Goal: Information Seeking & Learning: Check status

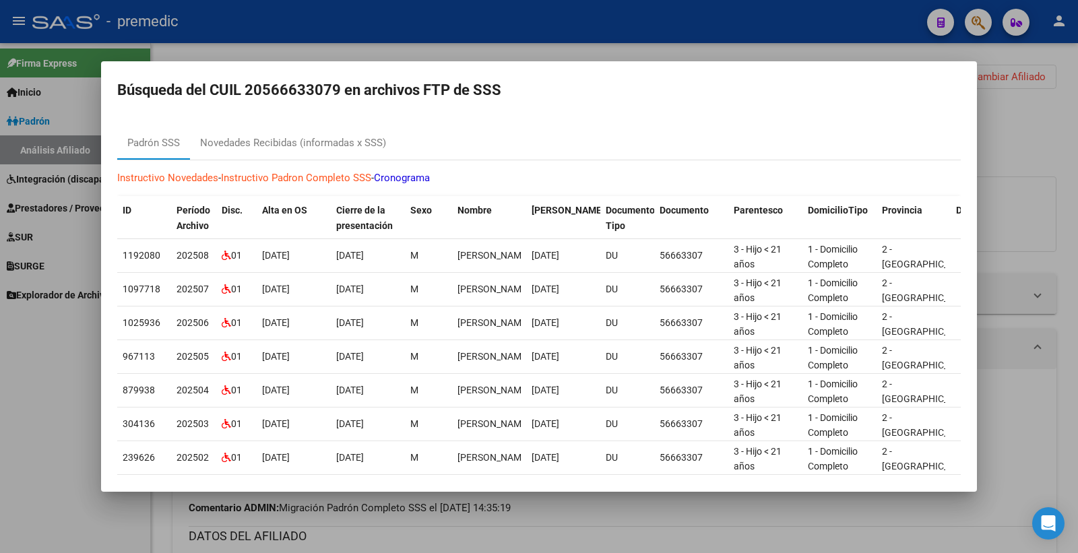
click at [1067, 94] on div at bounding box center [539, 276] width 1078 height 553
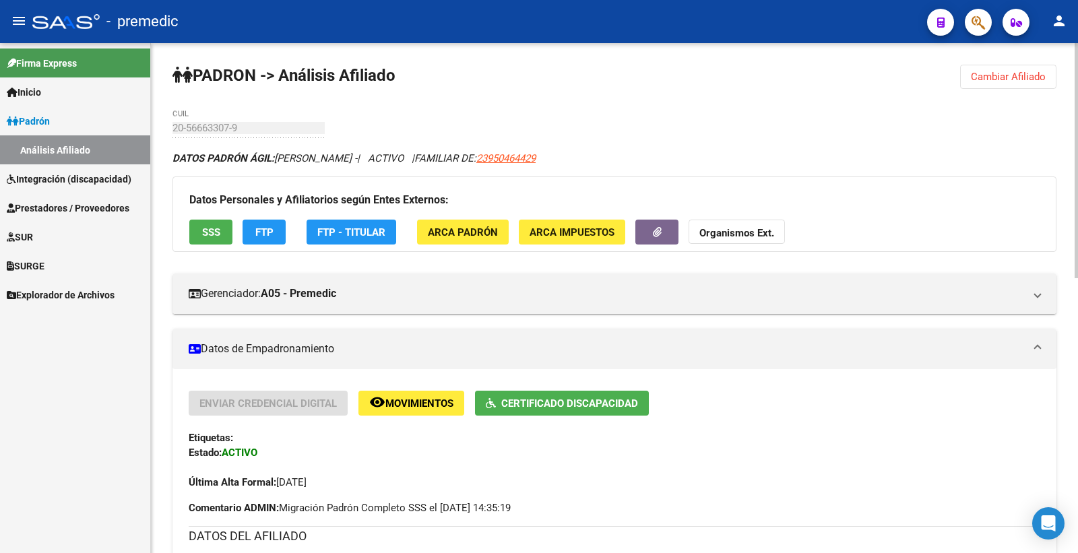
click at [988, 86] on button "Cambiar Afiliado" at bounding box center [1008, 77] width 96 height 24
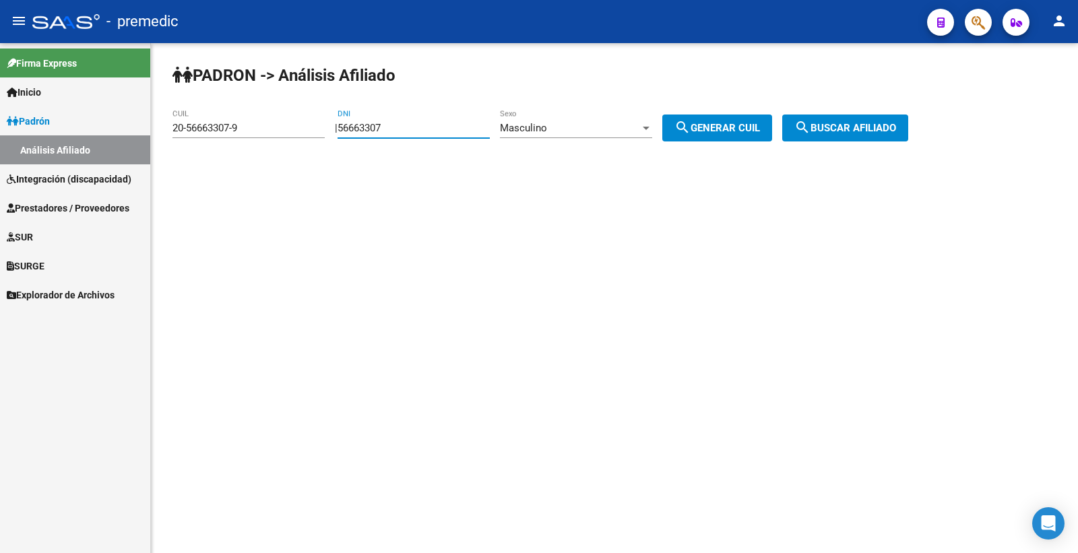
drag, startPoint x: 421, startPoint y: 128, endPoint x: 145, endPoint y: 129, distance: 276.3
click at [145, 129] on mat-sidenav-container "Firma Express Inicio Calendario SSS Instructivos Contacto OS Padrón Análisis Af…" at bounding box center [539, 298] width 1078 height 510
paste input "4127700"
type input "54127700"
click at [706, 125] on span "search Generar CUIL" at bounding box center [718, 128] width 86 height 12
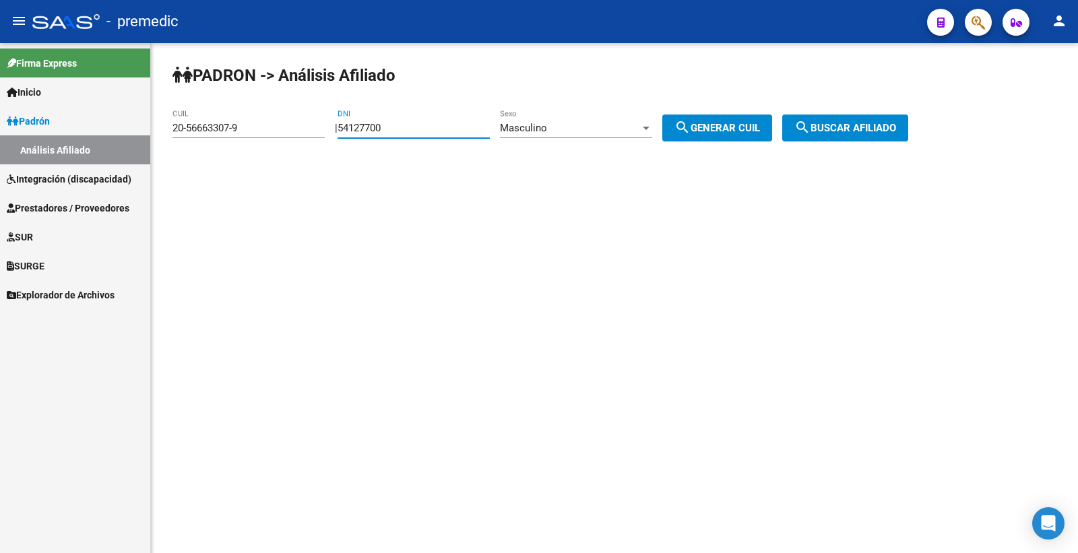
type input "20-54127700-6"
click at [830, 123] on span "search Buscar afiliado" at bounding box center [846, 128] width 102 height 12
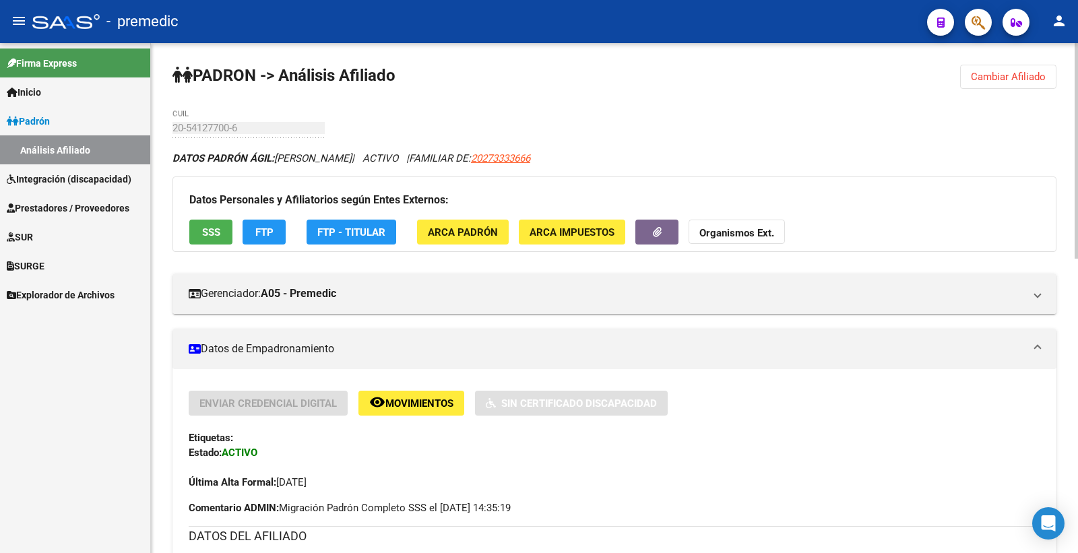
click at [205, 226] on span "SSS" at bounding box center [211, 232] width 18 height 12
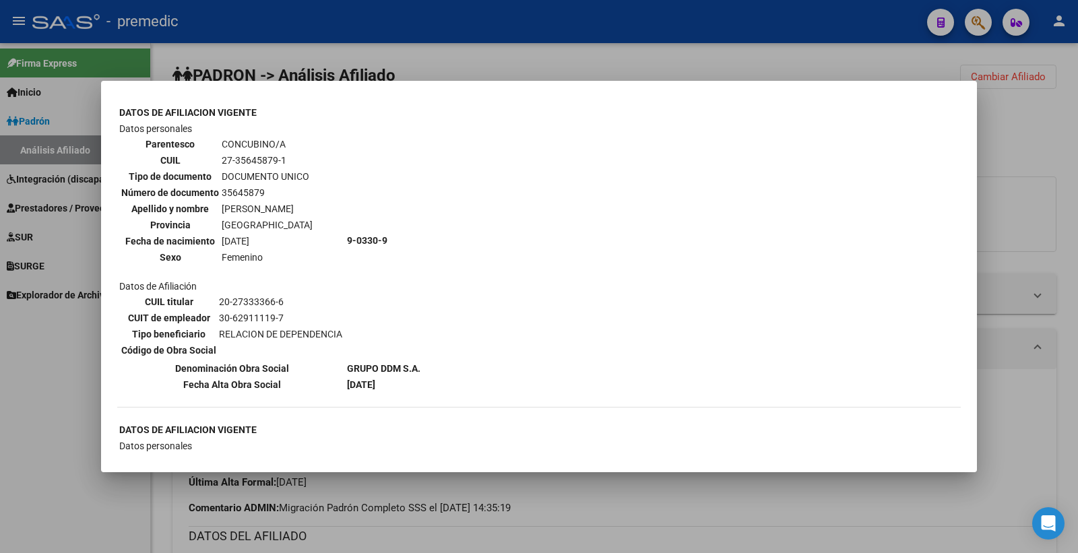
scroll to position [599, 0]
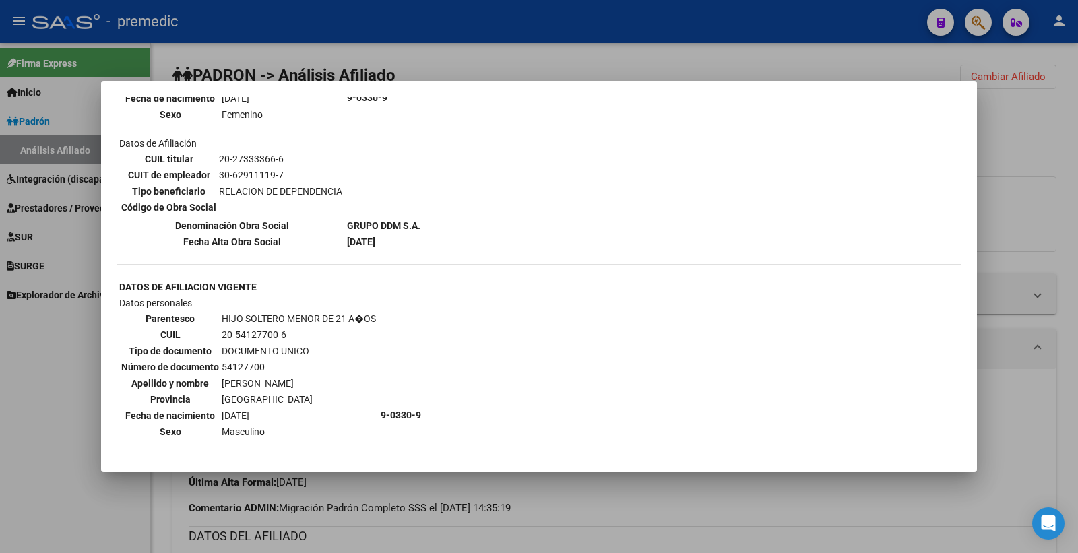
click at [1018, 129] on div at bounding box center [539, 276] width 1078 height 553
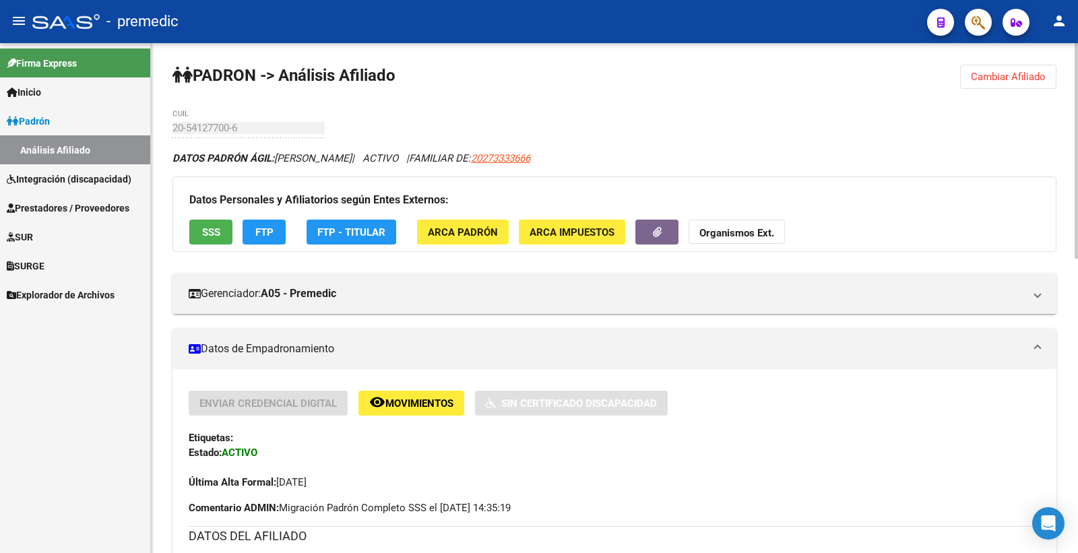
click at [251, 231] on button "FTP" at bounding box center [264, 232] width 43 height 25
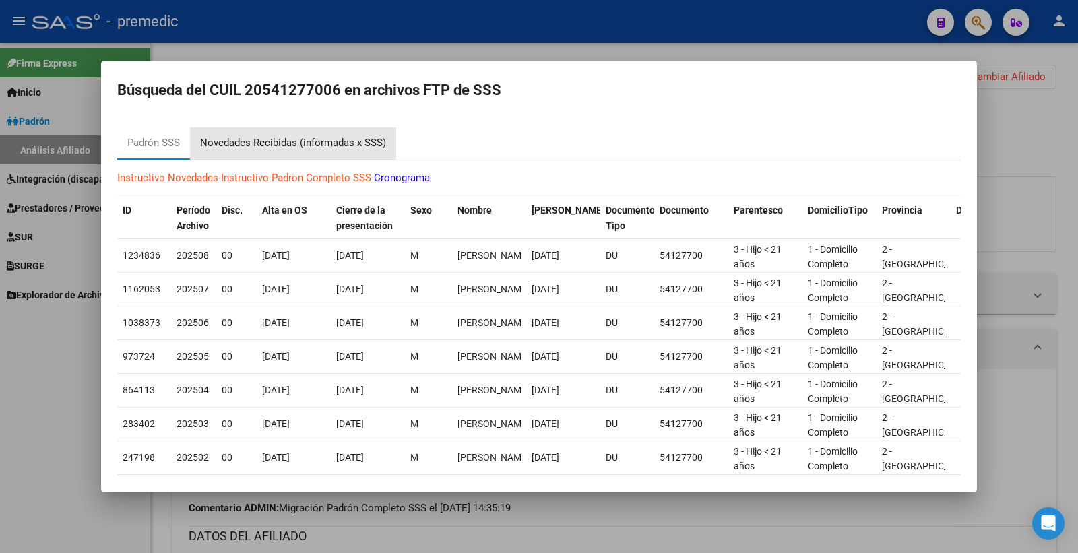
click at [287, 155] on div "Novedades Recibidas (informadas x SSS)" at bounding box center [293, 143] width 206 height 32
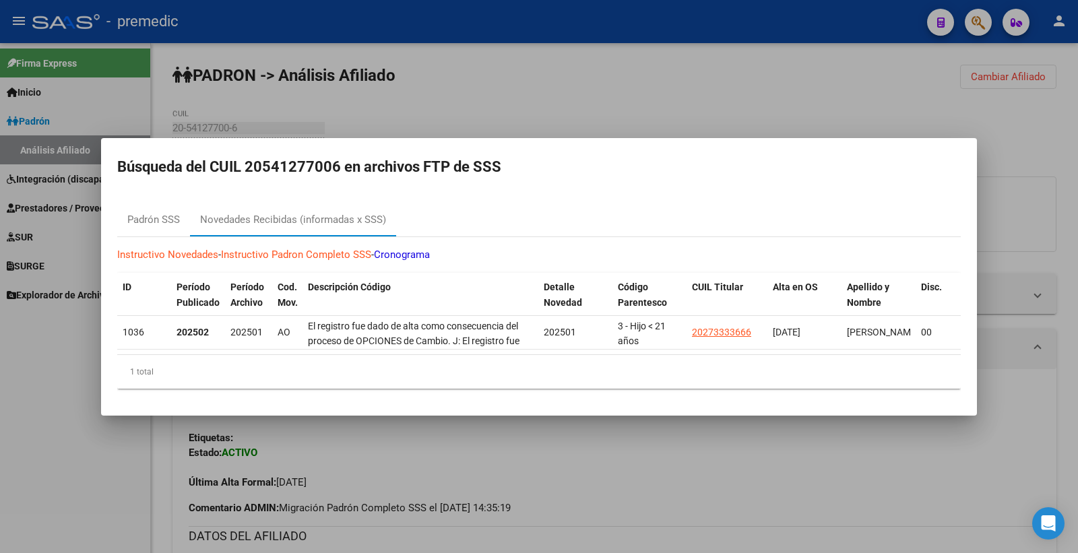
click at [1038, 125] on div at bounding box center [539, 276] width 1078 height 553
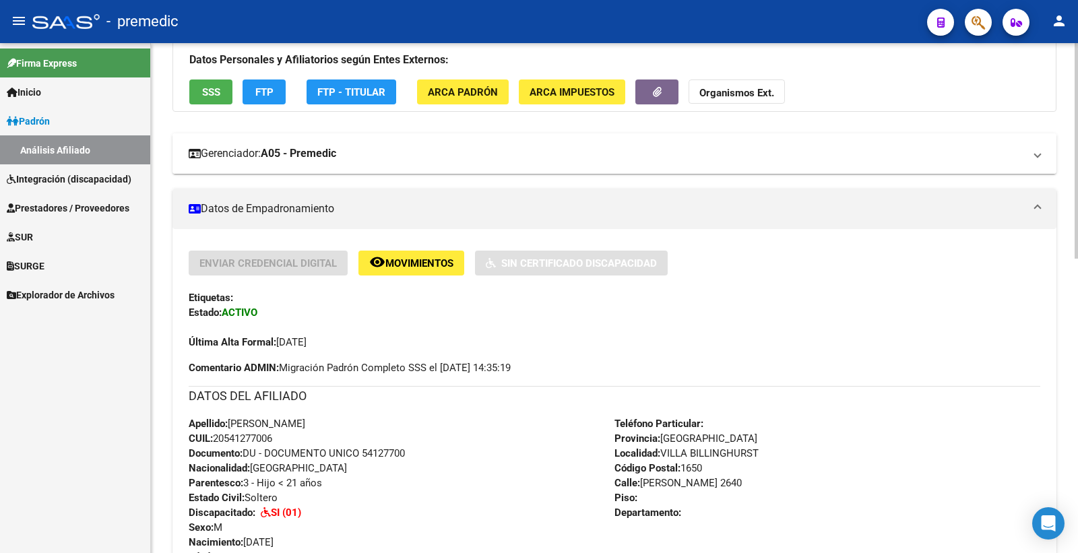
scroll to position [0, 0]
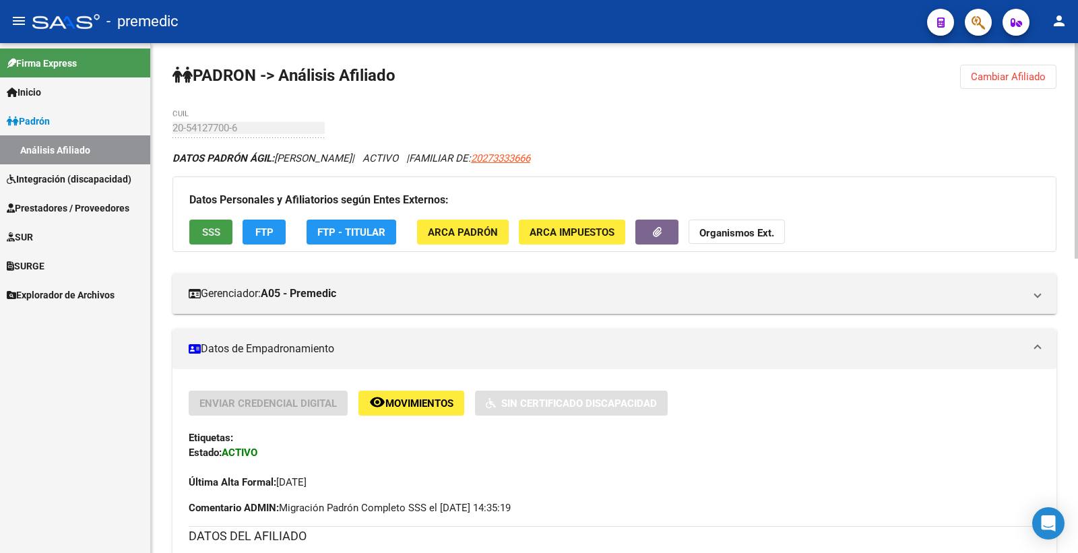
click at [220, 231] on button "SSS" at bounding box center [210, 232] width 43 height 25
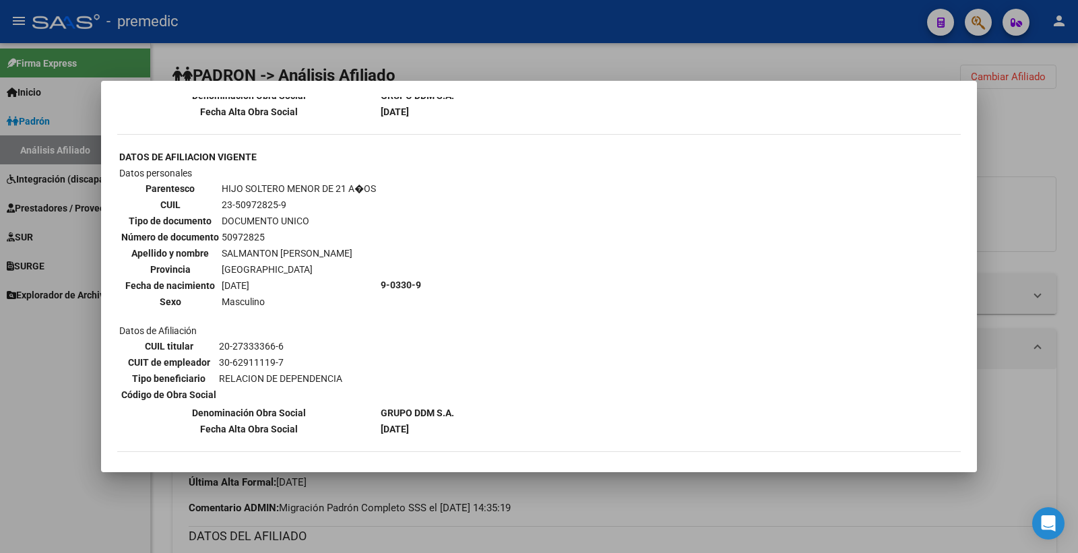
scroll to position [1433, 0]
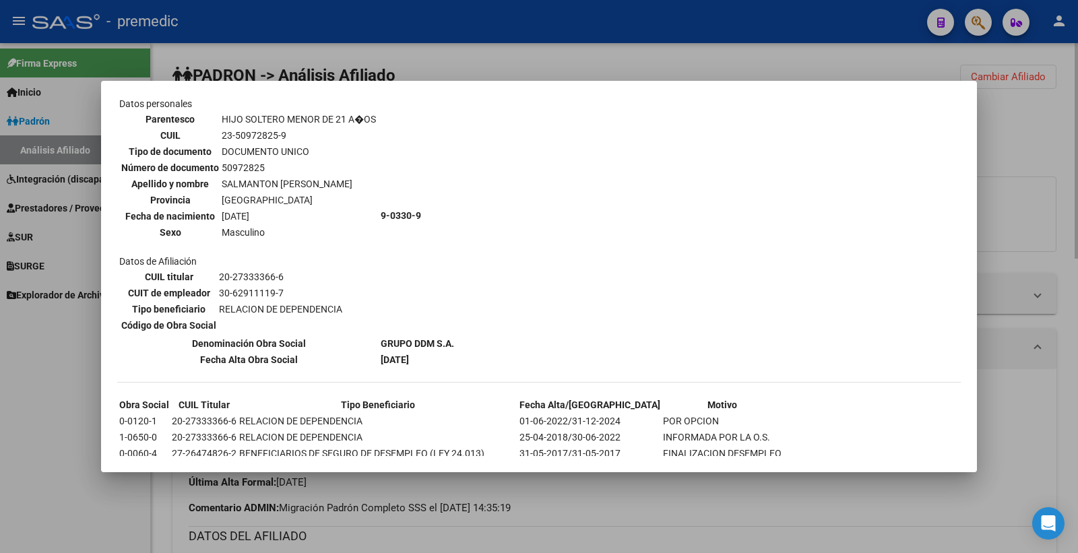
drag, startPoint x: 1056, startPoint y: 173, endPoint x: 1050, endPoint y: 179, distance: 8.6
click at [1056, 174] on div at bounding box center [539, 276] width 1078 height 553
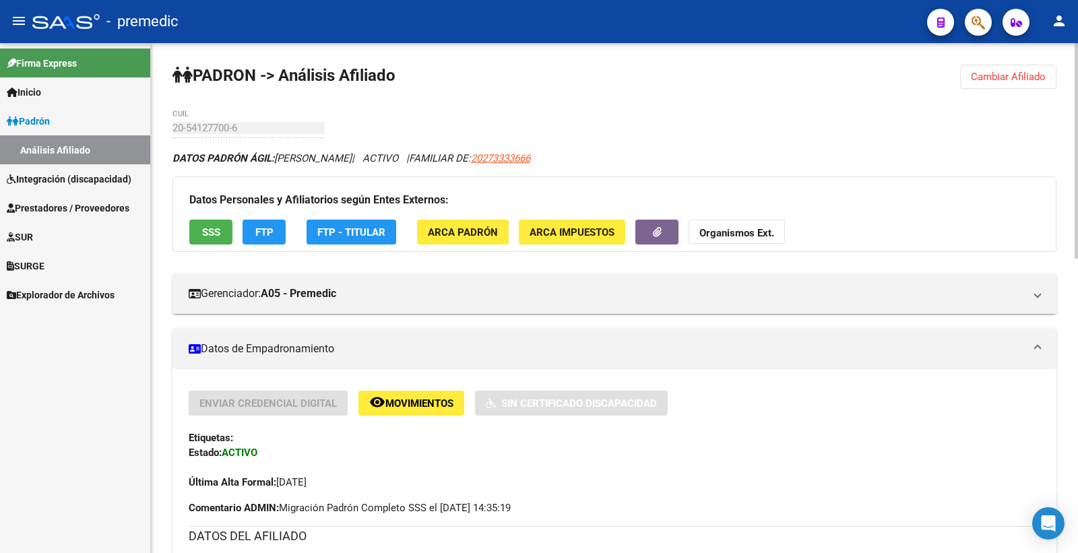
click at [266, 232] on span "FTP" at bounding box center [264, 232] width 18 height 12
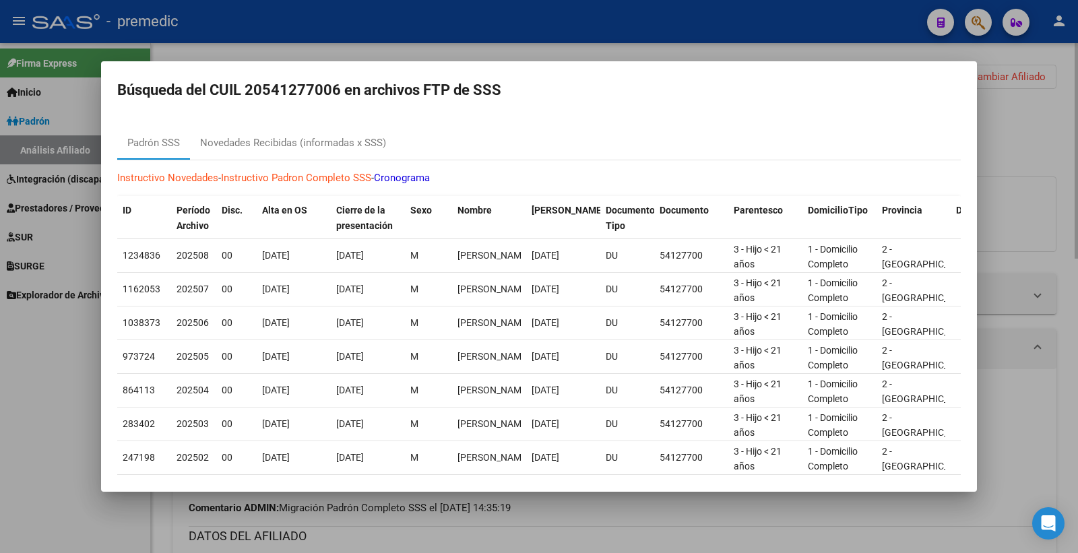
click at [999, 112] on div at bounding box center [539, 276] width 1078 height 553
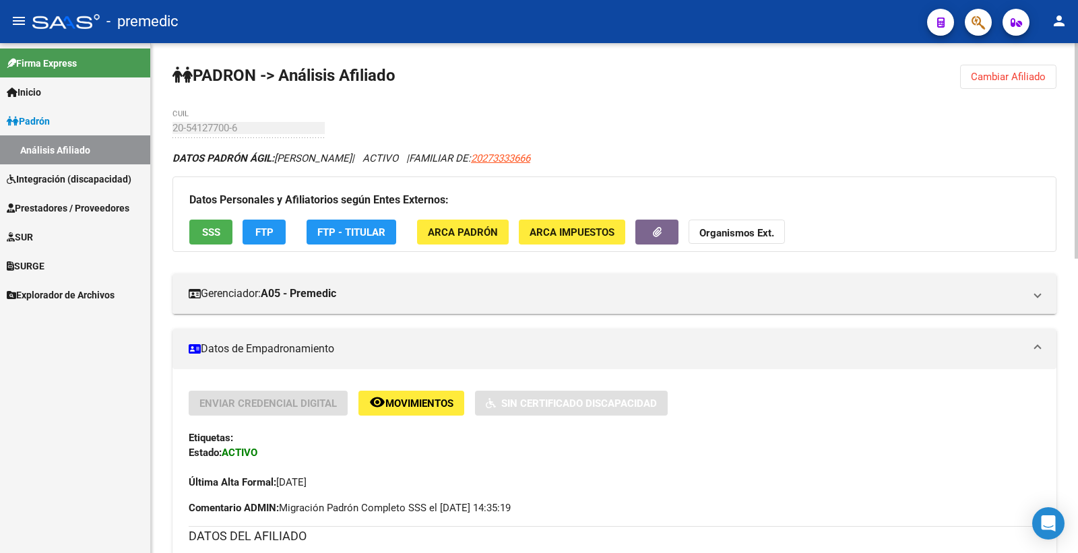
click at [251, 244] on button "FTP" at bounding box center [264, 232] width 43 height 25
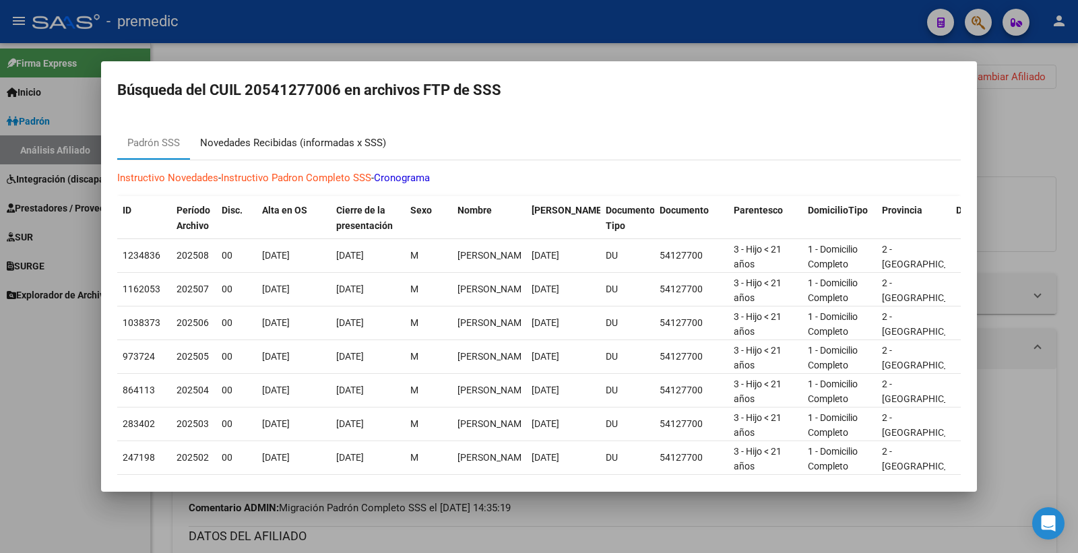
click at [324, 144] on div "Novedades Recibidas (informadas x SSS)" at bounding box center [293, 143] width 186 height 16
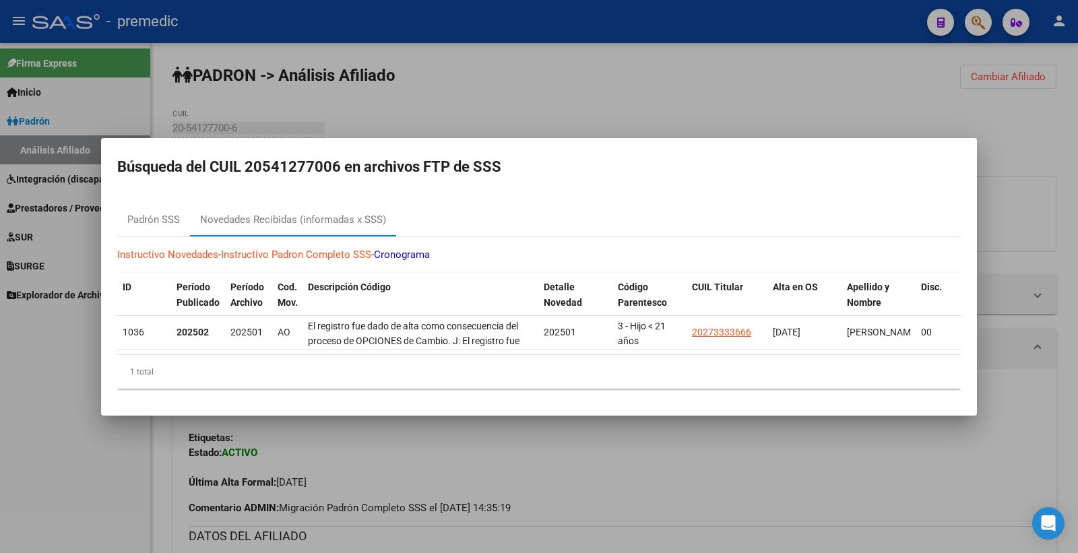
click at [1006, 136] on div at bounding box center [539, 276] width 1078 height 553
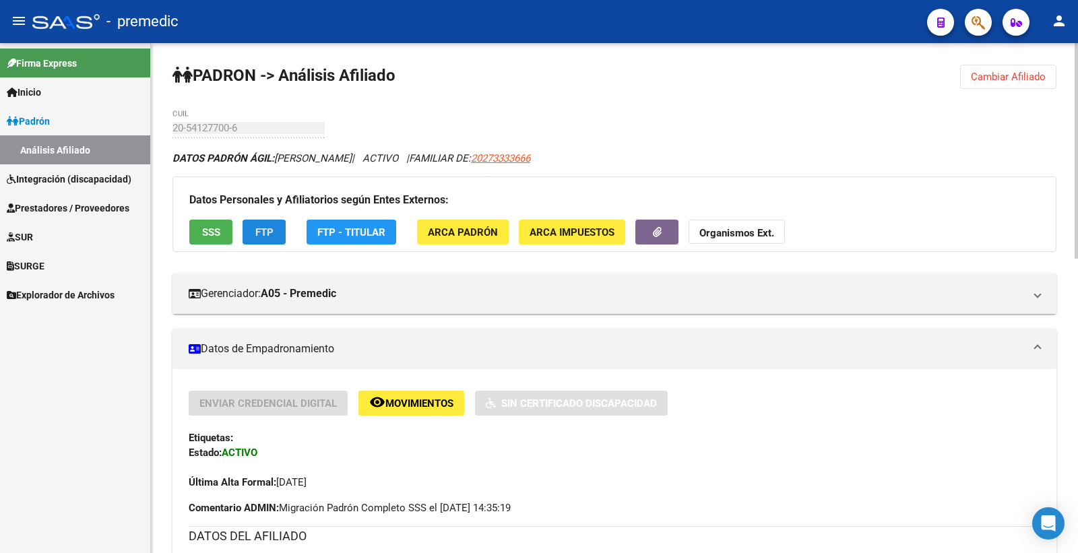
click at [253, 232] on button "FTP" at bounding box center [264, 232] width 43 height 25
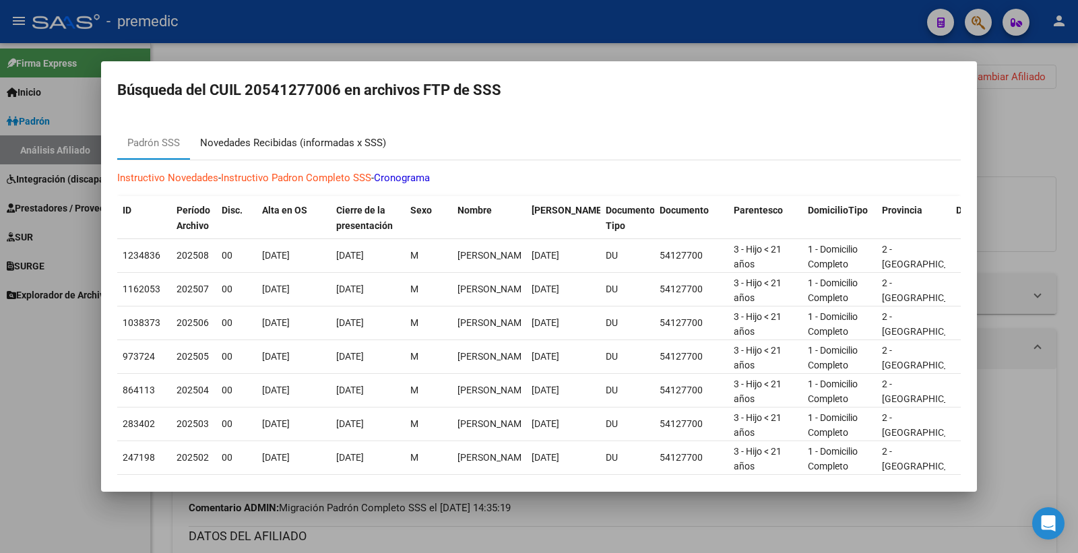
click at [355, 144] on div "Novedades Recibidas (informadas x SSS)" at bounding box center [293, 143] width 186 height 16
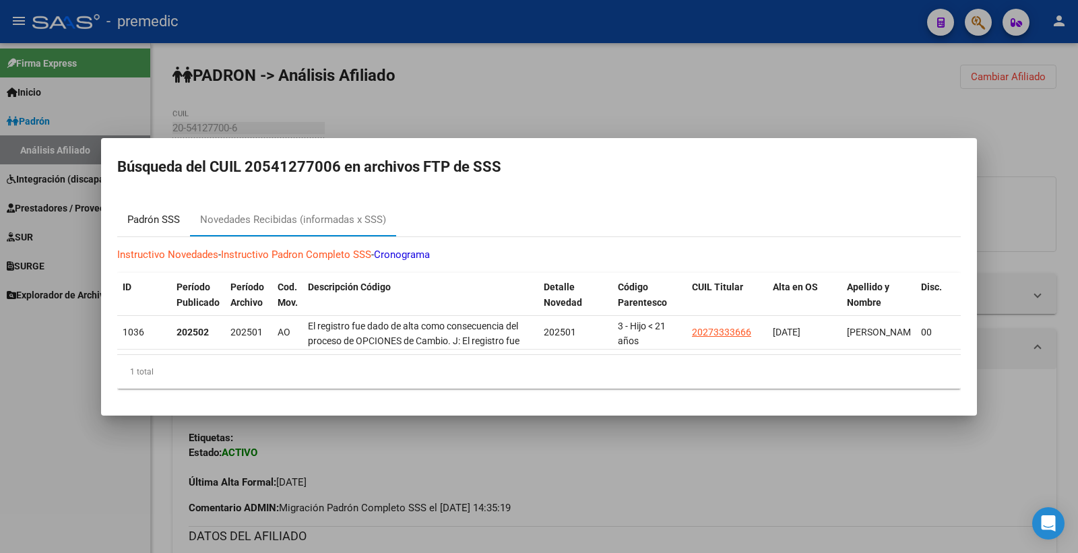
click at [172, 214] on div "Padrón SSS" at bounding box center [153, 220] width 53 height 16
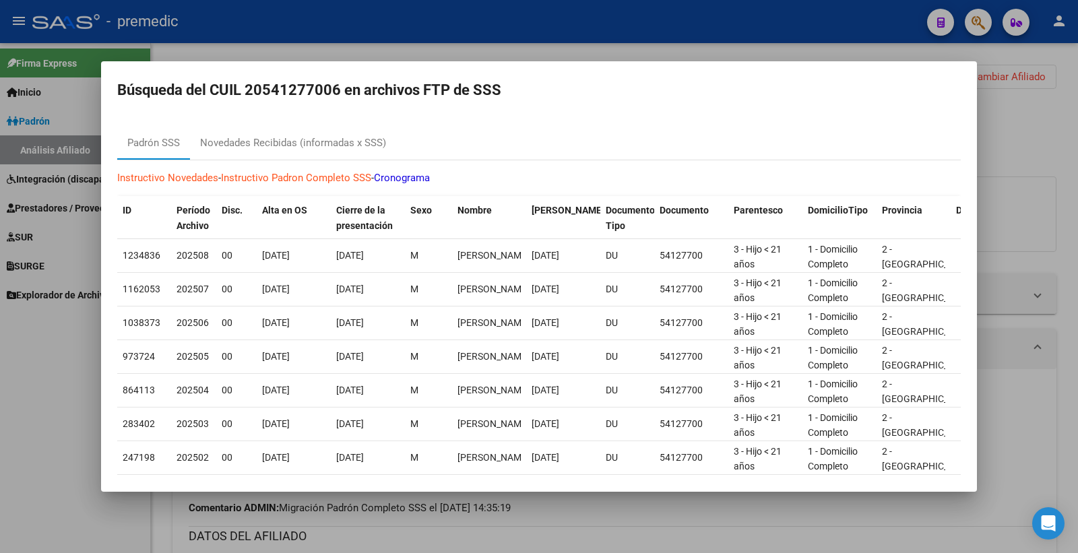
click at [641, 52] on div at bounding box center [539, 276] width 1078 height 553
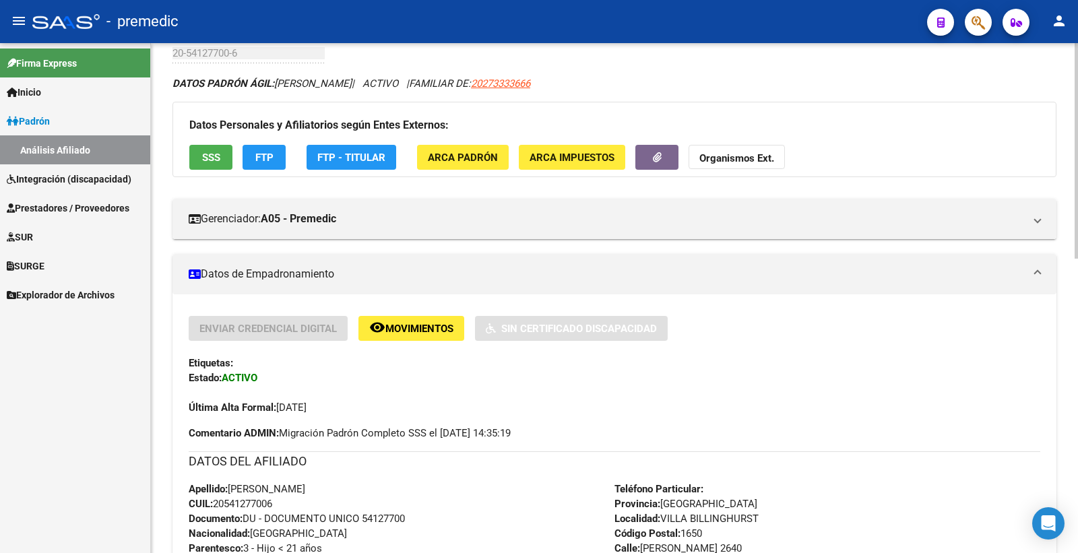
scroll to position [0, 0]
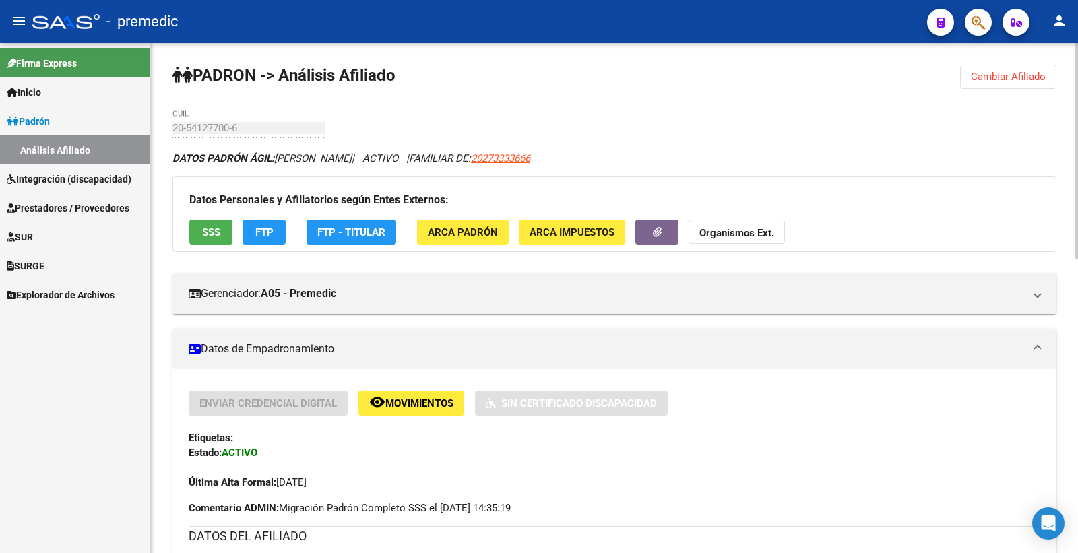
click at [259, 218] on div "Datos Personales y Afiliatorios según Entes Externos: SSS FTP FTP - Titular ARC…" at bounding box center [615, 214] width 884 height 75
click at [259, 233] on span "FTP" at bounding box center [264, 232] width 18 height 12
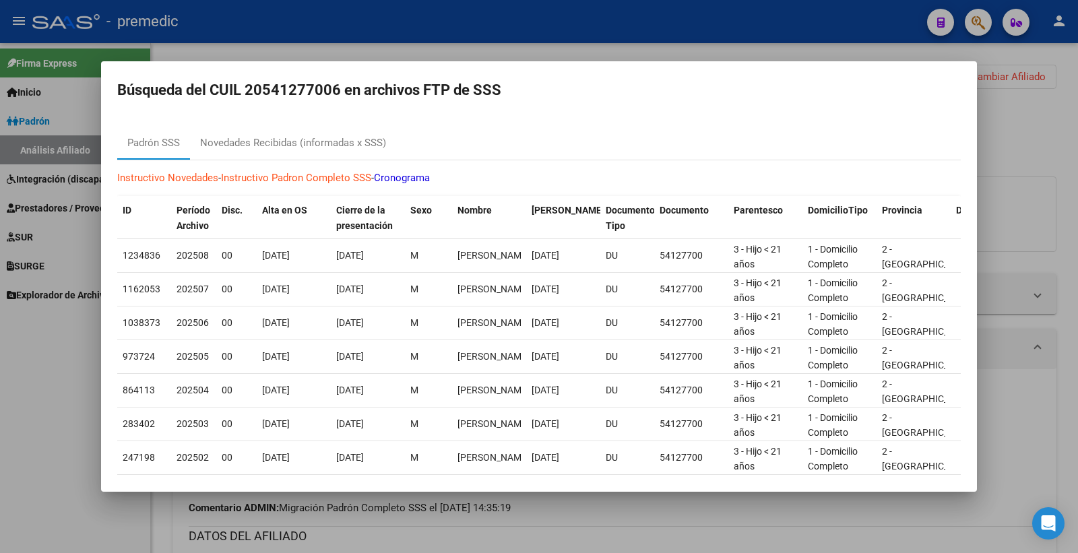
click at [1035, 143] on div at bounding box center [539, 276] width 1078 height 553
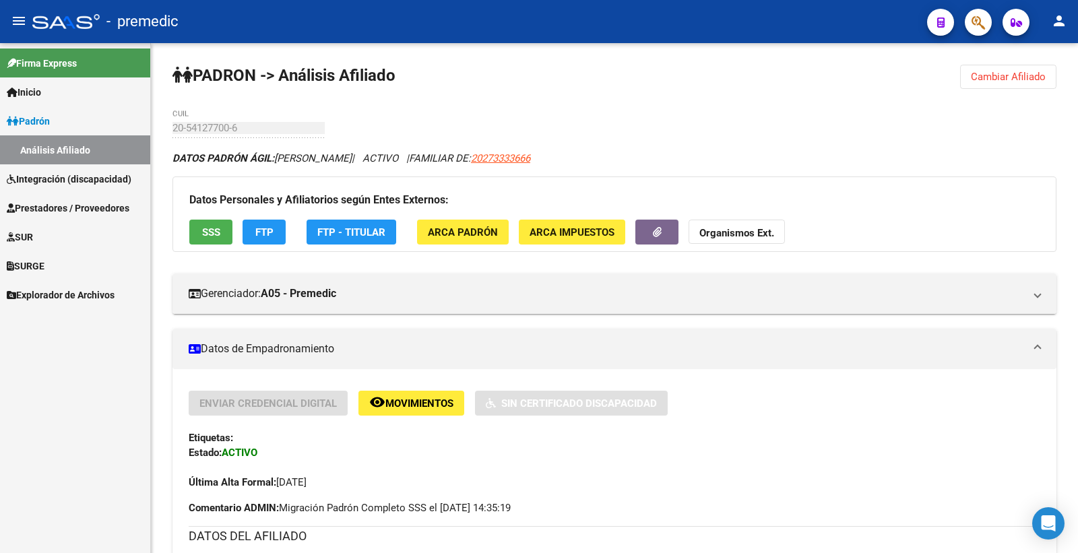
click at [47, 113] on link "Padrón" at bounding box center [75, 120] width 150 height 29
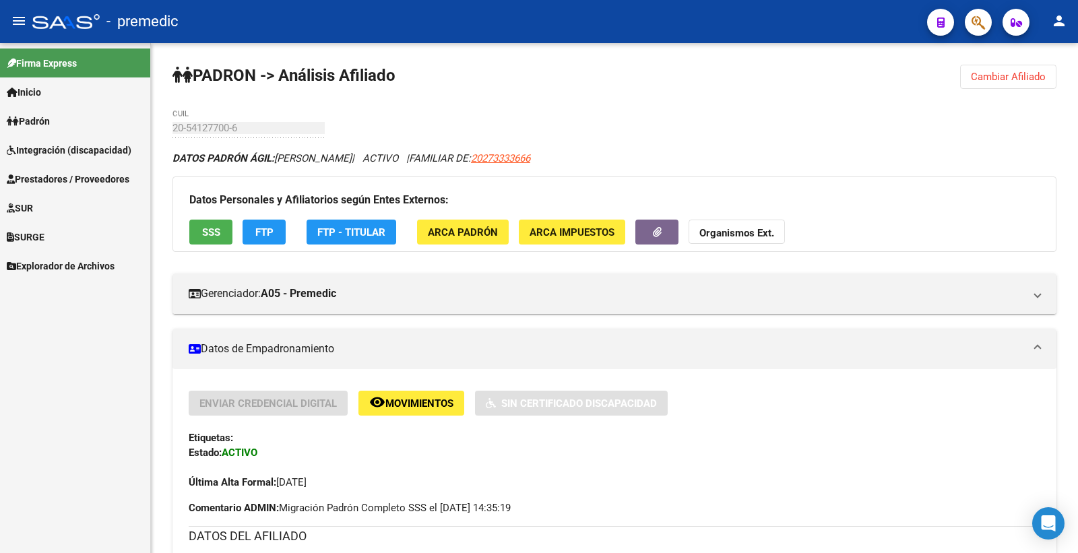
click at [51, 94] on link "Inicio" at bounding box center [75, 92] width 150 height 29
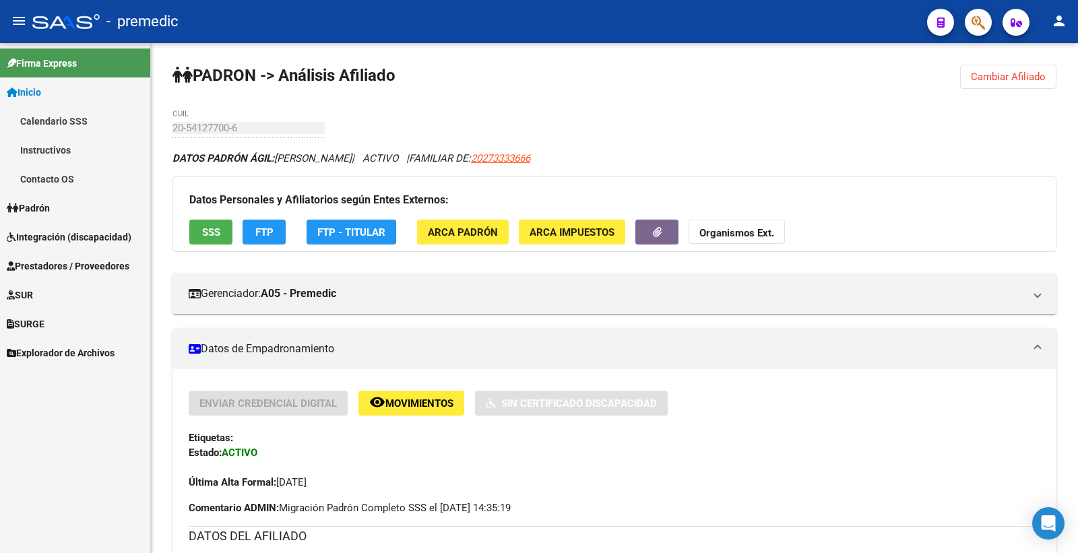
click at [56, 95] on link "Inicio" at bounding box center [75, 92] width 150 height 29
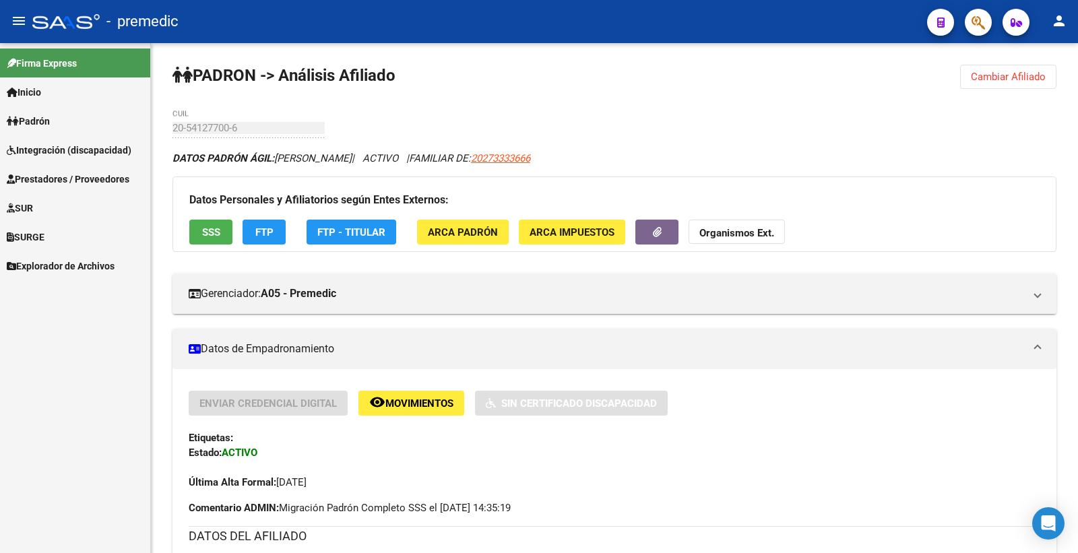
click at [73, 137] on link "Integración (discapacidad)" at bounding box center [75, 149] width 150 height 29
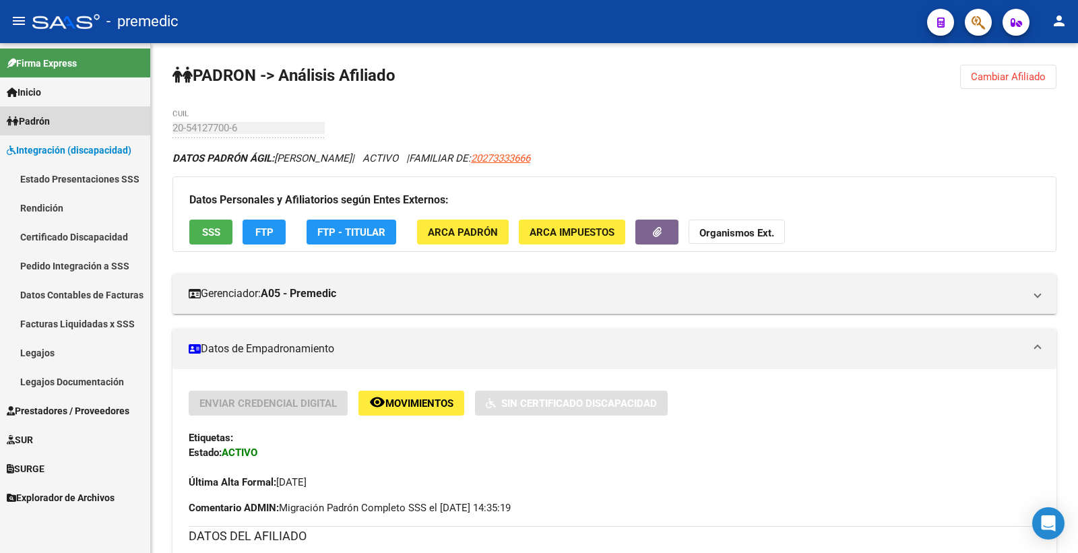
click at [69, 128] on link "Padrón" at bounding box center [75, 120] width 150 height 29
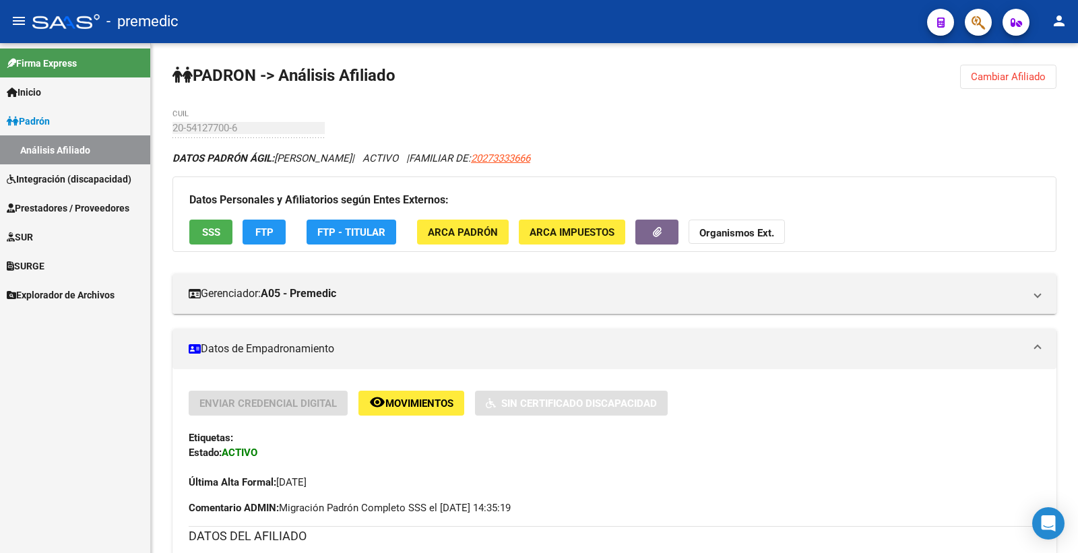
click at [71, 147] on link "Análisis Afiliado" at bounding box center [75, 149] width 150 height 29
click at [1036, 86] on button "Cambiar Afiliado" at bounding box center [1008, 77] width 96 height 24
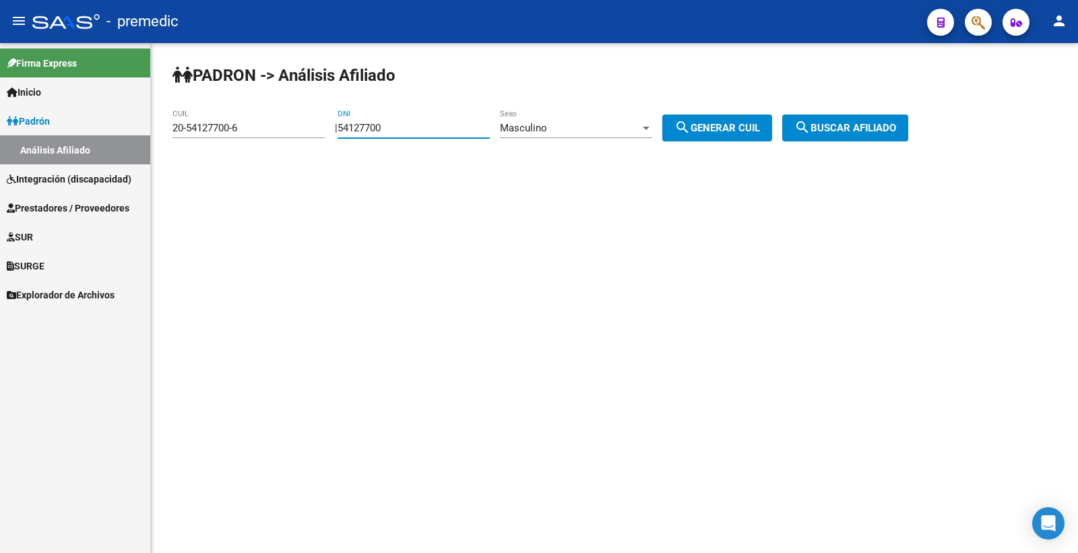
drag, startPoint x: 409, startPoint y: 132, endPoint x: 128, endPoint y: 129, distance: 281.1
click at [128, 129] on mat-sidenav-container "Firma Express Inicio Calendario SSS Instructivos Contacto OS Padrón Análisis Af…" at bounding box center [539, 298] width 1078 height 510
paste input "7636922"
type input "57636922"
click at [691, 123] on mat-icon "search" at bounding box center [683, 127] width 16 height 16
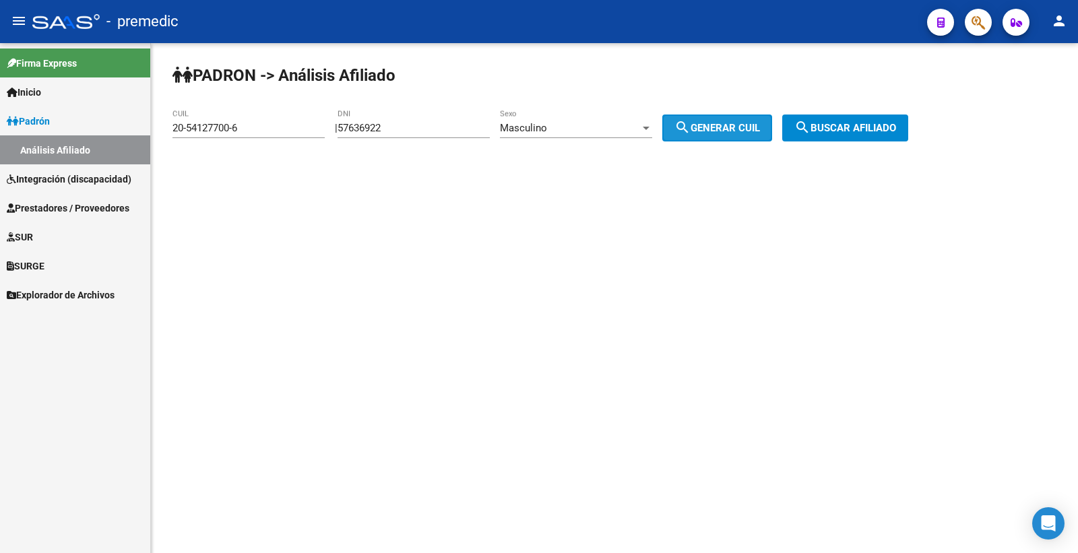
type input "20-57636922-1"
click at [878, 133] on span "search Buscar afiliado" at bounding box center [846, 128] width 102 height 12
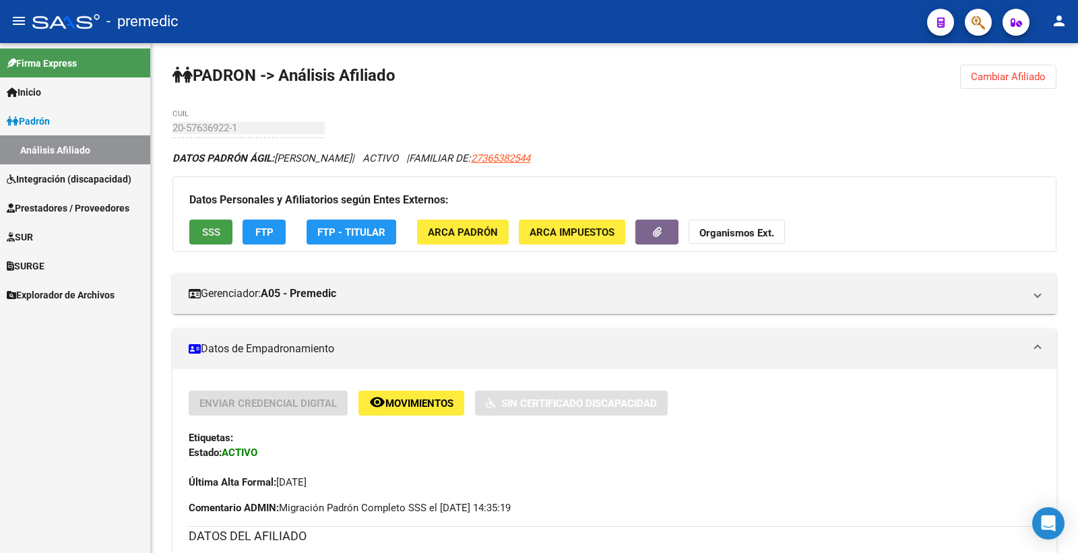
click at [198, 224] on button "SSS" at bounding box center [210, 232] width 43 height 25
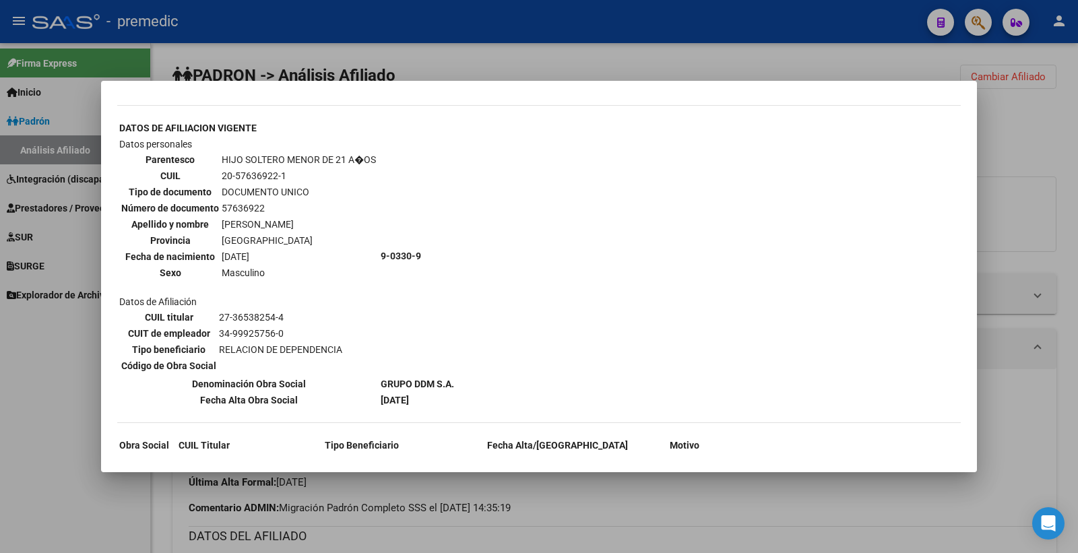
scroll to position [515, 0]
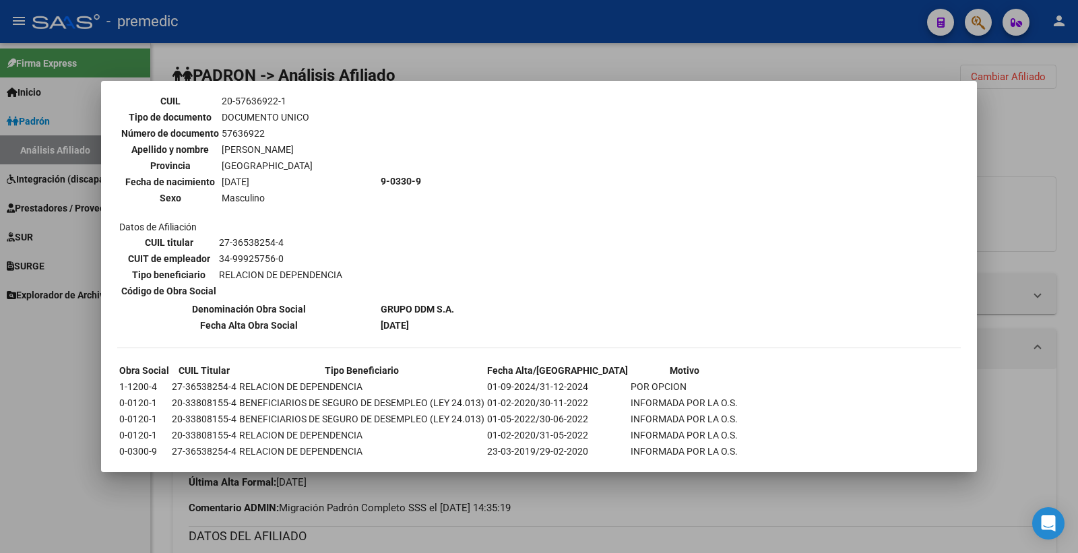
click at [1055, 182] on div at bounding box center [539, 276] width 1078 height 553
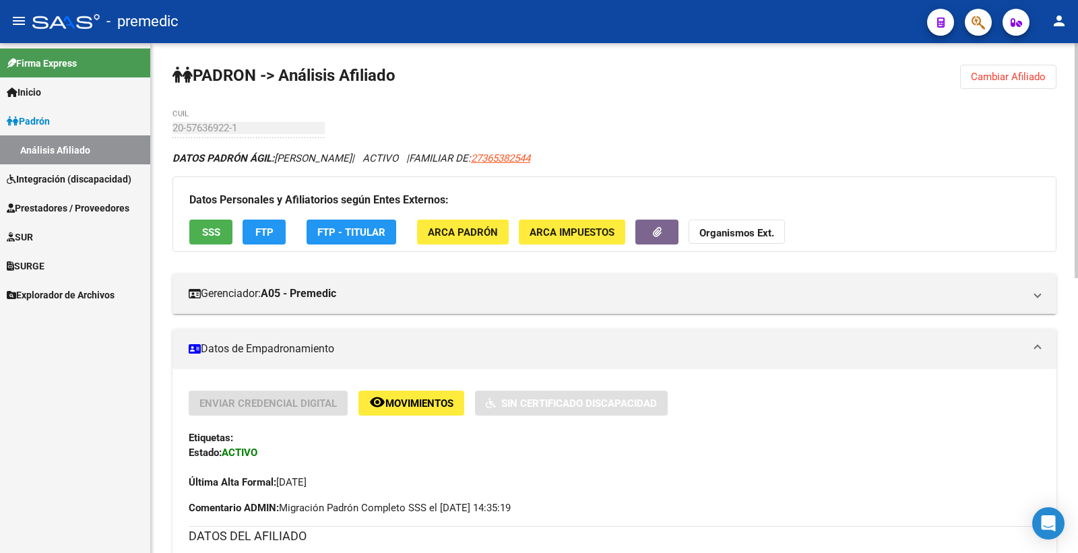
click at [267, 226] on span "FTP" at bounding box center [264, 232] width 18 height 12
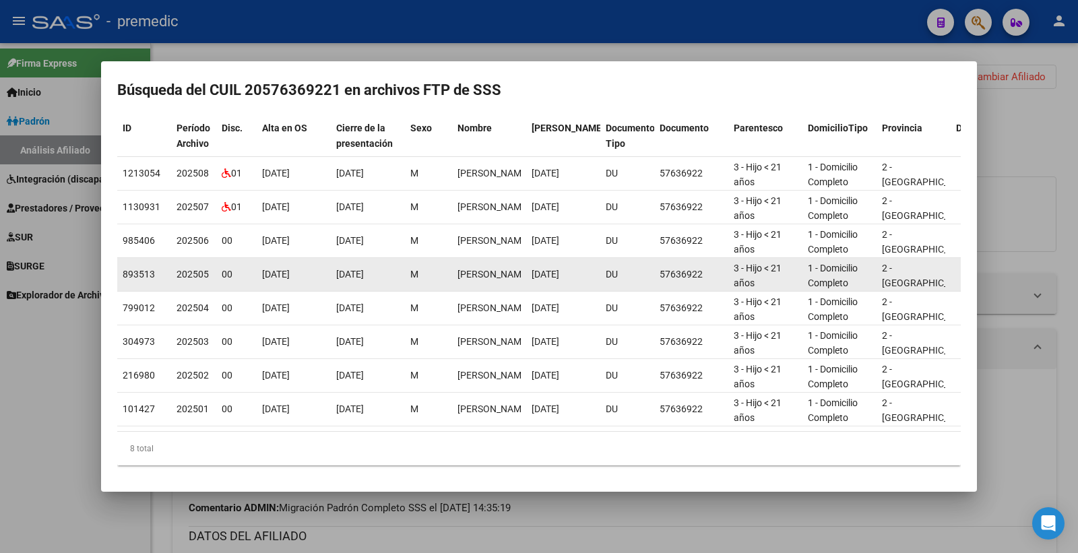
scroll to position [92, 0]
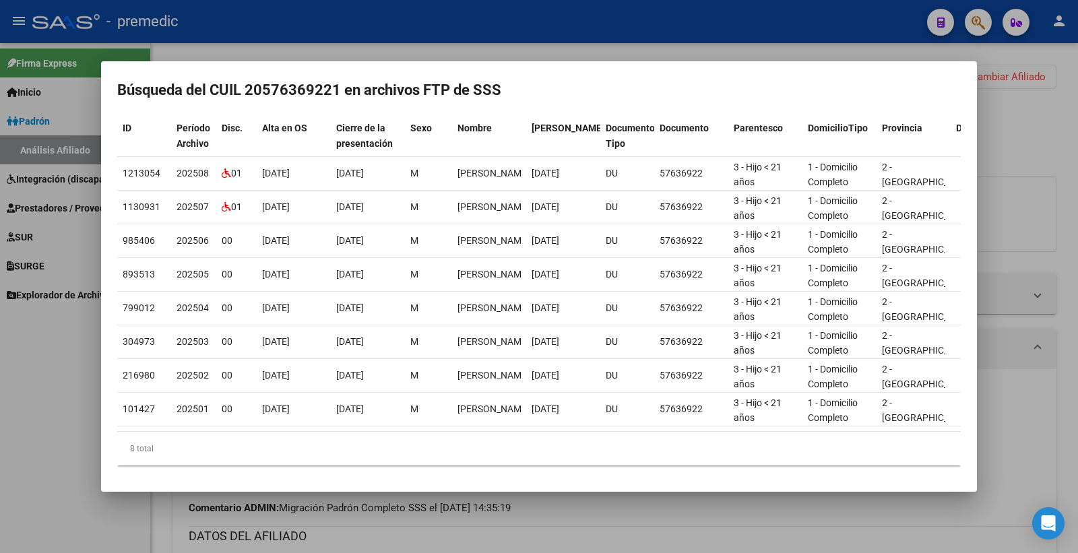
click at [1072, 140] on div at bounding box center [539, 276] width 1078 height 553
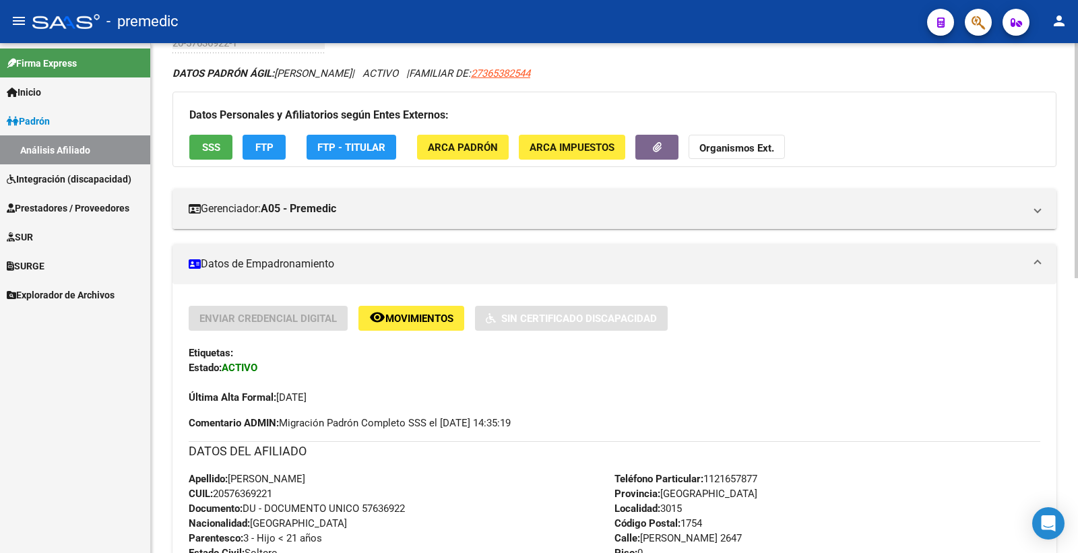
scroll to position [0, 0]
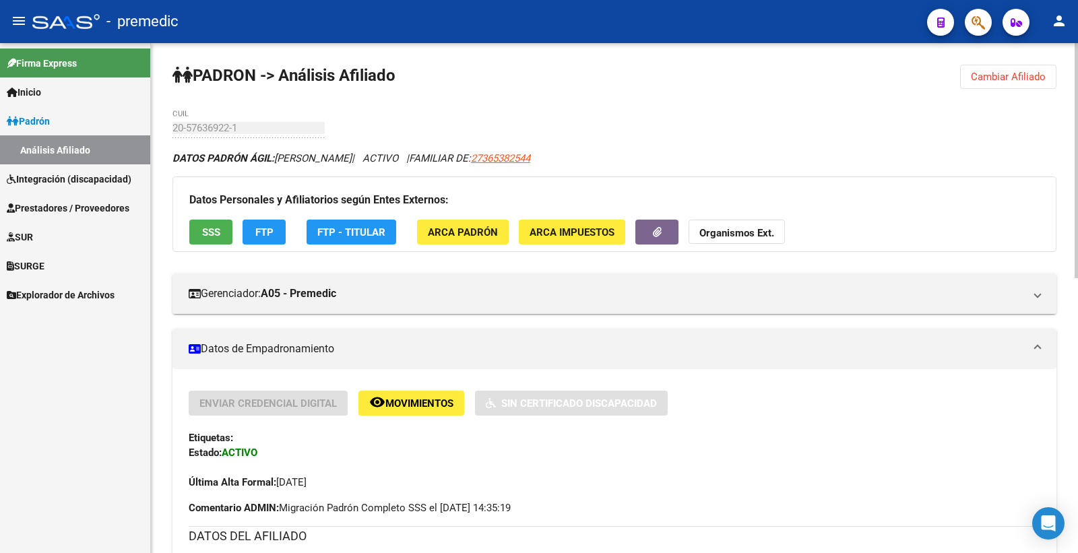
click at [251, 232] on button "FTP" at bounding box center [264, 232] width 43 height 25
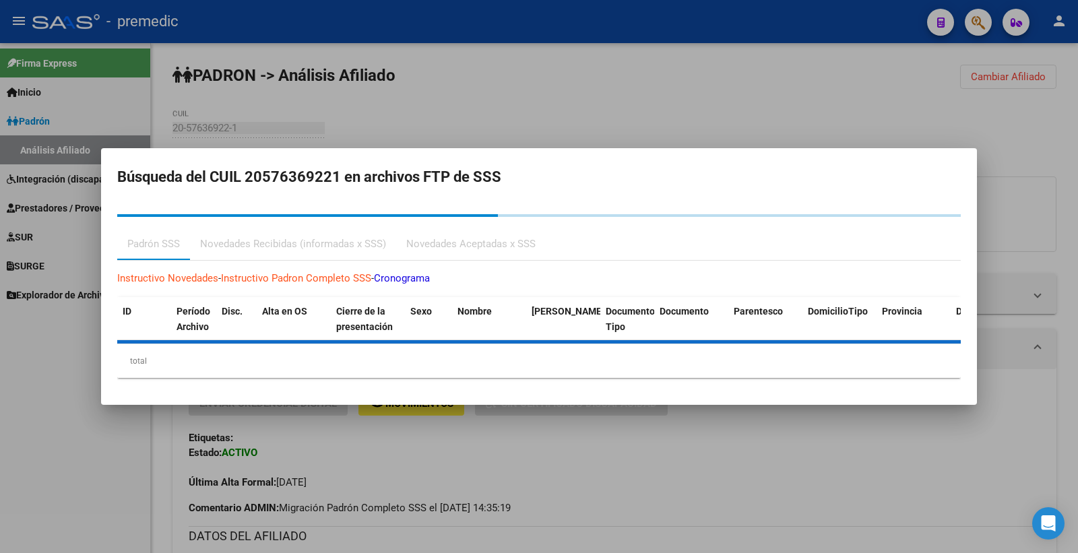
click at [812, 164] on h2 "Búsqueda del CUIL 20576369221 en archivos FTP de SSS" at bounding box center [539, 177] width 844 height 26
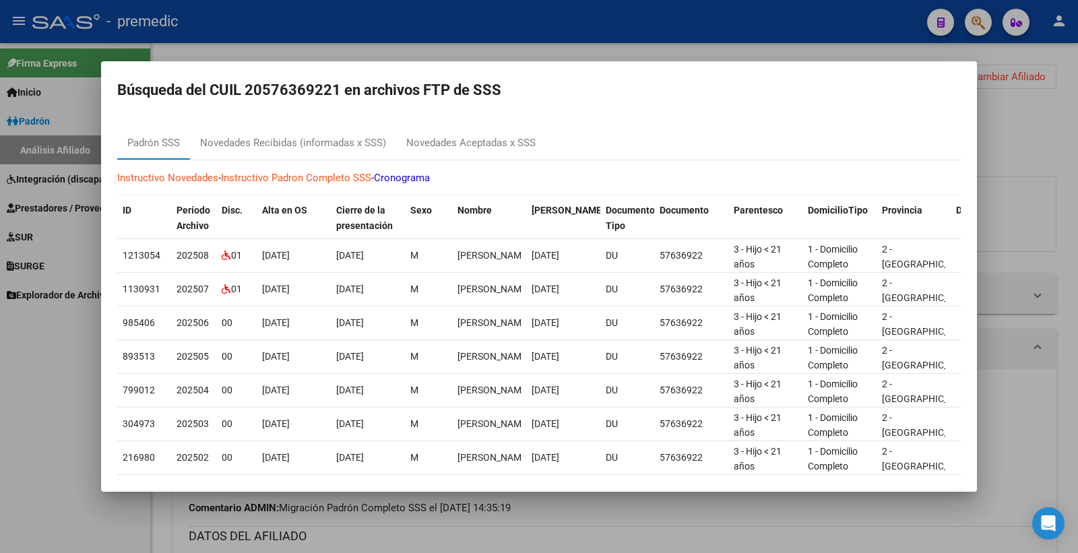
click at [1029, 133] on div at bounding box center [539, 276] width 1078 height 553
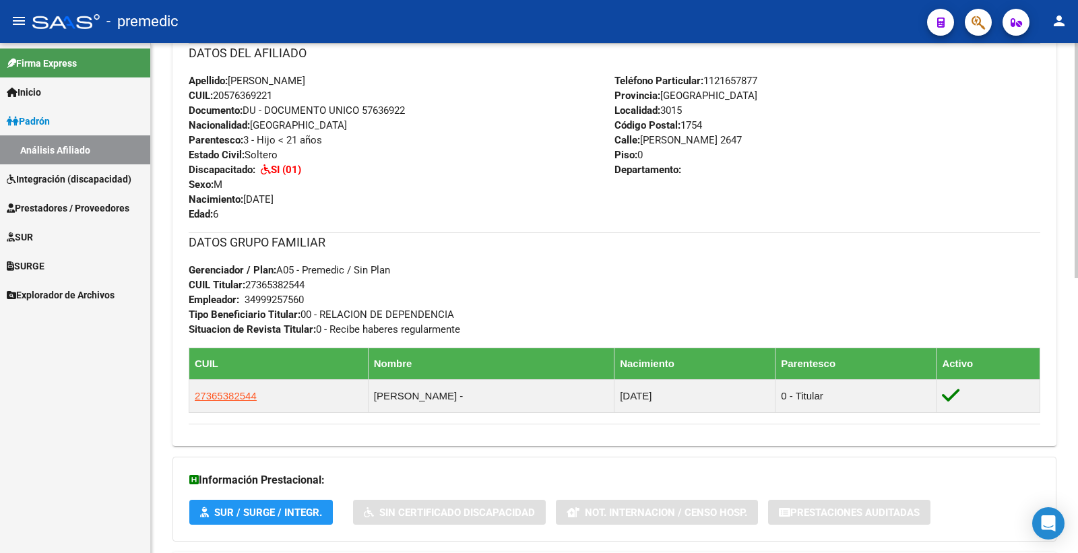
scroll to position [595, 0]
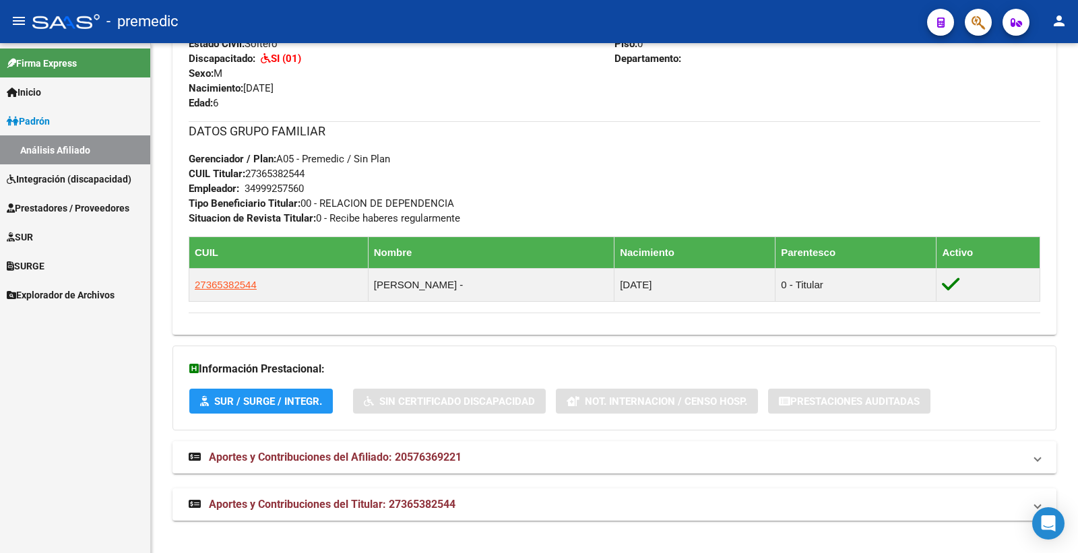
click at [59, 177] on span "Integración (discapacidad)" at bounding box center [69, 179] width 125 height 15
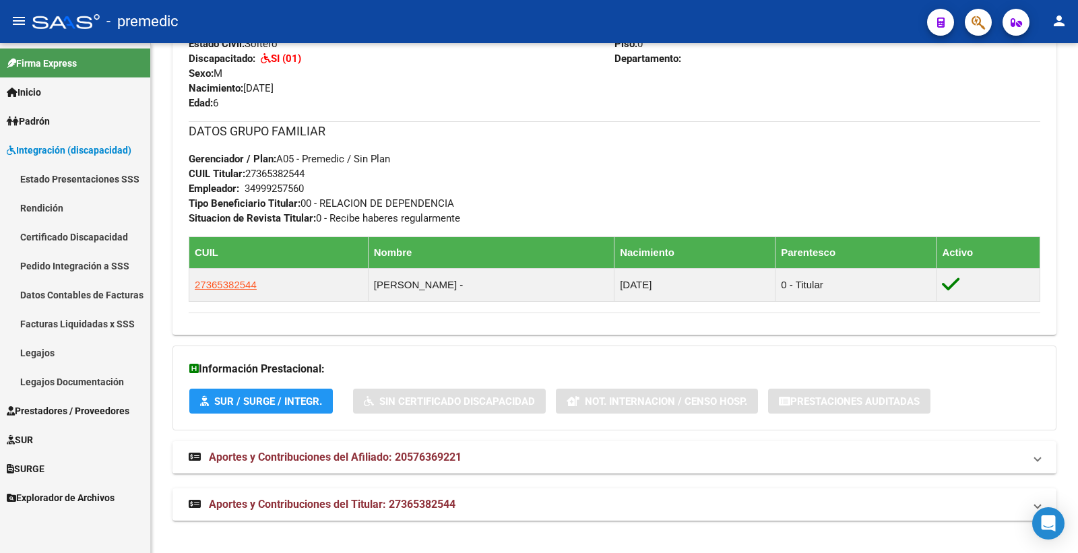
click at [82, 349] on link "Legajos" at bounding box center [75, 352] width 150 height 29
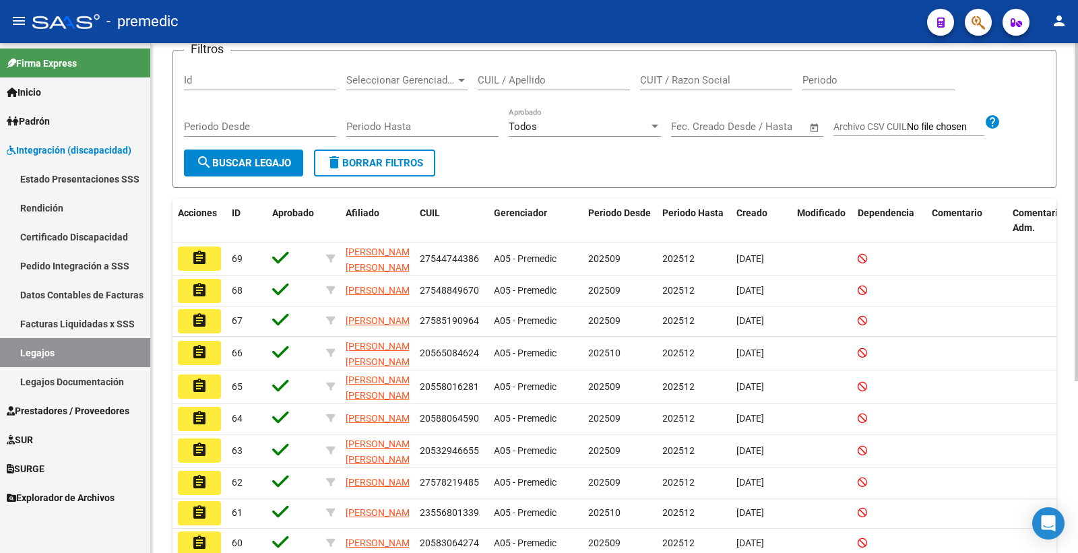
scroll to position [34, 0]
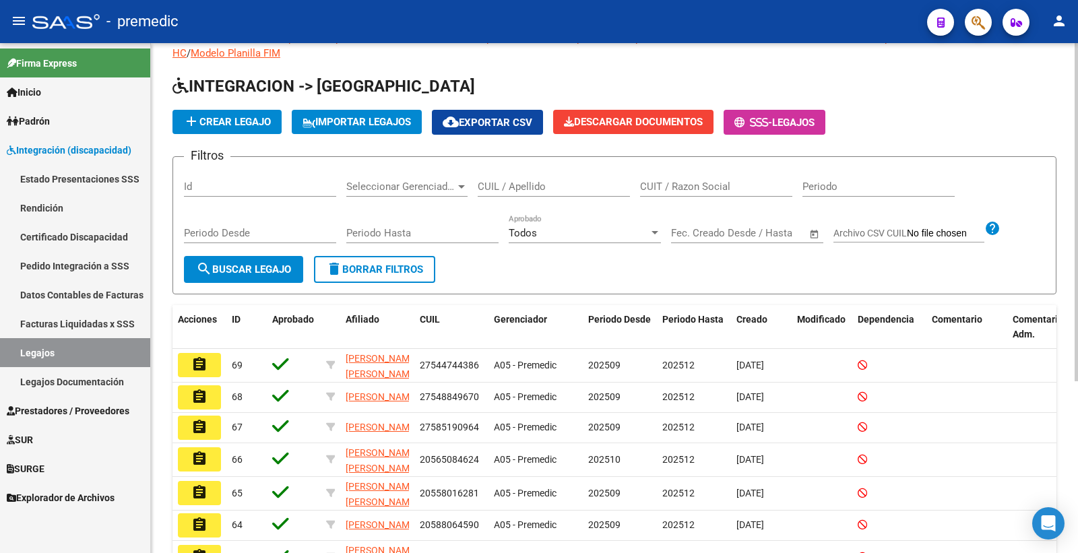
click at [588, 187] on input "CUIL / Apellido" at bounding box center [554, 187] width 152 height 12
type input "[PERSON_NAME]"
click at [233, 264] on span "search Buscar Legajo" at bounding box center [243, 270] width 95 height 12
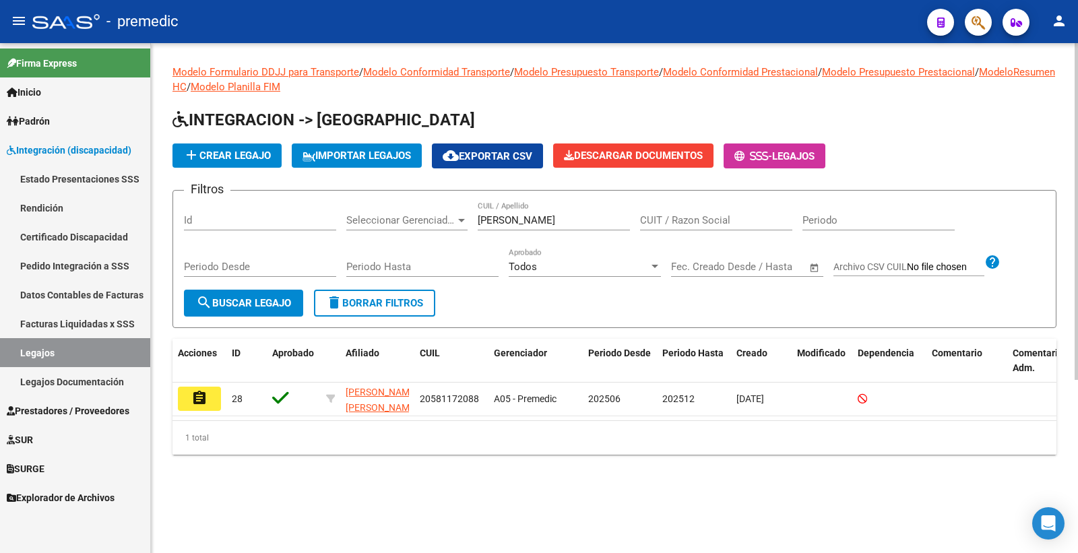
scroll to position [0, 0]
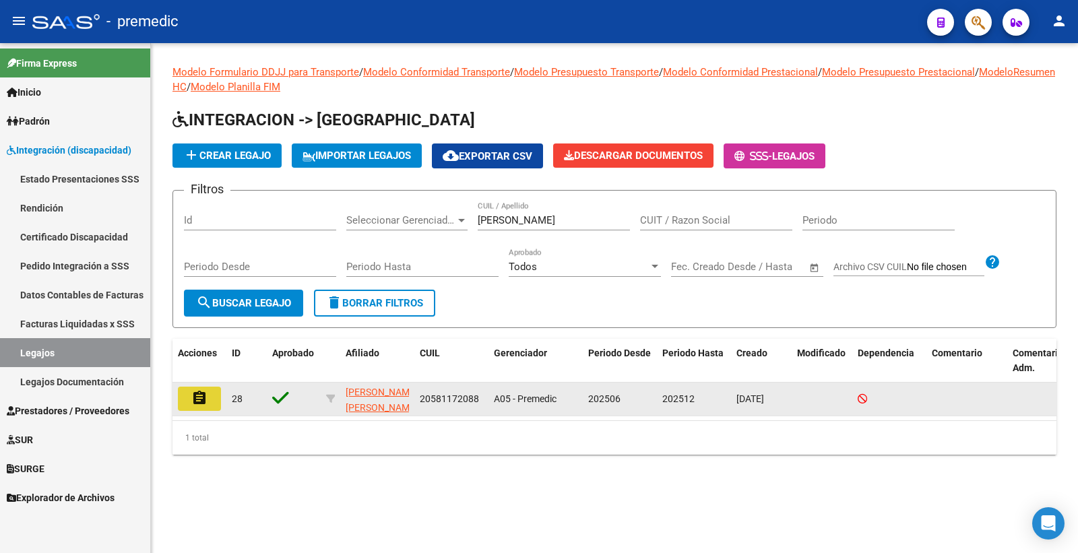
click at [206, 394] on mat-icon "assignment" at bounding box center [199, 398] width 16 height 16
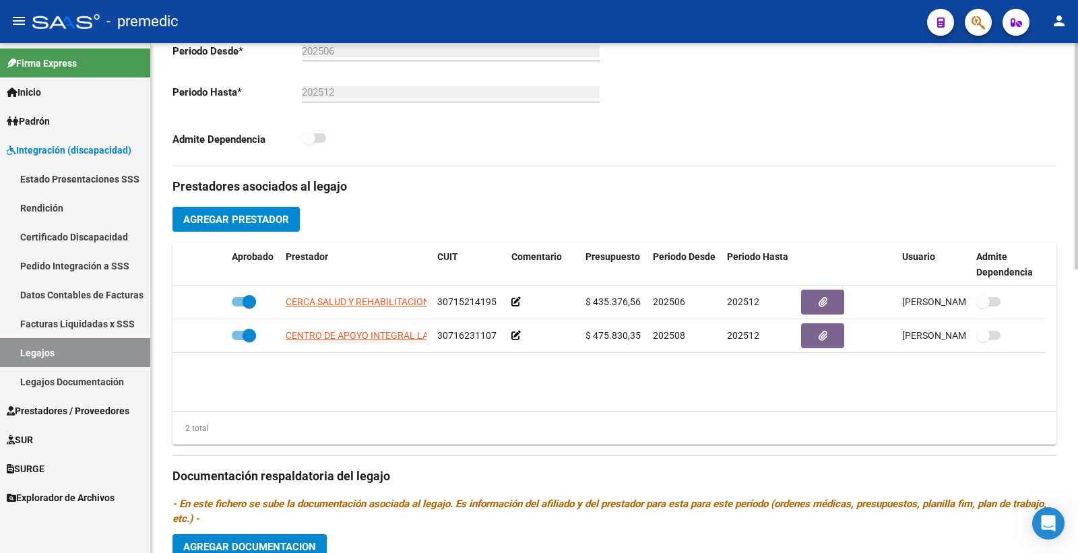
scroll to position [374, 0]
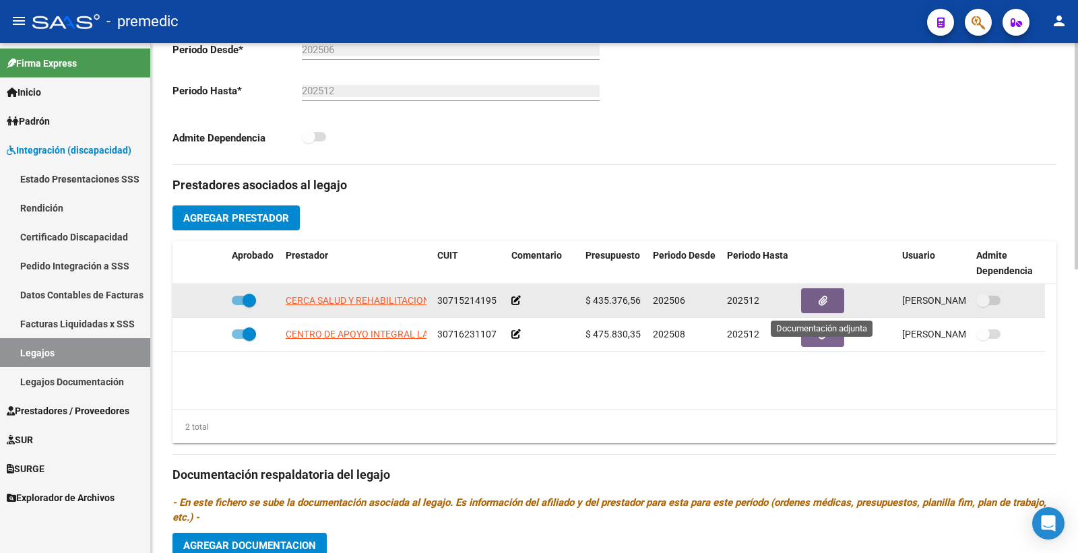
click at [807, 299] on button "button" at bounding box center [822, 300] width 43 height 25
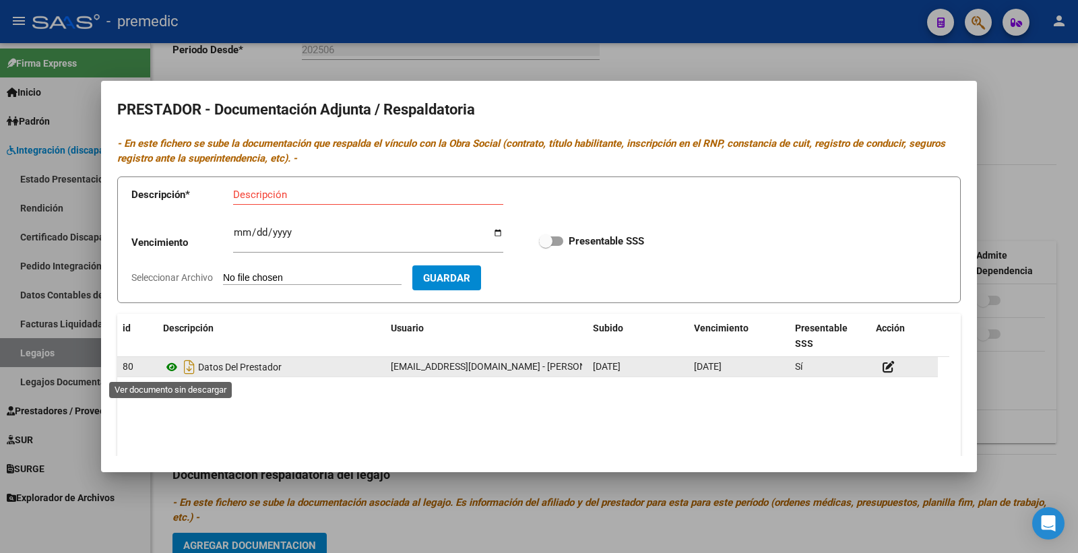
click at [175, 369] on icon at bounding box center [172, 367] width 18 height 16
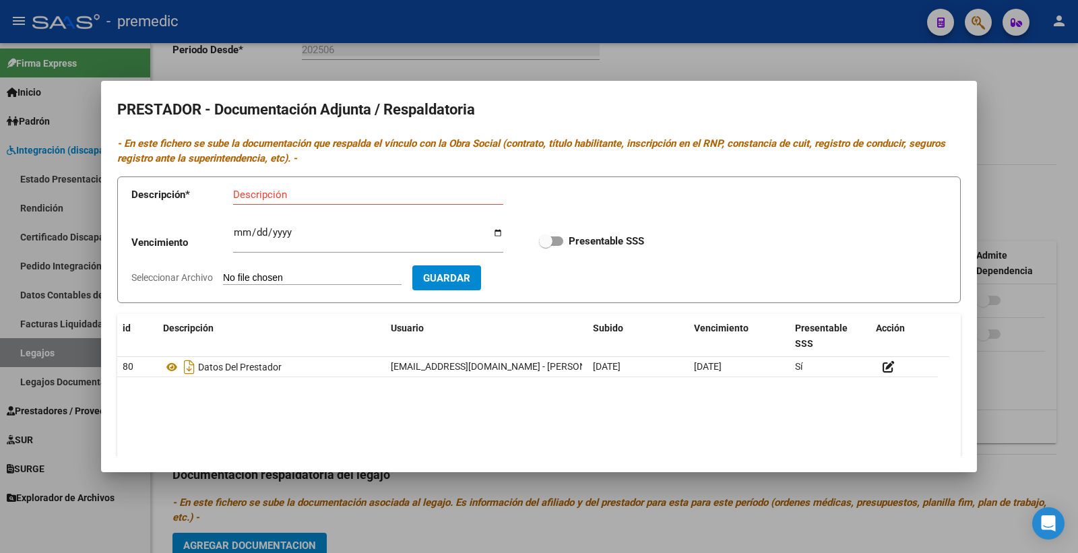
click at [1062, 110] on div at bounding box center [539, 276] width 1078 height 553
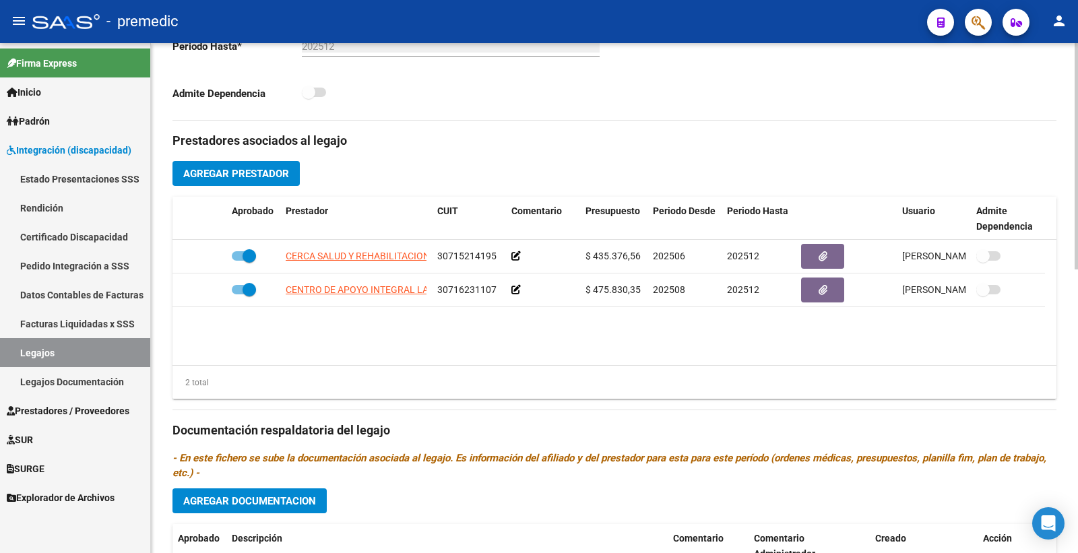
scroll to position [412, 0]
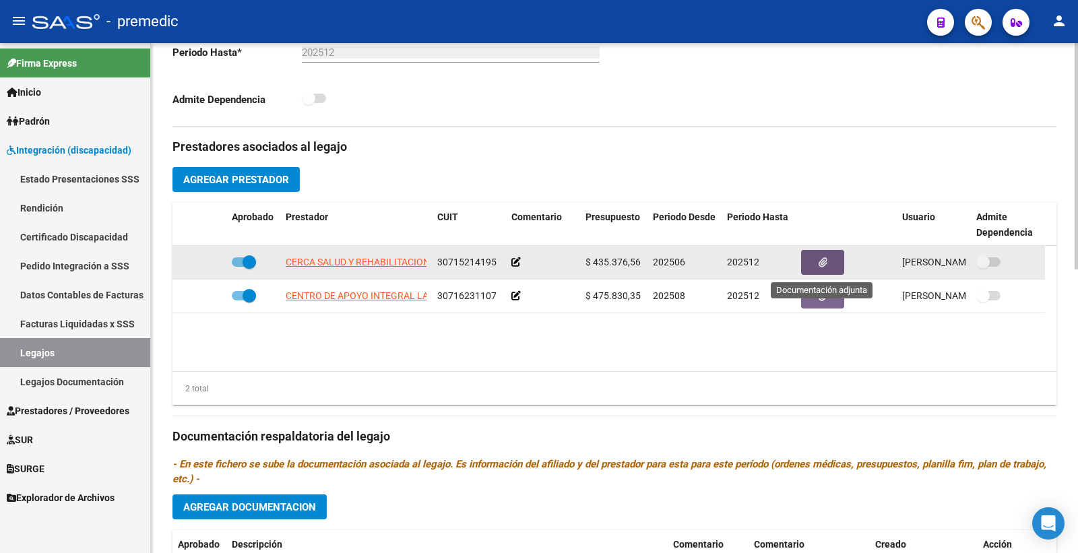
click at [823, 266] on icon "button" at bounding box center [823, 262] width 9 height 10
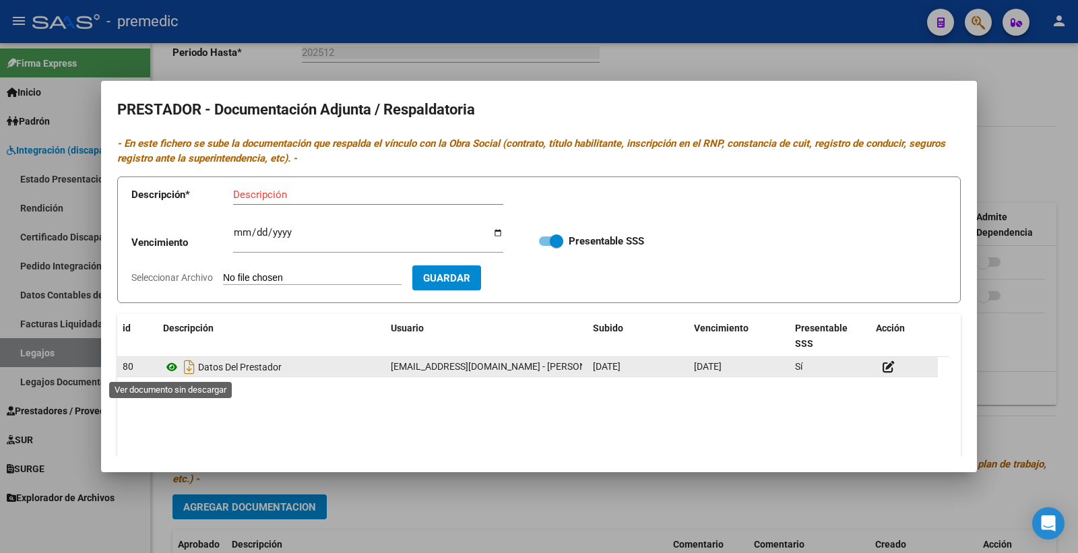
click at [167, 368] on icon at bounding box center [172, 367] width 18 height 16
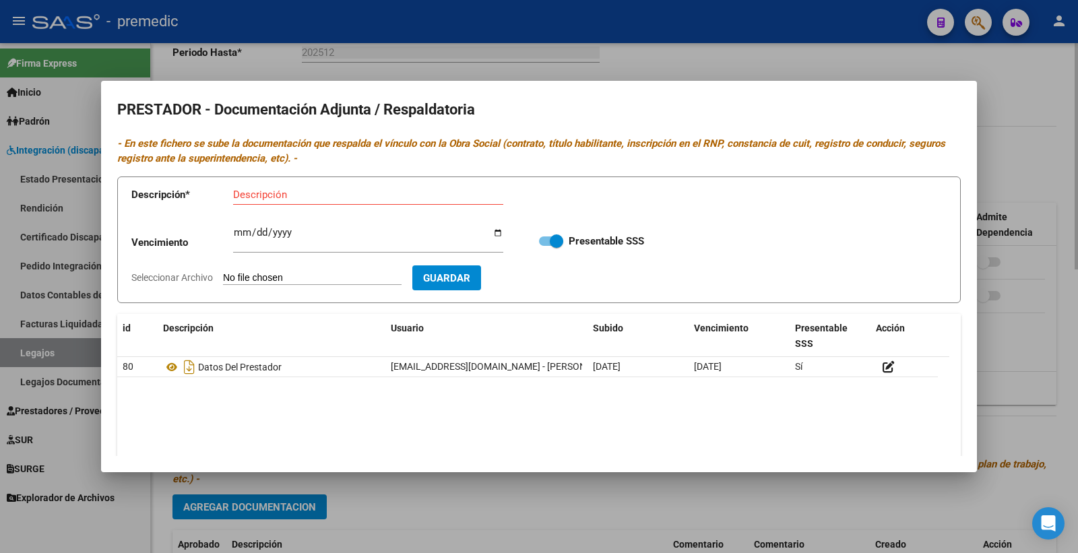
click at [447, 531] on div at bounding box center [539, 276] width 1078 height 553
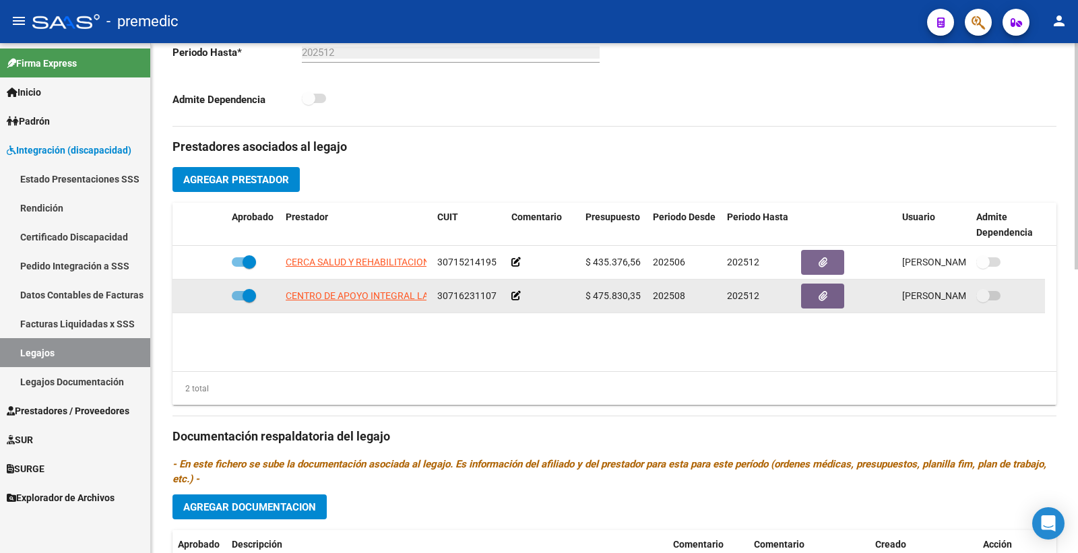
click at [396, 299] on span "CENTRO DE APOYO INTEGRAL LA HUELLA SRL" at bounding box center [385, 296] width 199 height 11
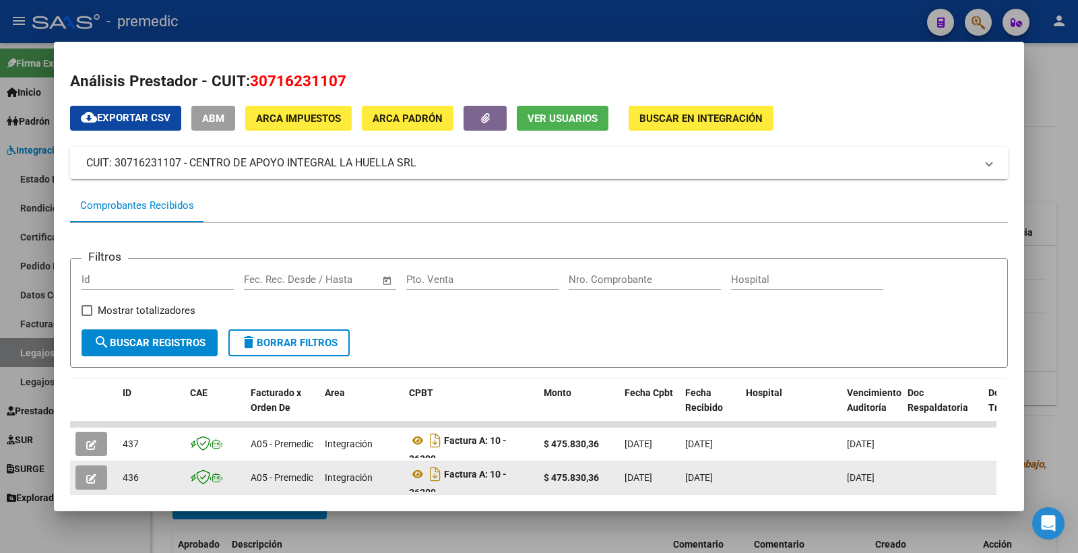
scroll to position [75, 0]
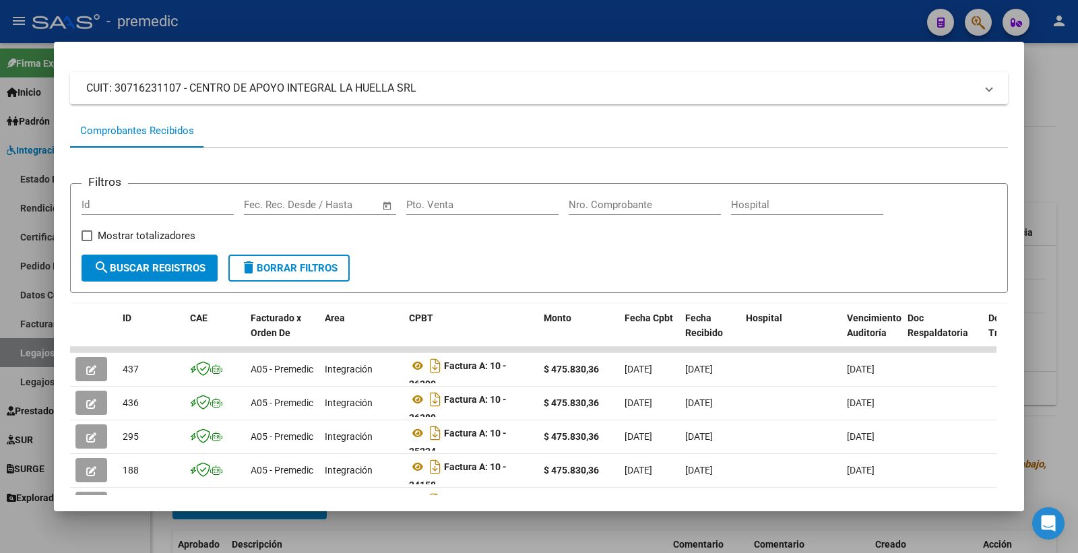
click at [1005, 164] on mat-dialog-content "Análisis Prestador - CUIT: 30716231107 cloud_download Exportar CSV ABM ARCA Imp…" at bounding box center [539, 277] width 971 height 438
click at [1072, 128] on div at bounding box center [539, 276] width 1078 height 553
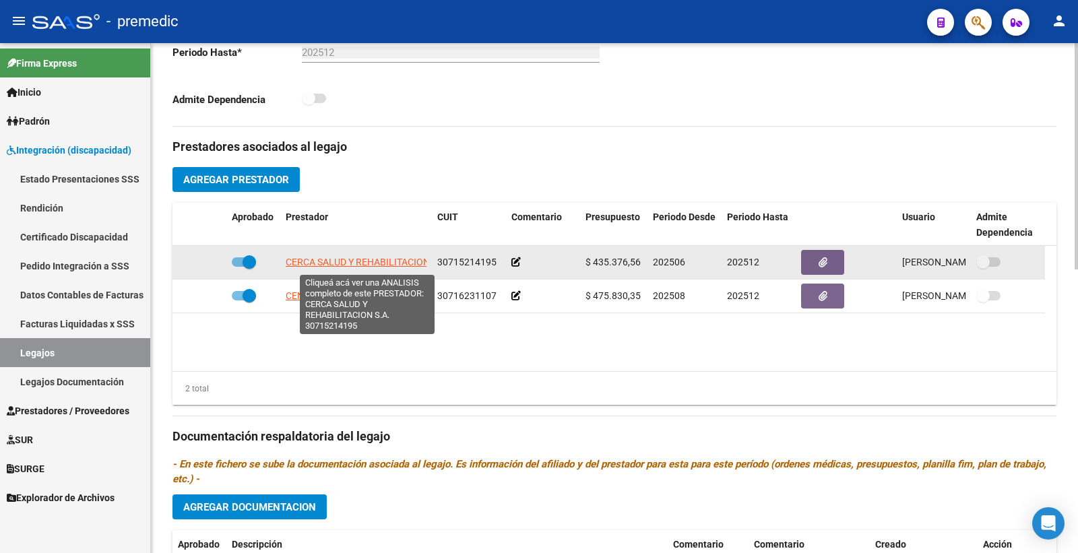
click at [339, 263] on span "CERCA SALUD Y REHABILITACION S.A." at bounding box center [367, 262] width 163 height 11
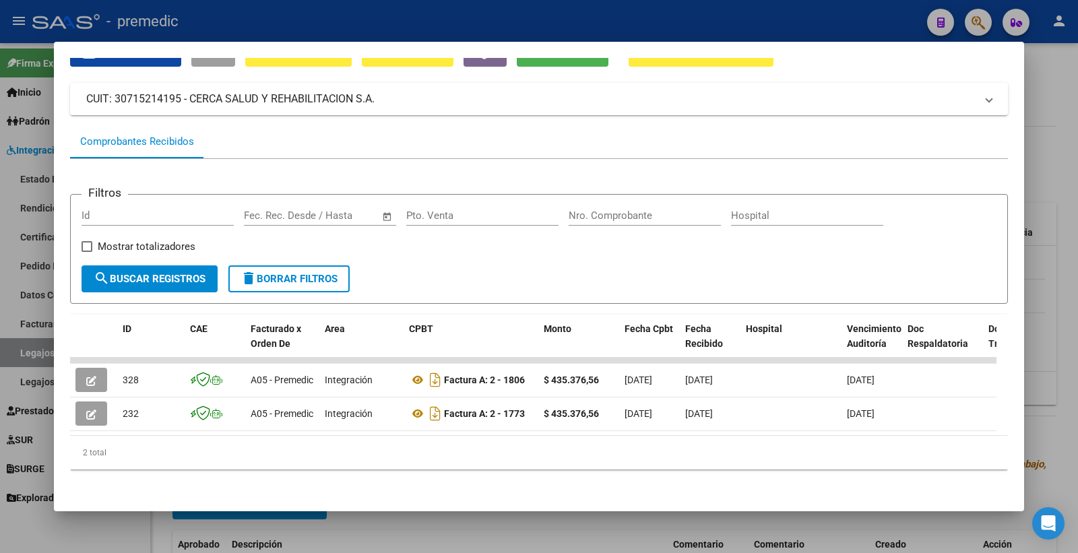
scroll to position [0, 0]
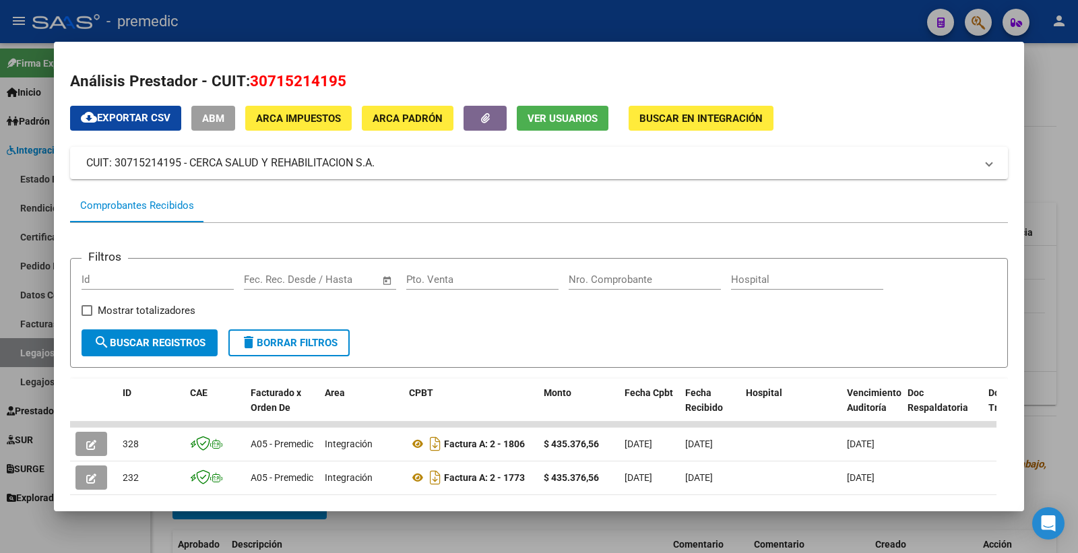
click at [1045, 116] on div at bounding box center [539, 276] width 1078 height 553
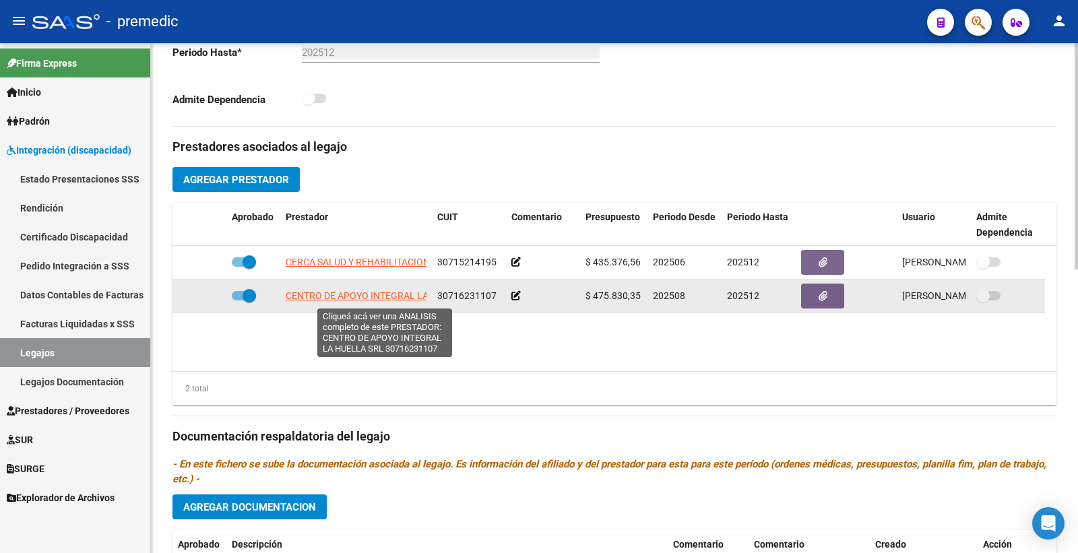
click at [398, 297] on span "CENTRO DE APOYO INTEGRAL LA HUELLA SRL" at bounding box center [385, 296] width 199 height 11
type textarea "30716231107"
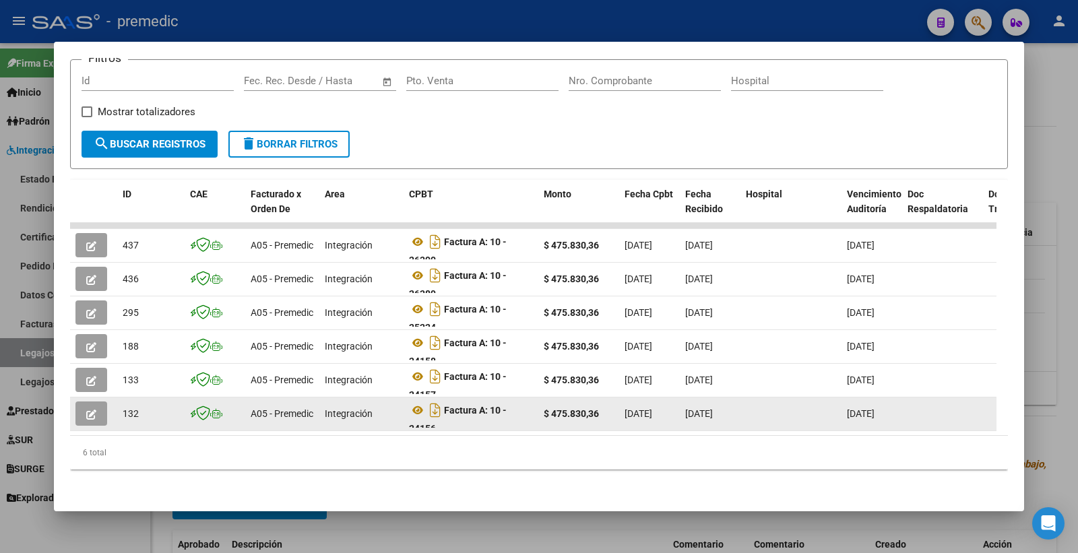
scroll to position [209, 0]
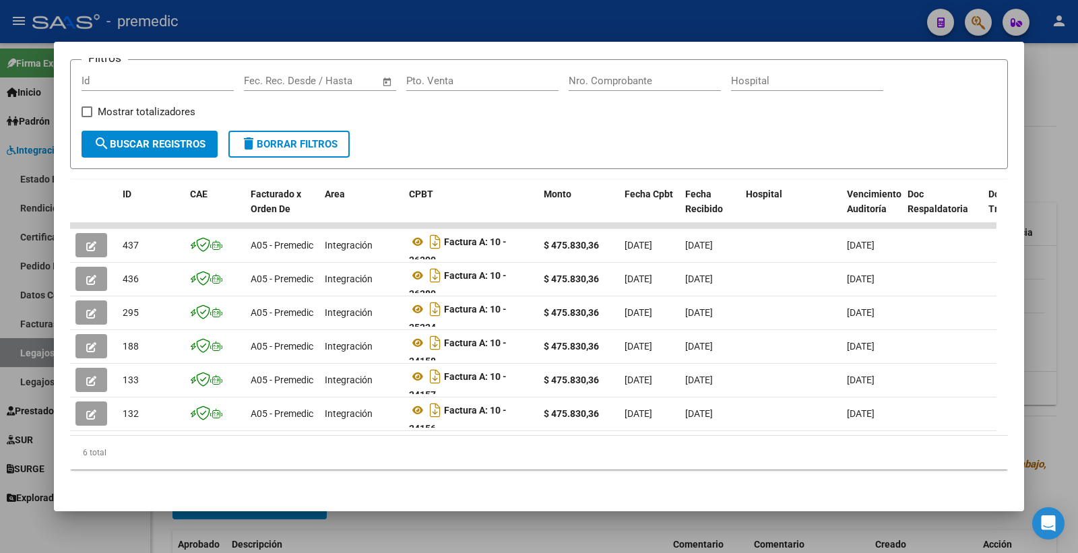
click at [1072, 136] on div at bounding box center [539, 276] width 1078 height 553
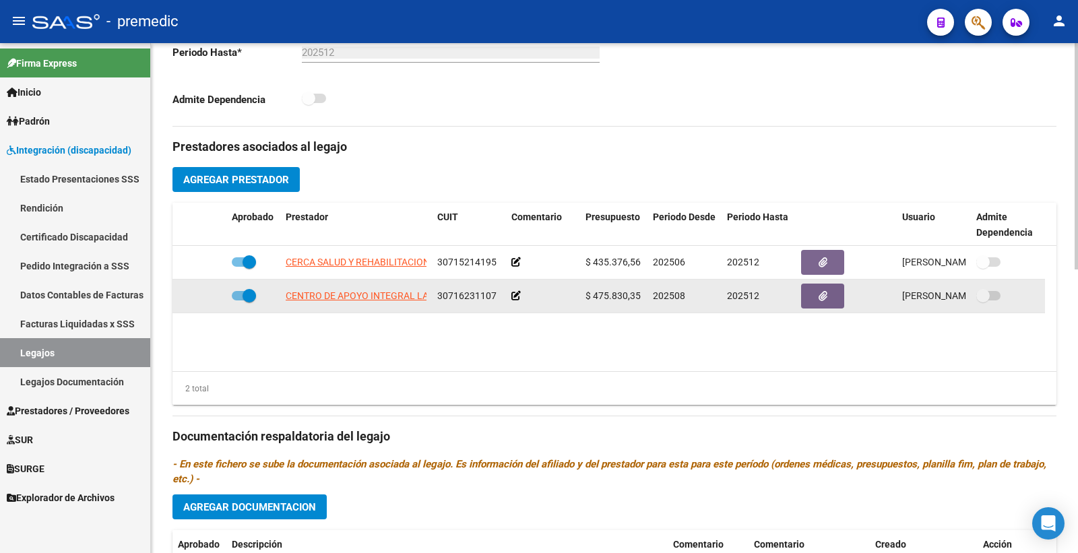
click at [825, 294] on icon "button" at bounding box center [823, 296] width 9 height 10
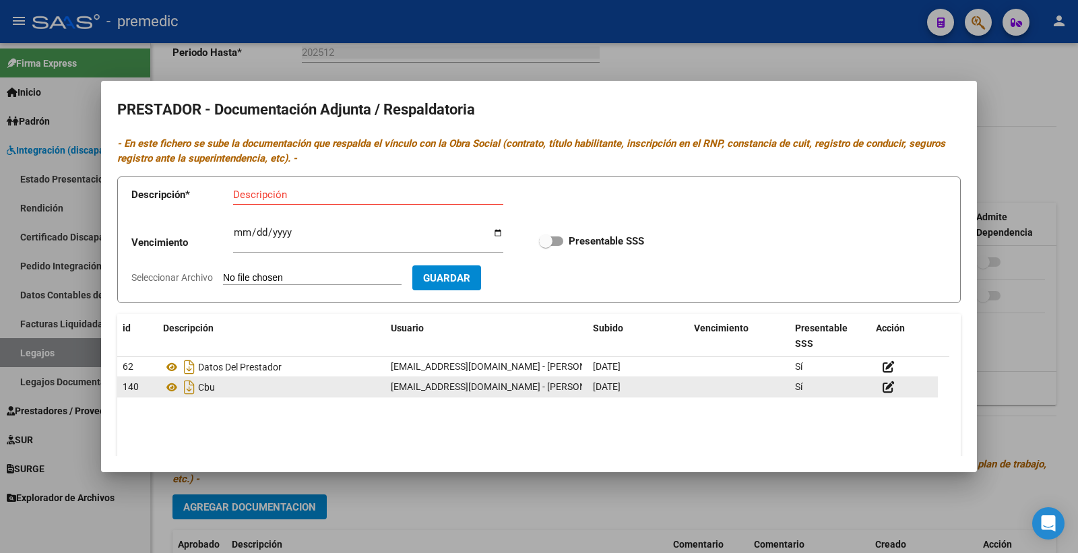
click at [235, 388] on div "Cbu" at bounding box center [271, 388] width 217 height 22
click at [173, 386] on icon at bounding box center [172, 387] width 18 height 16
click at [1056, 165] on div at bounding box center [539, 276] width 1078 height 553
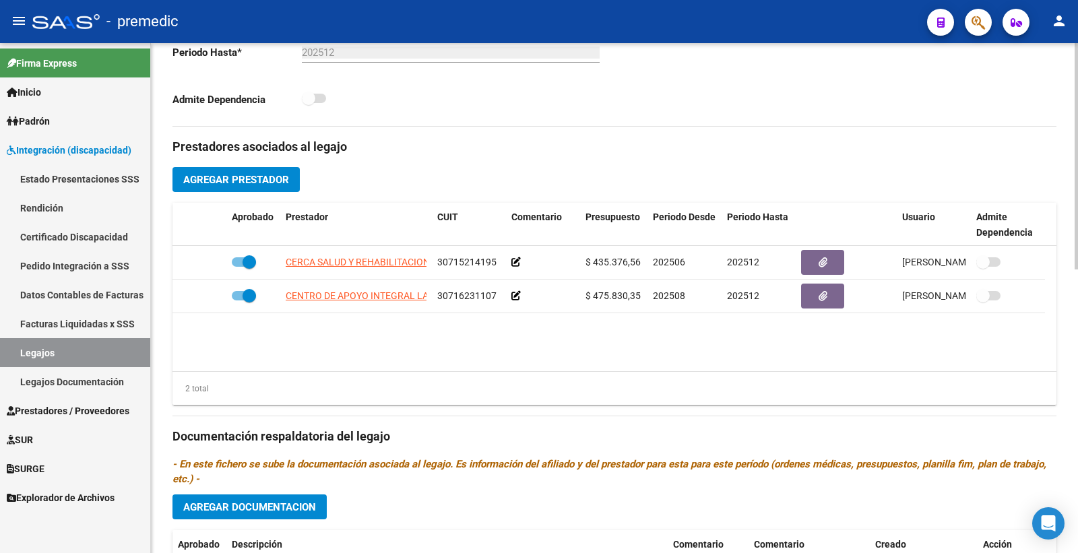
click at [630, 438] on h3 "Documentación respaldatoria del legajo" at bounding box center [615, 436] width 884 height 19
drag, startPoint x: 692, startPoint y: 385, endPoint x: 690, endPoint y: 408, distance: 23.7
click at [692, 385] on div "2 total" at bounding box center [615, 389] width 884 height 34
click at [650, 350] on datatable-body "CERCA SALUD Y REHABILITACION S.A. 30715214195 $ 435.376,56 202506 202512 [PERSO…" at bounding box center [615, 308] width 884 height 125
click at [650, 208] on datatable-header-cell "Periodo Desde" at bounding box center [685, 225] width 74 height 44
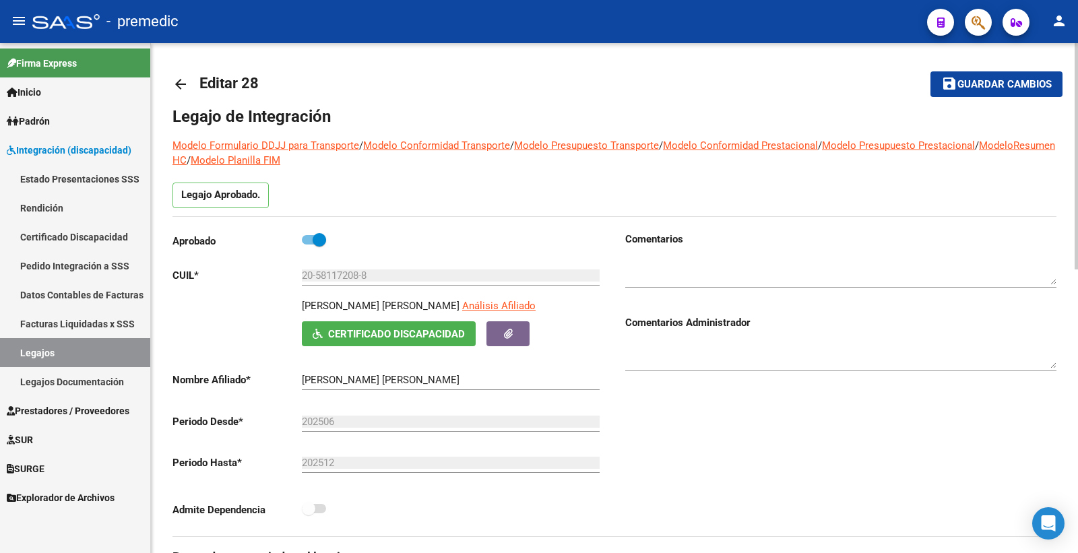
scroll to position [0, 0]
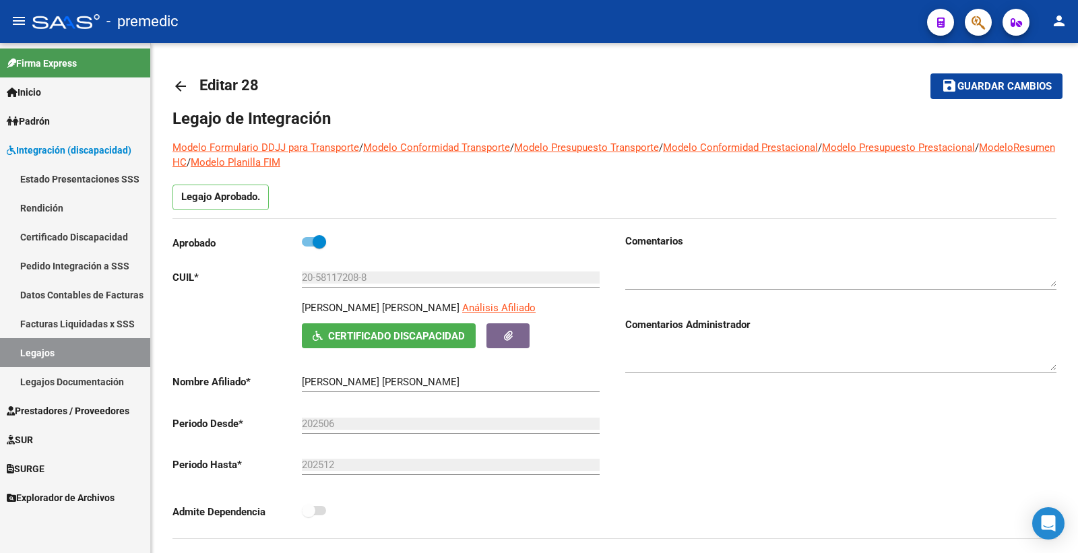
click at [46, 116] on span "Padrón" at bounding box center [28, 121] width 43 height 15
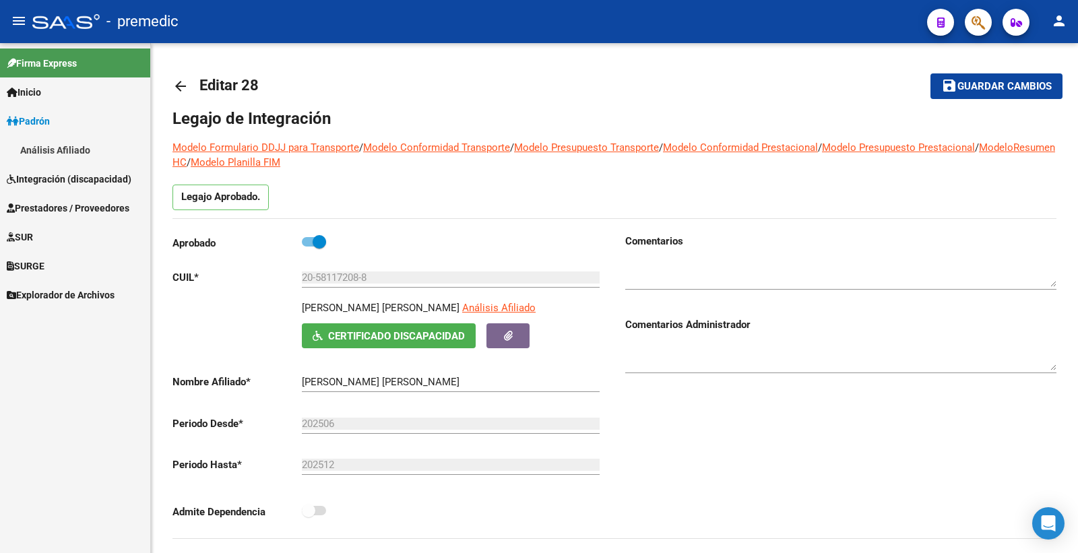
click at [61, 144] on link "Análisis Afiliado" at bounding box center [75, 149] width 150 height 29
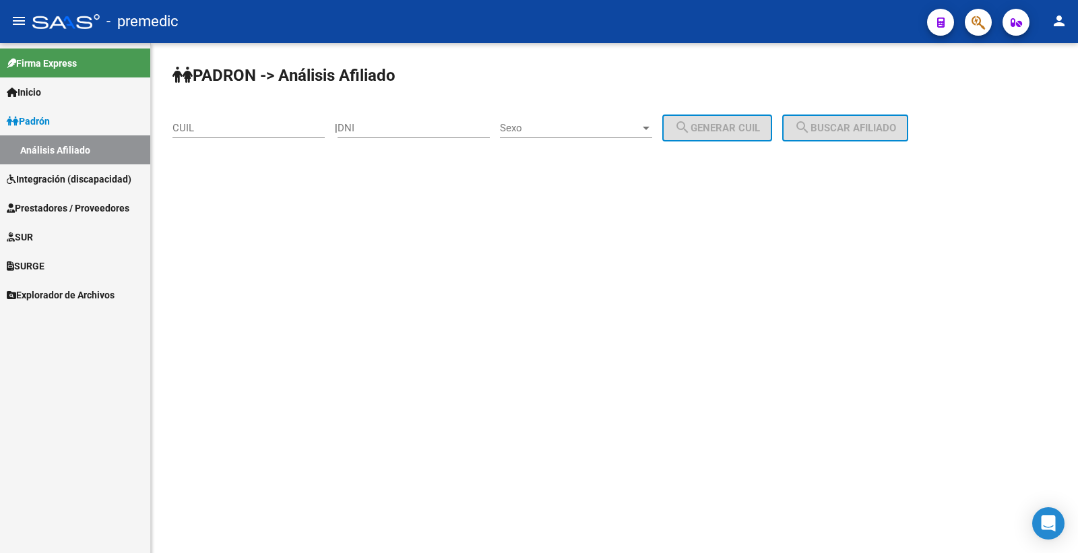
click at [367, 131] on input "DNI" at bounding box center [414, 128] width 152 height 12
paste input "57636922"
type input "57636922"
click at [570, 125] on span "Sexo" at bounding box center [570, 128] width 140 height 12
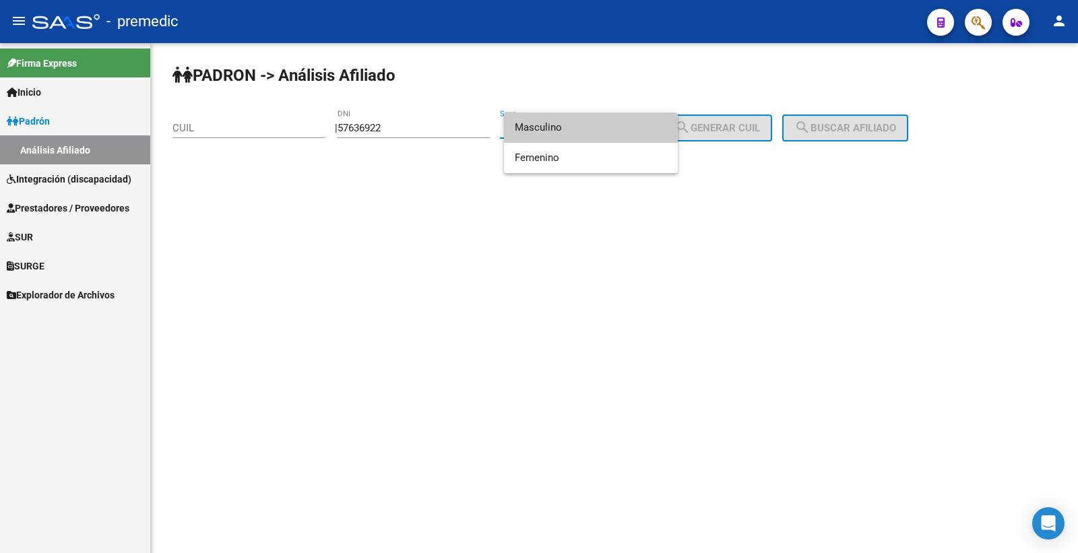
drag, startPoint x: 587, startPoint y: 125, endPoint x: 774, endPoint y: 122, distance: 186.7
click at [590, 126] on span "Masculino" at bounding box center [591, 128] width 152 height 30
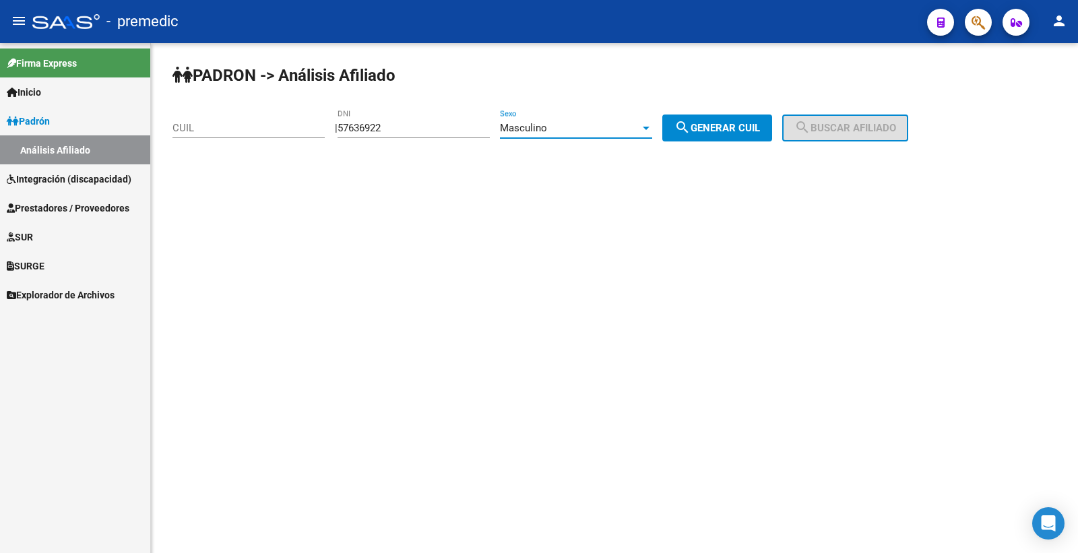
click at [710, 142] on div "PADRON -> Análisis Afiliado CUIL | 57636922 DNI Masculino Sexo search Generar C…" at bounding box center [614, 114] width 927 height 142
click at [708, 142] on div "PADRON -> Análisis Afiliado CUIL | 57636922 DNI Masculino Sexo search Generar C…" at bounding box center [614, 114] width 927 height 142
click at [731, 130] on span "search Generar CUIL" at bounding box center [718, 128] width 86 height 12
type input "20-57636922-1"
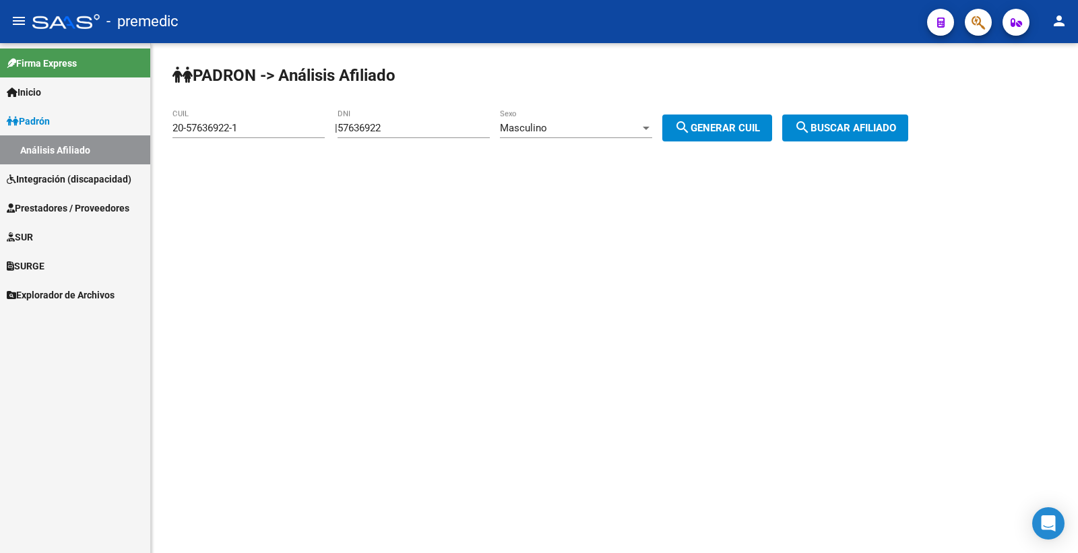
click at [915, 113] on div "PADRON -> Análisis Afiliado 20-57636922-1 CUIL | 57636922 DNI Masculino Sexo se…" at bounding box center [614, 114] width 927 height 142
click at [909, 119] on button "search Buscar afiliado" at bounding box center [846, 128] width 126 height 27
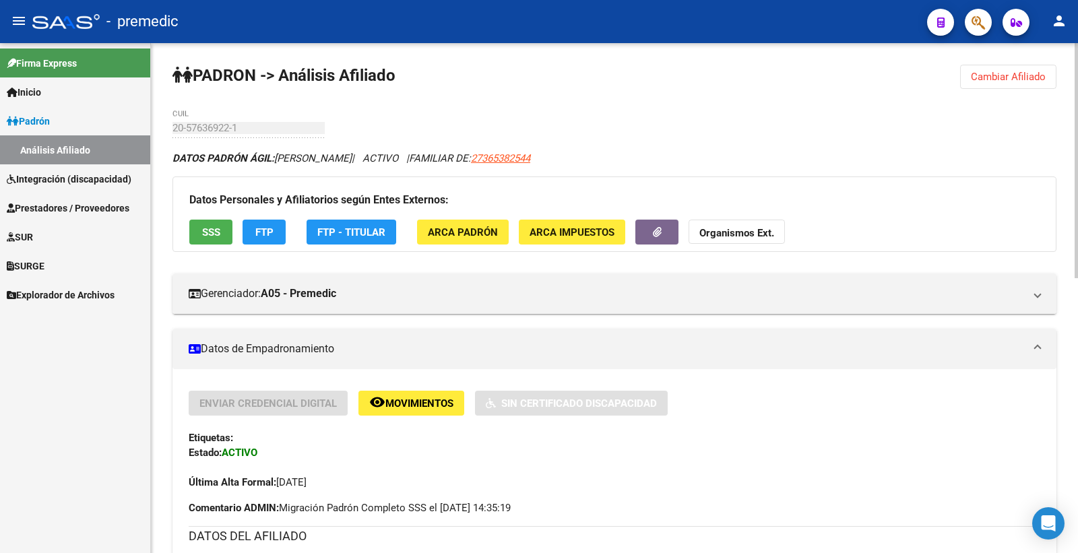
click at [206, 236] on span "SSS" at bounding box center [211, 232] width 18 height 12
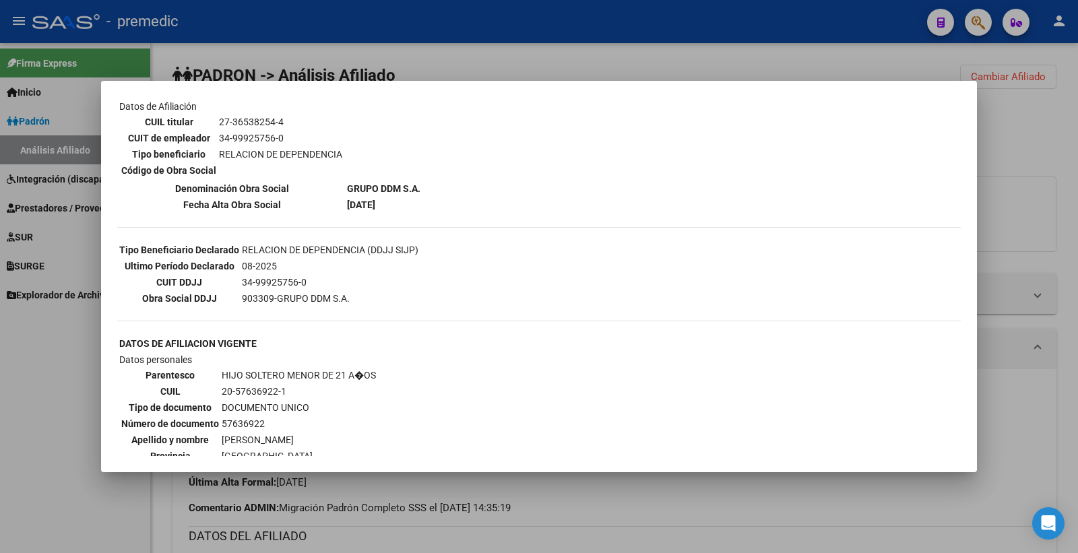
scroll to position [515, 0]
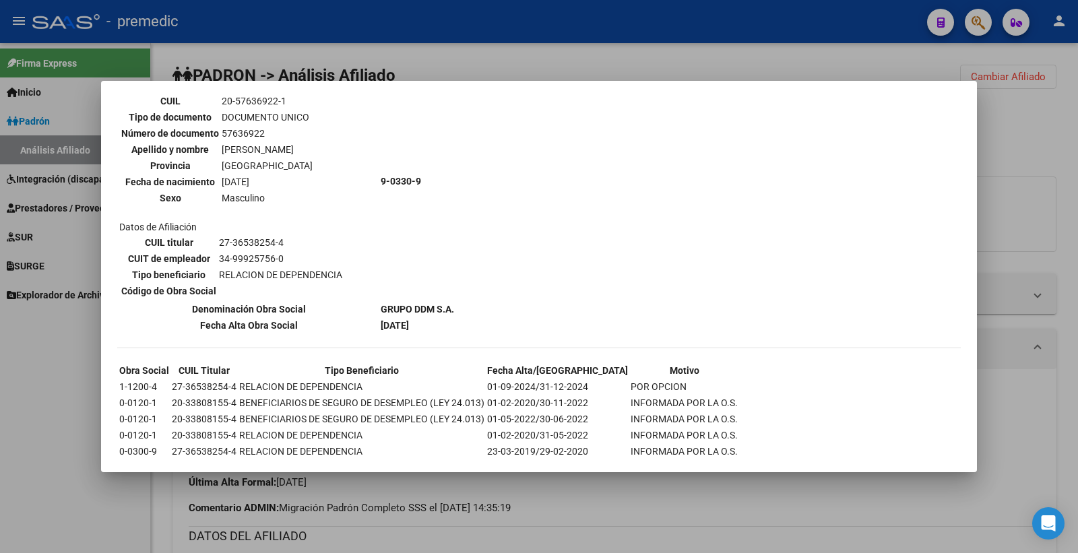
click at [1054, 148] on div at bounding box center [539, 276] width 1078 height 553
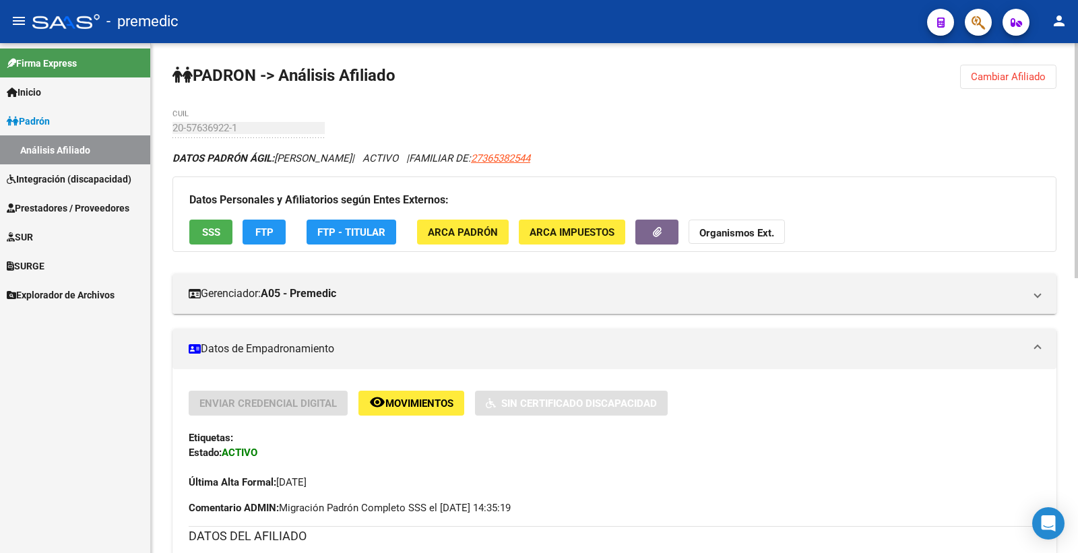
click at [264, 230] on span "FTP" at bounding box center [264, 232] width 18 height 12
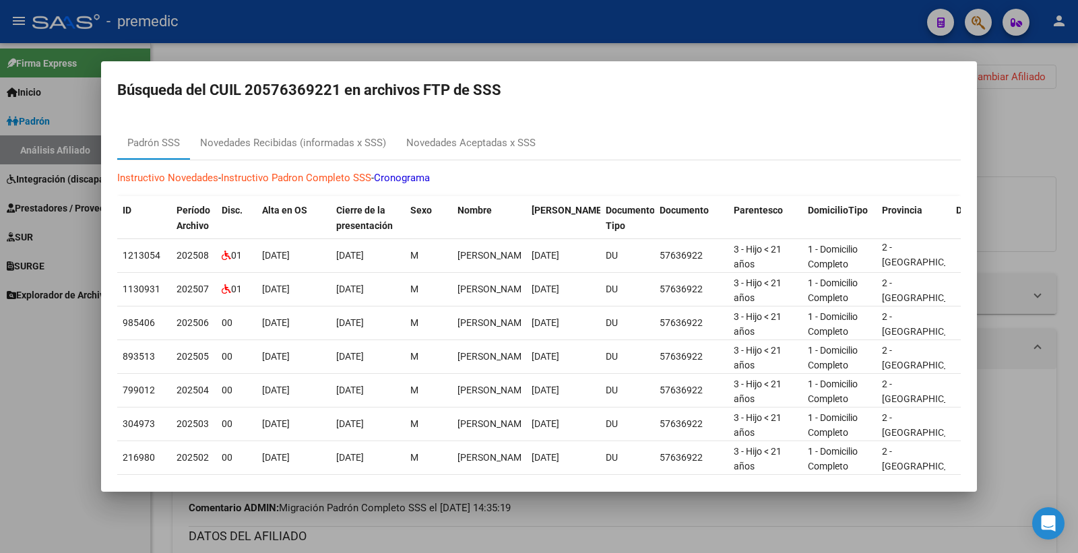
scroll to position [17, 0]
click at [479, 133] on div "Novedades Aceptadas x SSS" at bounding box center [471, 143] width 150 height 32
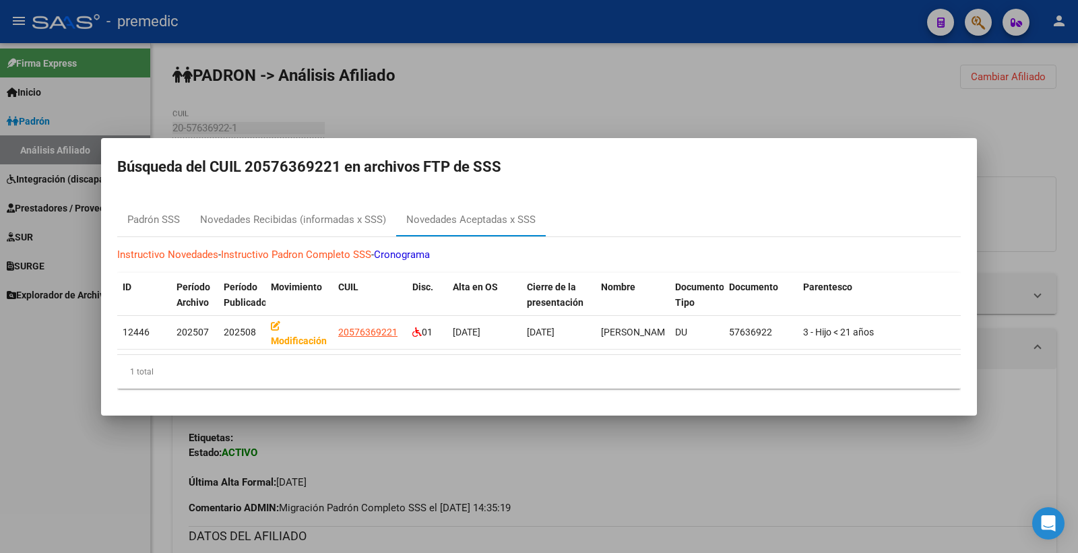
click at [1025, 150] on div at bounding box center [539, 276] width 1078 height 553
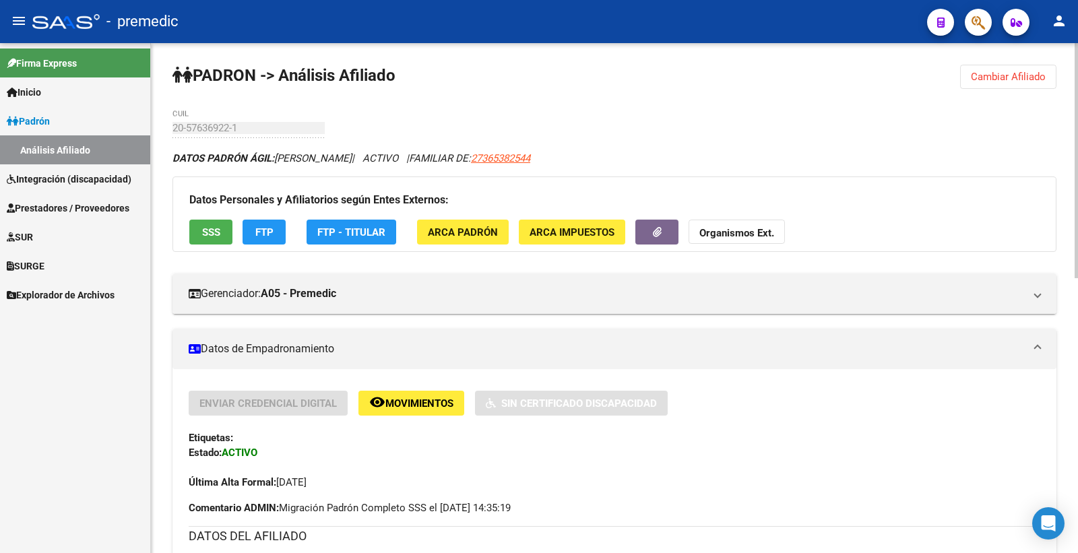
click at [1002, 80] on span "Cambiar Afiliado" at bounding box center [1008, 77] width 75 height 12
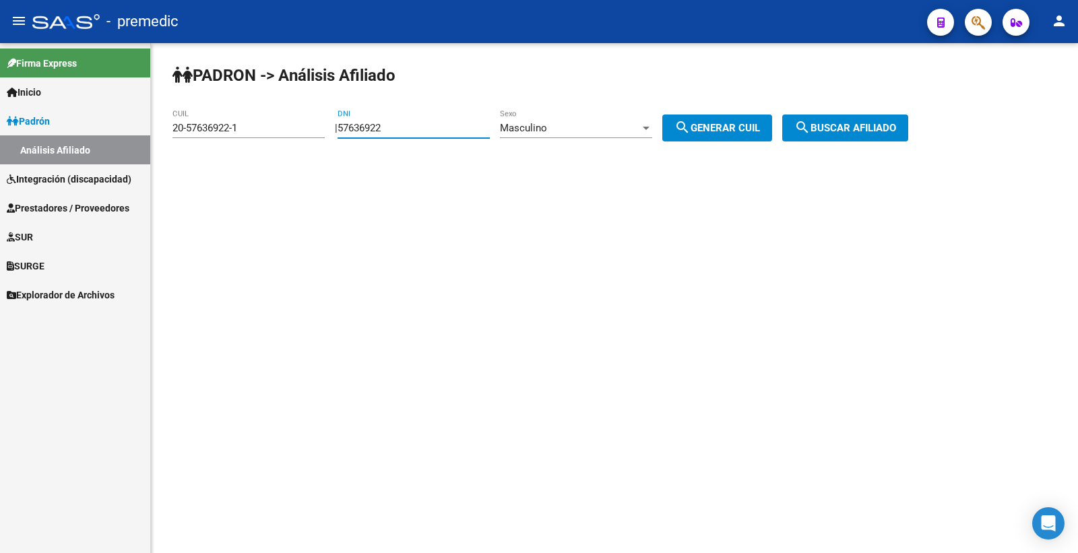
drag, startPoint x: 415, startPoint y: 129, endPoint x: 217, endPoint y: 133, distance: 198.2
click at [217, 133] on app-analisis-afiliado "PADRON -> Análisis Afiliado 20-57636922-1 CUIL | 57636922 DNI Masculino Sexo se…" at bounding box center [546, 128] width 746 height 12
paste input "836341"
type input "57836341"
click at [569, 135] on div "Masculino Sexo" at bounding box center [576, 123] width 152 height 29
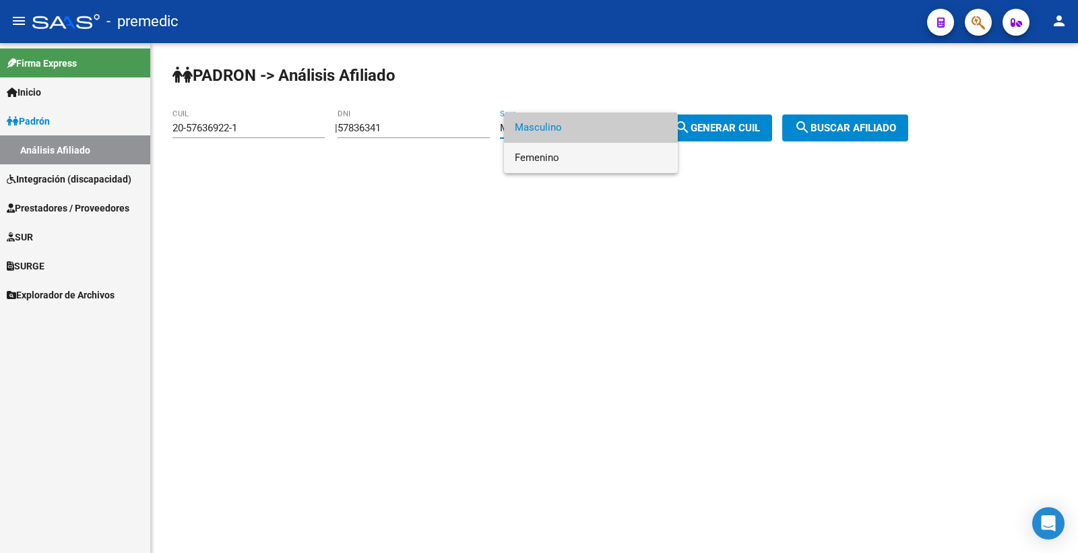
click at [573, 156] on span "Femenino" at bounding box center [591, 158] width 152 height 30
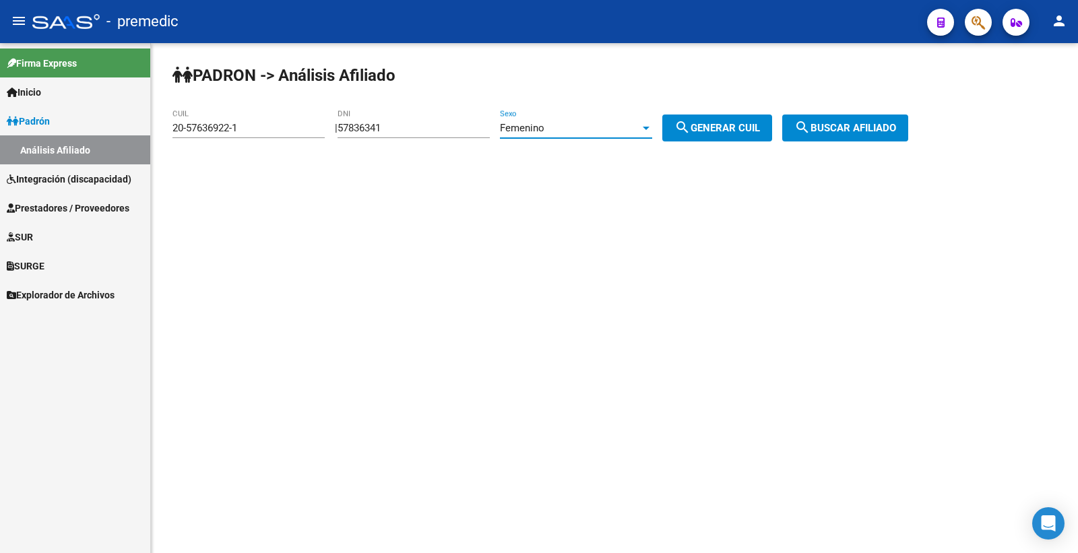
click at [718, 127] on span "search Generar CUIL" at bounding box center [718, 128] width 86 height 12
type input "27-57836341-1"
drag, startPoint x: 718, startPoint y: 127, endPoint x: 858, endPoint y: 137, distance: 140.6
click at [719, 127] on span "search Generar CUIL" at bounding box center [718, 128] width 86 height 12
click at [864, 129] on span "search Buscar afiliado" at bounding box center [846, 128] width 102 height 12
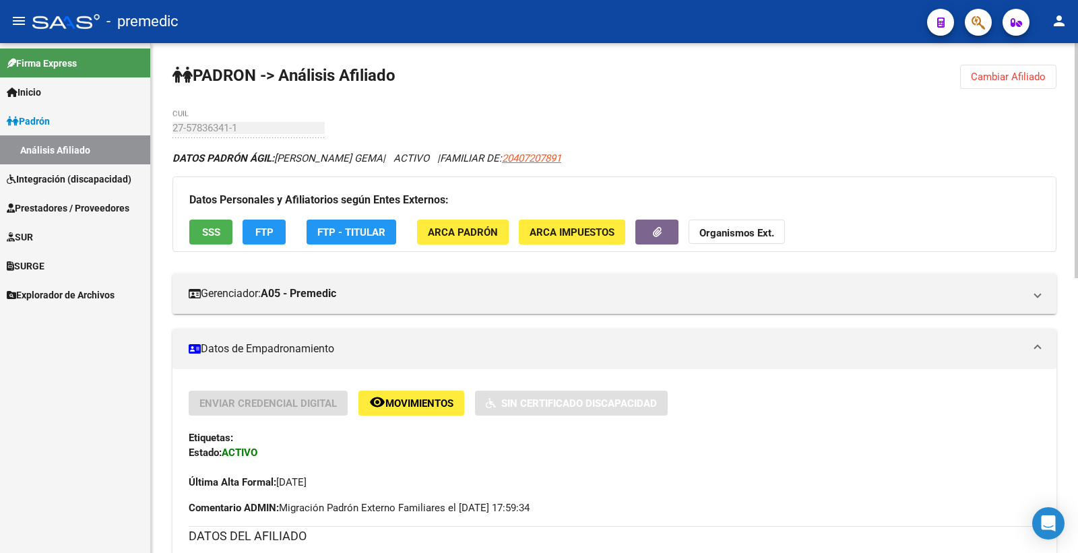
click at [996, 83] on button "Cambiar Afiliado" at bounding box center [1008, 77] width 96 height 24
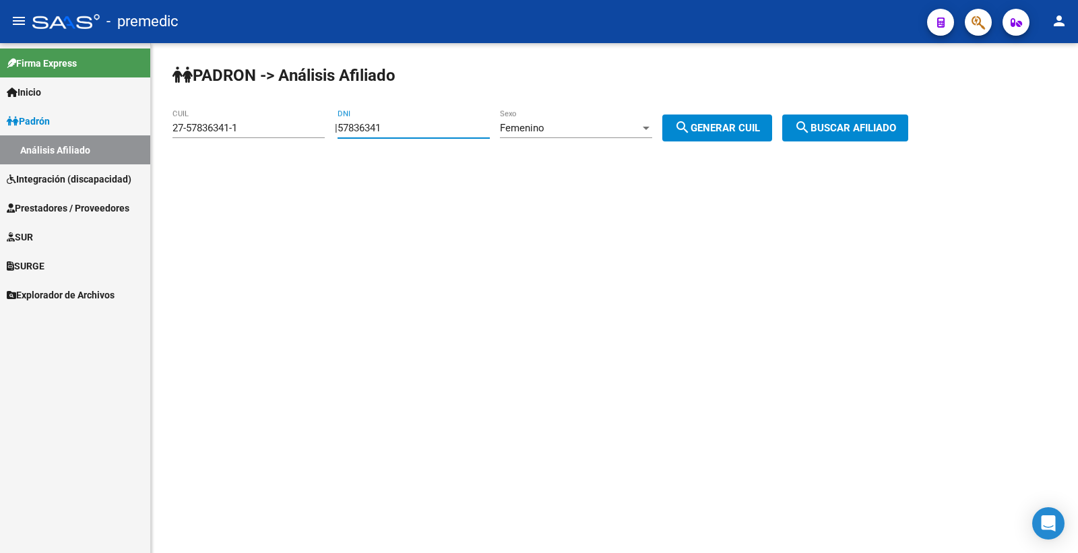
drag, startPoint x: 440, startPoint y: 122, endPoint x: 237, endPoint y: 137, distance: 203.4
click at [237, 134] on app-analisis-afiliado "PADRON -> Análisis Afiliado 27-57836341-1 CUIL | 57836341 DNI Femenino Sexo sea…" at bounding box center [546, 128] width 746 height 12
paste input "655392"
type input "57655392"
click at [758, 131] on span "search Generar CUIL" at bounding box center [718, 128] width 86 height 12
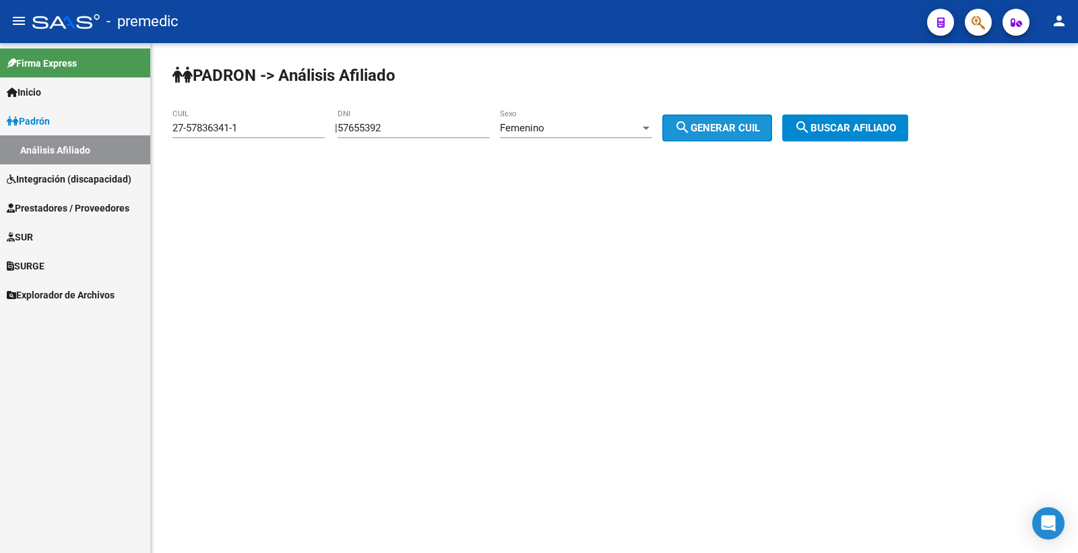
type input "27-57655392-2"
click at [847, 137] on button "search Buscar afiliado" at bounding box center [846, 128] width 126 height 27
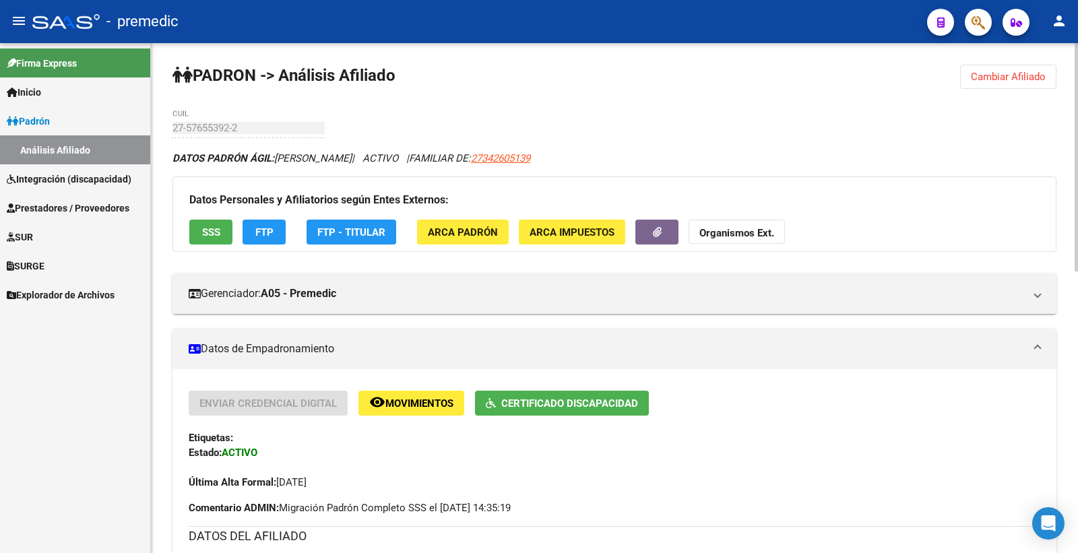
click at [1034, 76] on span "Cambiar Afiliado" at bounding box center [1008, 77] width 75 height 12
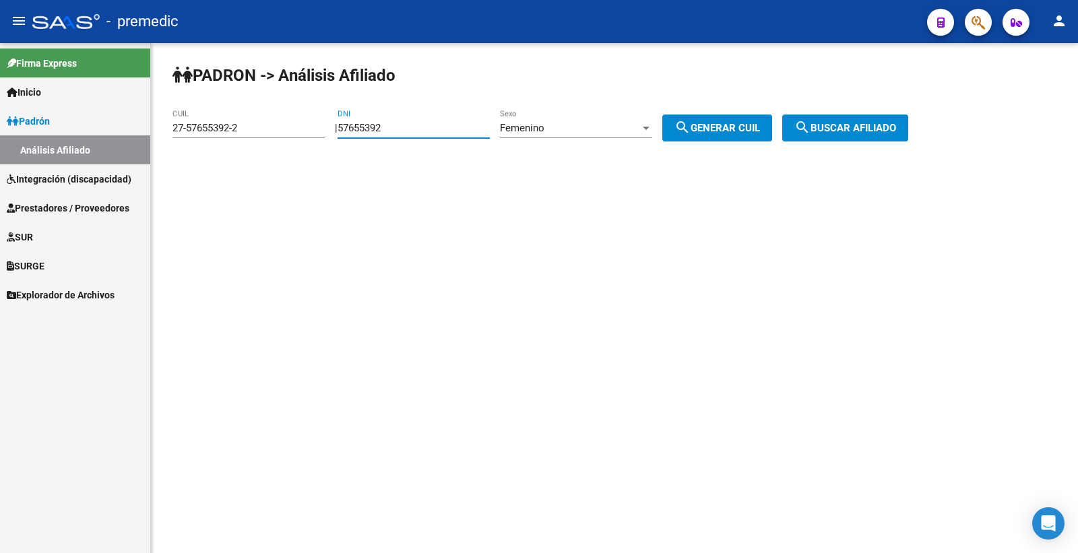
drag, startPoint x: 405, startPoint y: 125, endPoint x: 133, endPoint y: 127, distance: 271.6
click at [140, 132] on mat-sidenav-container "Firma Express Inicio Calendario SSS Instructivos Contacto OS Padrón Análisis Af…" at bounding box center [539, 298] width 1078 height 510
paste input "59453248"
type input "59453248"
click at [718, 143] on div "PADRON -> Análisis Afiliado 27-57655392-2 CUIL | 59453248 DNI Femenino Sexo sea…" at bounding box center [614, 114] width 927 height 142
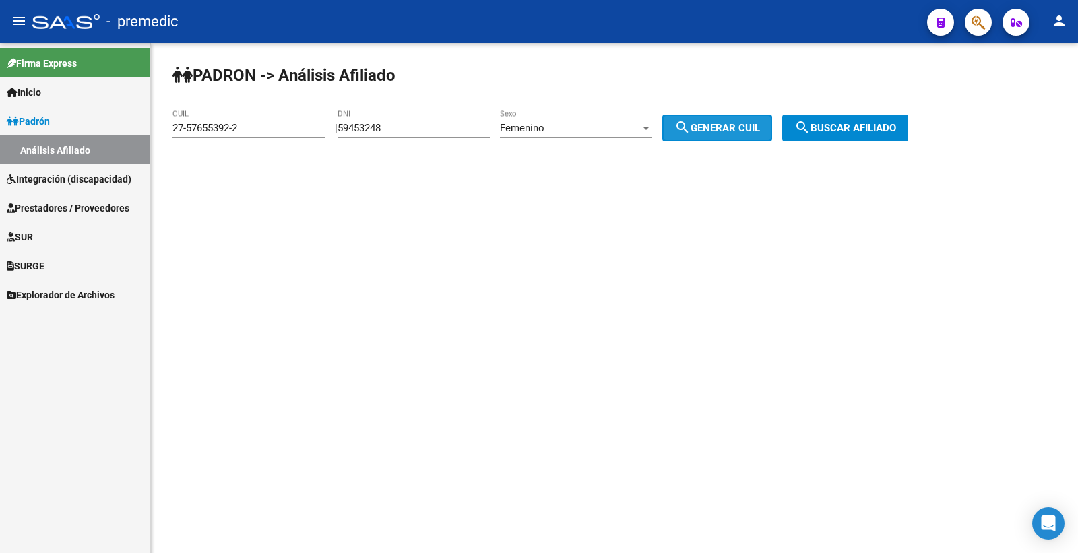
click at [745, 125] on span "search Generar CUIL" at bounding box center [718, 128] width 86 height 12
type input "27-59453248-7"
click at [811, 132] on mat-icon "search" at bounding box center [803, 127] width 16 height 16
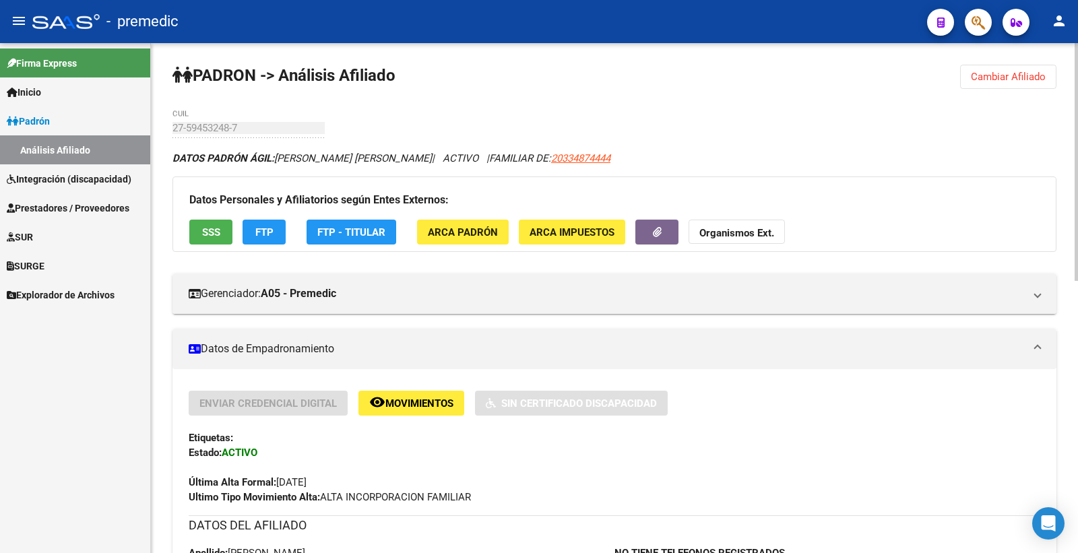
click at [280, 237] on button "FTP" at bounding box center [264, 232] width 43 height 25
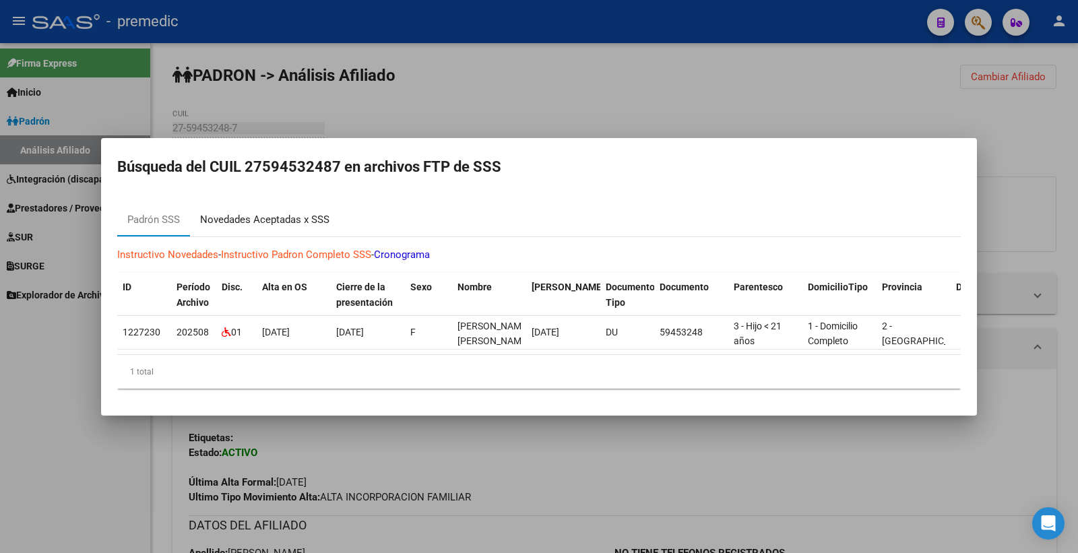
click at [307, 214] on div "Novedades Aceptadas x SSS" at bounding box center [264, 220] width 129 height 16
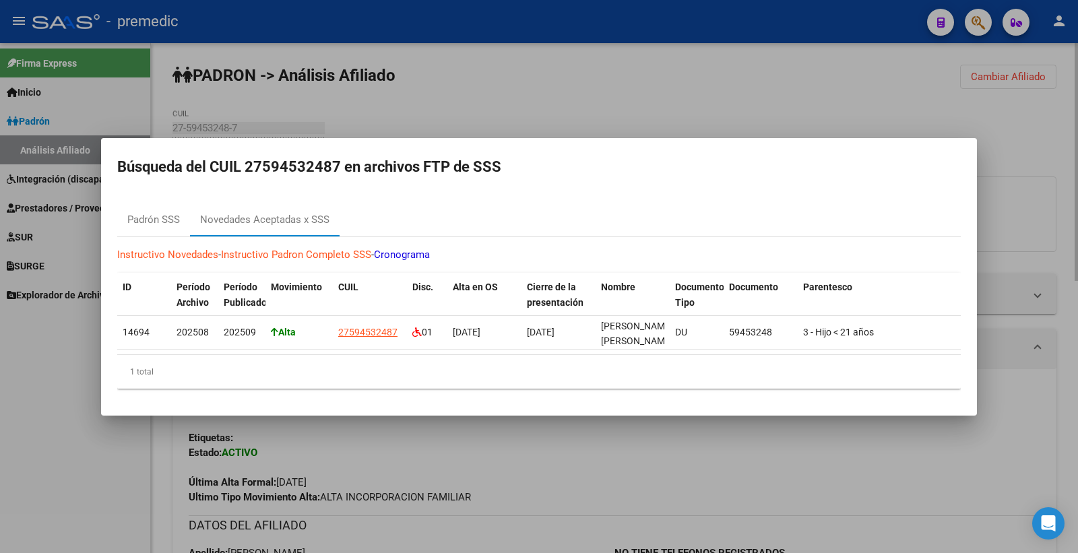
click at [1074, 99] on div at bounding box center [539, 276] width 1078 height 553
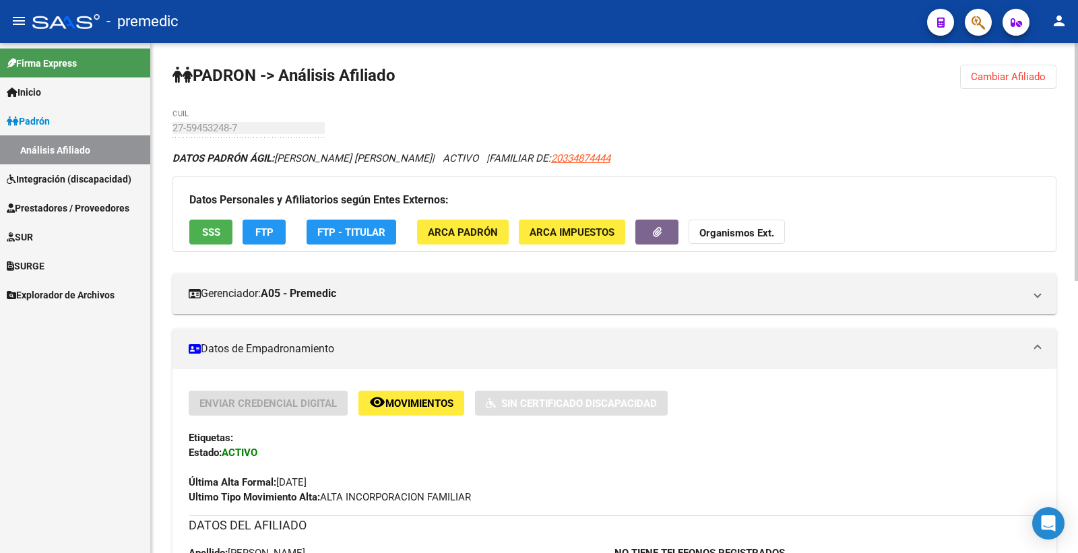
click at [210, 237] on span "SSS" at bounding box center [211, 232] width 18 height 12
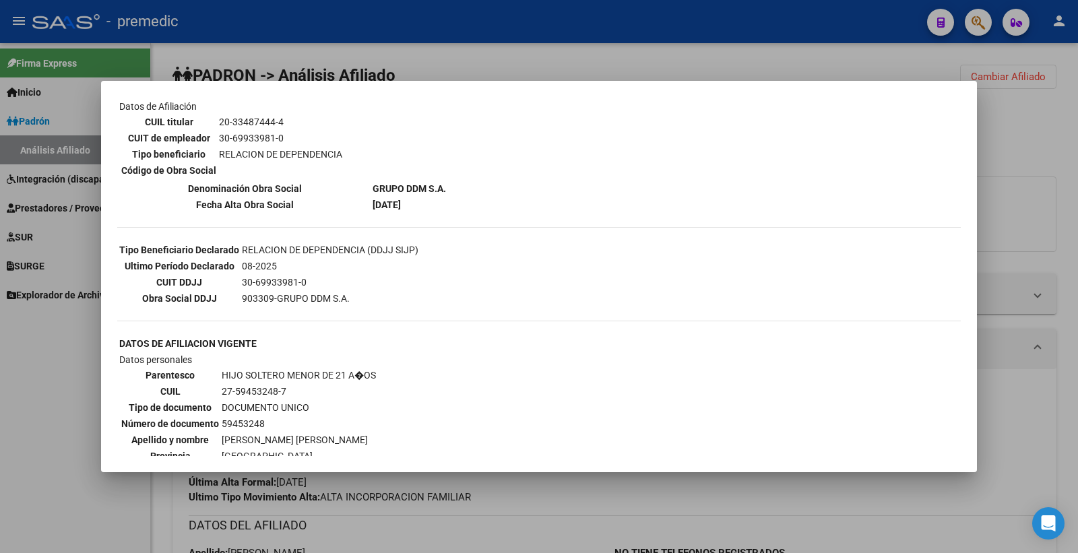
scroll to position [394, 0]
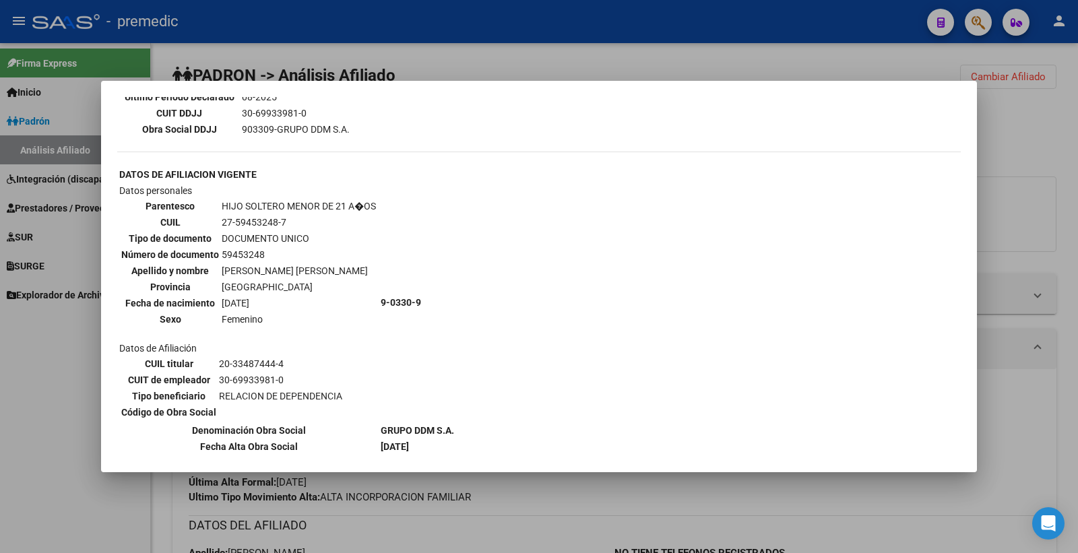
click at [995, 138] on div at bounding box center [539, 276] width 1078 height 553
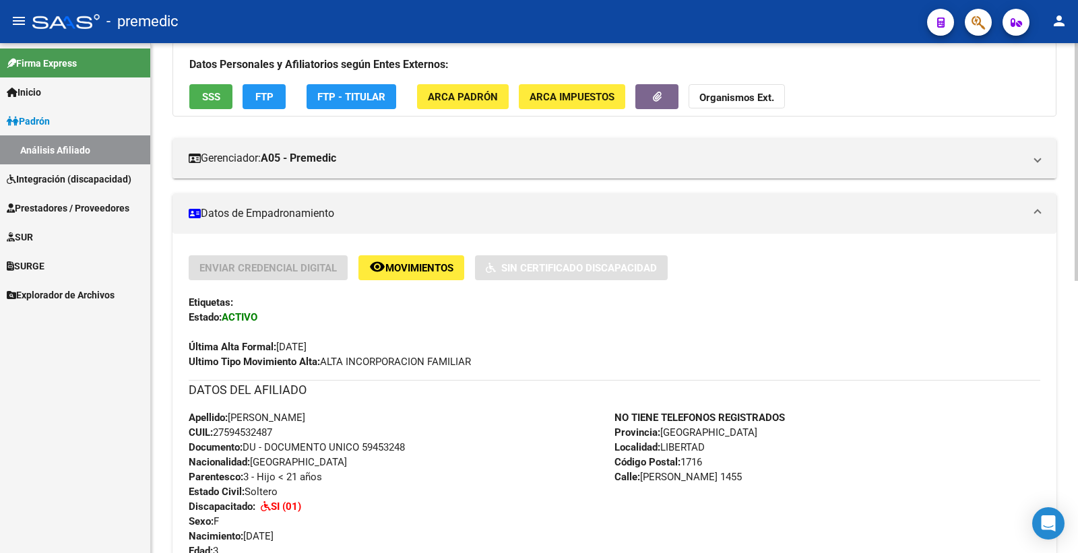
scroll to position [0, 0]
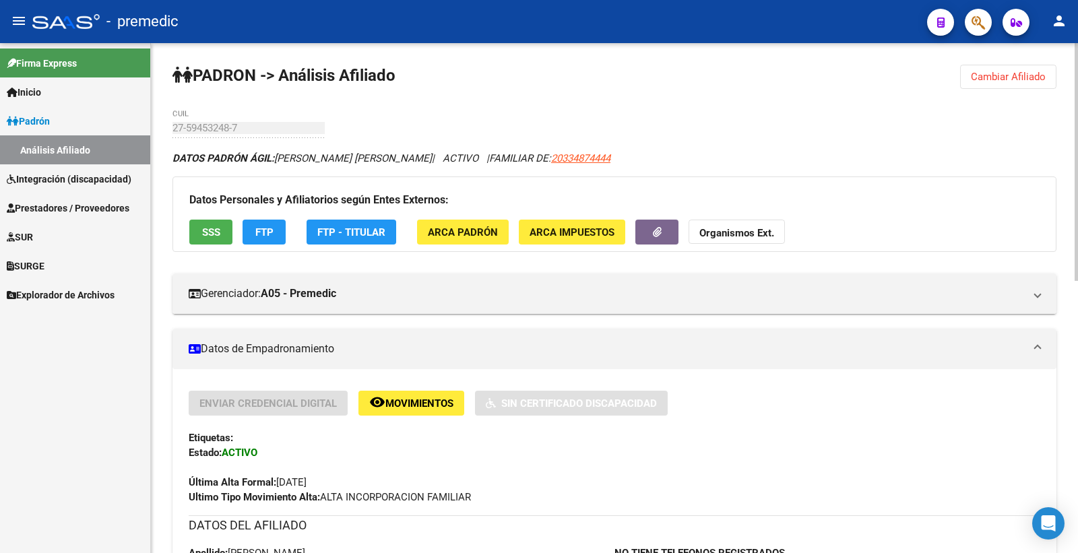
click at [981, 78] on span "Cambiar Afiliado" at bounding box center [1008, 77] width 75 height 12
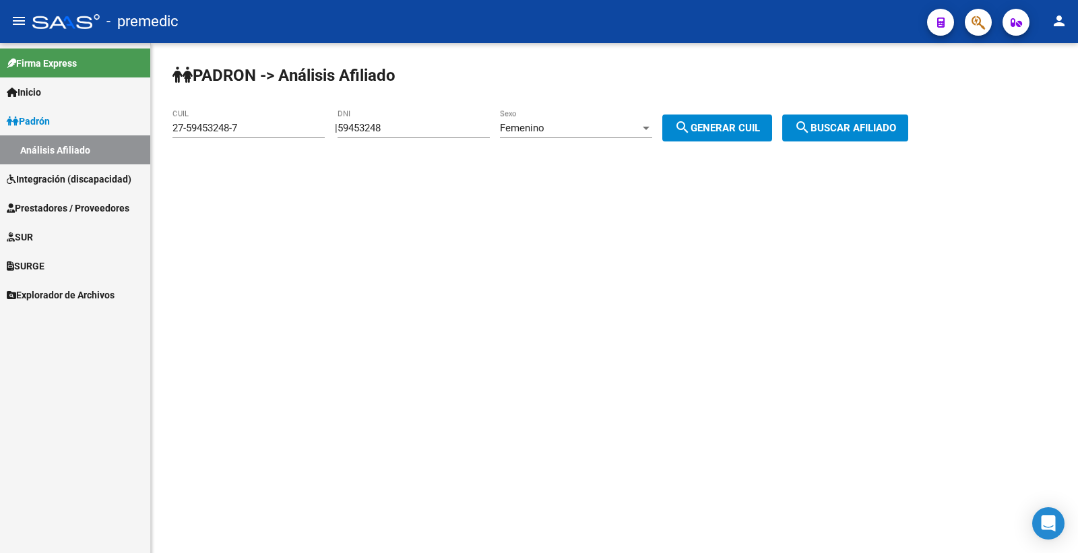
drag, startPoint x: 410, startPoint y: 118, endPoint x: 352, endPoint y: 127, distance: 58.6
click at [352, 127] on div "| 59453248 DNI Femenino Sexo search Generar CUIL" at bounding box center [559, 128] width 448 height 12
drag, startPoint x: 408, startPoint y: 124, endPoint x: 333, endPoint y: 124, distance: 74.8
click at [334, 124] on app-analisis-afiliado "PADRON -> Análisis Afiliado 27-59453248-7 CUIL | 59453248 DNI Femenino Sexo sea…" at bounding box center [546, 128] width 746 height 12
paste input "7636922"
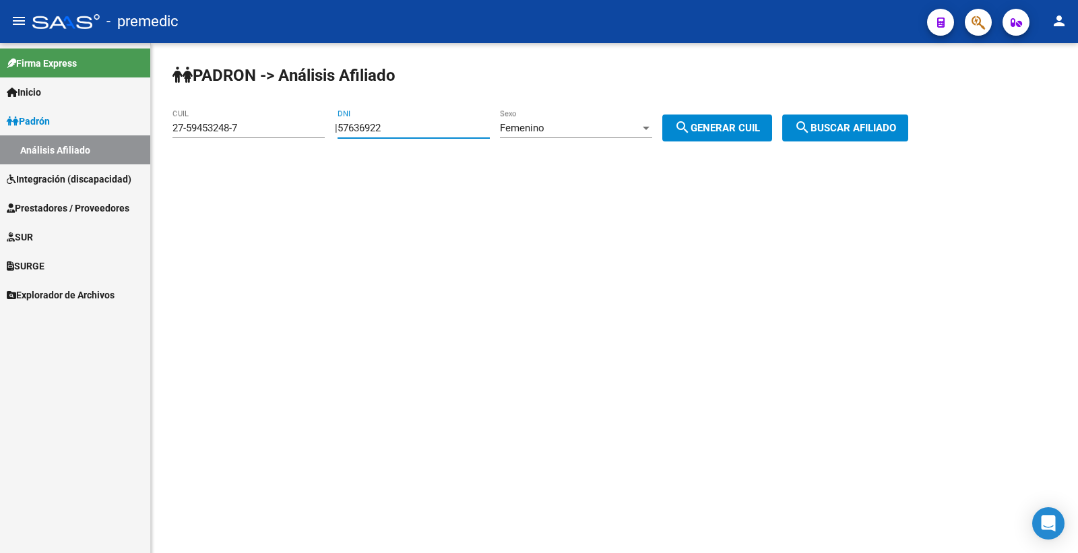
type input "57636922"
click at [553, 116] on div "Femenino Sexo" at bounding box center [576, 123] width 152 height 29
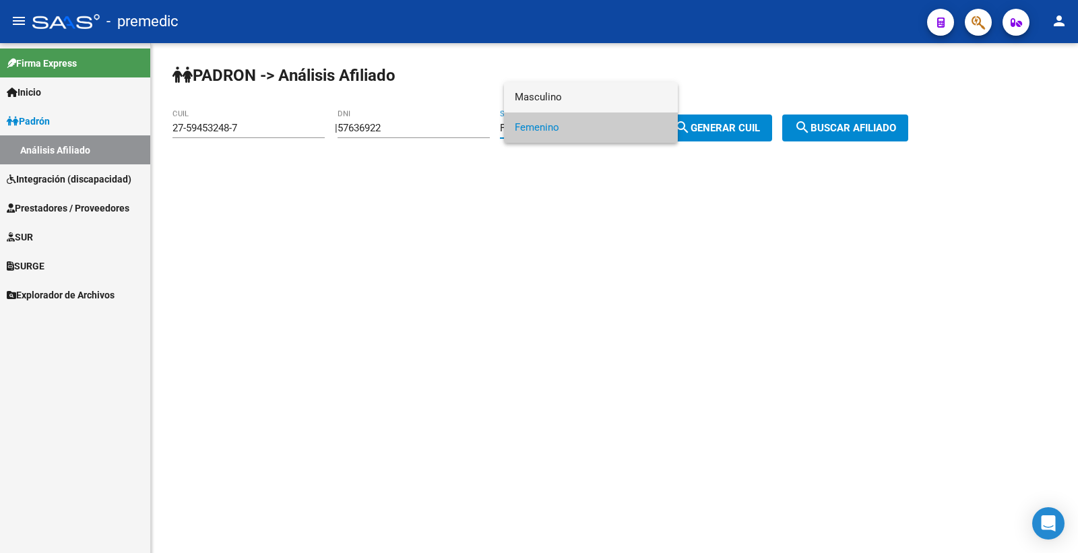
click at [594, 83] on span "Masculino" at bounding box center [591, 97] width 152 height 30
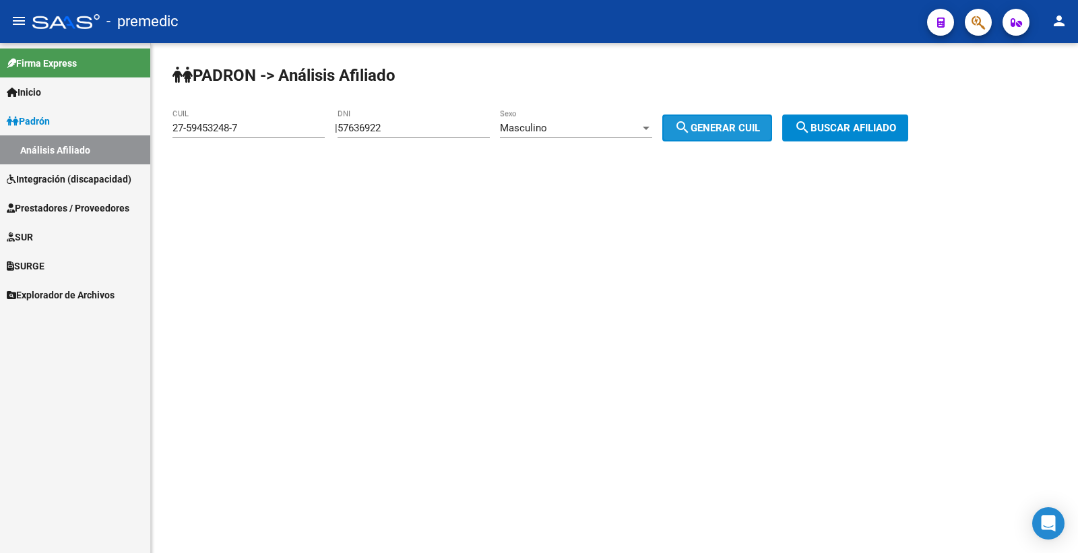
click at [691, 130] on mat-icon "search" at bounding box center [683, 127] width 16 height 16
type input "20-57636922-1"
click at [772, 115] on button "search Generar CUIL" at bounding box center [718, 128] width 110 height 27
click at [760, 131] on span "search Generar CUIL" at bounding box center [718, 128] width 86 height 12
drag, startPoint x: 838, startPoint y: 124, endPoint x: 817, endPoint y: 131, distance: 22.6
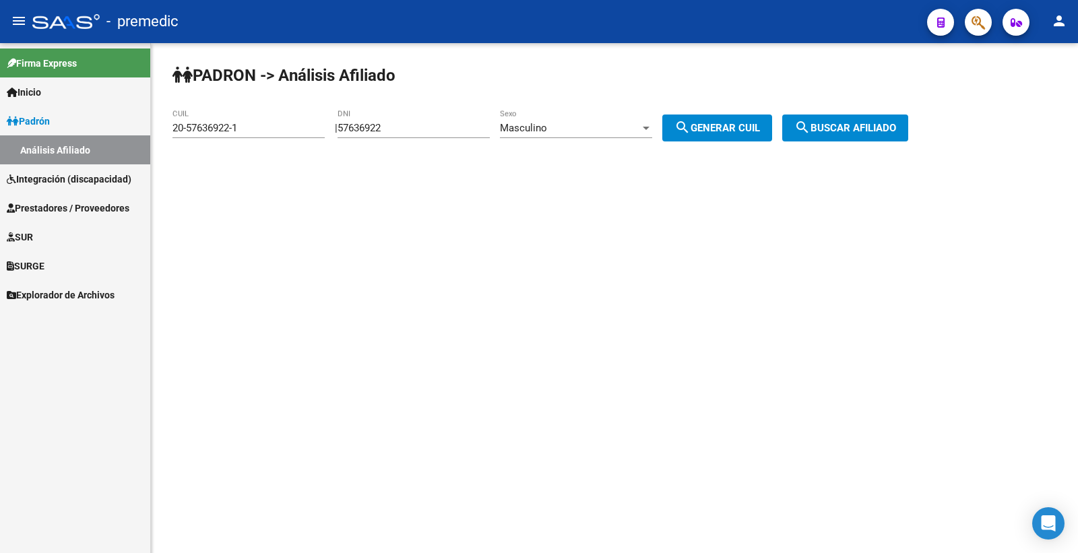
click at [817, 131] on span "search Buscar afiliado" at bounding box center [846, 128] width 102 height 12
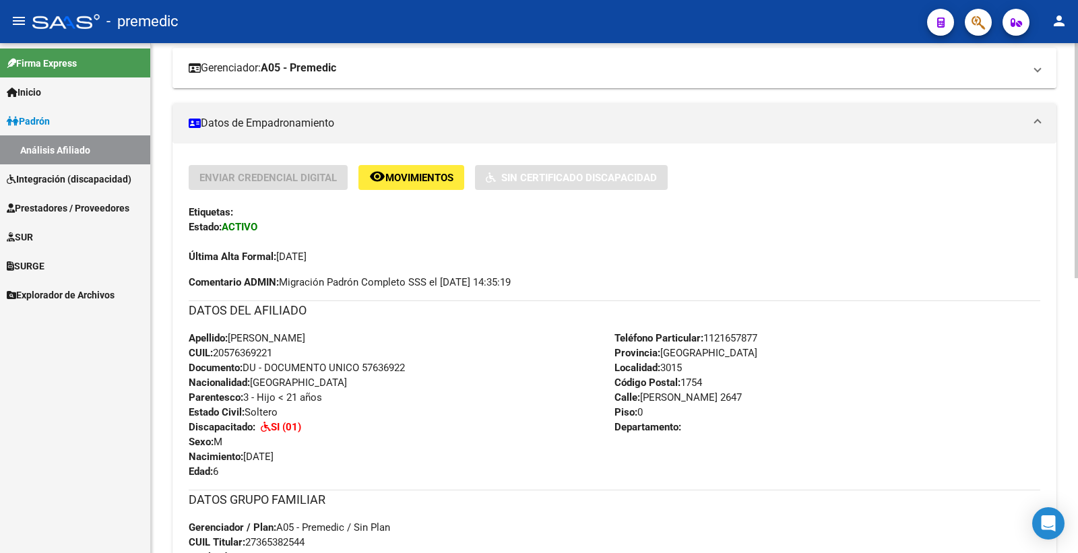
scroll to position [75, 0]
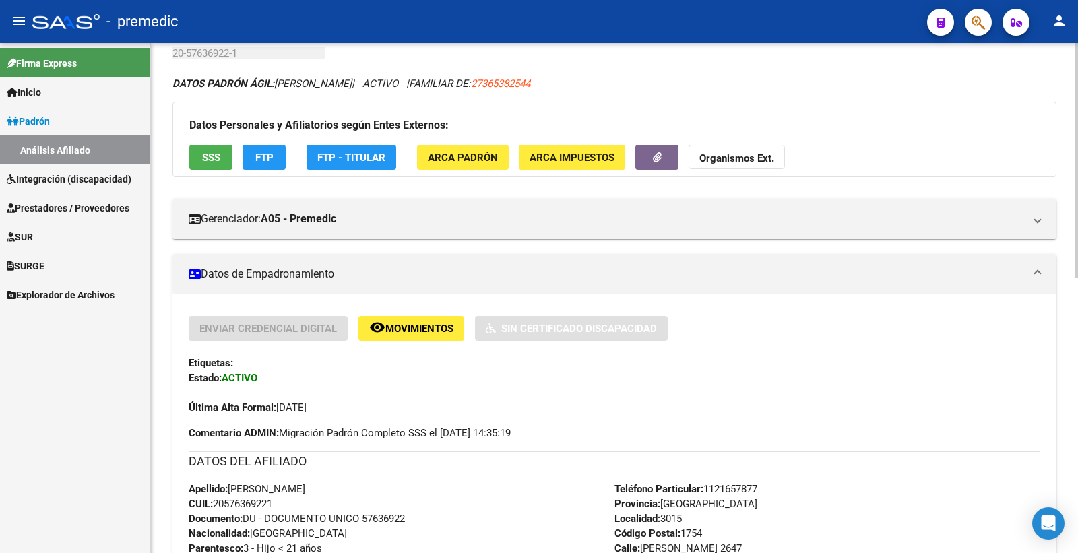
click at [212, 167] on button "SSS" at bounding box center [210, 157] width 43 height 25
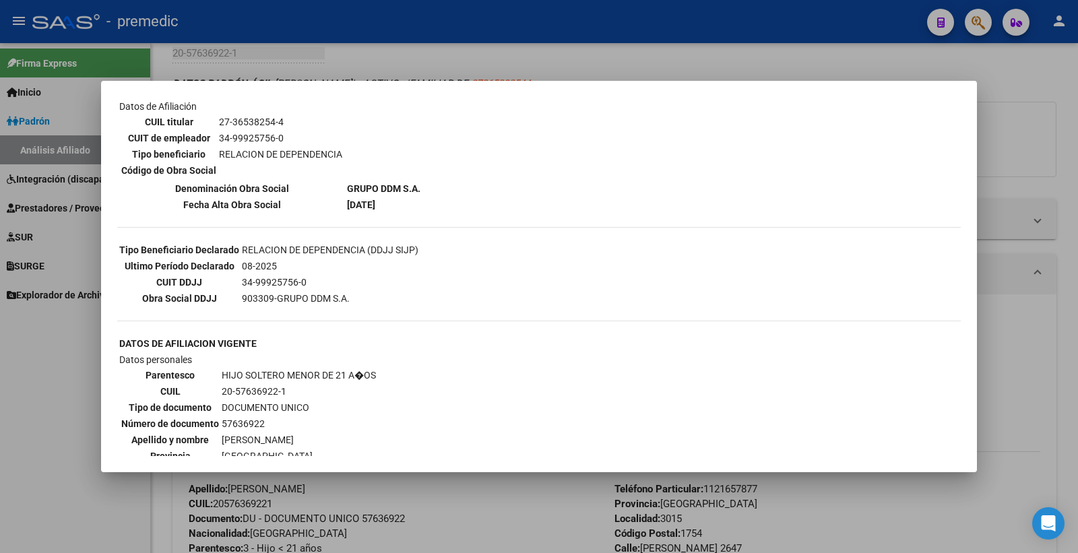
scroll to position [515, 0]
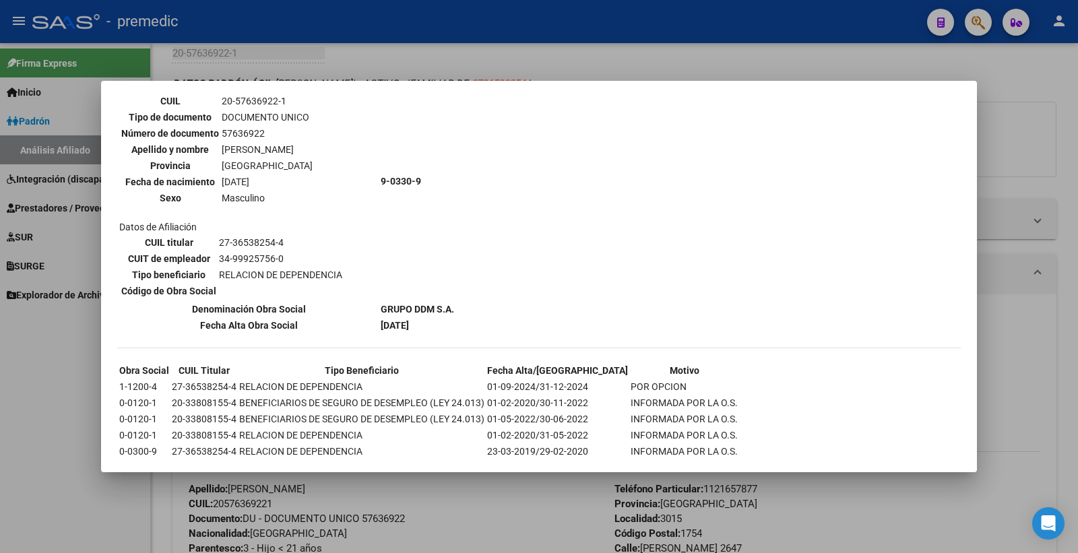
click at [1006, 157] on div at bounding box center [539, 276] width 1078 height 553
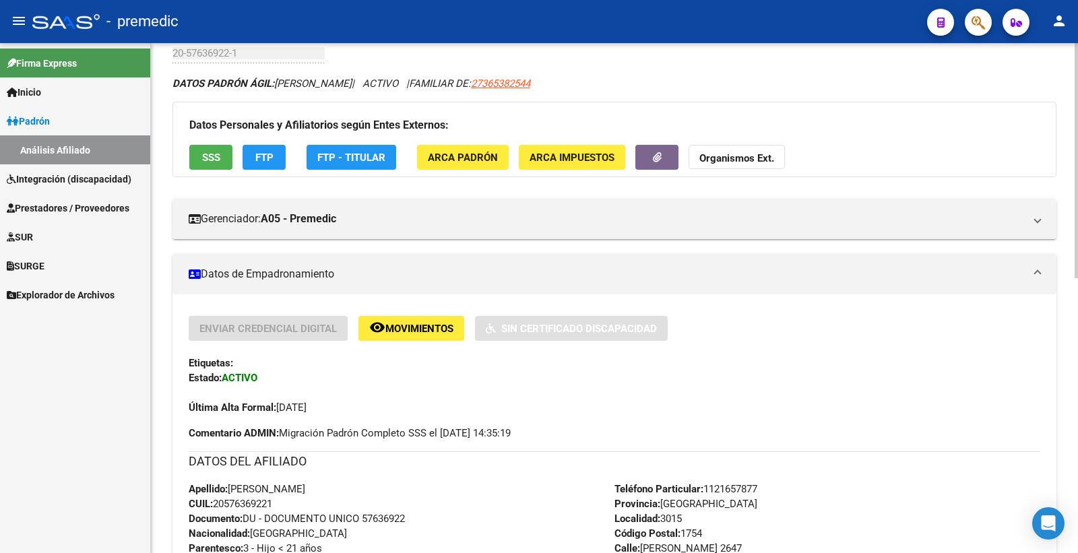
click at [255, 153] on span "FTP" at bounding box center [264, 158] width 18 height 12
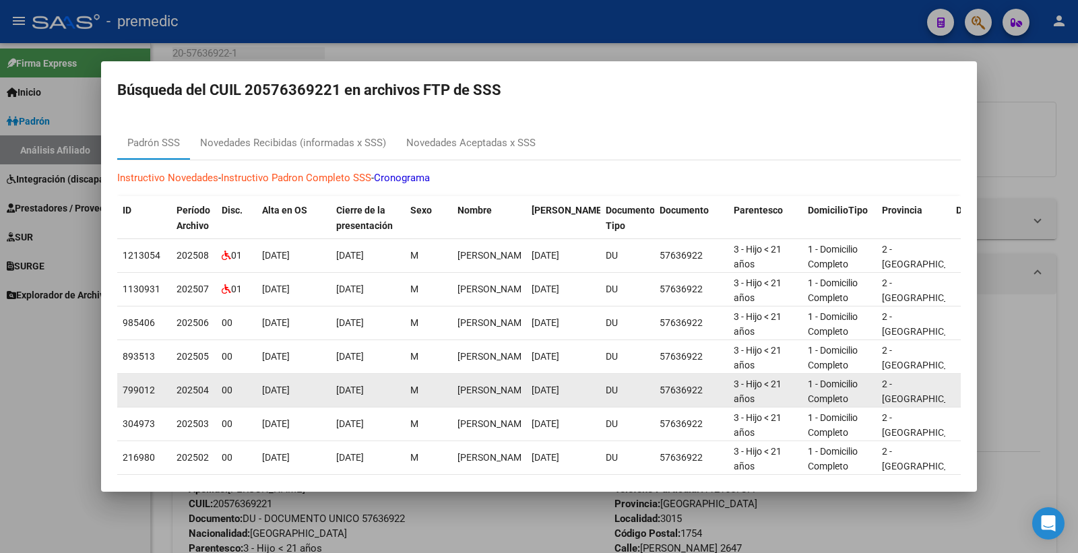
scroll to position [17, 0]
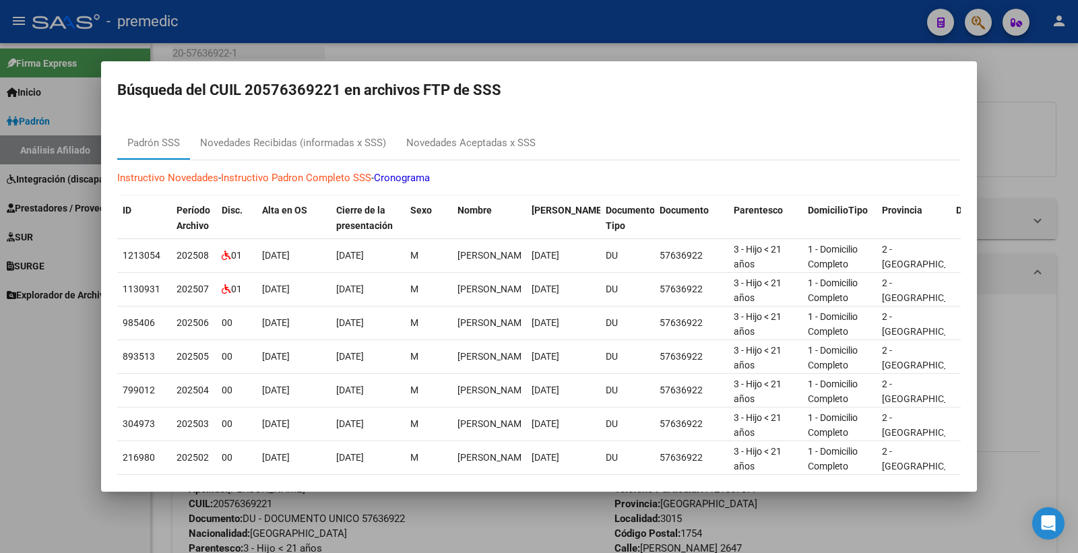
click at [1077, 111] on div at bounding box center [539, 276] width 1078 height 553
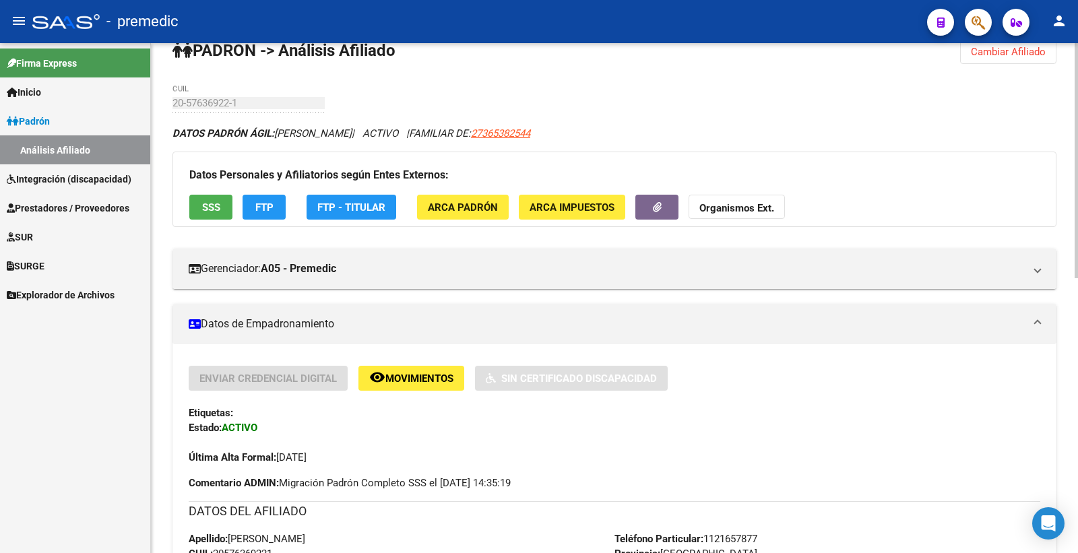
scroll to position [0, 0]
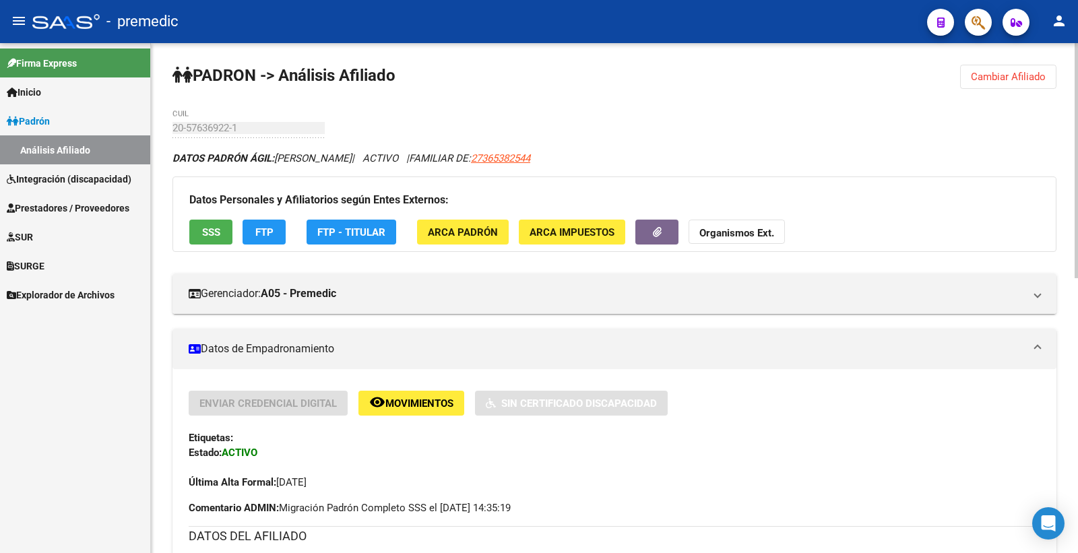
click at [1048, 78] on button "Cambiar Afiliado" at bounding box center [1008, 77] width 96 height 24
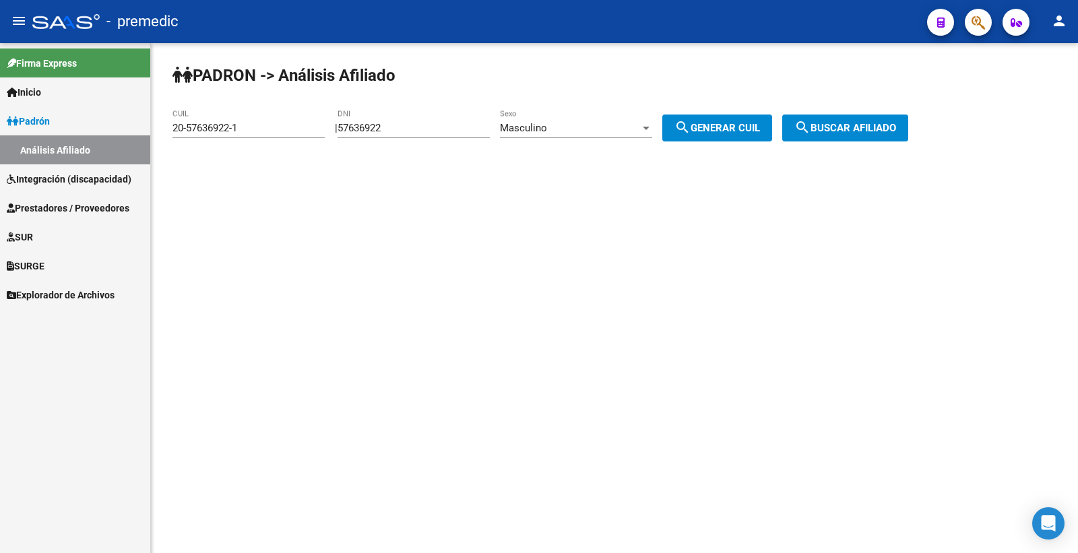
drag, startPoint x: 412, startPoint y: 129, endPoint x: 297, endPoint y: 125, distance: 115.4
click at [317, 129] on app-analisis-afiliado "PADRON -> Análisis Afiliado 20-57636922-1 CUIL | 57636922 DNI Masculino Sexo se…" at bounding box center [546, 128] width 746 height 12
paste input "836341"
type input "57836341"
click at [725, 135] on button "search Generar CUIL" at bounding box center [718, 128] width 110 height 27
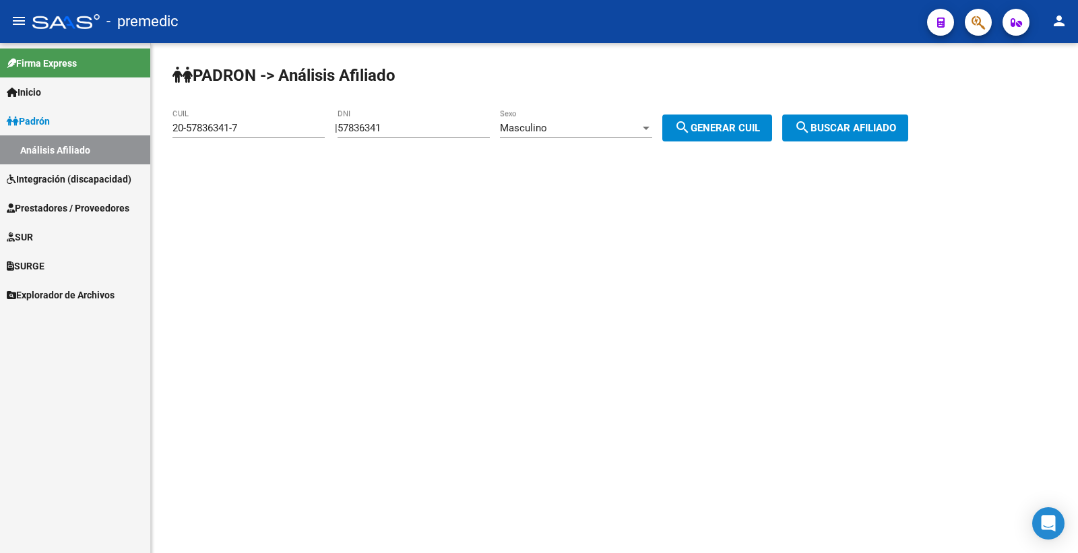
click at [768, 135] on button "search Generar CUIL" at bounding box center [718, 128] width 110 height 27
click at [847, 123] on span "search Buscar afiliado" at bounding box center [846, 128] width 102 height 12
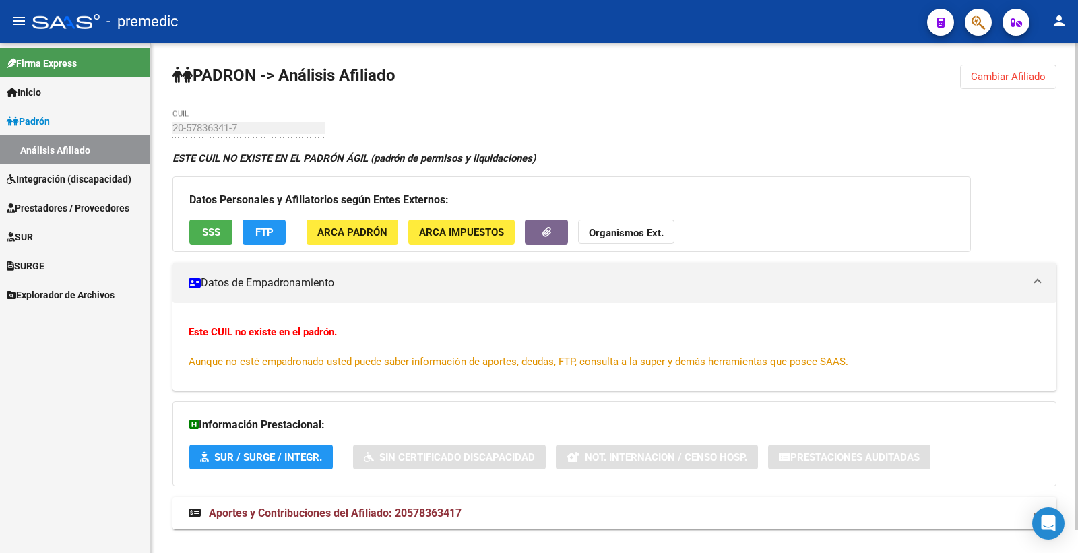
click at [994, 42] on mat-toolbar "menu - premedic person" at bounding box center [539, 21] width 1078 height 43
click at [1040, 75] on span "Cambiar Afiliado" at bounding box center [1008, 77] width 75 height 12
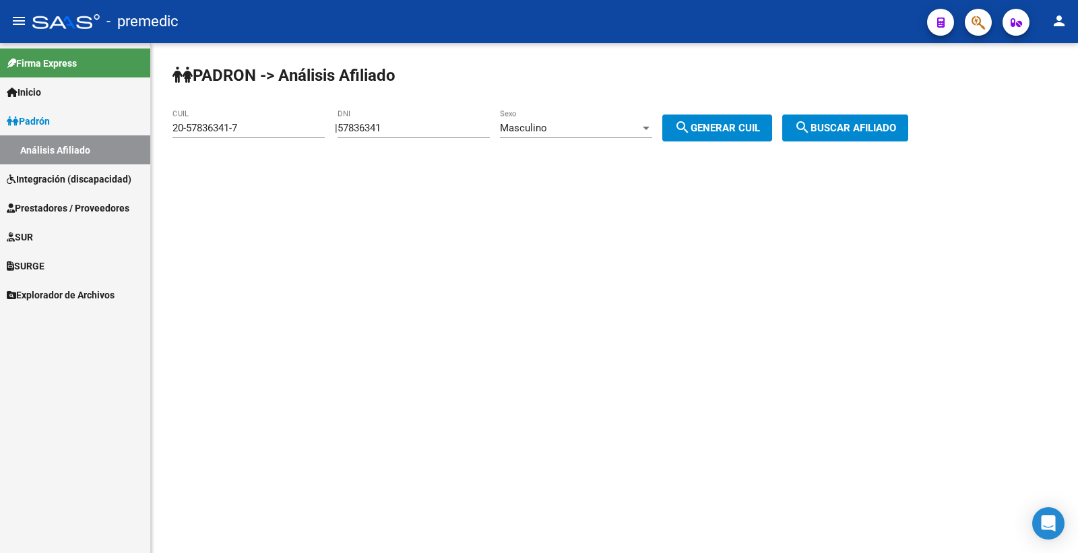
click at [568, 137] on div "Masculino Sexo" at bounding box center [576, 123] width 152 height 29
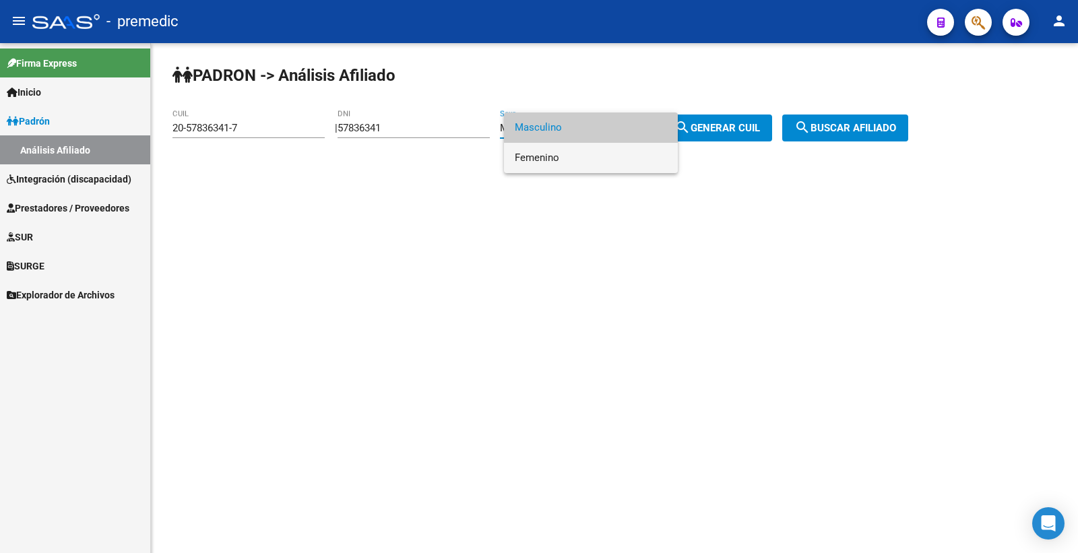
click at [568, 157] on span "Femenino" at bounding box center [591, 158] width 152 height 30
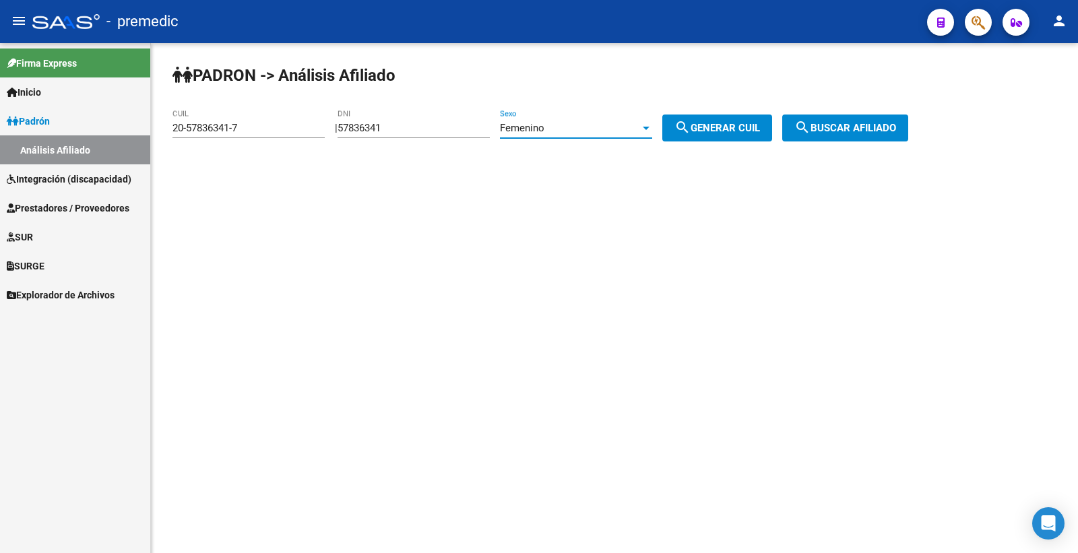
click at [692, 118] on button "search Generar CUIL" at bounding box center [718, 128] width 110 height 27
type input "27-57836341-1"
drag, startPoint x: 699, startPoint y: 123, endPoint x: 716, endPoint y: 133, distance: 20.2
click at [691, 123] on mat-icon "search" at bounding box center [683, 127] width 16 height 16
click at [897, 119] on button "search Buscar afiliado" at bounding box center [846, 128] width 126 height 27
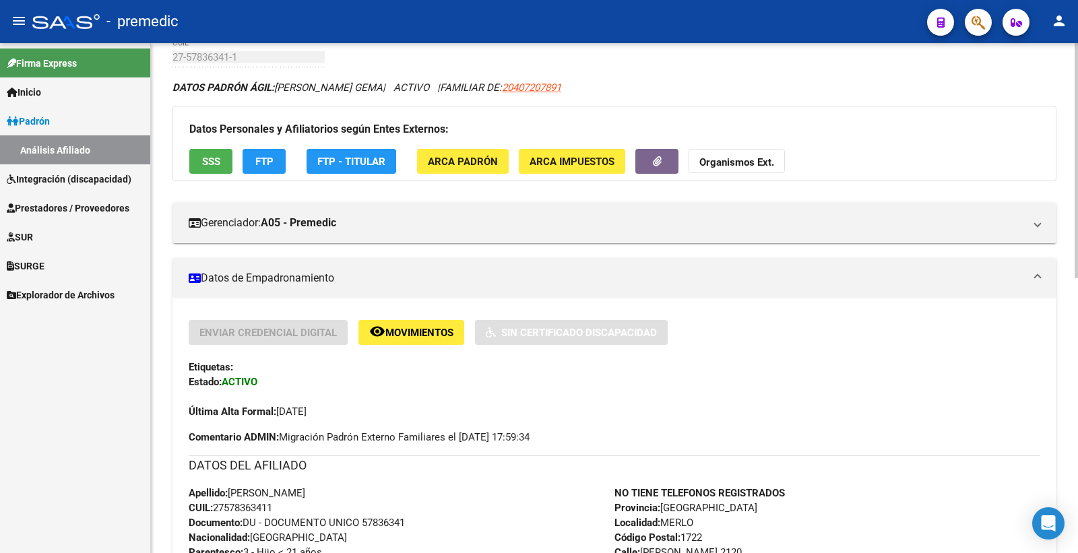
scroll to position [150, 0]
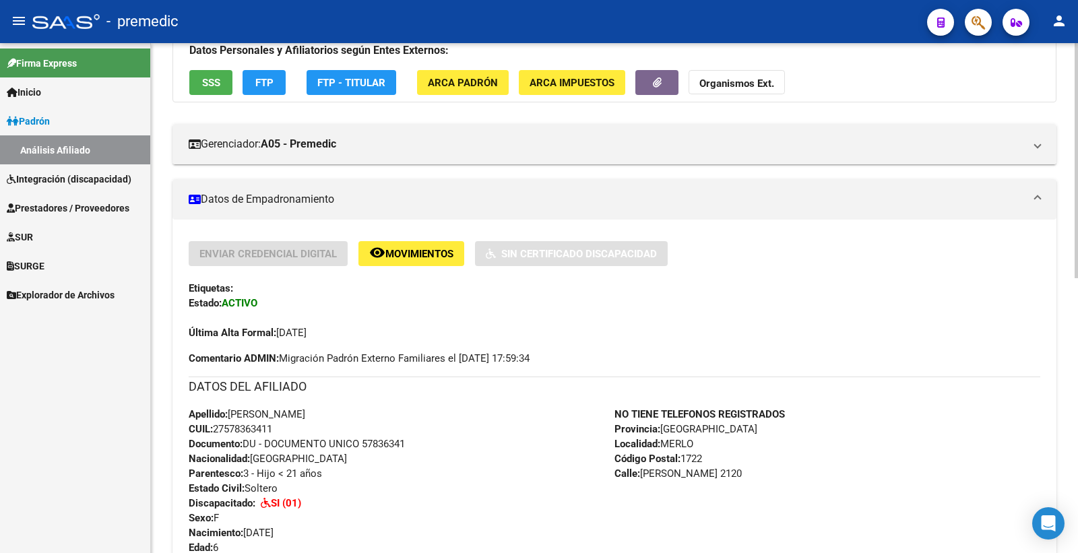
click at [195, 81] on button "SSS" at bounding box center [210, 82] width 43 height 25
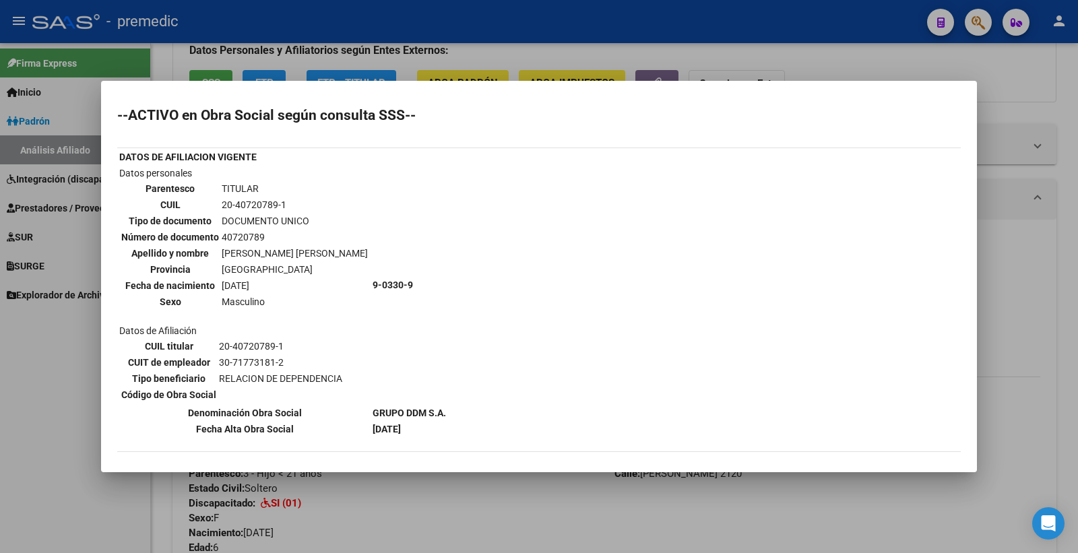
click at [1077, 172] on div at bounding box center [539, 276] width 1078 height 553
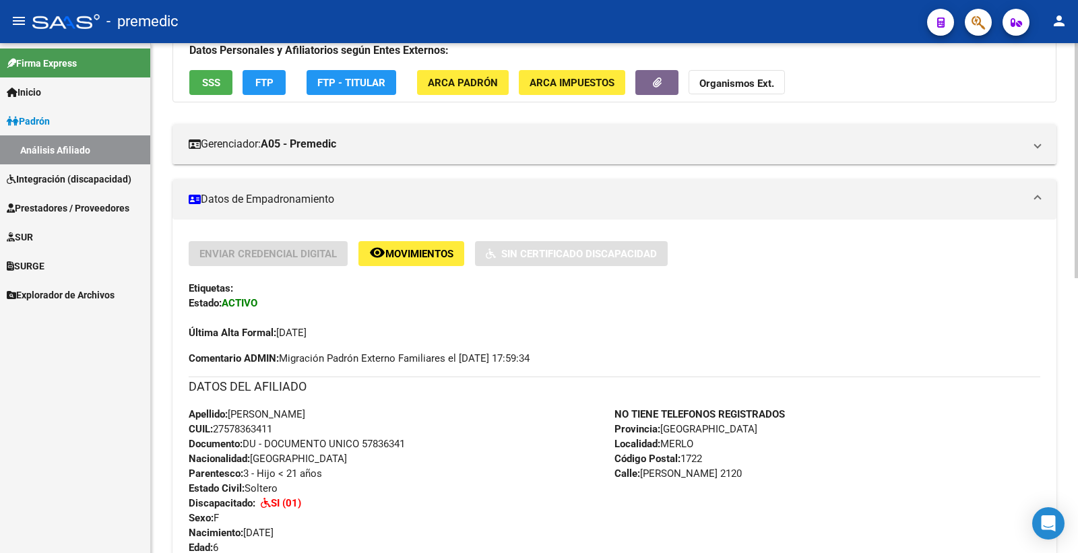
scroll to position [0, 0]
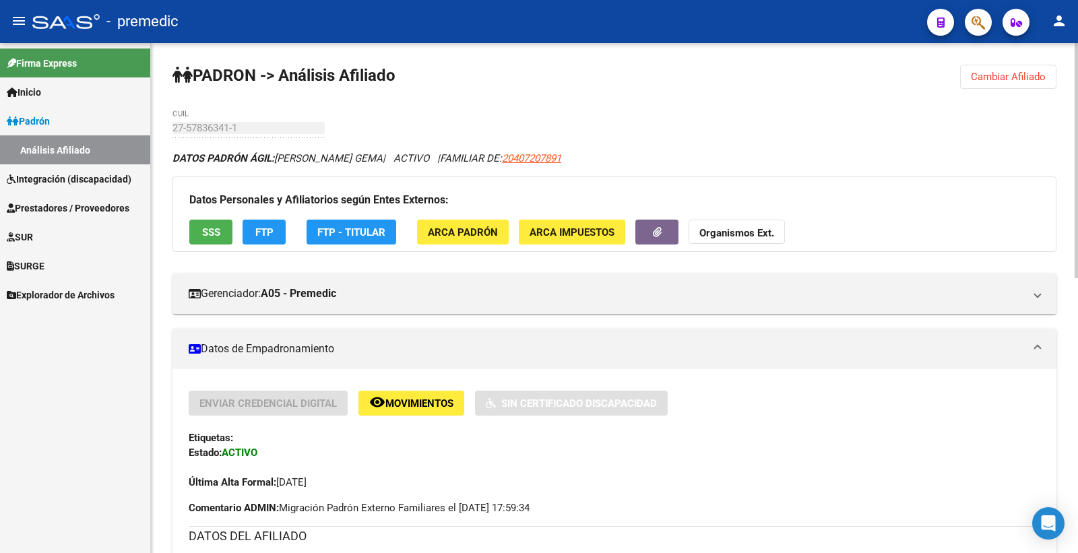
click at [1077, 83] on div at bounding box center [1076, 298] width 3 height 510
click at [991, 72] on span "Cambiar Afiliado" at bounding box center [1008, 77] width 75 height 12
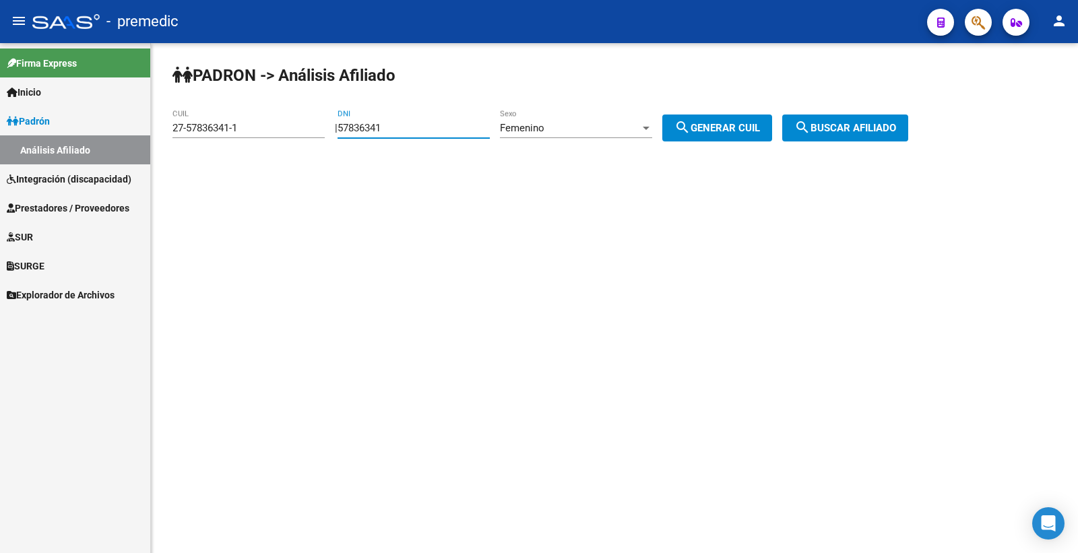
drag, startPoint x: 423, startPoint y: 131, endPoint x: 243, endPoint y: 126, distance: 180.0
click at [243, 126] on app-analisis-afiliado "PADRON -> Análisis Afiliado 27-57836341-1 CUIL | 57836341 DNI Femenino Sexo sea…" at bounding box center [546, 128] width 746 height 12
click at [703, 118] on button "search Generar CUIL" at bounding box center [718, 128] width 110 height 27
click at [829, 124] on span "search Buscar afiliado" at bounding box center [846, 128] width 102 height 12
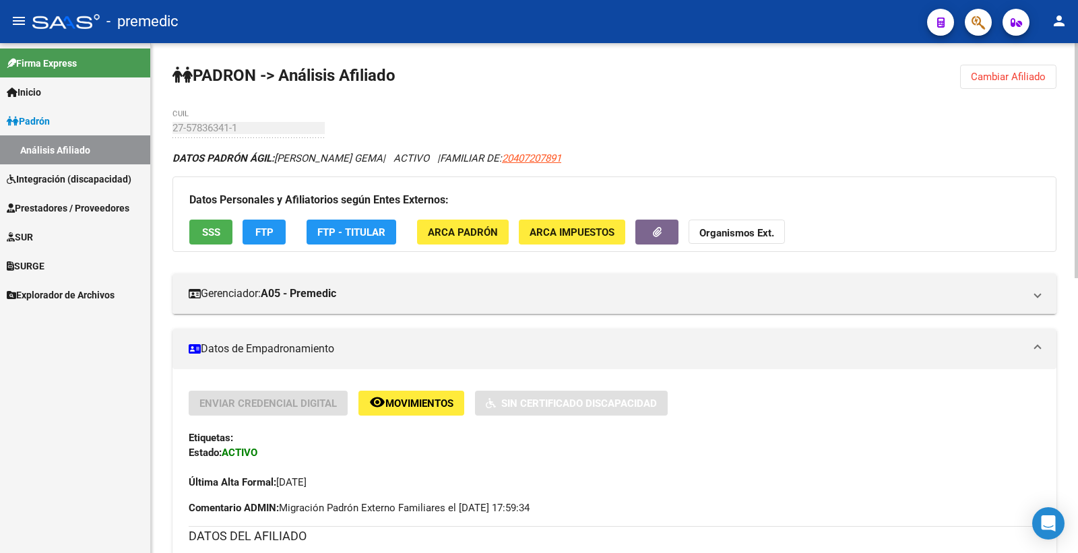
click at [197, 250] on div "Datos Personales y Afiliatorios según Entes Externos: SSS FTP FTP - Titular ARC…" at bounding box center [615, 214] width 884 height 75
click at [207, 241] on button "SSS" at bounding box center [210, 232] width 43 height 25
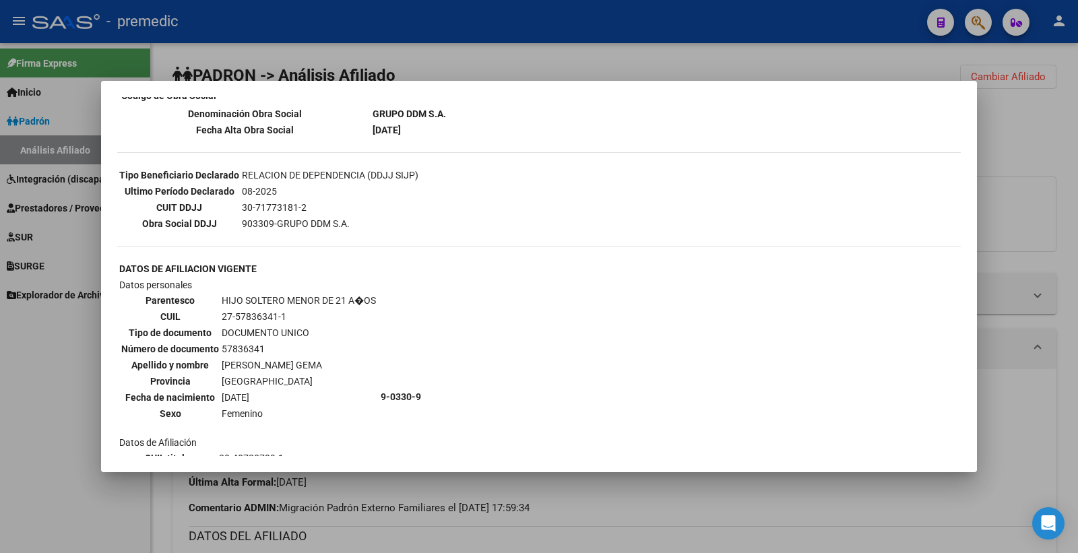
scroll to position [453, 0]
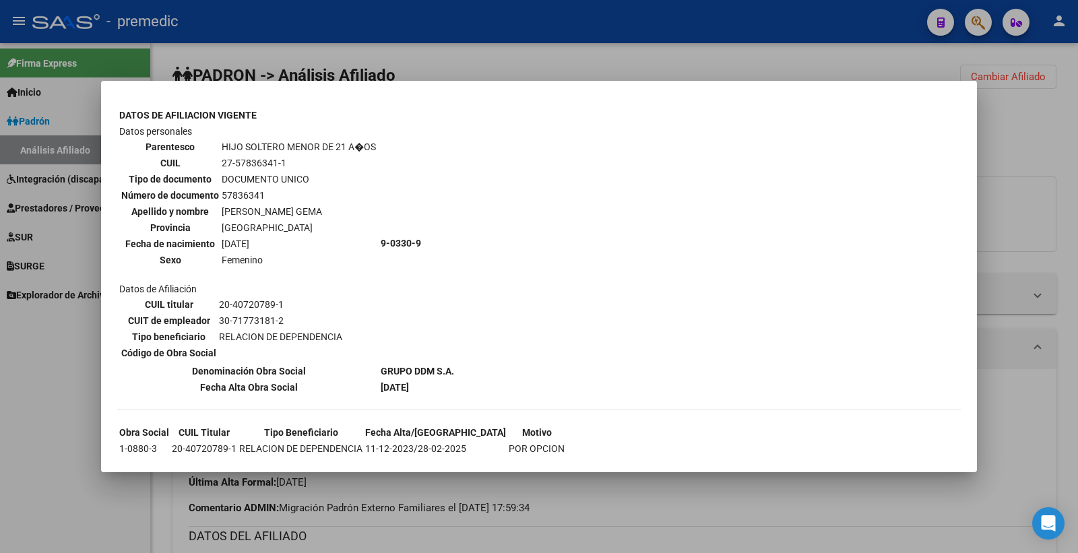
click at [1073, 171] on div at bounding box center [539, 276] width 1078 height 553
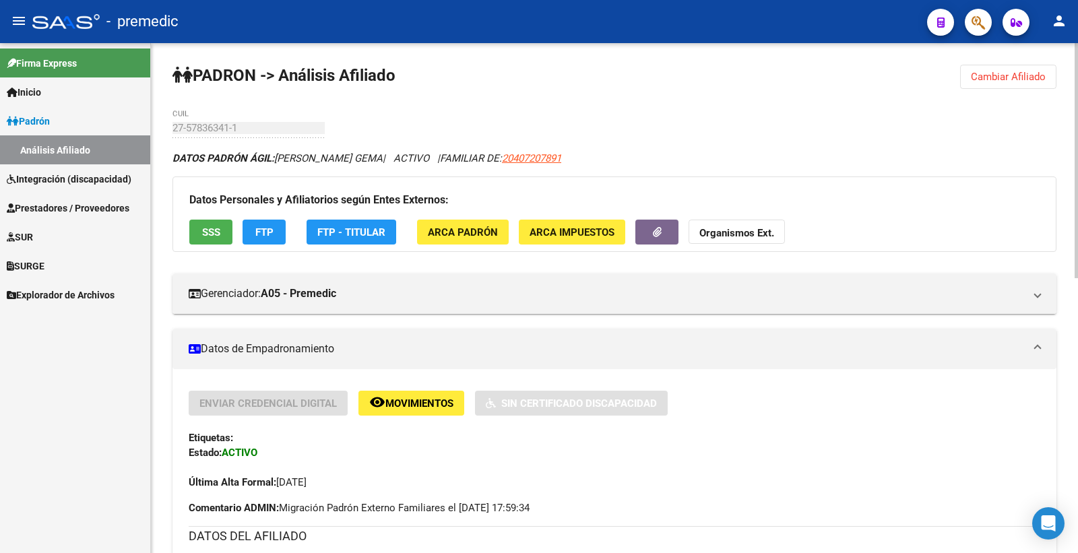
click at [274, 231] on button "FTP" at bounding box center [264, 232] width 43 height 25
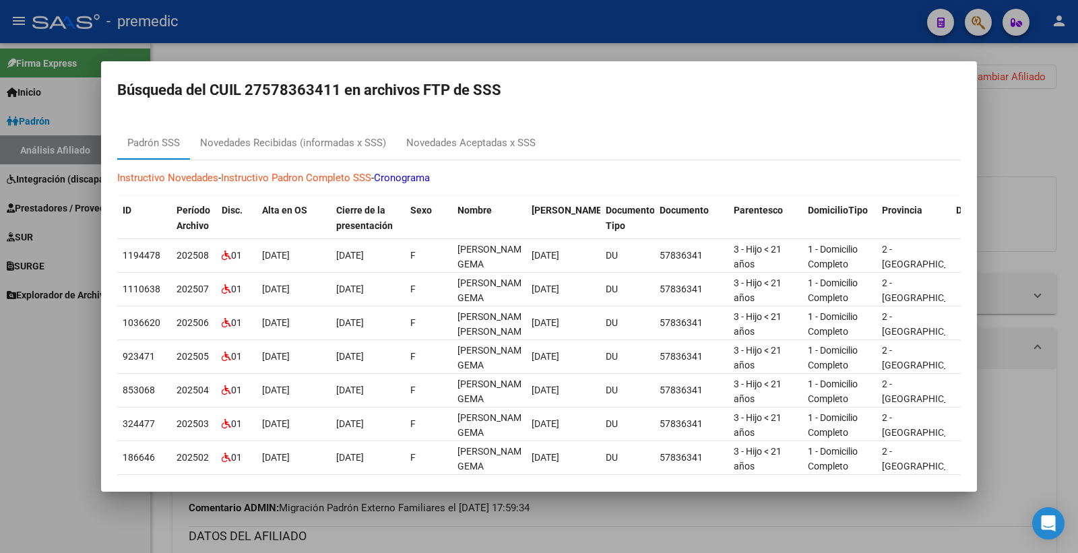
click at [1039, 166] on div at bounding box center [539, 276] width 1078 height 553
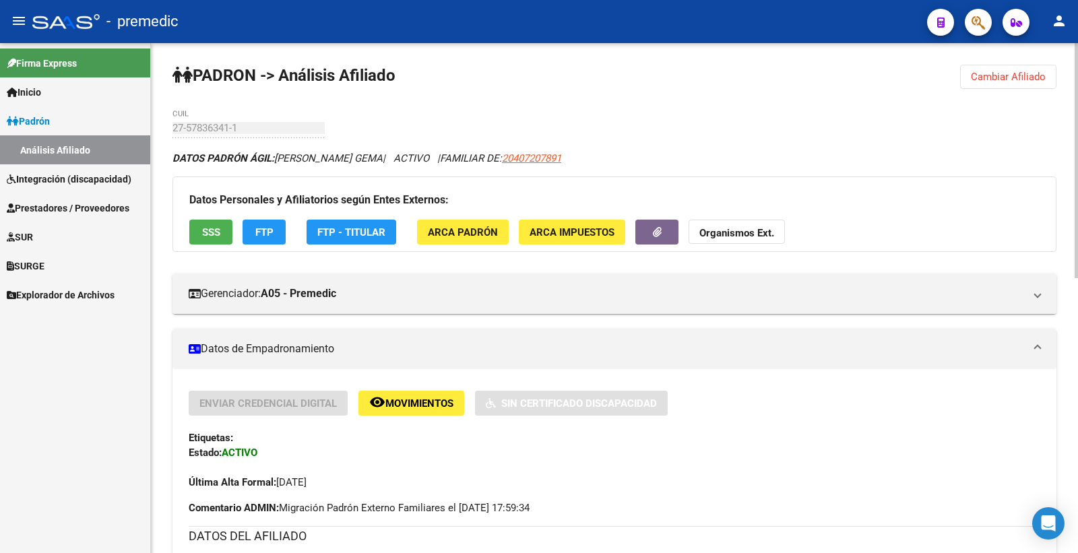
click at [1002, 75] on span "Cambiar Afiliado" at bounding box center [1008, 77] width 75 height 12
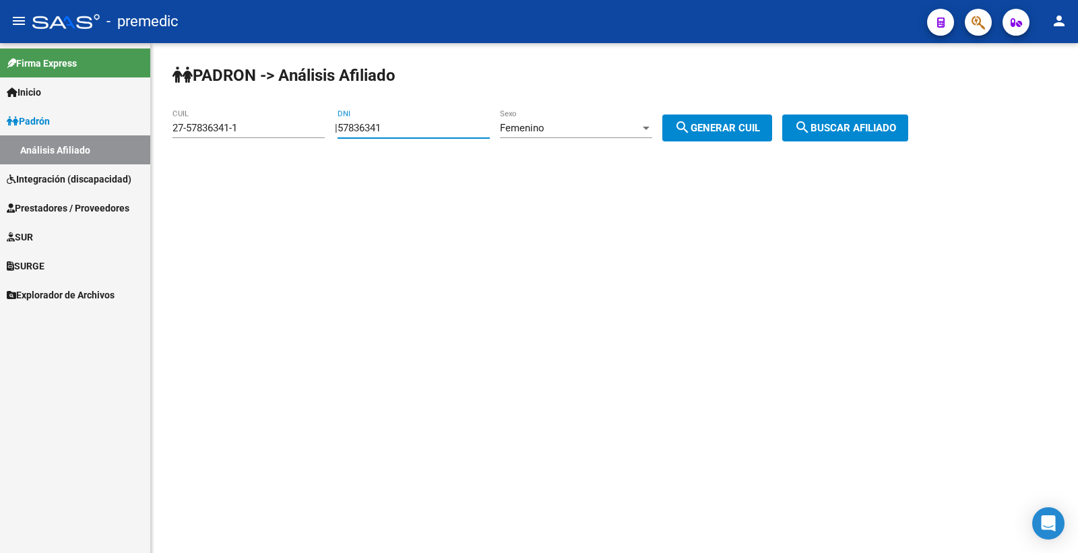
drag, startPoint x: 406, startPoint y: 125, endPoint x: 53, endPoint y: 144, distance: 353.7
click at [53, 144] on mat-sidenav-container "Firma Express Inicio Calendario SSS Instructivos Contacto OS Padrón Análisis Af…" at bounding box center [539, 298] width 1078 height 510
paste input "655392"
type input "57655392"
drag, startPoint x: 712, startPoint y: 111, endPoint x: 719, endPoint y: 137, distance: 27.0
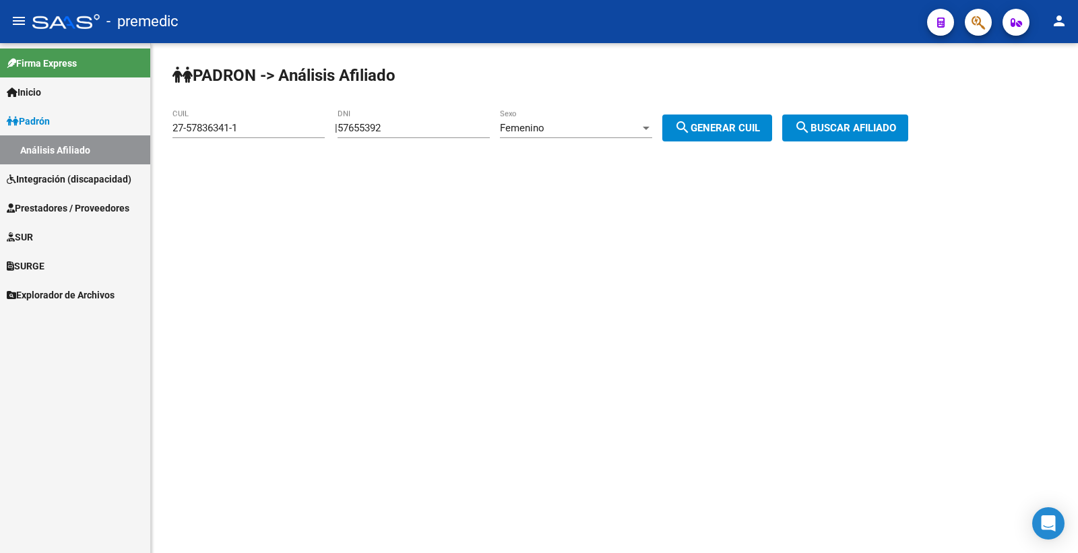
click at [712, 111] on div "PADRON -> Análisis Afiliado 27-57836341-1 CUIL | 57655392 DNI Femenino Sexo sea…" at bounding box center [614, 114] width 927 height 142
click at [719, 137] on button "search Generar CUIL" at bounding box center [718, 128] width 110 height 27
type input "27-57655392-2"
click at [852, 131] on span "search Buscar afiliado" at bounding box center [846, 128] width 102 height 12
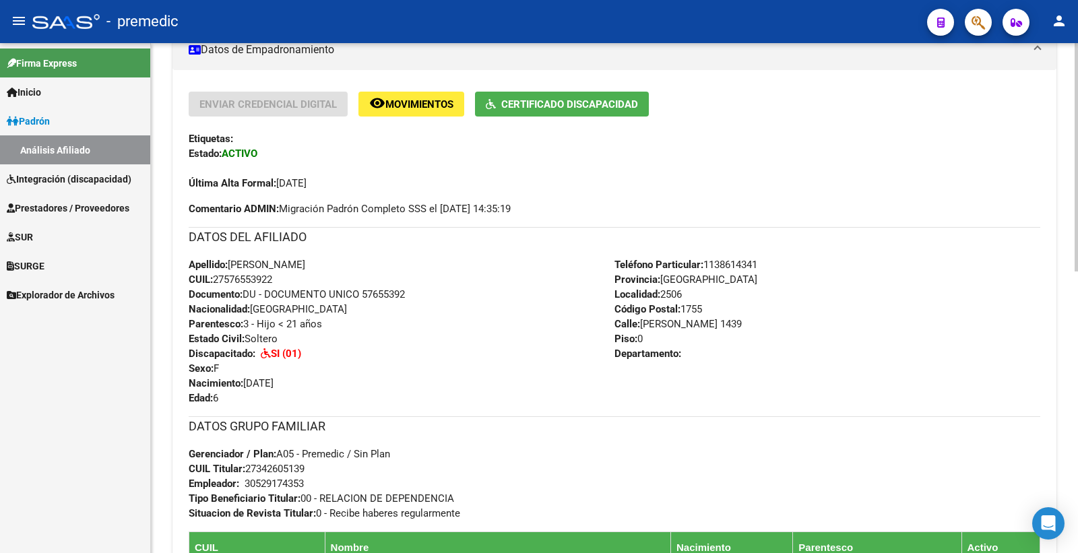
scroll to position [75, 0]
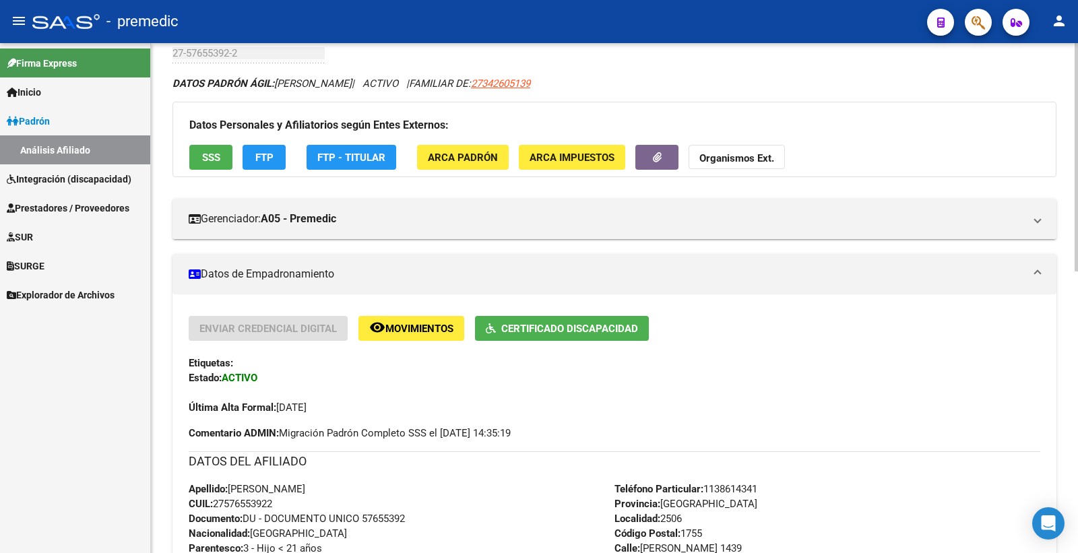
click at [231, 167] on button "SSS" at bounding box center [210, 157] width 43 height 25
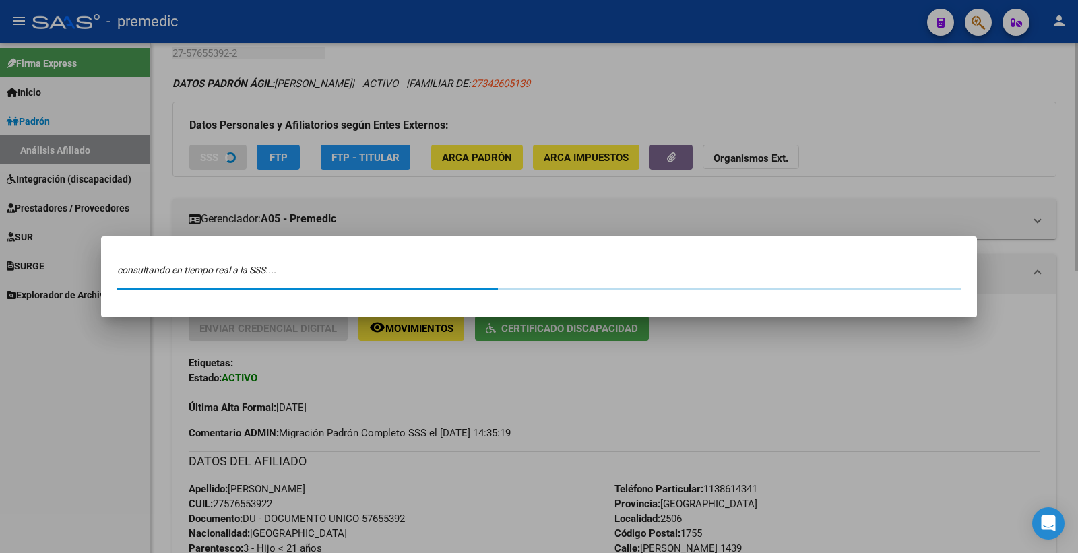
click at [231, 167] on div at bounding box center [539, 276] width 1078 height 553
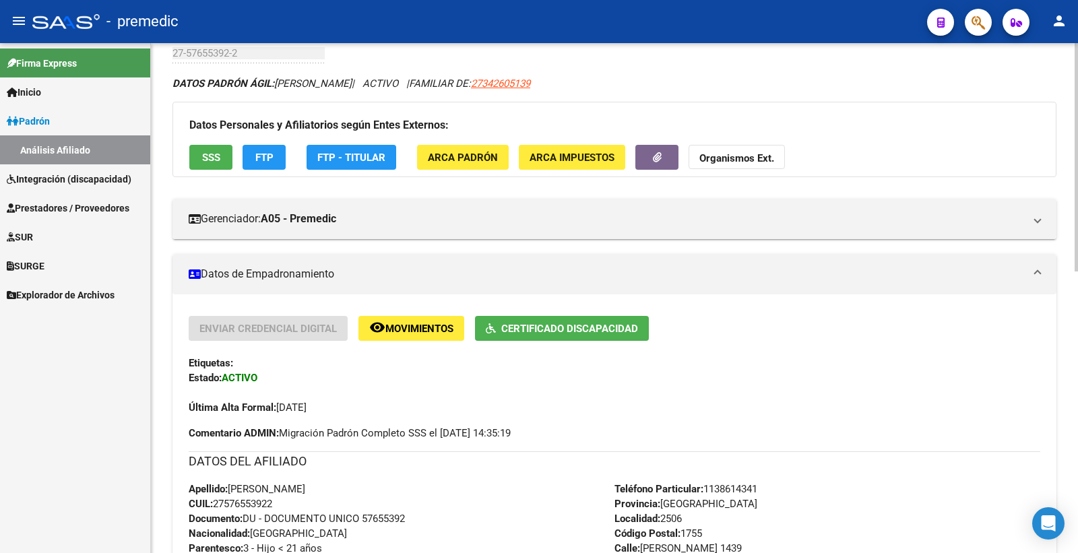
drag, startPoint x: 268, startPoint y: 154, endPoint x: 251, endPoint y: 193, distance: 42.6
click at [222, 164] on button "SSS" at bounding box center [210, 157] width 43 height 25
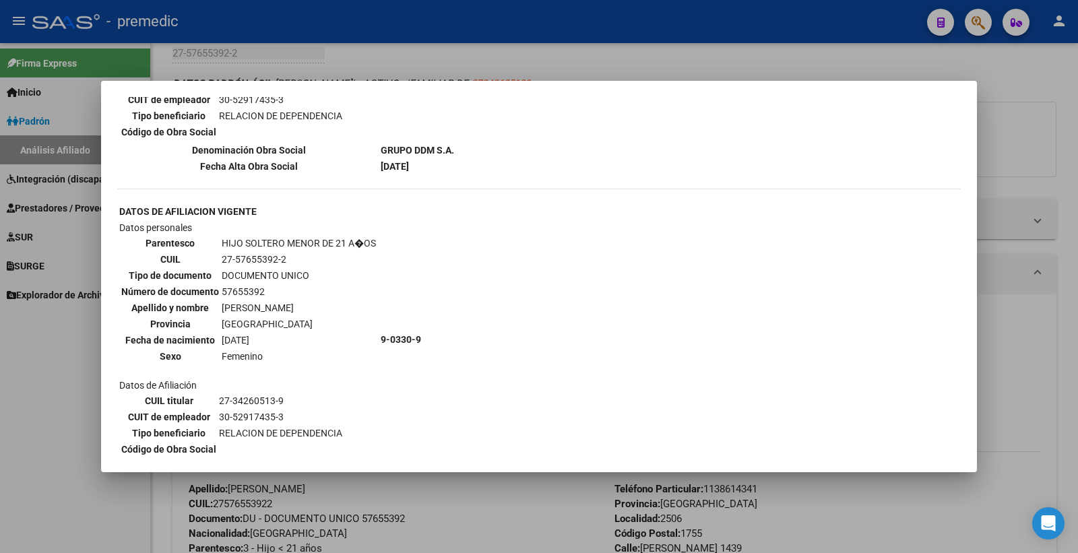
scroll to position [775, 0]
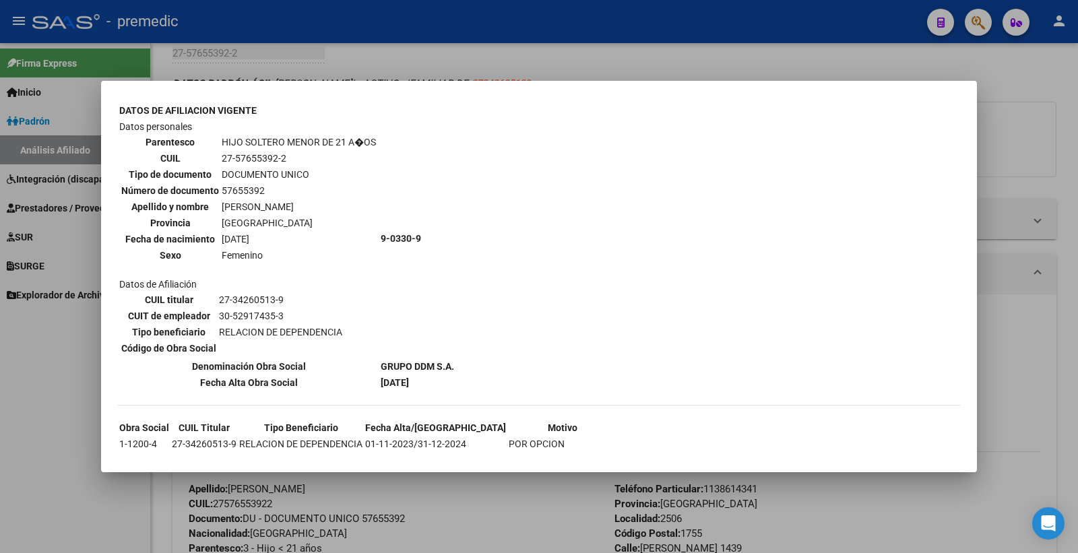
click at [1066, 119] on div at bounding box center [539, 276] width 1078 height 553
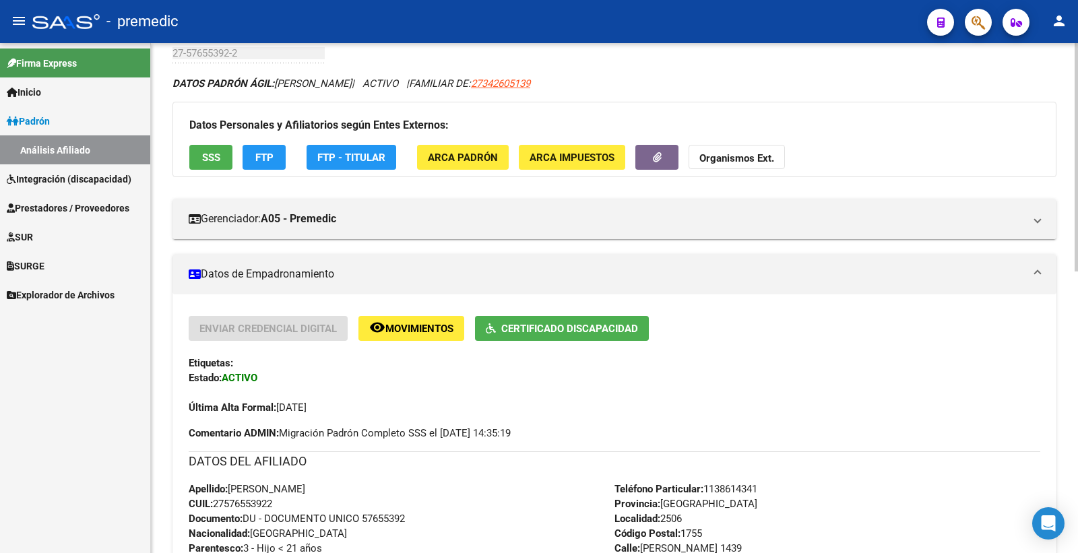
click at [293, 158] on app-movimiento-sss "FTP" at bounding box center [270, 157] width 54 height 25
click at [286, 162] on app-movimiento-sss "FTP" at bounding box center [270, 157] width 54 height 25
click at [279, 162] on button "FTP" at bounding box center [264, 157] width 43 height 25
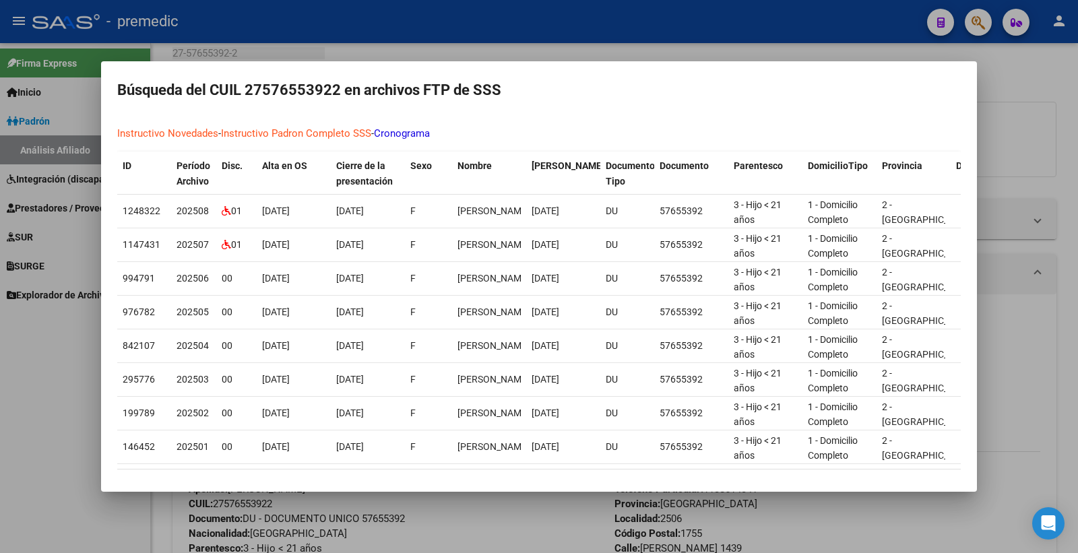
scroll to position [92, 0]
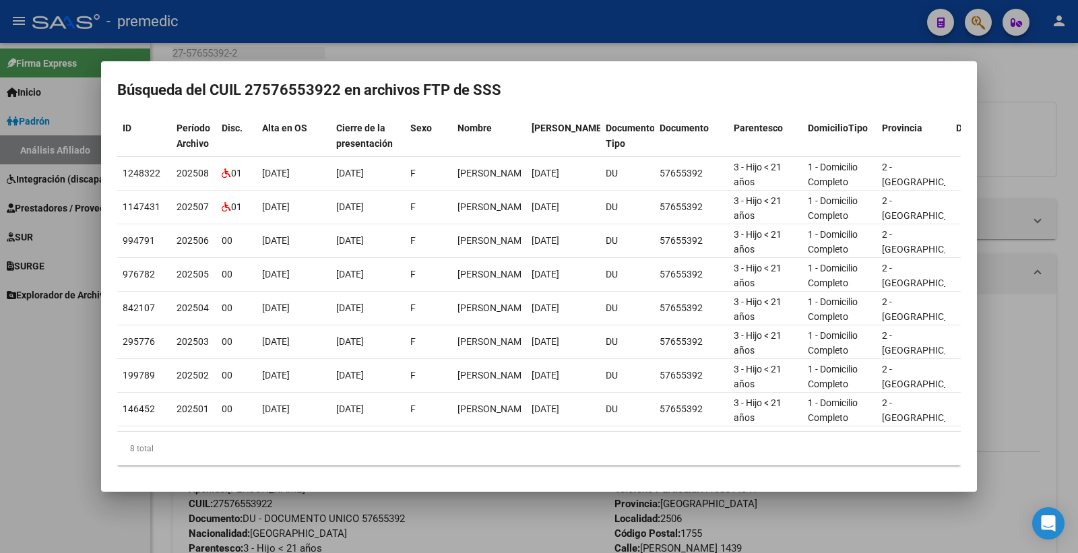
click at [1052, 67] on div at bounding box center [539, 276] width 1078 height 553
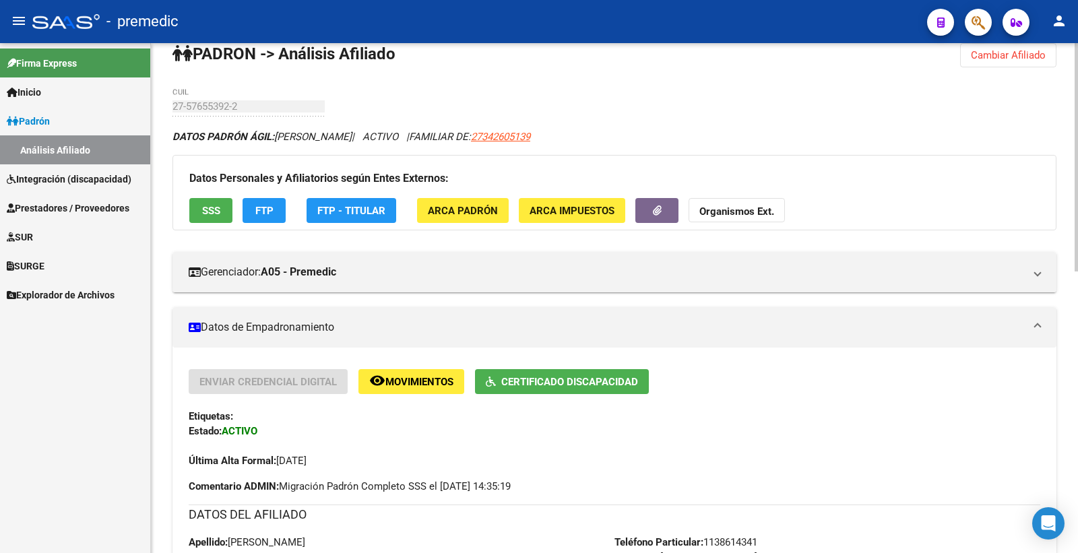
scroll to position [0, 0]
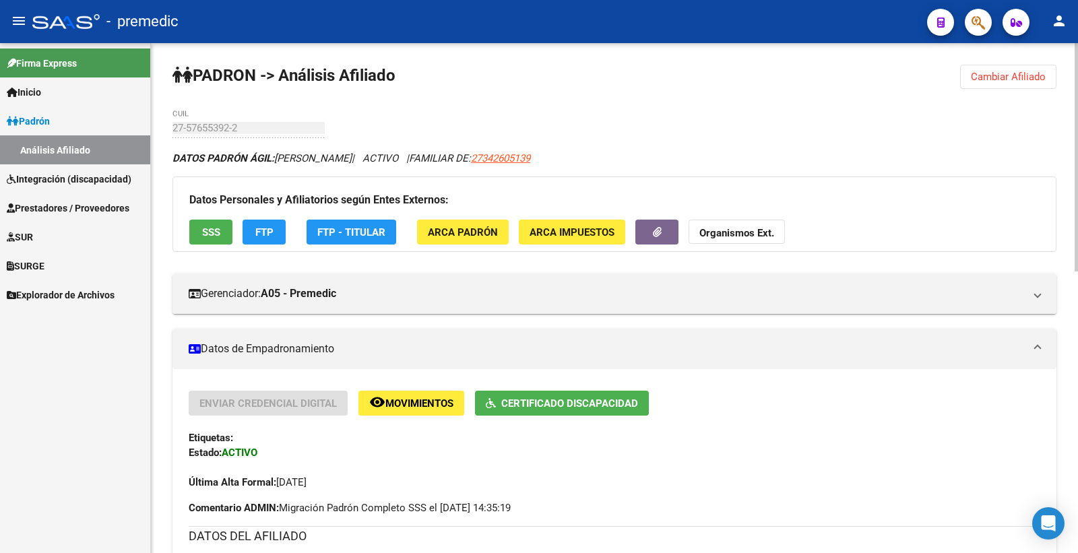
drag, startPoint x: 1041, startPoint y: 91, endPoint x: 1031, endPoint y: 84, distance: 12.2
click at [1029, 84] on button "Cambiar Afiliado" at bounding box center [1008, 77] width 96 height 24
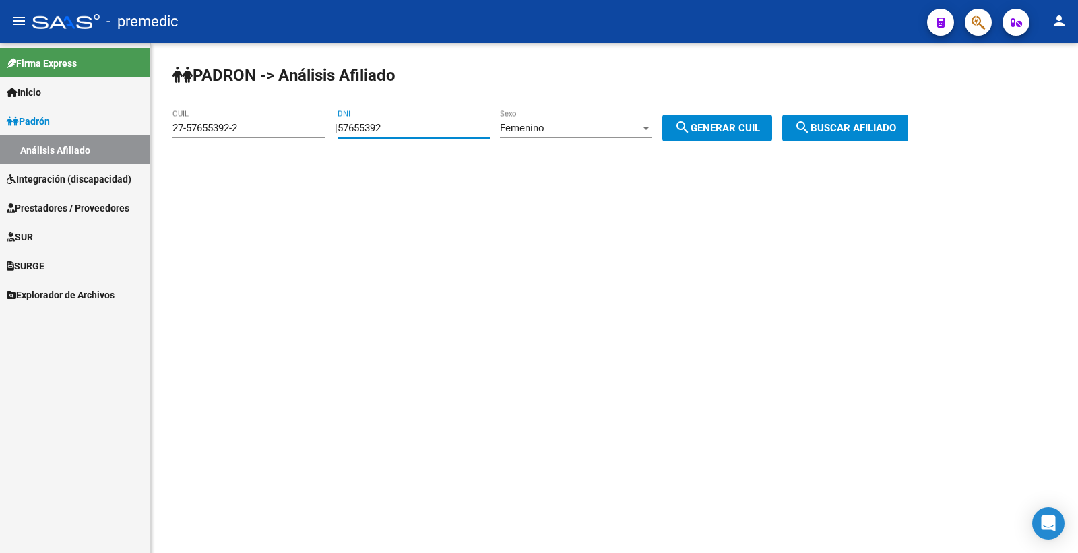
drag, startPoint x: 433, startPoint y: 127, endPoint x: 307, endPoint y: 127, distance: 126.7
click at [307, 127] on app-analisis-afiliado "PADRON -> Análisis Afiliado 27-57655392-2 CUIL | 57655392 DNI Femenino Sexo sea…" at bounding box center [546, 128] width 746 height 12
paste input "9453248"
type input "59453248"
click at [639, 132] on div "Femenino" at bounding box center [570, 128] width 140 height 12
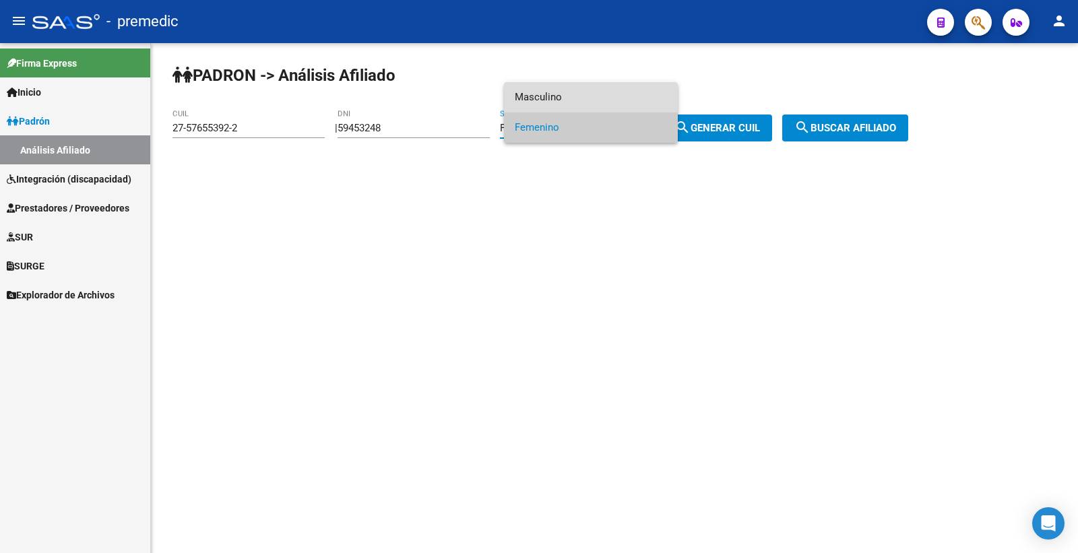
click at [571, 101] on span "Masculino" at bounding box center [591, 97] width 152 height 30
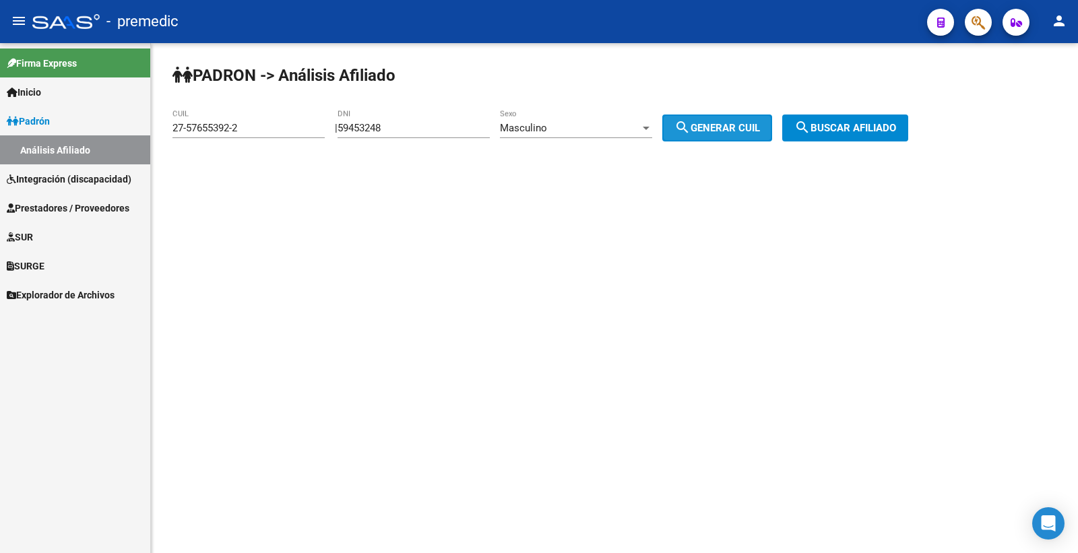
click at [732, 128] on span "search Generar CUIL" at bounding box center [718, 128] width 86 height 12
drag, startPoint x: 732, startPoint y: 128, endPoint x: 866, endPoint y: 136, distance: 134.4
click at [733, 128] on span "search Generar CUIL" at bounding box center [718, 128] width 86 height 12
click at [866, 132] on span "search Buscar afiliado" at bounding box center [846, 128] width 102 height 12
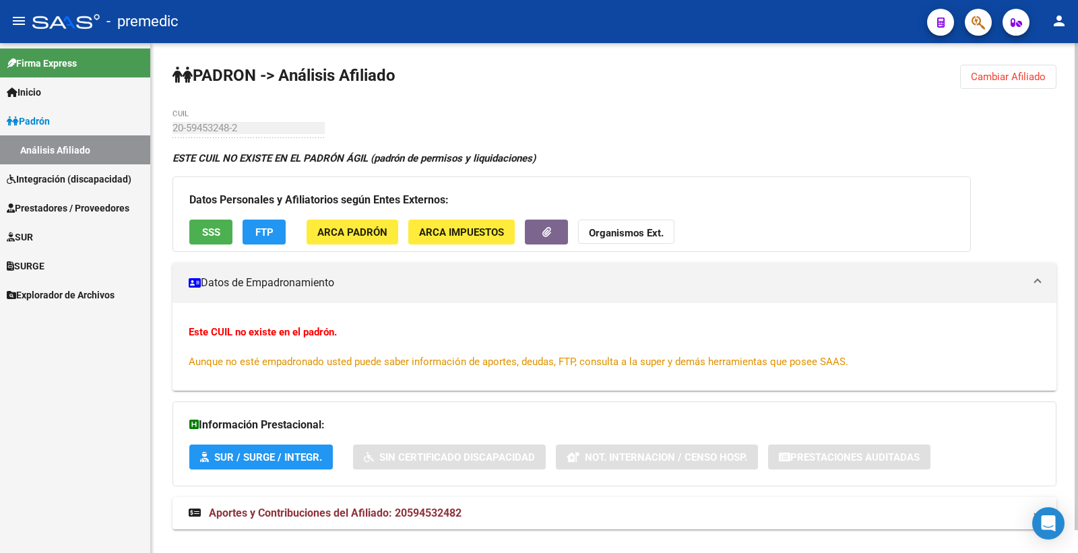
click at [994, 79] on span "Cambiar Afiliado" at bounding box center [1008, 77] width 75 height 12
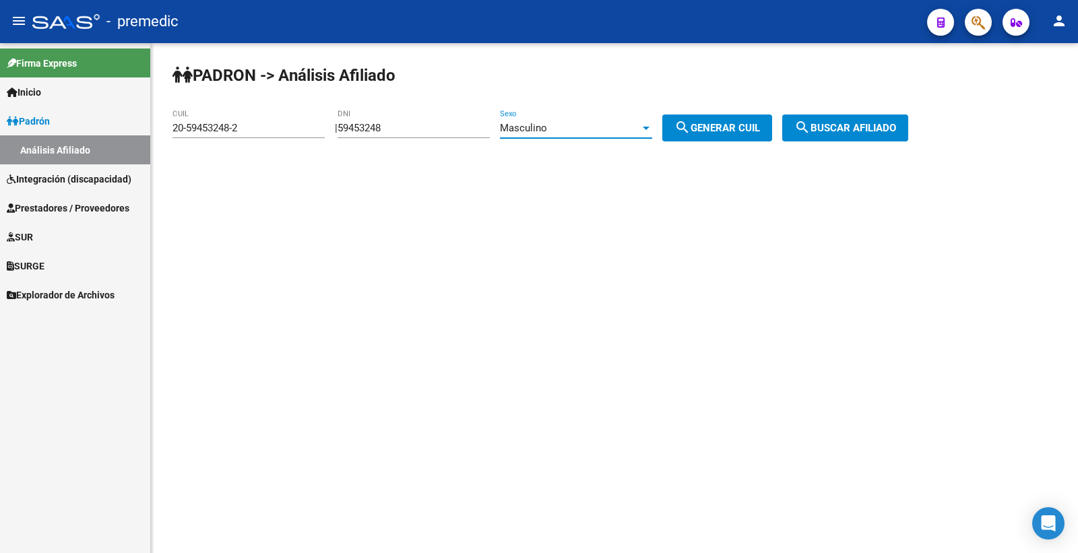
click at [524, 129] on span "Masculino" at bounding box center [523, 128] width 47 height 12
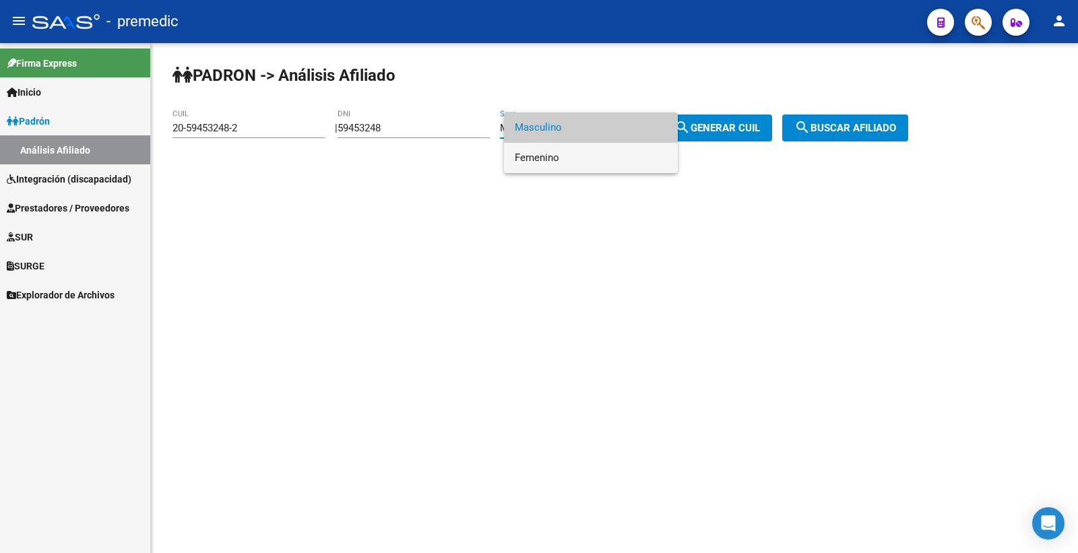
click at [588, 166] on span "Femenino" at bounding box center [591, 158] width 152 height 30
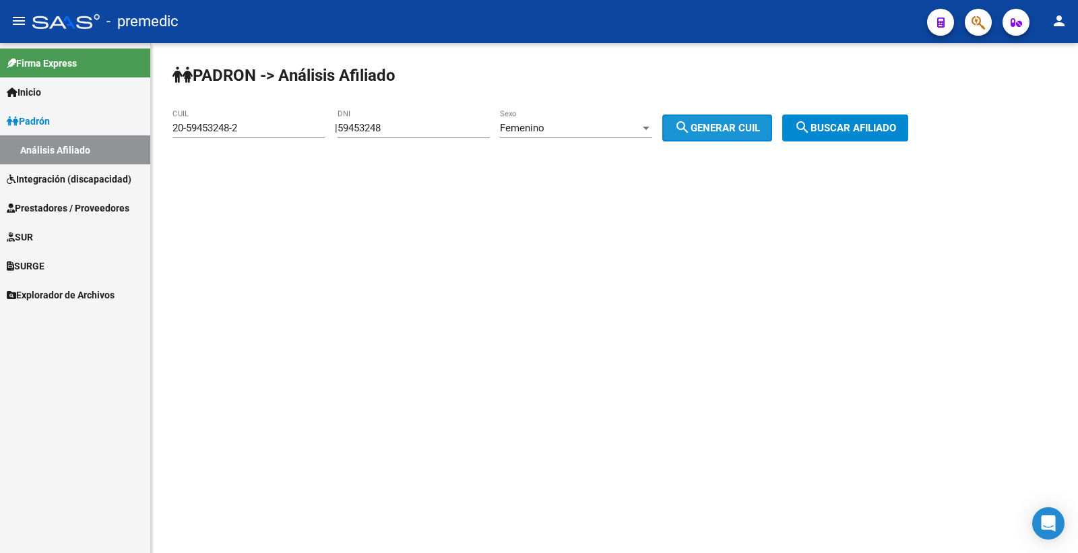
click at [743, 135] on button "search Generar CUIL" at bounding box center [718, 128] width 110 height 27
type input "27-59453248-7"
click at [743, 135] on button "search Generar CUIL" at bounding box center [718, 128] width 110 height 27
click at [896, 132] on span "search Buscar afiliado" at bounding box center [846, 128] width 102 height 12
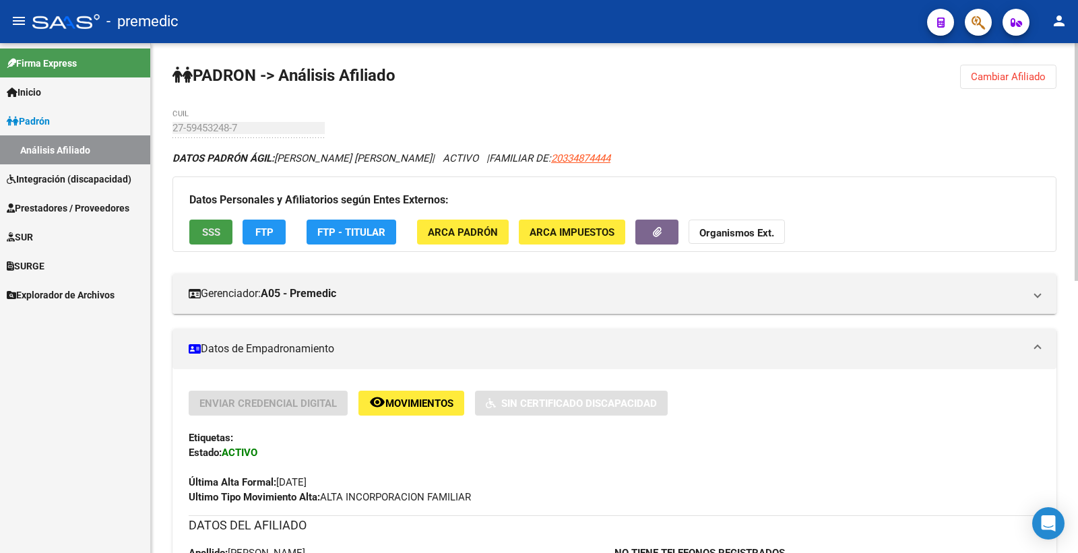
click at [216, 238] on span "SSS" at bounding box center [211, 232] width 18 height 12
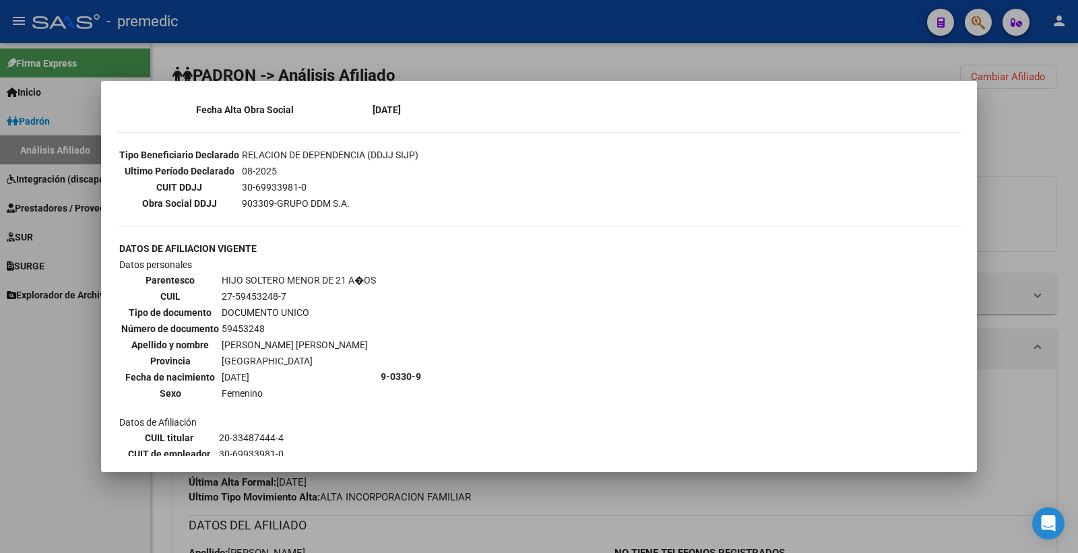
scroll to position [394, 0]
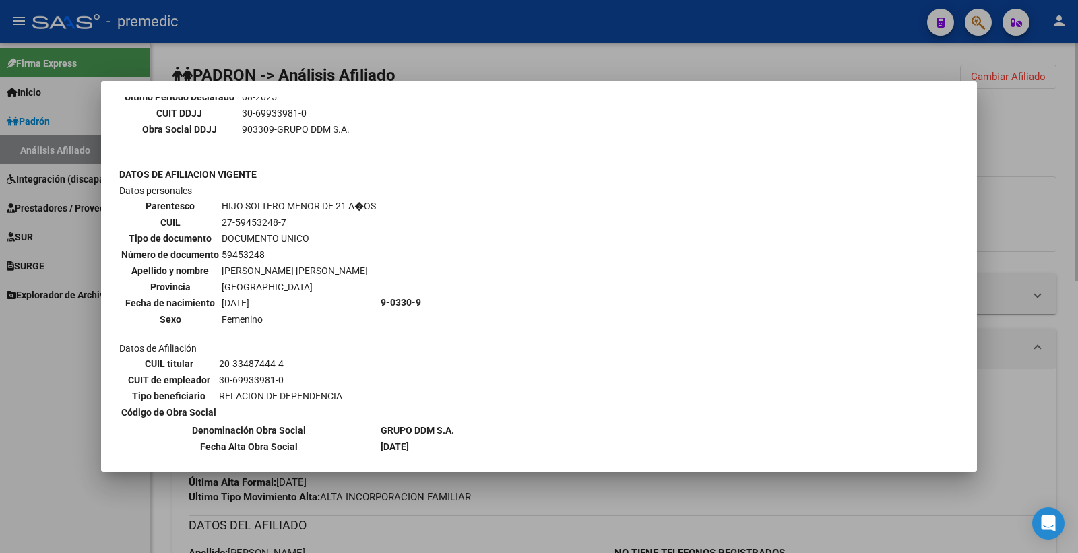
drag, startPoint x: 1041, startPoint y: 72, endPoint x: 1039, endPoint y: 117, distance: 44.6
click at [1043, 79] on div at bounding box center [539, 276] width 1078 height 553
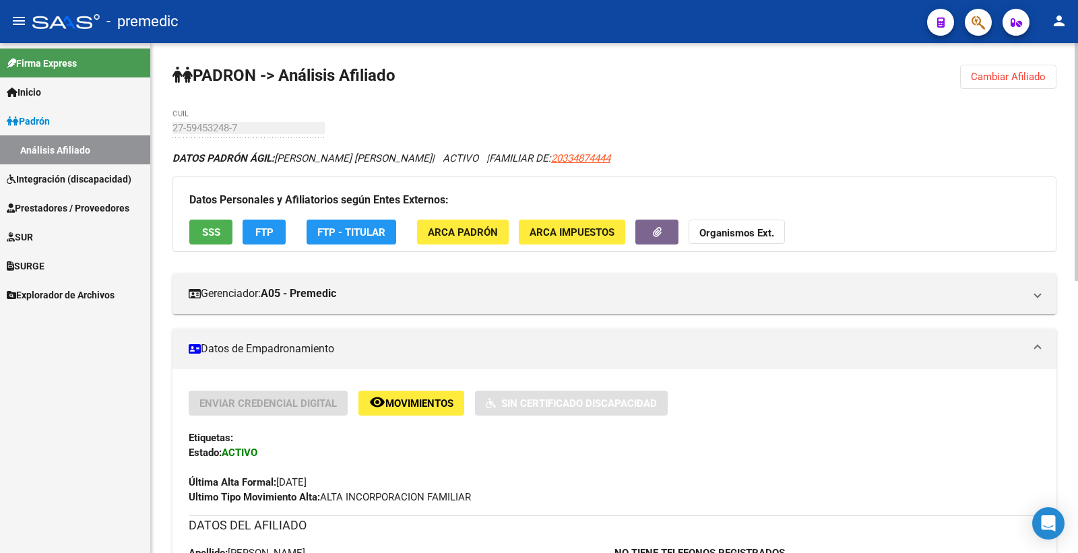
click at [274, 232] on button "FTP" at bounding box center [264, 232] width 43 height 25
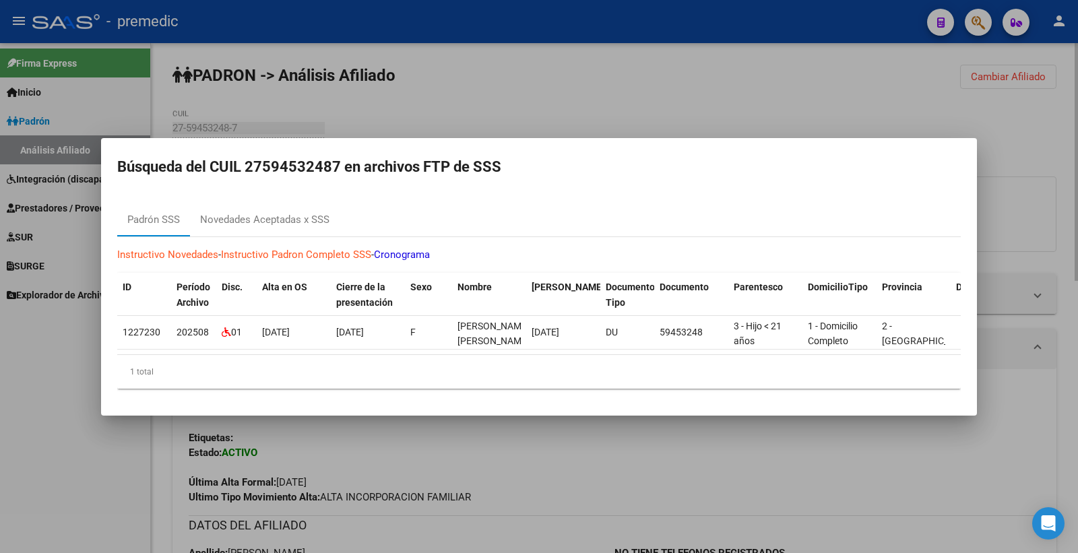
click at [1046, 132] on div at bounding box center [539, 276] width 1078 height 553
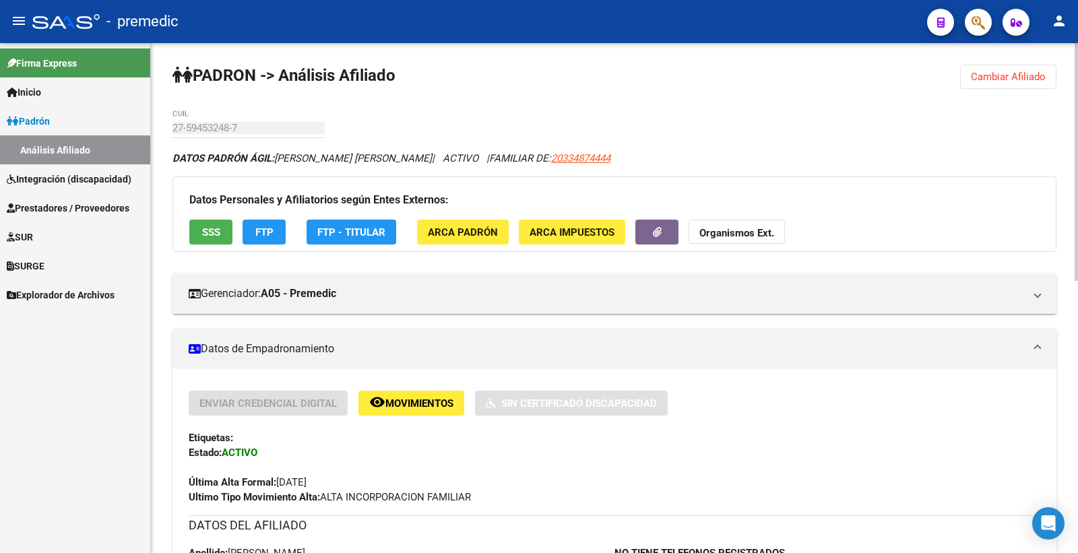
click at [981, 79] on span "Cambiar Afiliado" at bounding box center [1008, 77] width 75 height 12
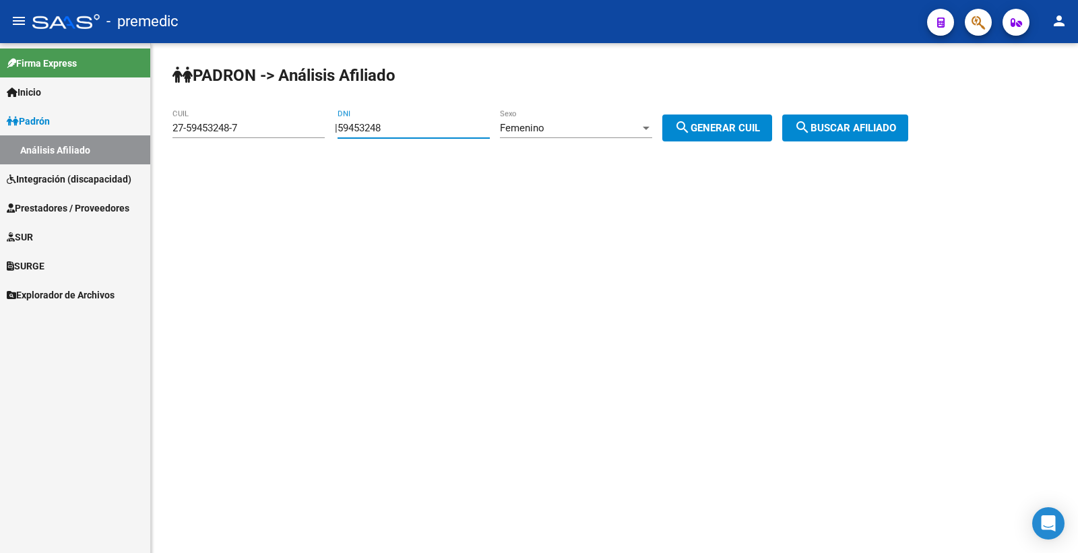
drag, startPoint x: 412, startPoint y: 131, endPoint x: 284, endPoint y: 125, distance: 128.2
click at [280, 125] on app-analisis-afiliado "PADRON -> Análisis Afiliado 27-59453248-7 CUIL | 59453248 DNI Femenino Sexo sea…" at bounding box center [546, 128] width 746 height 12
paste input "409632"
type input "54096328"
click at [743, 130] on span "search Generar CUIL" at bounding box center [718, 128] width 86 height 12
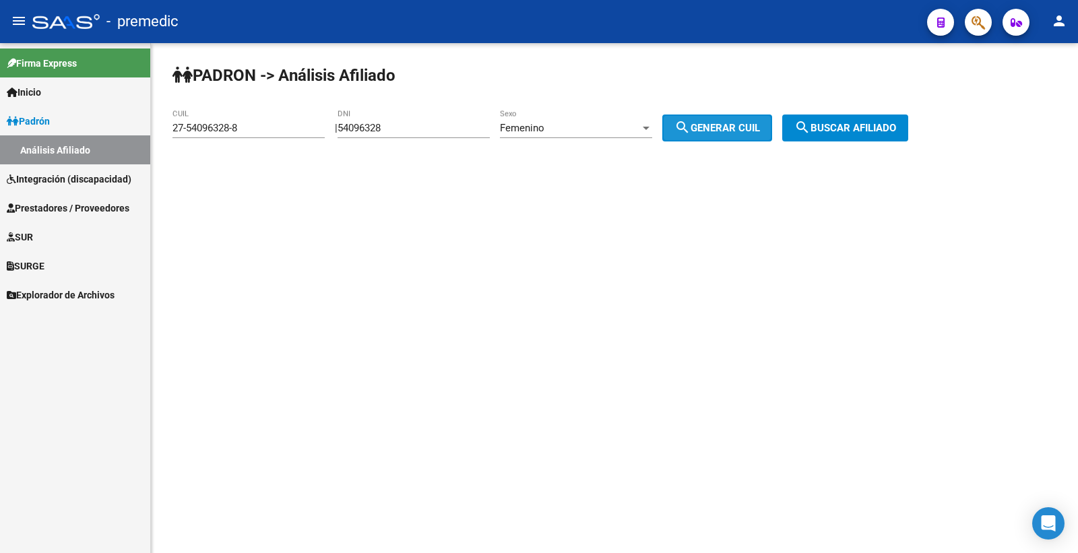
click at [743, 129] on span "search Generar CUIL" at bounding box center [718, 128] width 86 height 12
click at [837, 129] on span "search Buscar afiliado" at bounding box center [846, 128] width 102 height 12
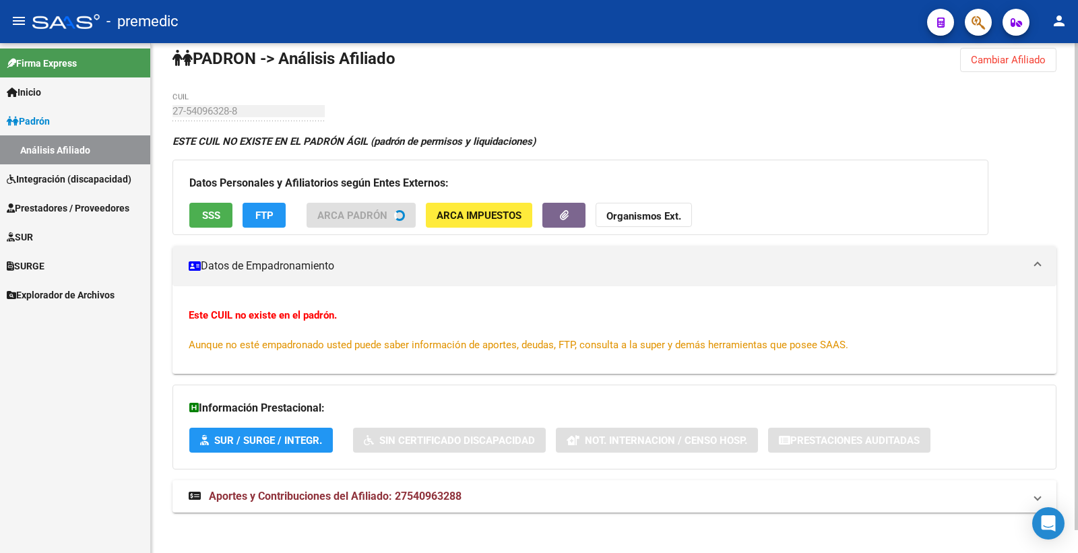
scroll to position [24, 0]
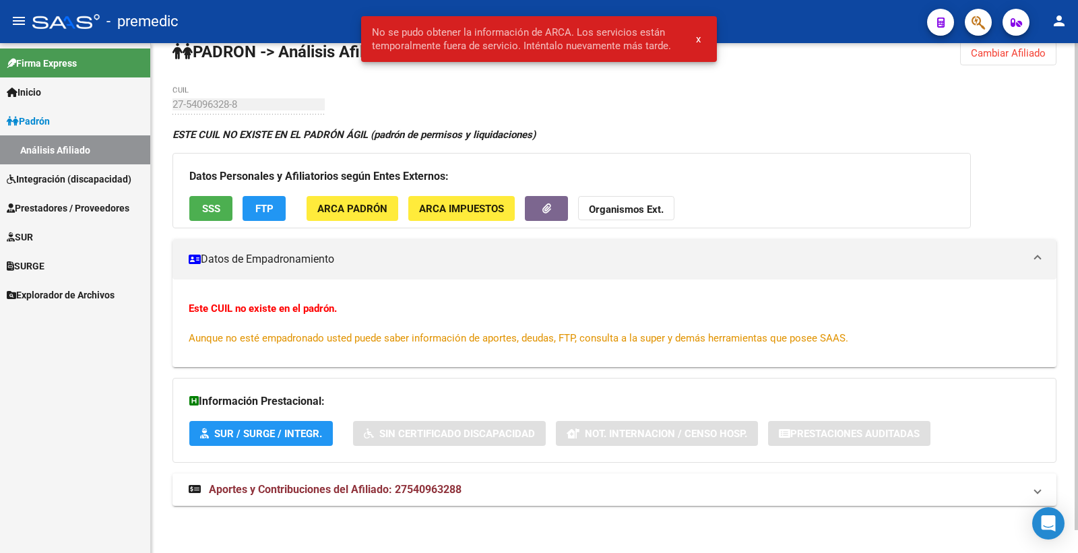
click at [995, 65] on div "PADRON -> Análisis Afiliado Cambiar Afiliado 27-54096328-8 CUIL ESTE CUIL NO EX…" at bounding box center [614, 287] width 927 height 534
click at [995, 61] on button "Cambiar Afiliado" at bounding box center [1008, 53] width 96 height 24
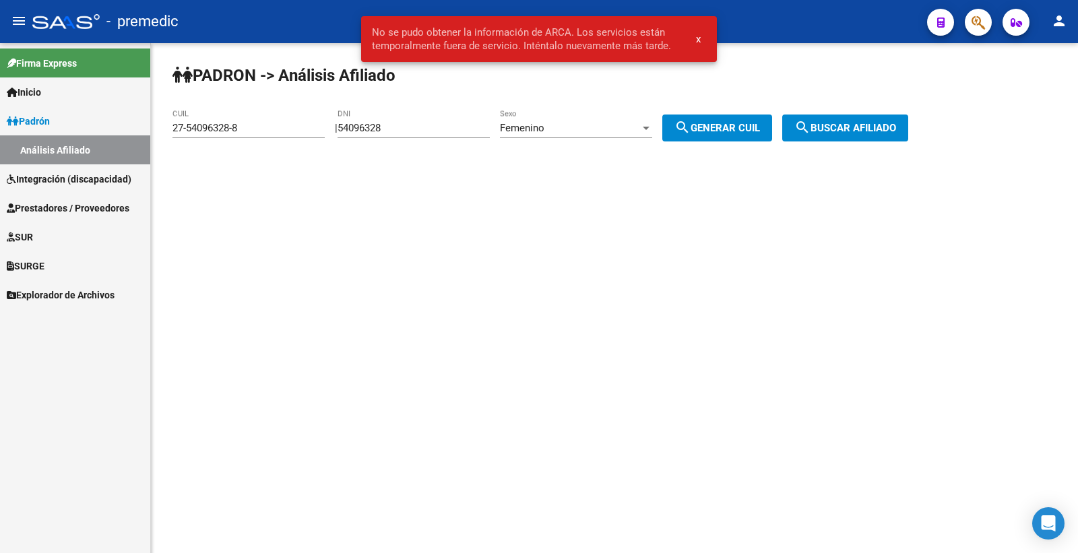
scroll to position [0, 0]
click at [532, 125] on span "Femenino" at bounding box center [522, 128] width 44 height 12
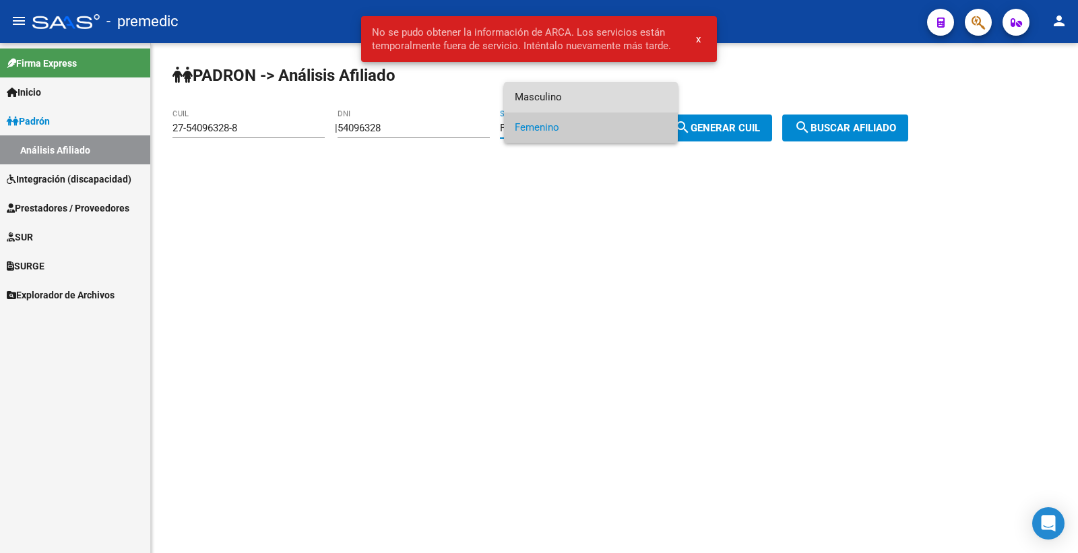
click at [578, 93] on span "Masculino" at bounding box center [591, 97] width 152 height 30
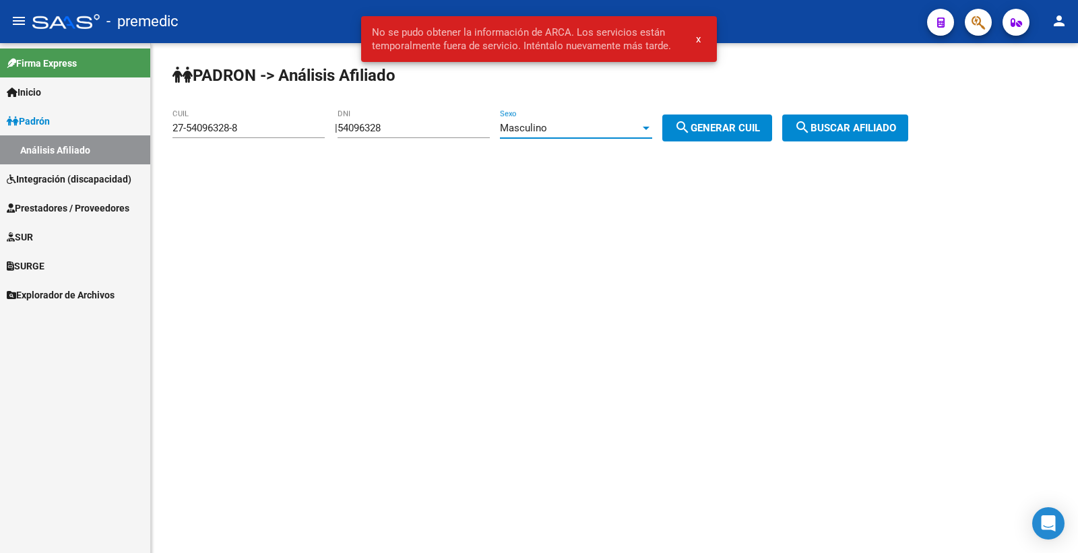
click at [691, 125] on mat-icon "search" at bounding box center [683, 127] width 16 height 16
type input "20-54096328-3"
click at [691, 125] on mat-icon "search" at bounding box center [683, 127] width 16 height 16
click at [803, 129] on button "search Buscar afiliado" at bounding box center [846, 128] width 126 height 27
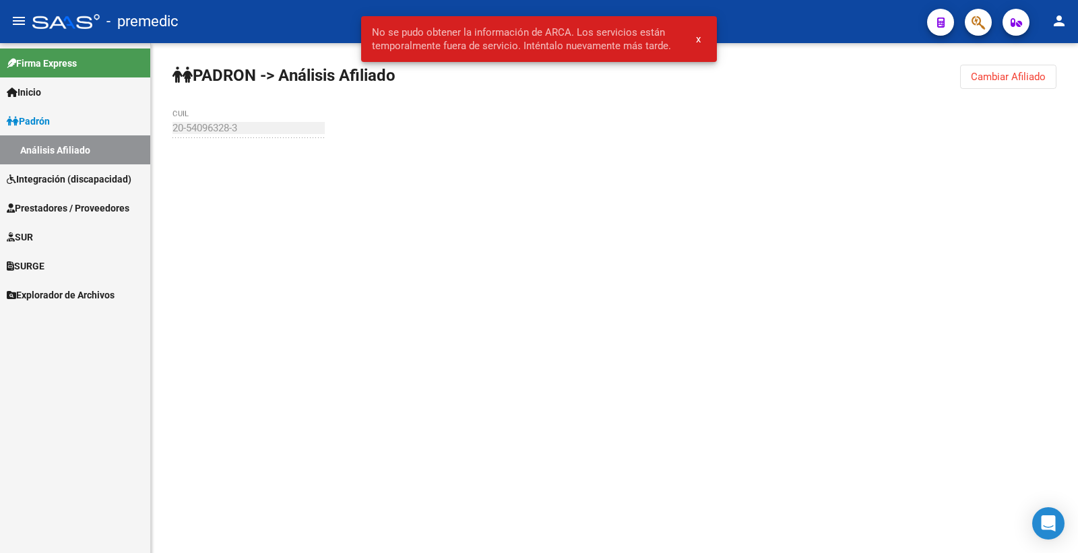
click at [818, 129] on div "PADRON -> Análisis Afiliado Cambiar Afiliado 20-54096328-3 CUIL" at bounding box center [614, 128] width 927 height 170
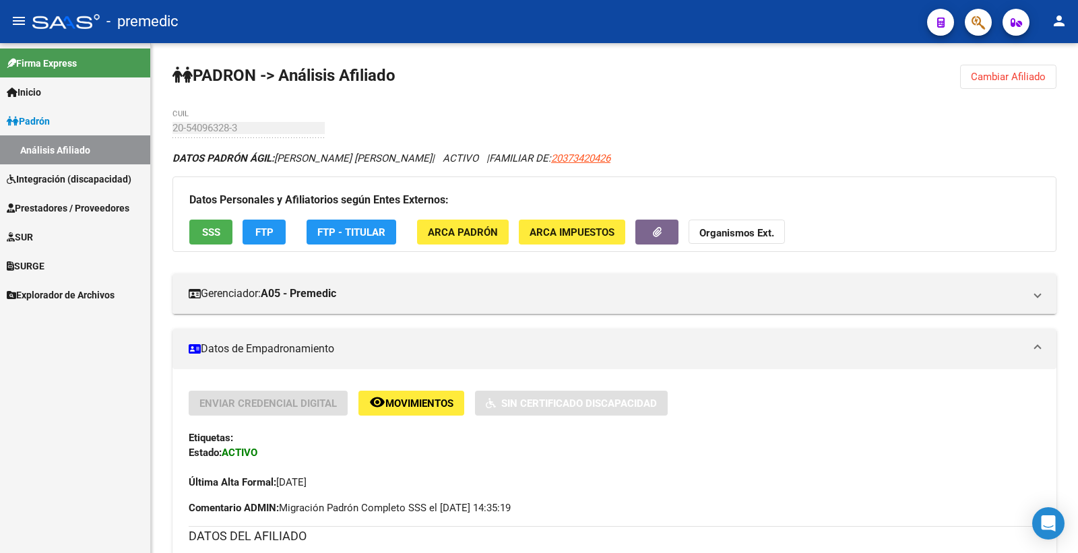
click at [204, 243] on button "SSS" at bounding box center [210, 232] width 43 height 25
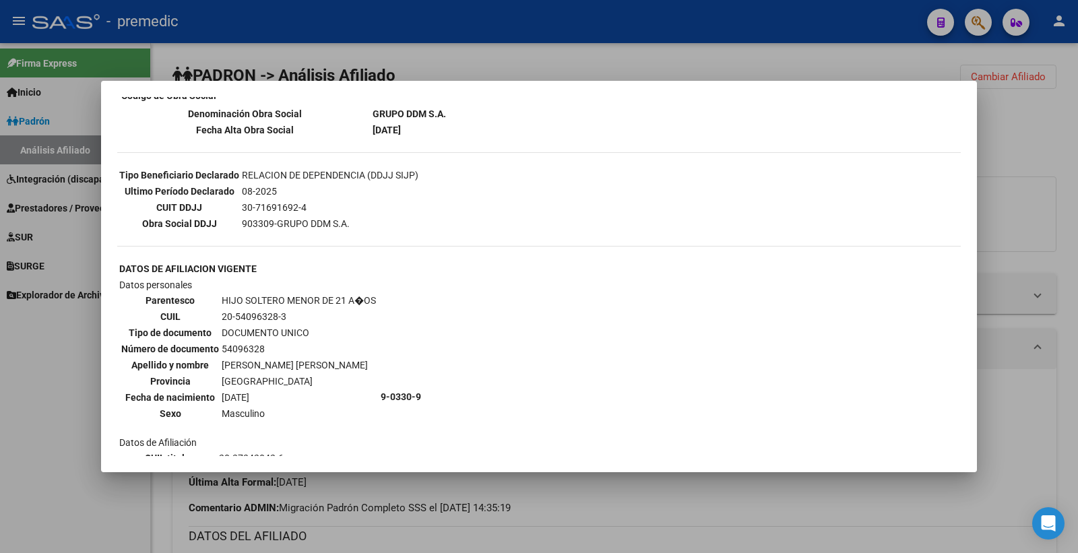
scroll to position [515, 0]
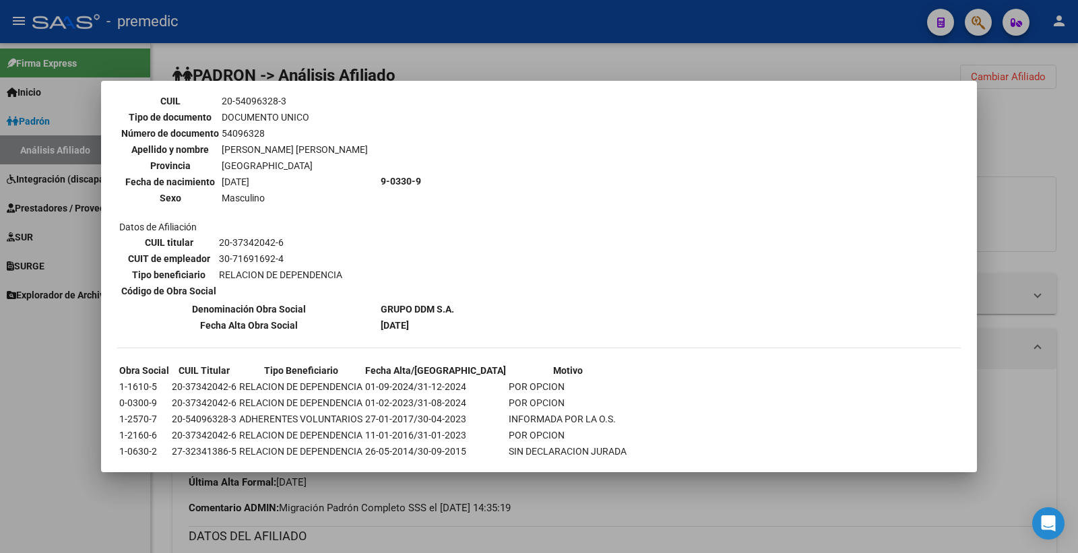
click at [1000, 163] on div at bounding box center [539, 276] width 1078 height 553
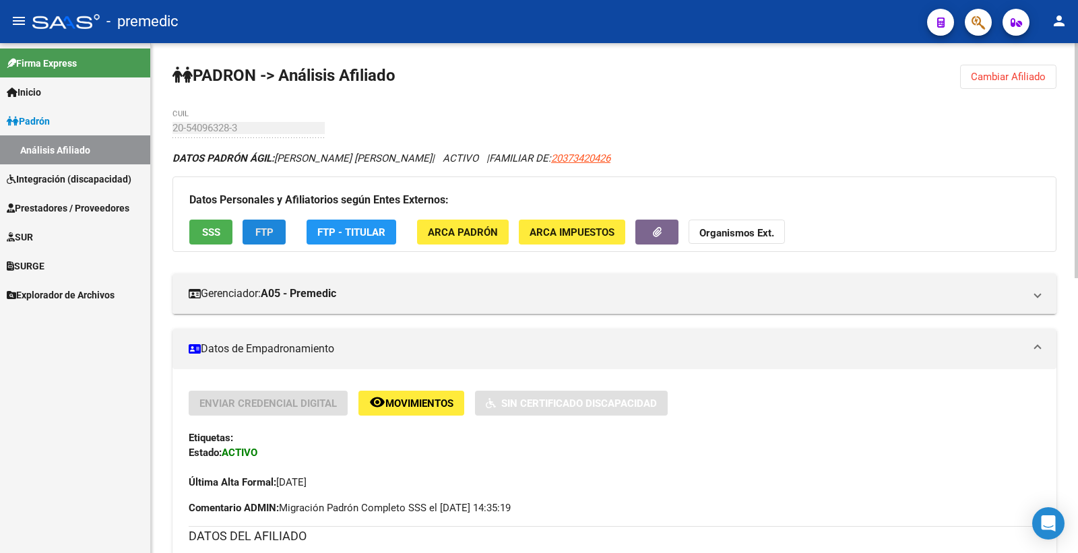
click at [256, 237] on span "FTP" at bounding box center [264, 232] width 18 height 12
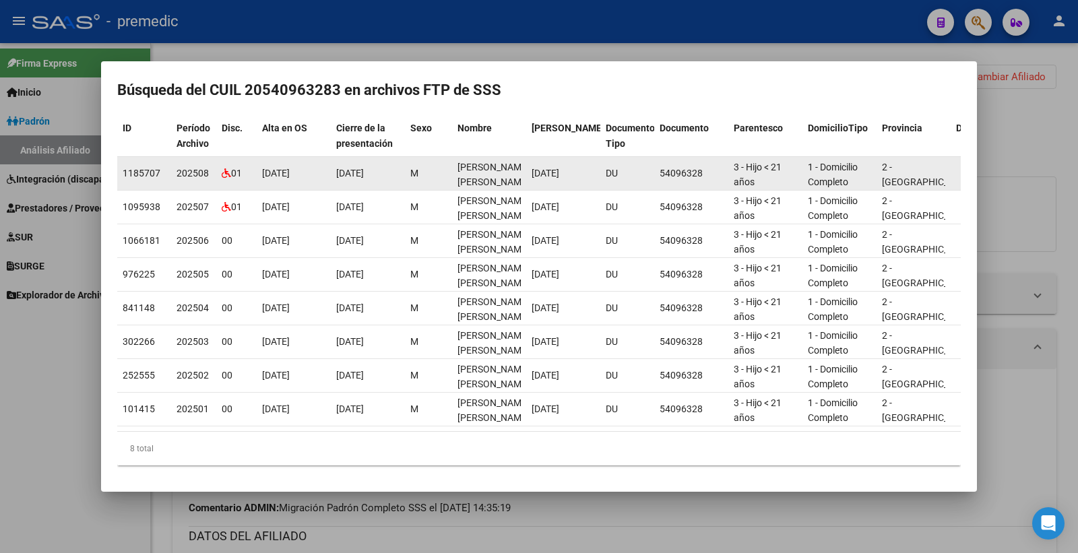
scroll to position [0, 0]
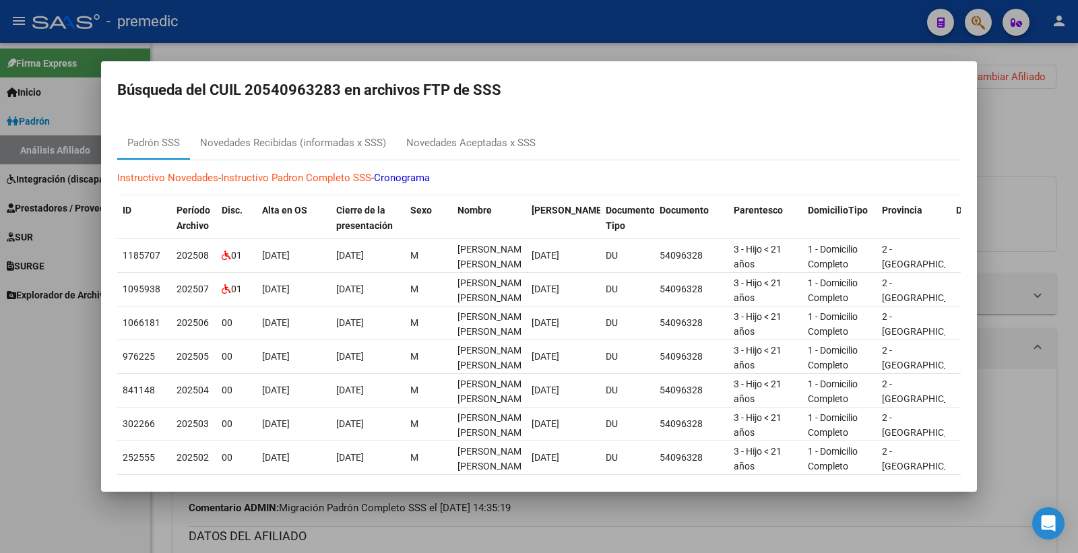
click at [1006, 122] on div at bounding box center [539, 276] width 1078 height 553
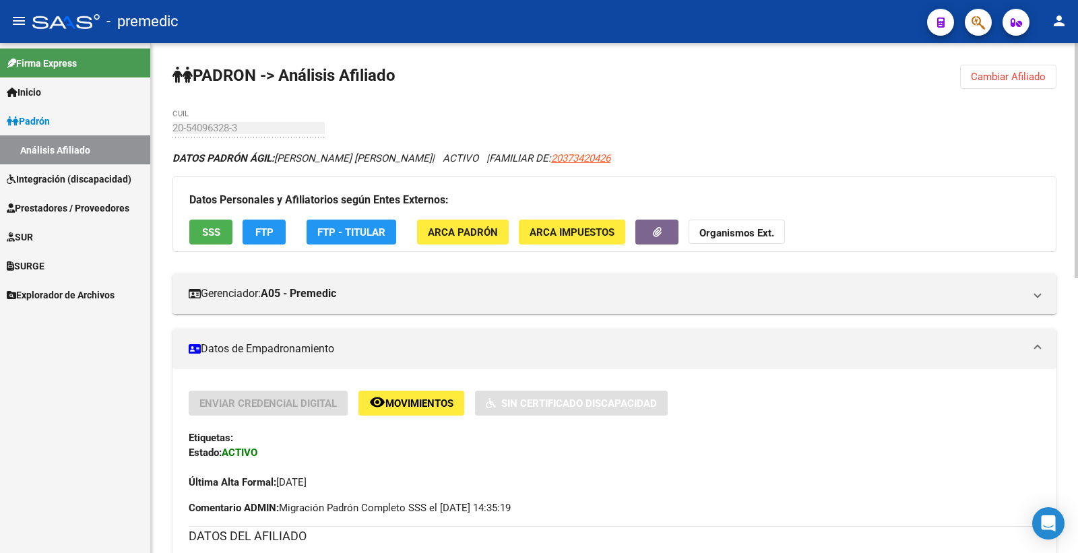
click at [1016, 74] on span "Cambiar Afiliado" at bounding box center [1008, 77] width 75 height 12
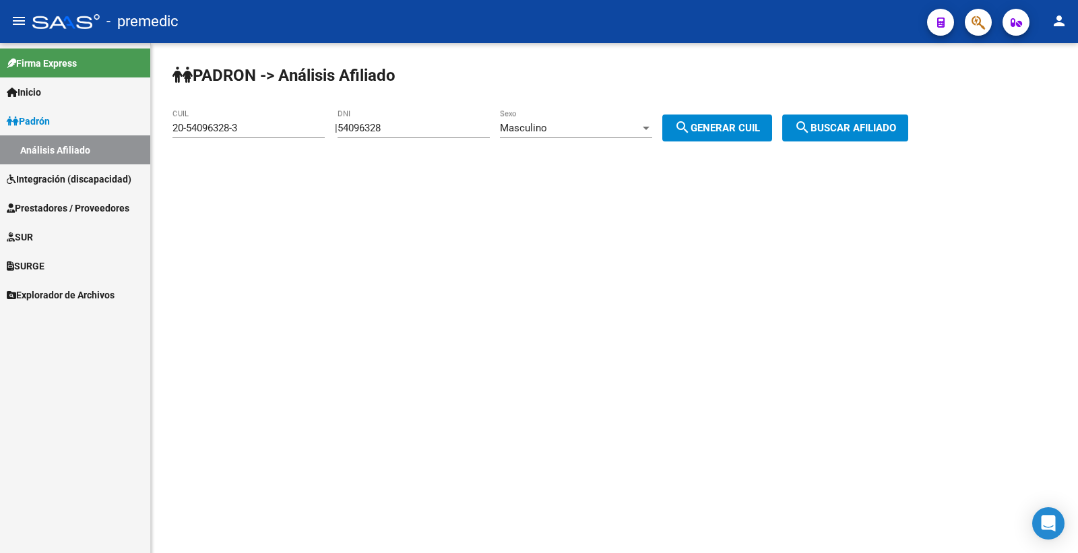
drag, startPoint x: 416, startPoint y: 119, endPoint x: 402, endPoint y: 124, distance: 14.9
click at [344, 125] on div "| 54096328 DNI Masculino Sexo search Generar CUIL" at bounding box center [559, 128] width 448 height 12
drag, startPoint x: 406, startPoint y: 129, endPoint x: 348, endPoint y: 126, distance: 57.4
click at [348, 126] on div "| 54096328 DNI Masculino Sexo search Generar CUIL" at bounding box center [559, 128] width 448 height 12
paste input "8425594"
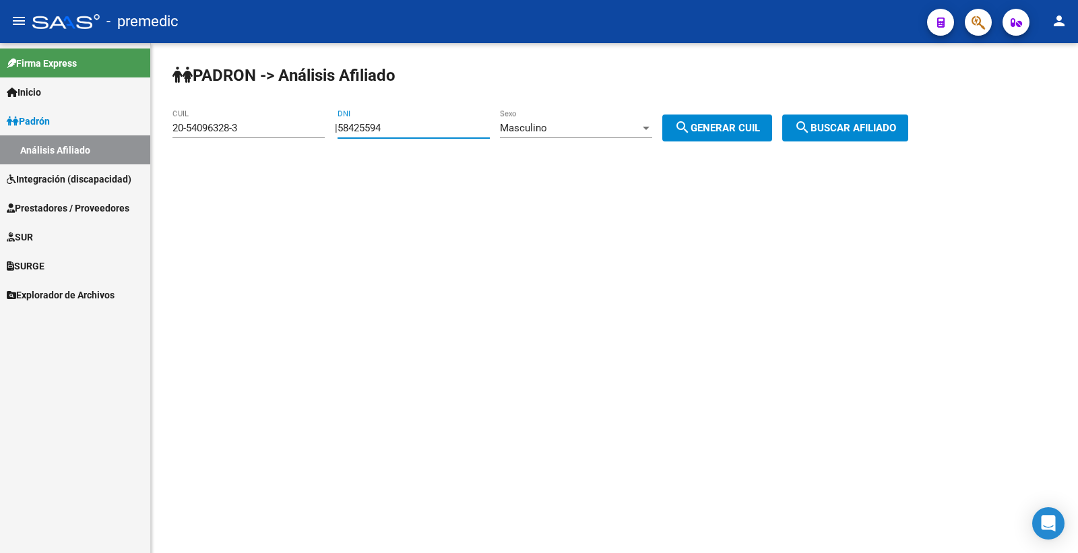
type input "58425594"
click at [732, 120] on button "search Generar CUIL" at bounding box center [718, 128] width 110 height 27
type input "20-58425594-4"
click at [732, 120] on button "search Generar CUIL" at bounding box center [718, 128] width 110 height 27
click at [876, 142] on div "PADRON -> Análisis Afiliado 20-58425594-4 CUIL | 58425594 DNI Masculino Sexo se…" at bounding box center [614, 114] width 927 height 142
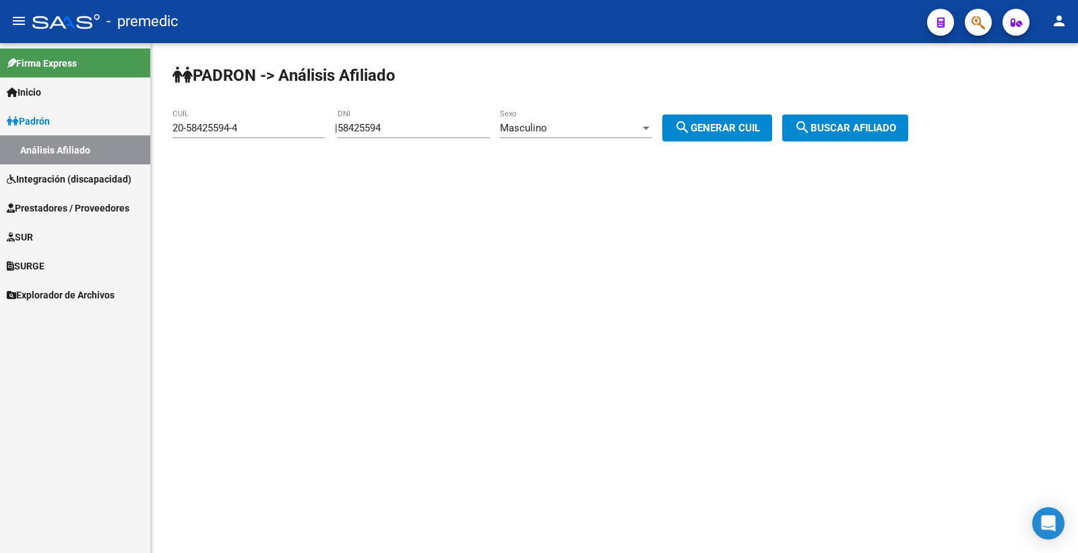
click at [893, 132] on span "search Buscar afiliado" at bounding box center [846, 128] width 102 height 12
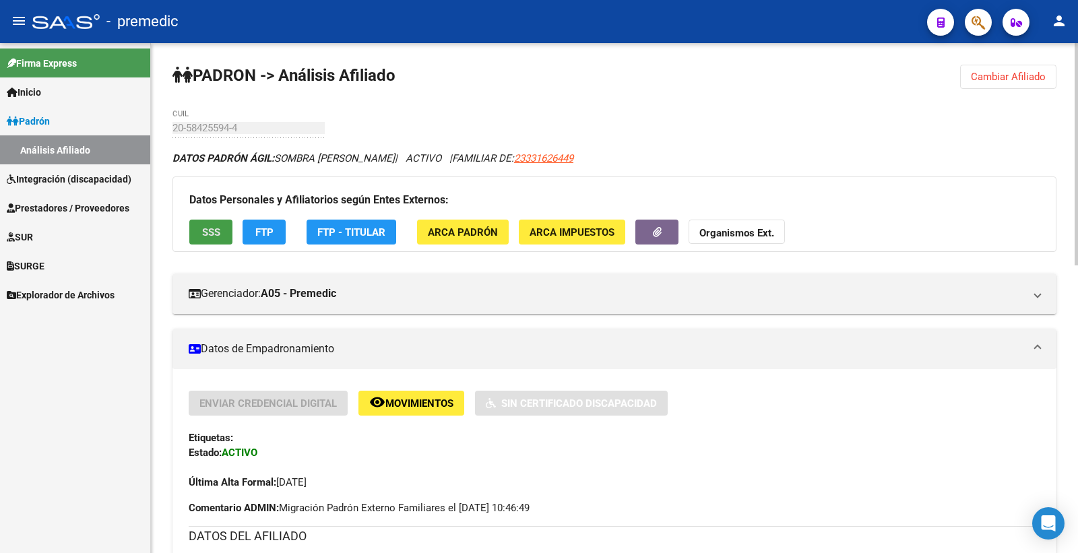
click at [195, 237] on button "SSS" at bounding box center [210, 232] width 43 height 25
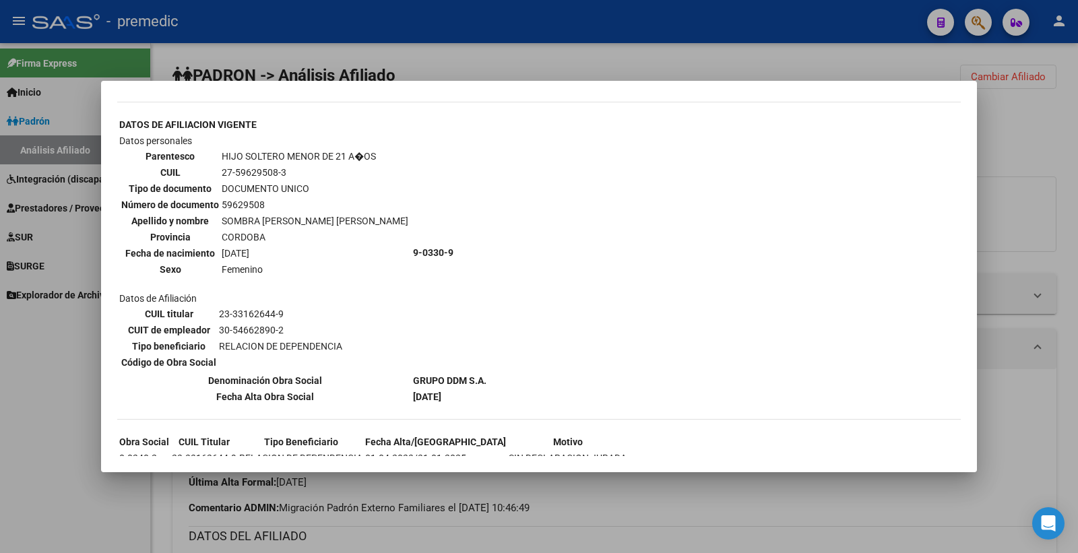
scroll to position [1080, 0]
click at [1035, 185] on div at bounding box center [539, 276] width 1078 height 553
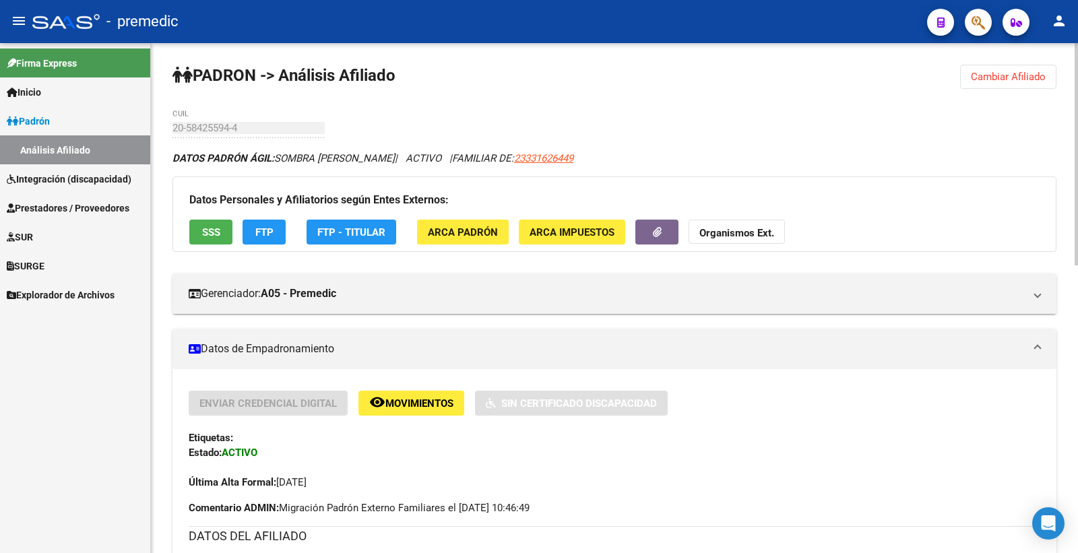
click at [270, 244] on button "FTP" at bounding box center [264, 232] width 43 height 25
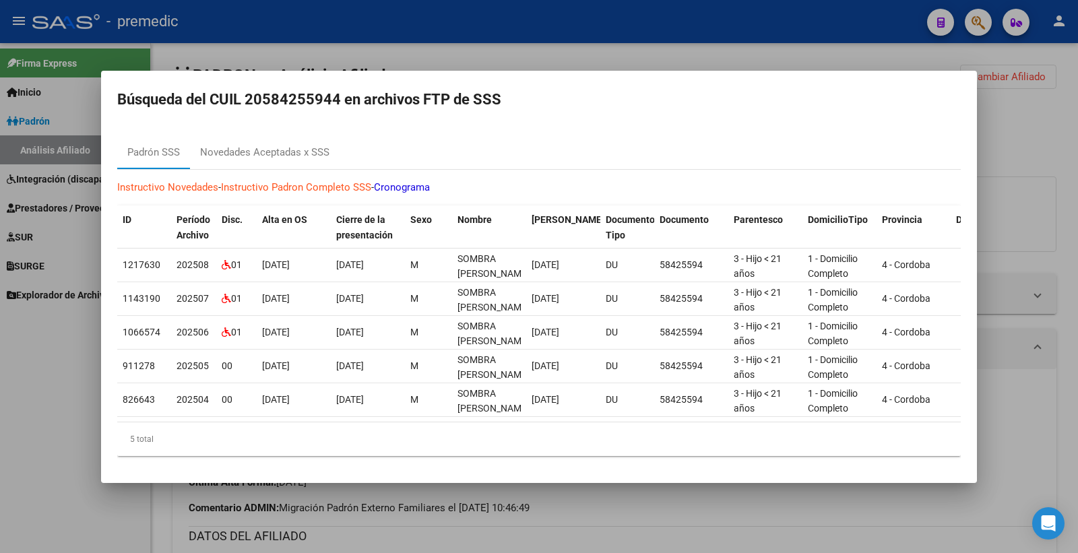
click at [1027, 120] on div at bounding box center [539, 276] width 1078 height 553
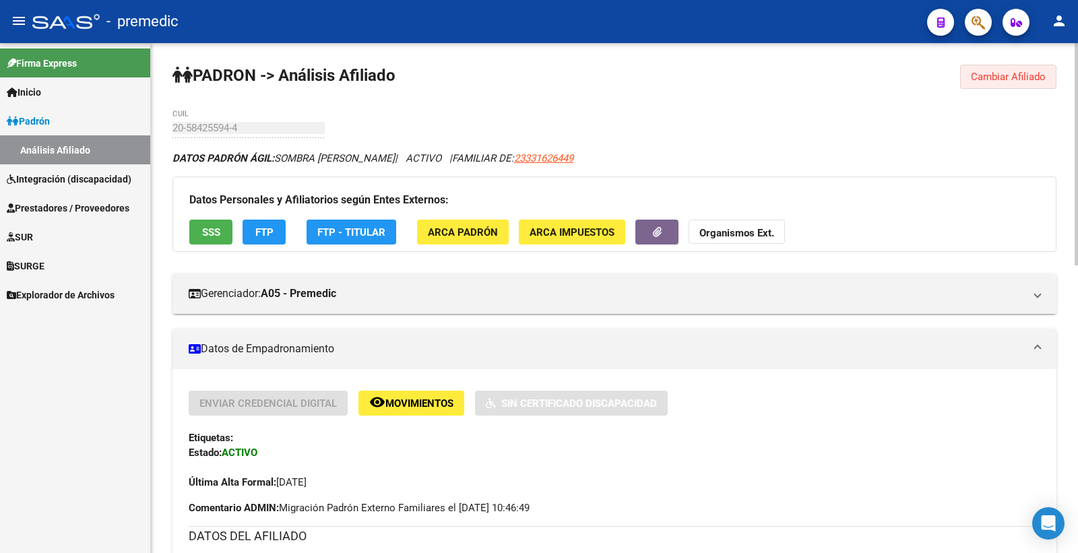
click at [1016, 77] on span "Cambiar Afiliado" at bounding box center [1008, 77] width 75 height 12
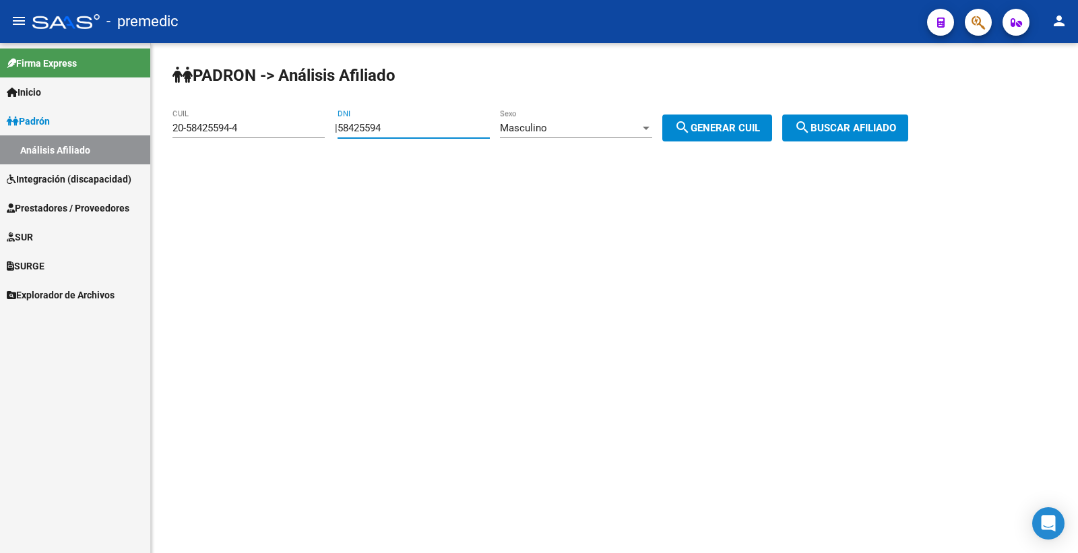
drag, startPoint x: 410, startPoint y: 127, endPoint x: 146, endPoint y: 146, distance: 264.2
click at [146, 146] on mat-sidenav-container "Firma Express Inicio Calendario SSS Instructivos Contacto OS Padrón Análisis Af…" at bounding box center [539, 298] width 1078 height 510
paste input "58519096"
type input "58519096"
click at [769, 140] on button "search Generar CUIL" at bounding box center [718, 128] width 110 height 27
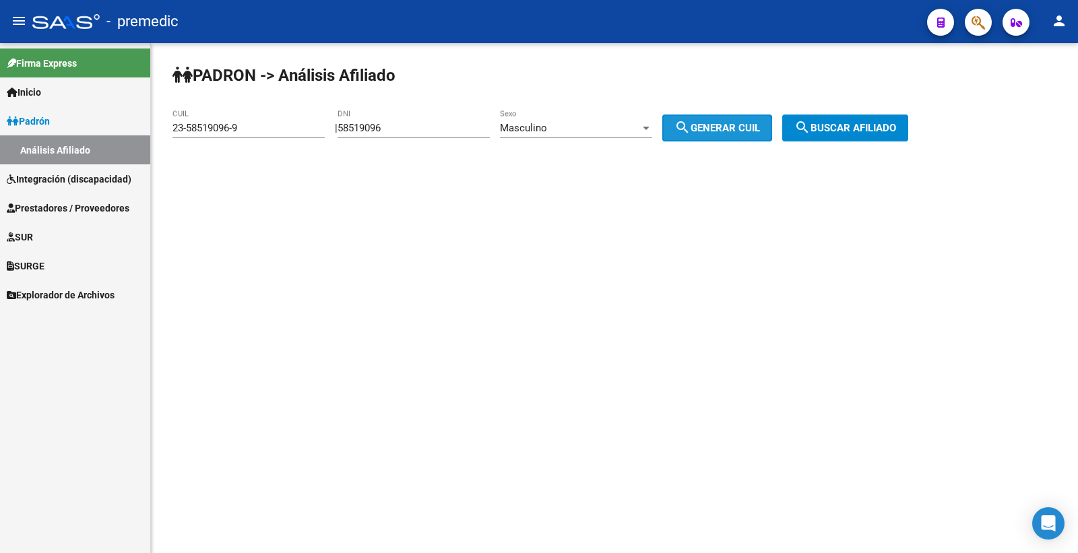
click at [764, 136] on button "search Generar CUIL" at bounding box center [718, 128] width 110 height 27
click at [863, 113] on div "PADRON -> Análisis Afiliado 23-58519096-9 CUIL | 58519096 DNI Masculino Sexo se…" at bounding box center [614, 114] width 927 height 142
click at [852, 111] on div "PADRON -> Análisis Afiliado 23-58519096-9 CUIL | 58519096 DNI Masculino Sexo se…" at bounding box center [614, 114] width 927 height 142
click at [859, 128] on span "search Buscar afiliado" at bounding box center [846, 128] width 102 height 12
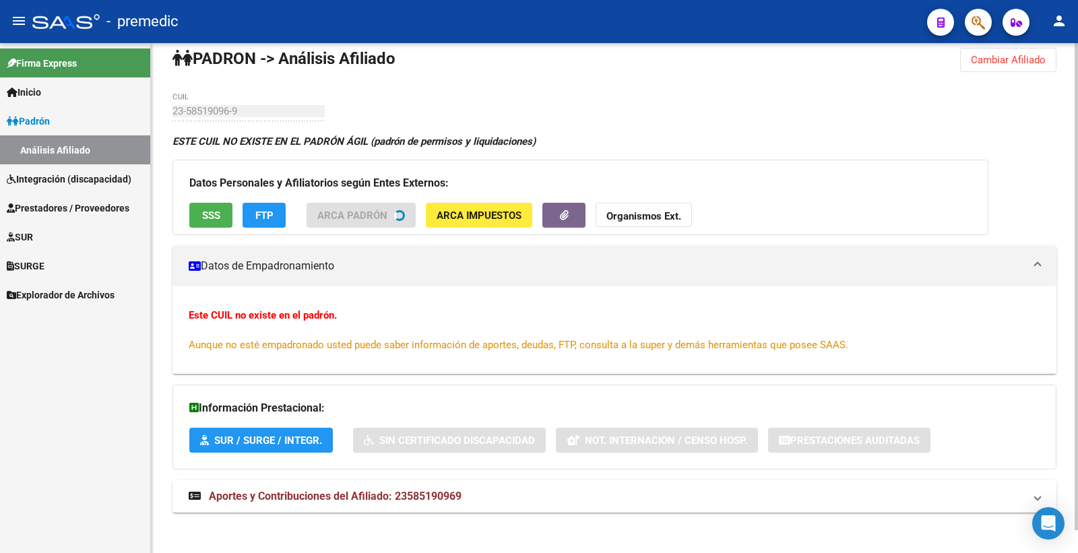
scroll to position [24, 0]
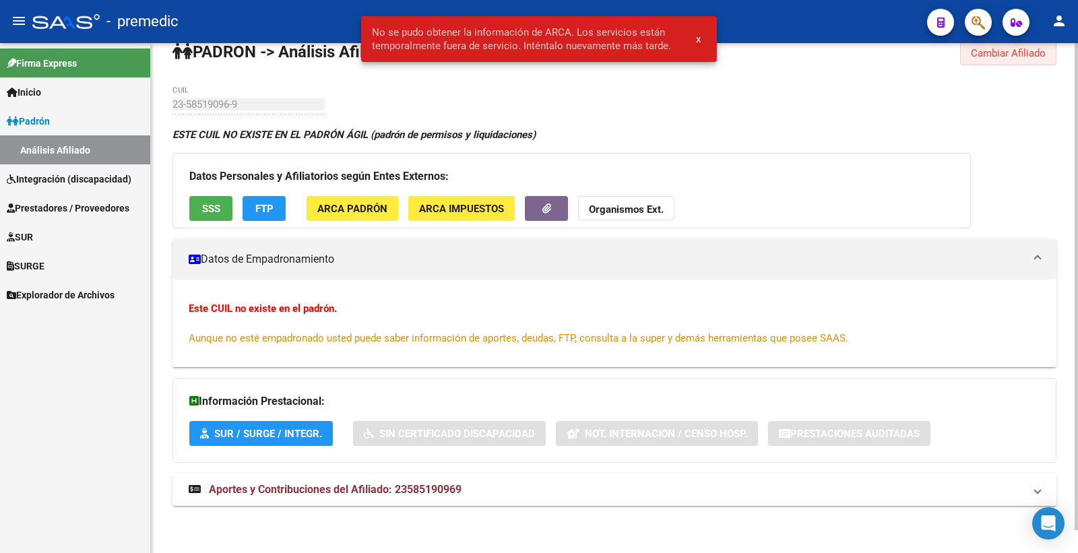
click at [1016, 52] on span "Cambiar Afiliado" at bounding box center [1008, 53] width 75 height 12
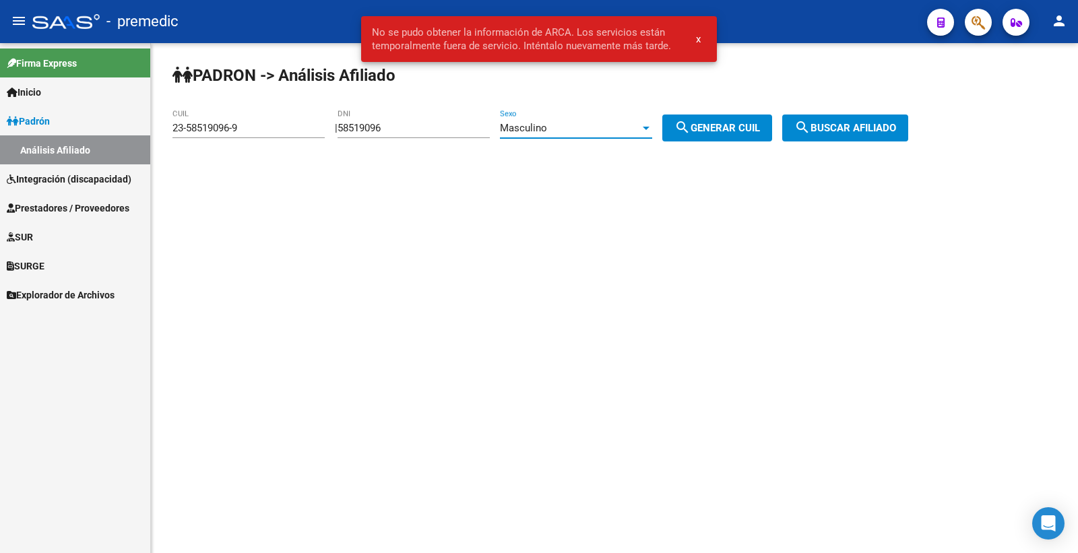
click at [547, 122] on span "Masculino" at bounding box center [523, 128] width 47 height 12
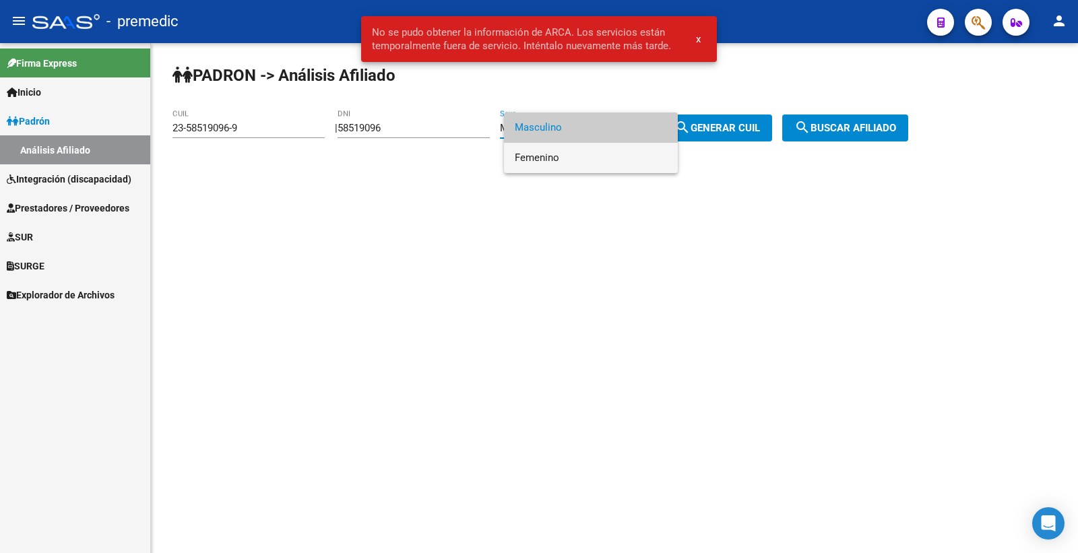
click at [575, 167] on span "Femenino" at bounding box center [591, 158] width 152 height 30
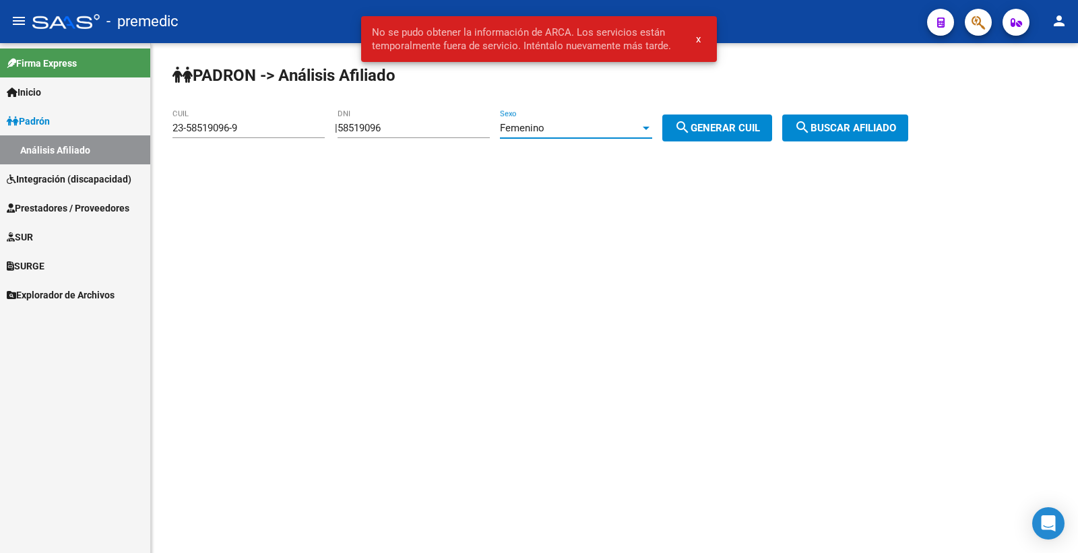
click at [723, 125] on span "search Generar CUIL" at bounding box center [718, 128] width 86 height 12
type input "27-58519096-4"
click at [723, 125] on span "search Generar CUIL" at bounding box center [718, 128] width 86 height 12
click at [867, 126] on span "search Buscar afiliado" at bounding box center [846, 128] width 102 height 12
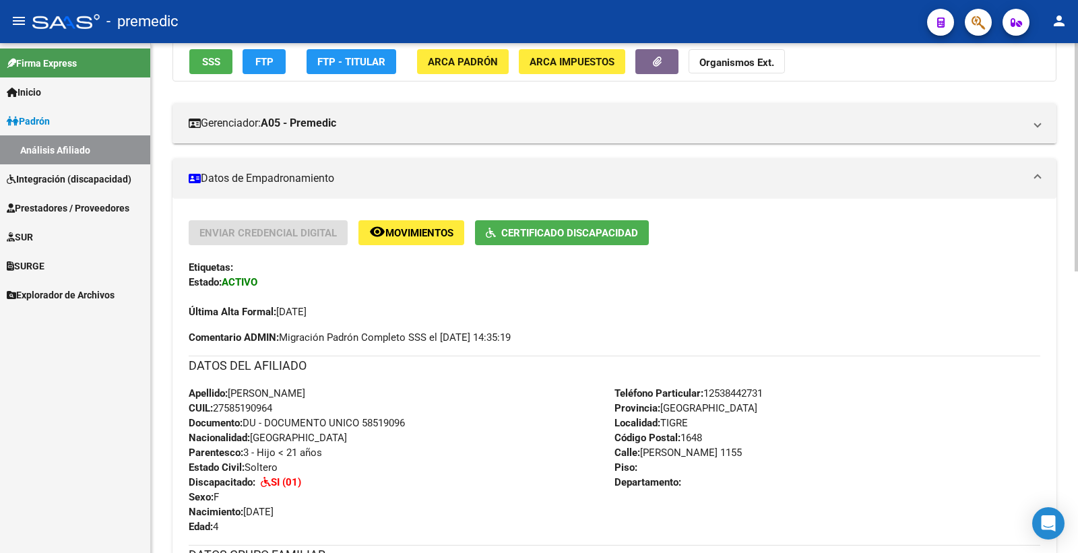
scroll to position [150, 0]
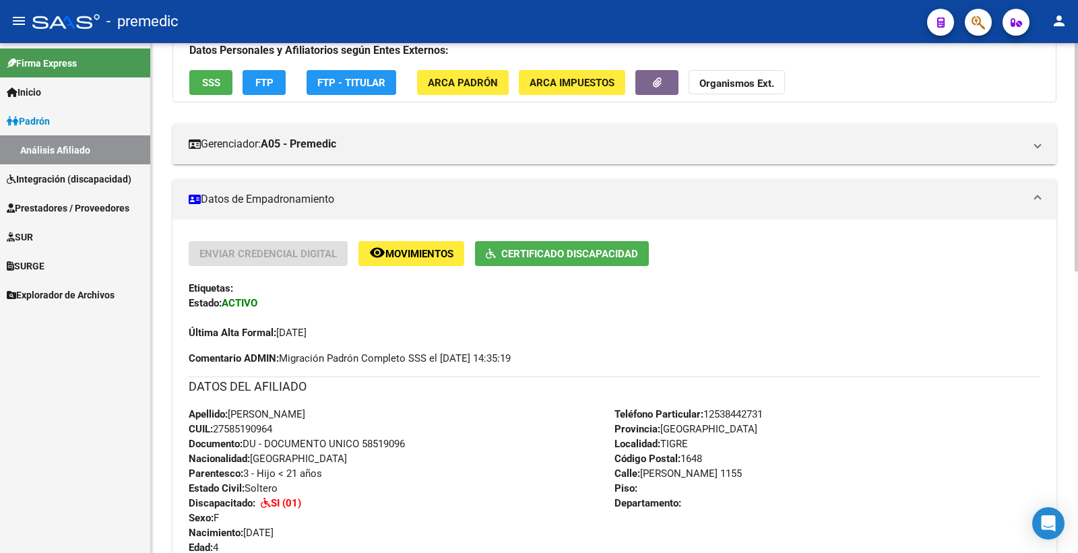
click at [209, 80] on span "SSS" at bounding box center [211, 83] width 18 height 12
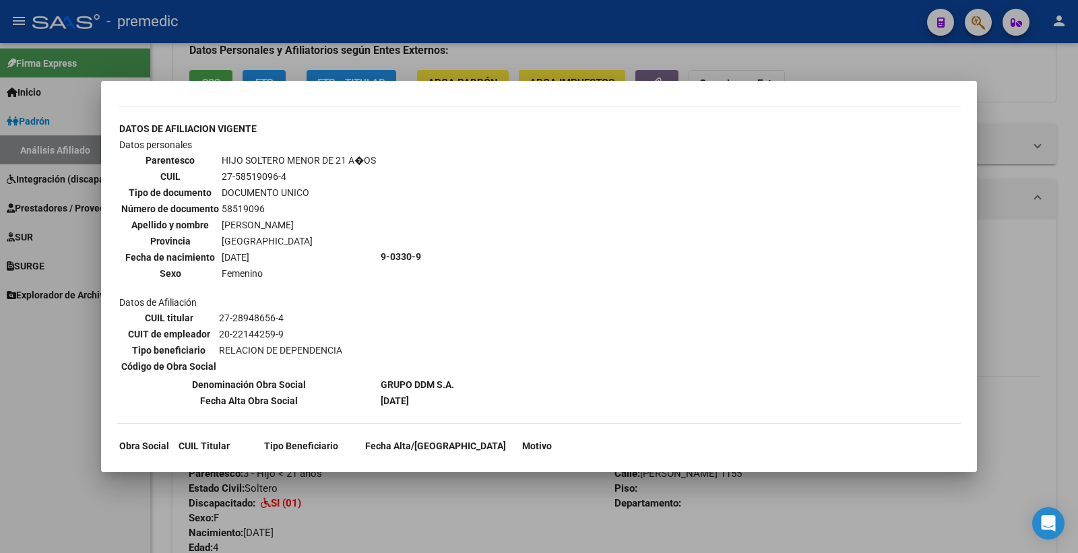
scroll to position [759, 0]
drag, startPoint x: 1067, startPoint y: 109, endPoint x: 713, endPoint y: 218, distance: 370.5
click at [1066, 109] on div at bounding box center [539, 276] width 1078 height 553
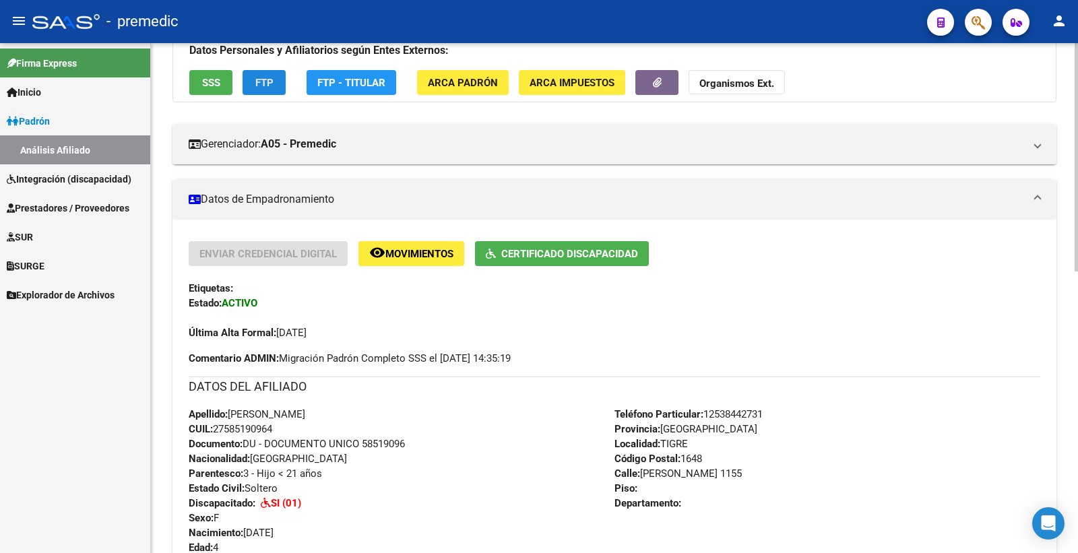
click at [276, 79] on button "FTP" at bounding box center [264, 82] width 43 height 25
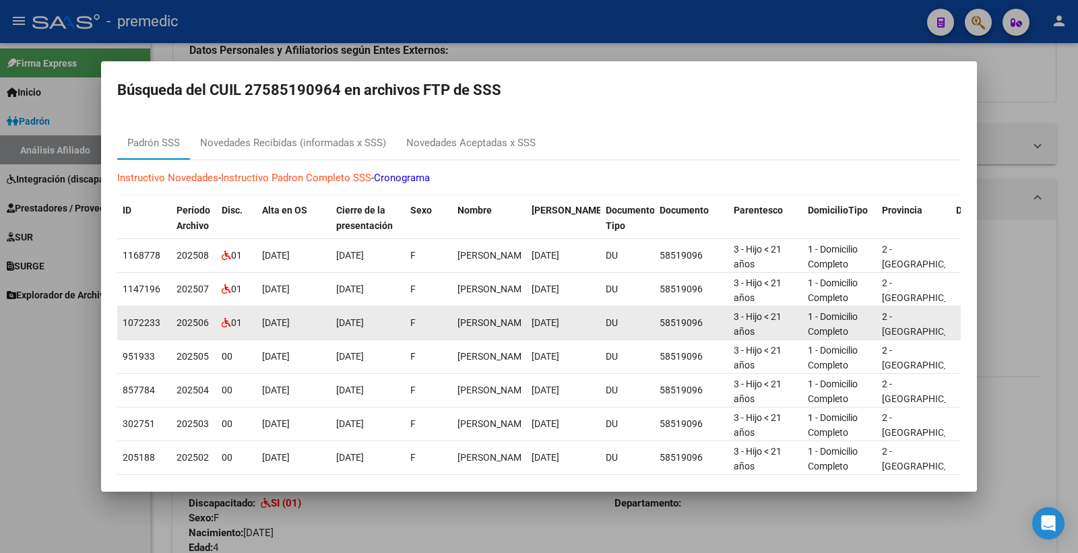
scroll to position [2, 0]
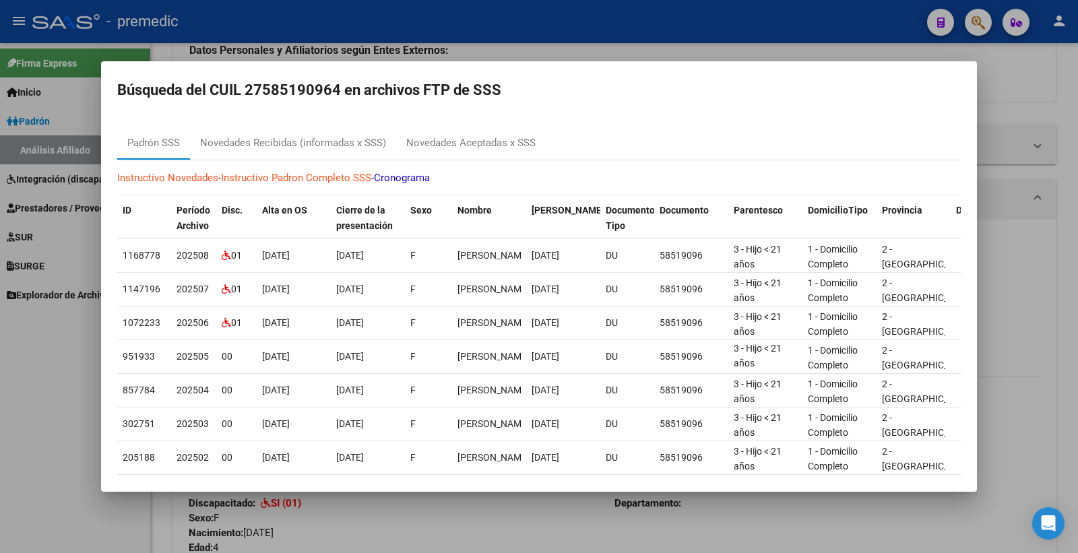
click at [1020, 76] on div at bounding box center [539, 276] width 1078 height 553
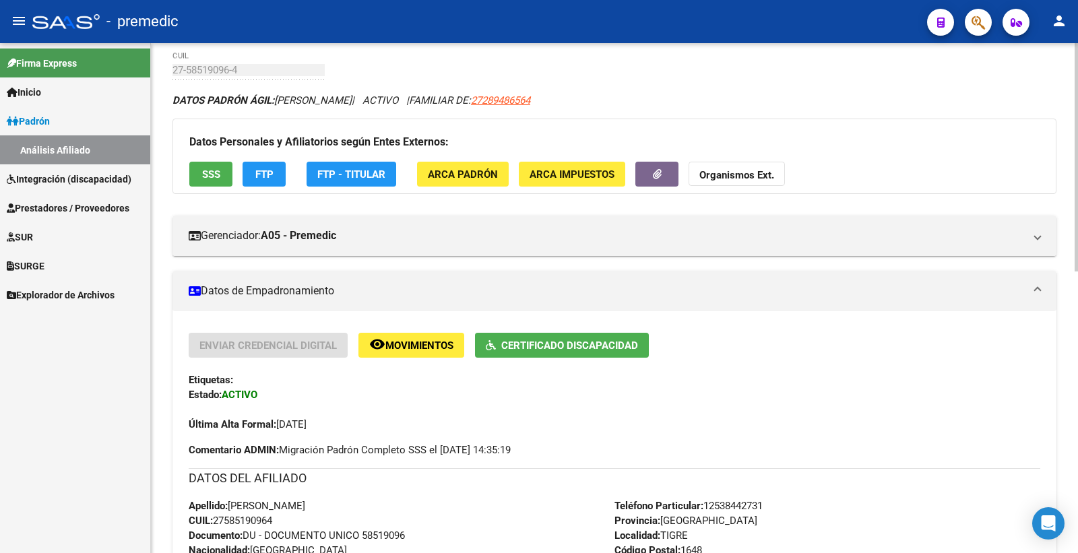
scroll to position [0, 0]
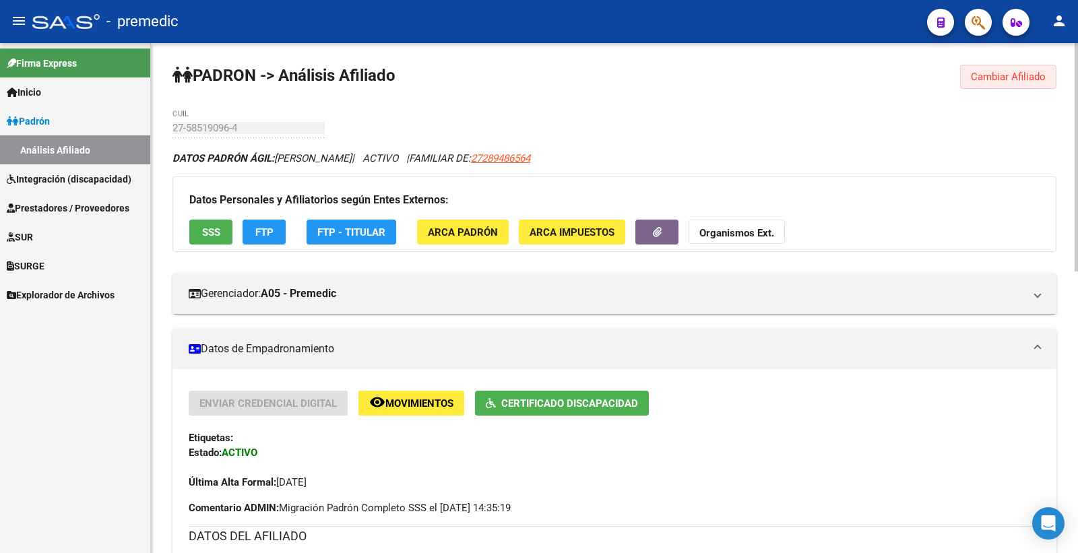
click at [1002, 80] on span "Cambiar Afiliado" at bounding box center [1008, 77] width 75 height 12
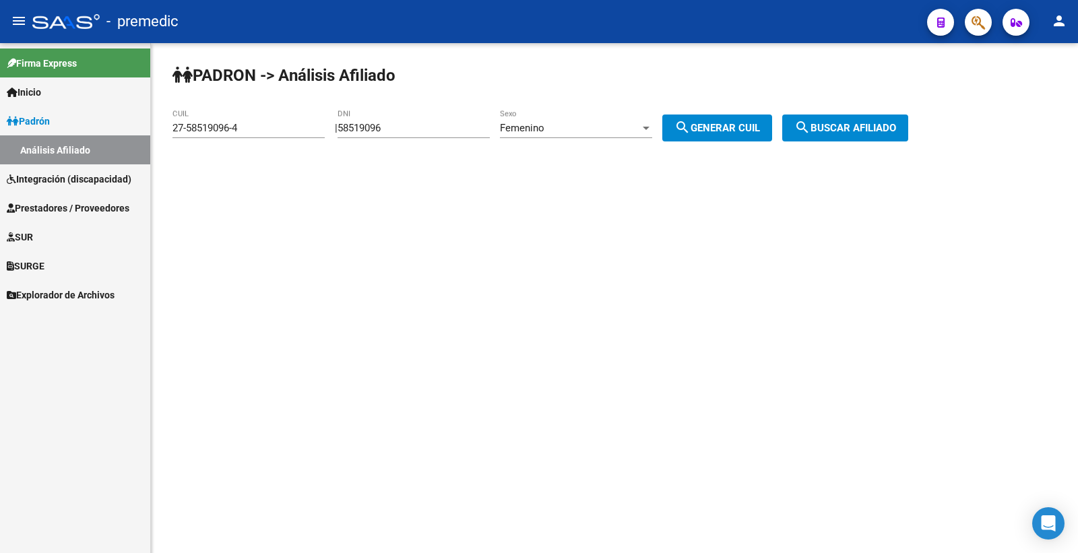
drag, startPoint x: 408, startPoint y: 133, endPoint x: 120, endPoint y: 98, distance: 289.9
click at [280, 122] on app-analisis-afiliado "PADRON -> Análisis Afiliado 27-58519096-4 CUIL | 58519096 DNI Femenino Sexo sea…" at bounding box center [546, 128] width 746 height 12
paste input "3063150"
type input "53063150"
drag, startPoint x: 679, startPoint y: 117, endPoint x: 740, endPoint y: 137, distance: 64.6
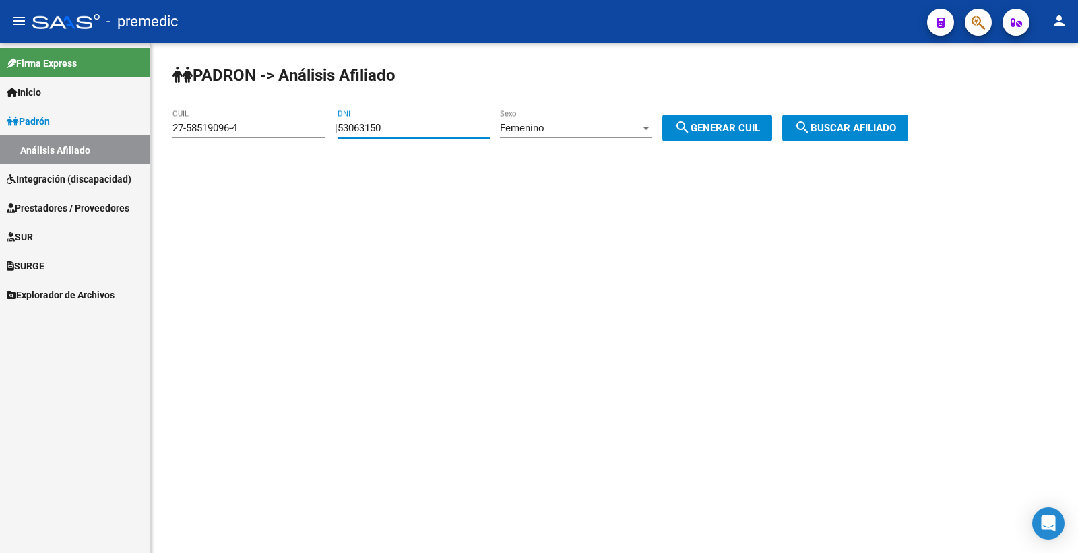
click at [679, 117] on button "search Generar CUIL" at bounding box center [718, 128] width 110 height 27
click at [740, 137] on button "search Generar CUIL" at bounding box center [718, 128] width 110 height 27
click at [594, 133] on div "Femenino" at bounding box center [570, 128] width 140 height 12
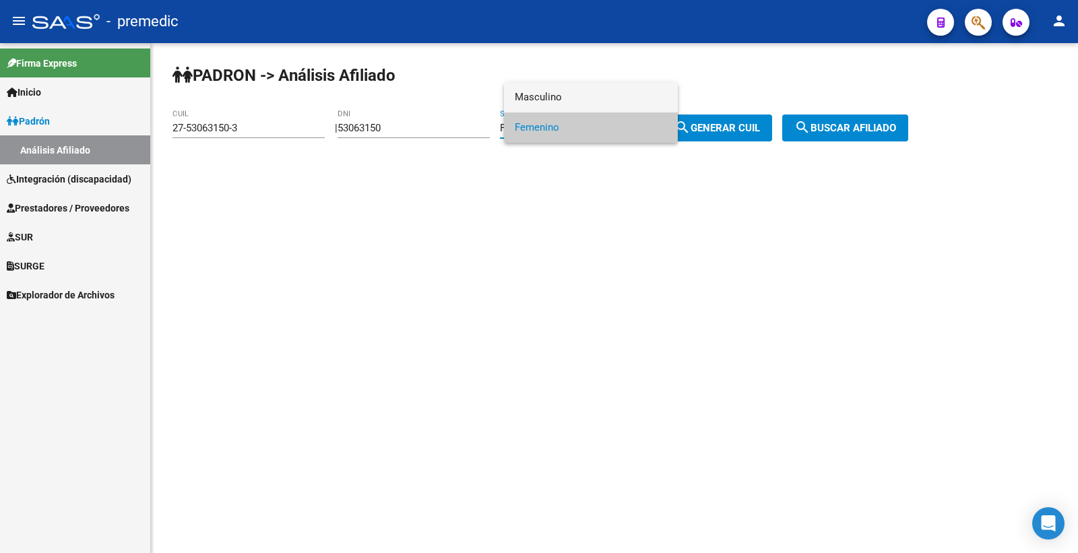
click at [576, 98] on span "Masculino" at bounding box center [591, 97] width 152 height 30
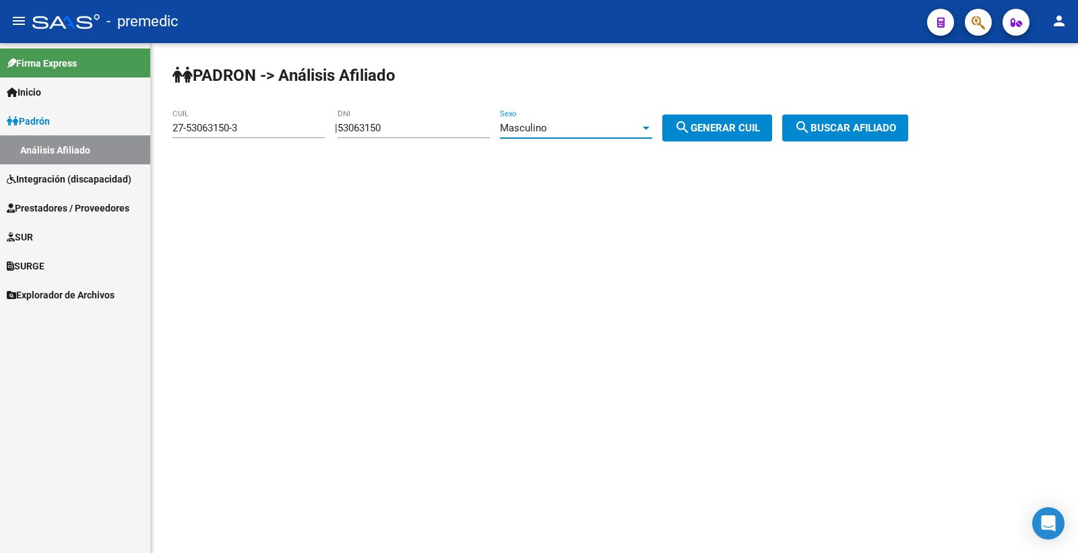
click at [706, 131] on span "search Generar CUIL" at bounding box center [718, 128] width 86 height 12
type input "20-53063150-9"
click at [718, 135] on button "search Generar CUIL" at bounding box center [718, 128] width 110 height 27
click at [877, 121] on button "search Buscar afiliado" at bounding box center [846, 128] width 126 height 27
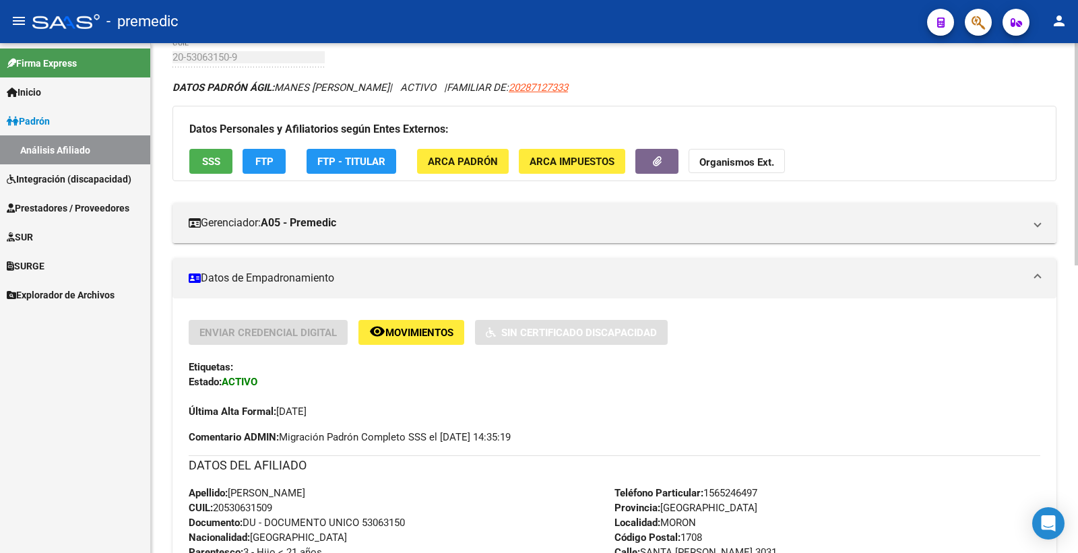
scroll to position [150, 0]
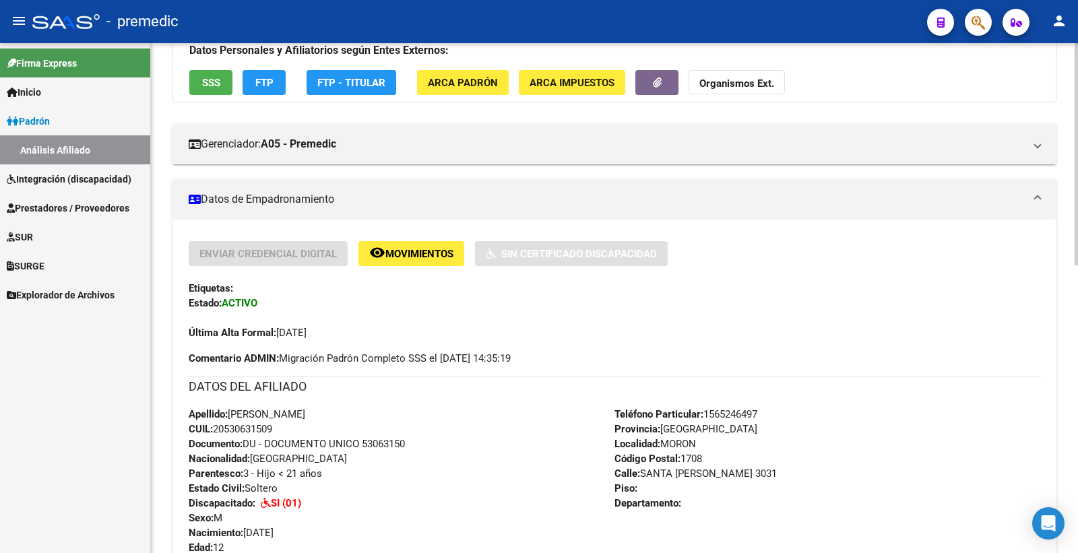
click at [257, 98] on div "Datos Personales y Afiliatorios según Entes Externos: SSS FTP FTP - Titular ARC…" at bounding box center [615, 64] width 884 height 75
click at [261, 86] on span "FTP" at bounding box center [264, 83] width 18 height 12
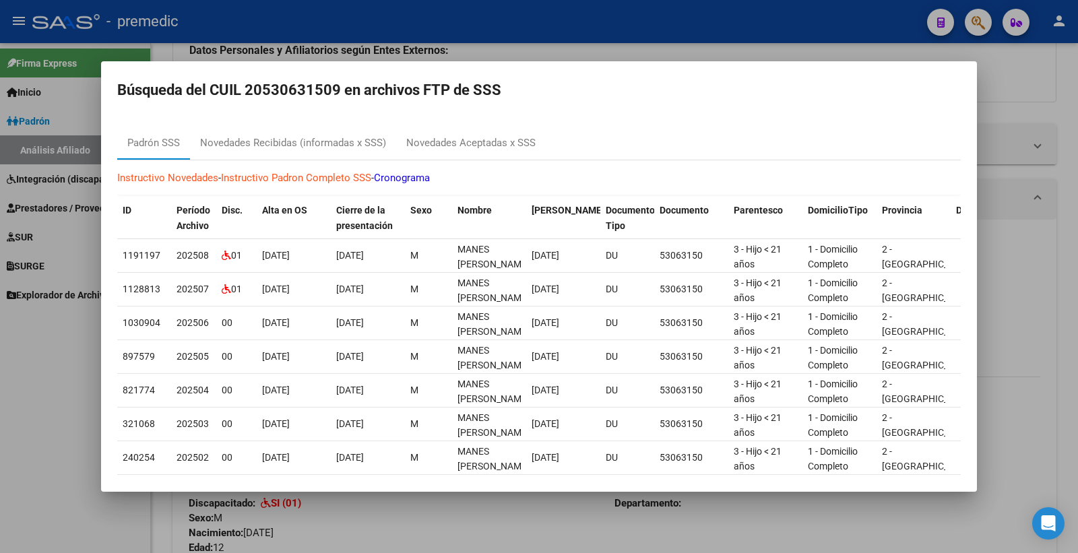
click at [1008, 86] on div at bounding box center [539, 276] width 1078 height 553
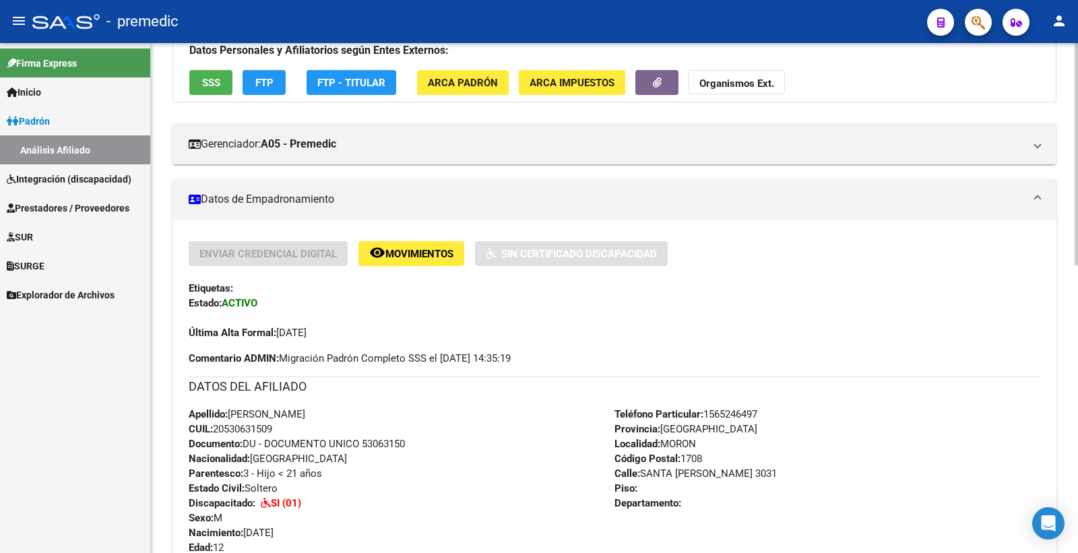
click at [217, 85] on span "SSS" at bounding box center [211, 83] width 18 height 12
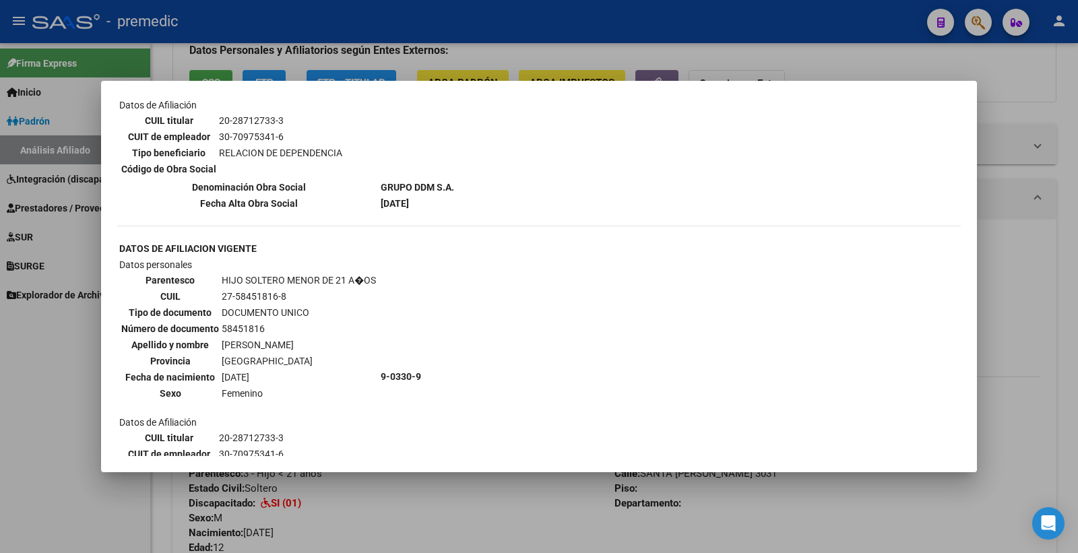
scroll to position [1080, 0]
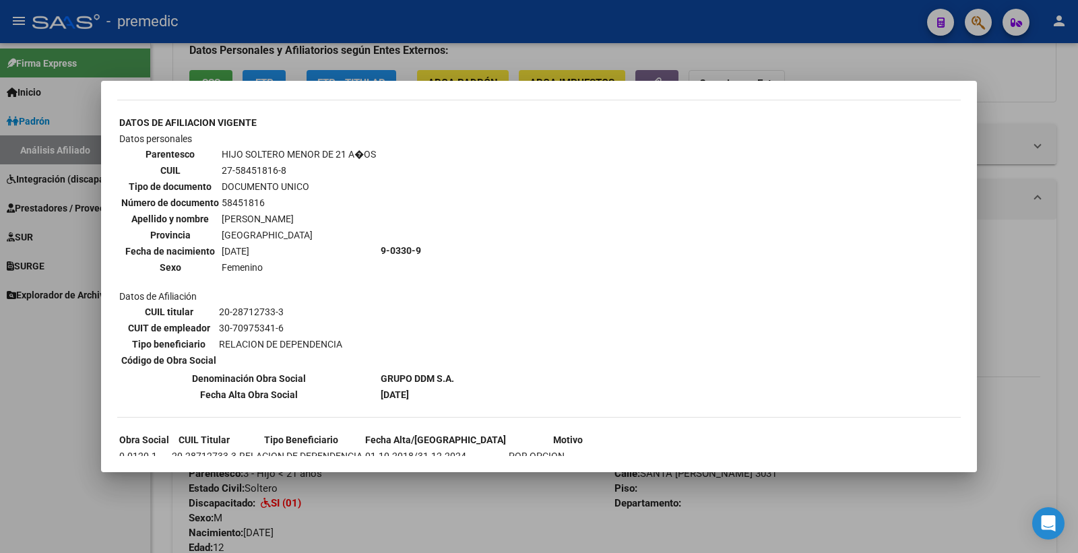
click at [1011, 85] on div at bounding box center [539, 276] width 1078 height 553
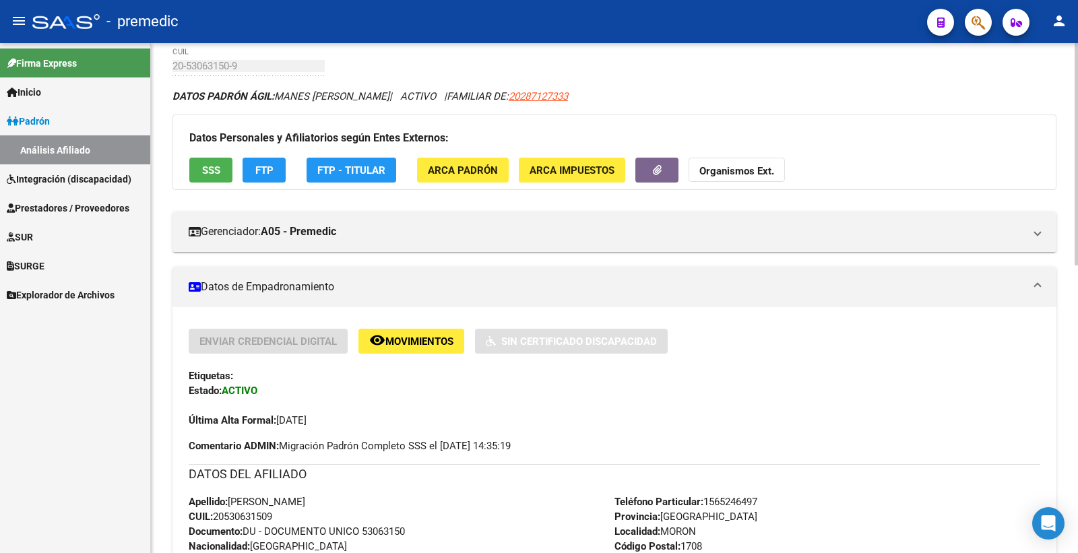
scroll to position [0, 0]
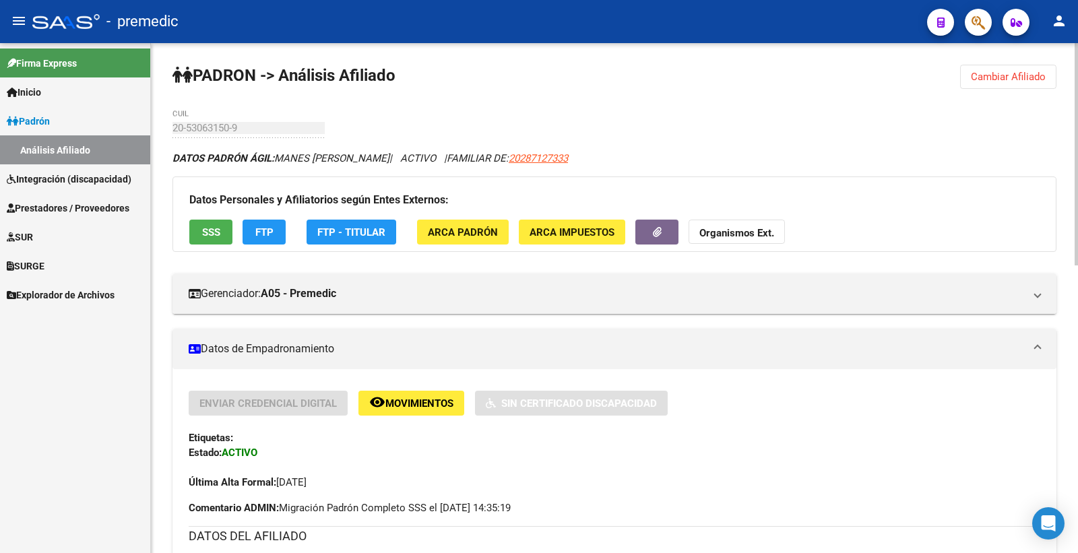
click at [1012, 84] on button "Cambiar Afiliado" at bounding box center [1008, 77] width 96 height 24
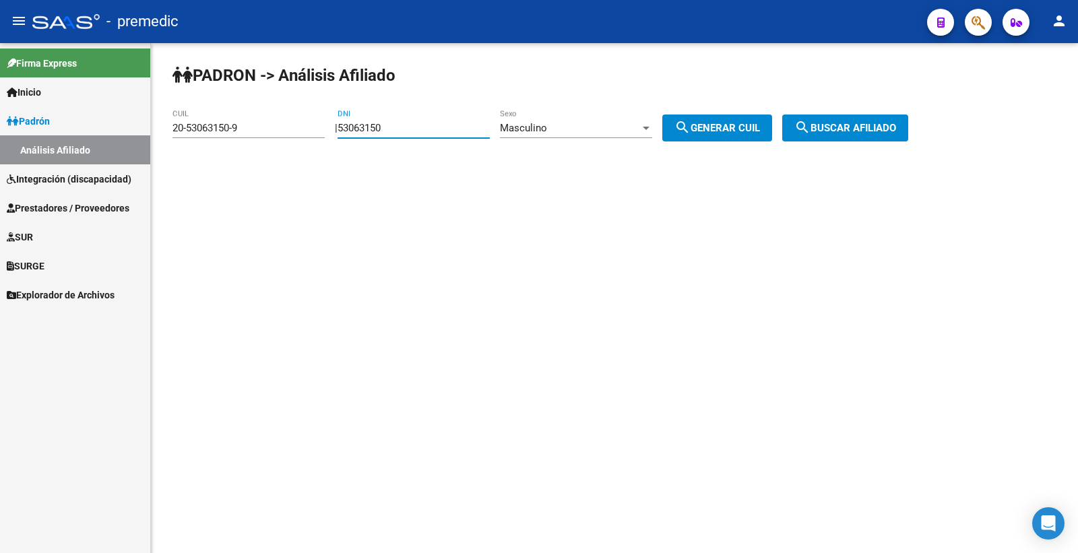
drag, startPoint x: 427, startPoint y: 131, endPoint x: 103, endPoint y: 146, distance: 324.5
click at [89, 154] on mat-sidenav-container "Firma Express Inicio Calendario SSS Instructivos Contacto OS Padrón Análisis Af…" at bounding box center [539, 298] width 1078 height 510
paste input "58806459"
type input "58806459"
click at [700, 145] on div "PADRON -> Análisis Afiliado 20-53063150-9 CUIL | 58806459 DNI Masculino Sexo se…" at bounding box center [614, 114] width 927 height 142
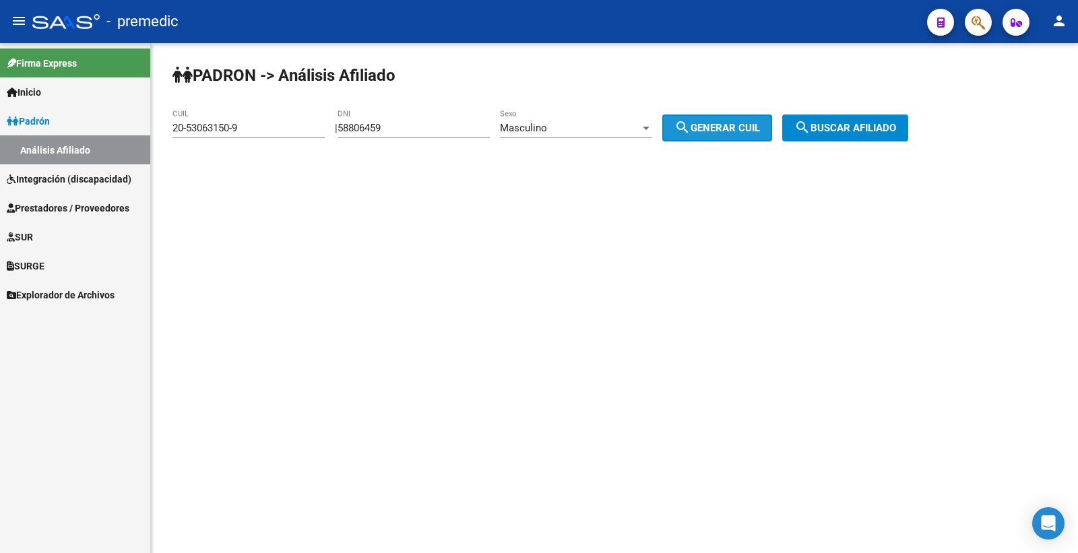
click at [710, 130] on span "search Generar CUIL" at bounding box center [718, 128] width 86 height 12
type input "20-58806459-0"
click at [861, 109] on div "PADRON -> Análisis Afiliado 20-58806459-0 CUIL | 58806459 DNI Masculino Sexo se…" at bounding box center [614, 114] width 927 height 142
click at [760, 129] on span "search Generar CUIL" at bounding box center [718, 128] width 86 height 12
click at [843, 130] on span "search Buscar afiliado" at bounding box center [846, 128] width 102 height 12
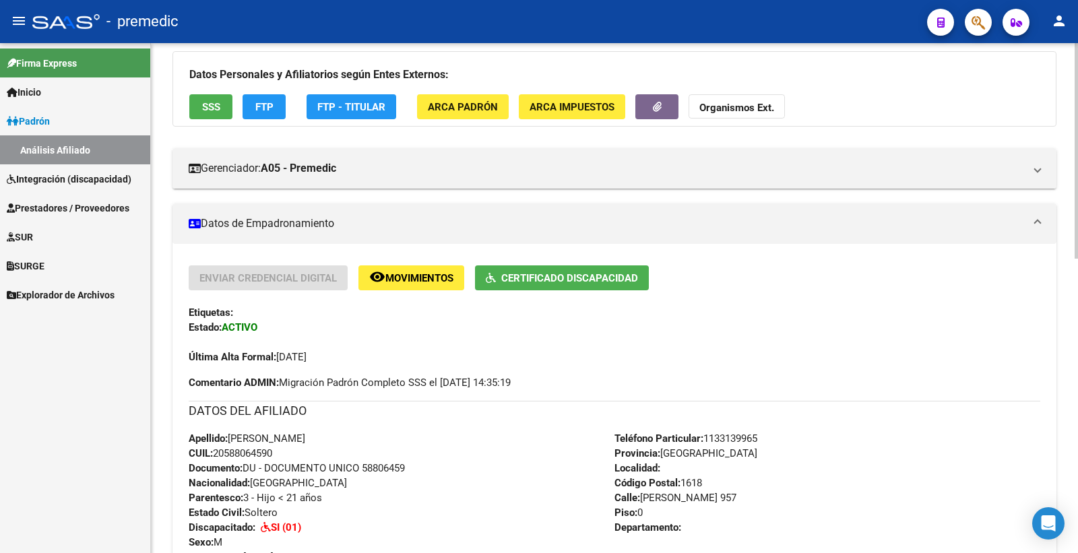
scroll to position [102, 0]
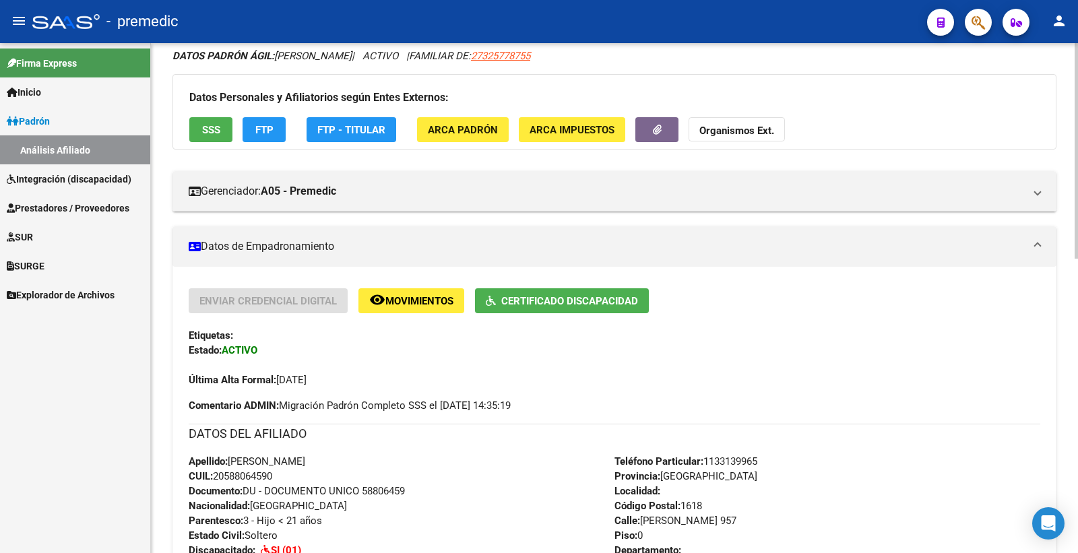
click at [207, 135] on span "SSS" at bounding box center [211, 130] width 18 height 12
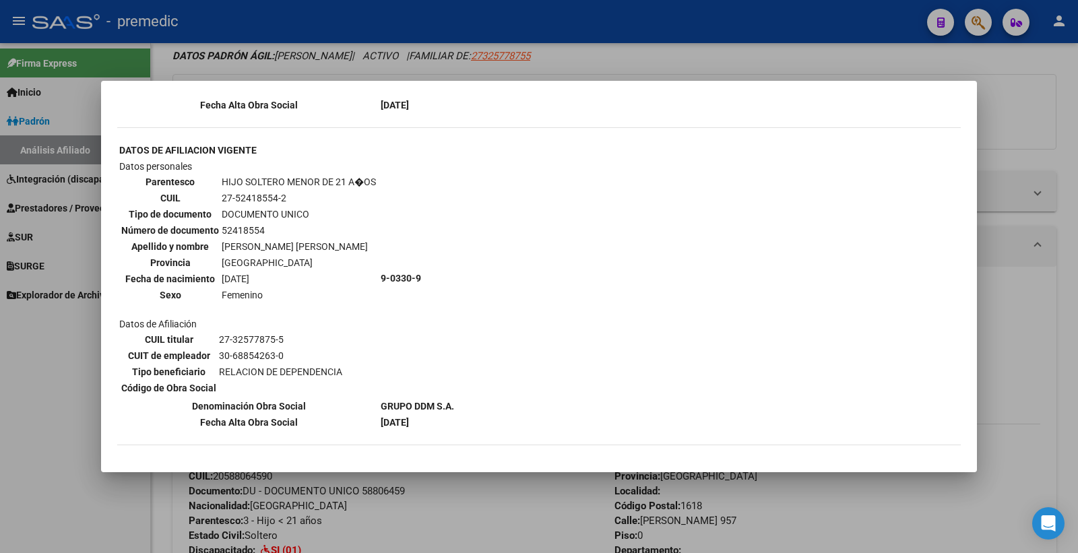
scroll to position [1371, 0]
click at [1014, 100] on div at bounding box center [539, 276] width 1078 height 553
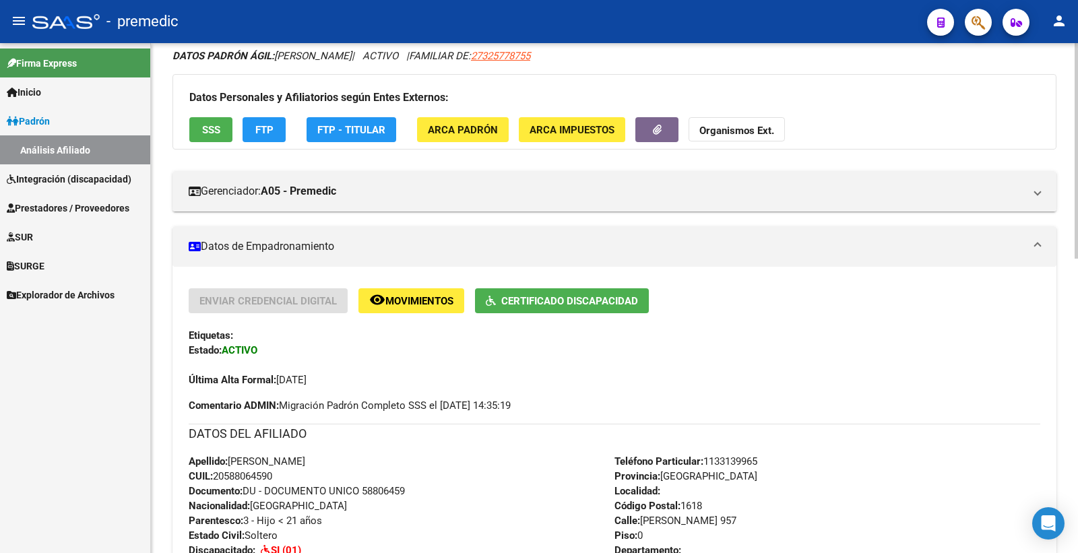
click at [268, 125] on span "FTP" at bounding box center [264, 130] width 18 height 12
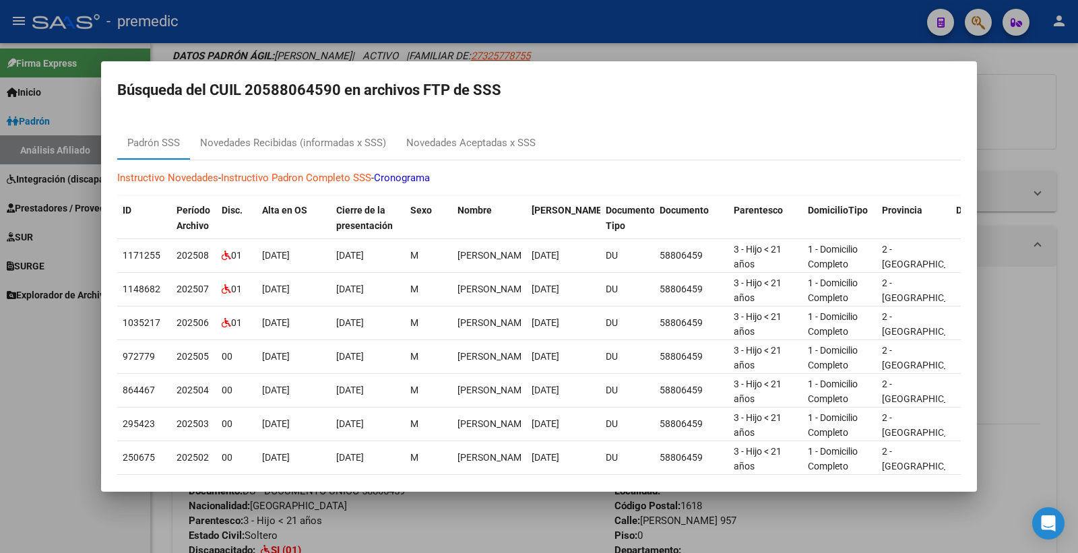
click at [1013, 110] on div at bounding box center [539, 276] width 1078 height 553
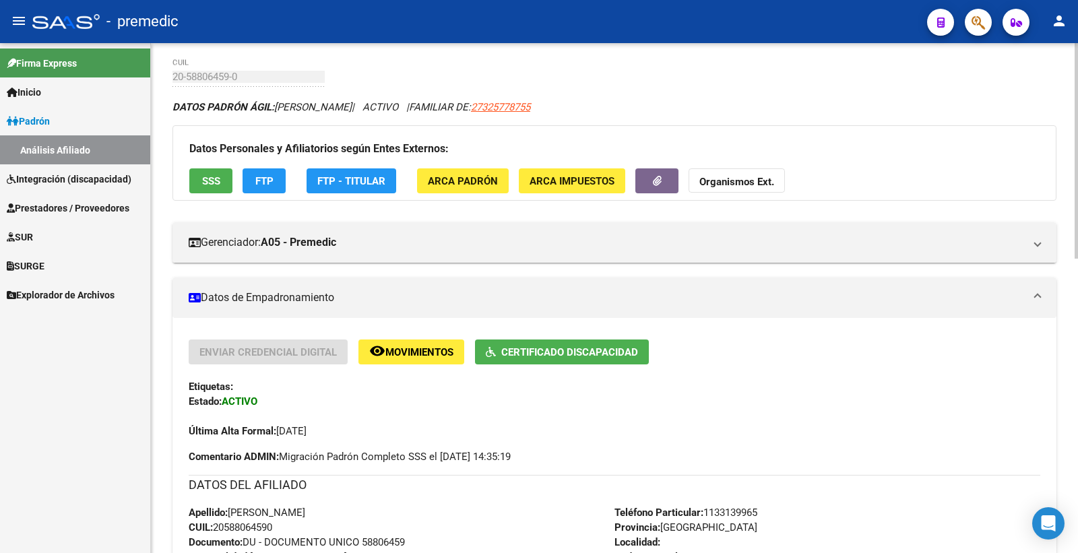
scroll to position [0, 0]
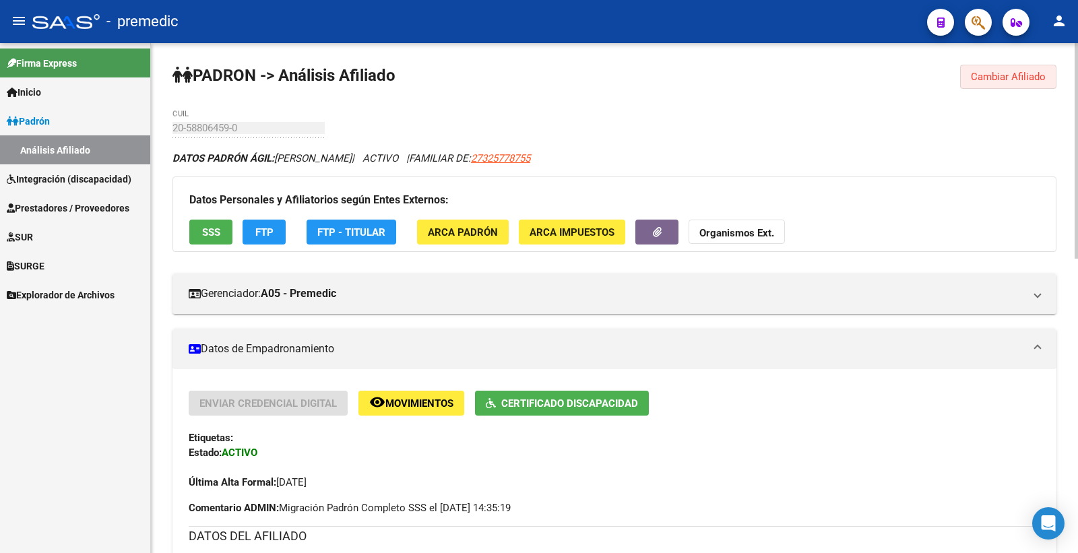
click at [1013, 66] on button "Cambiar Afiliado" at bounding box center [1008, 77] width 96 height 24
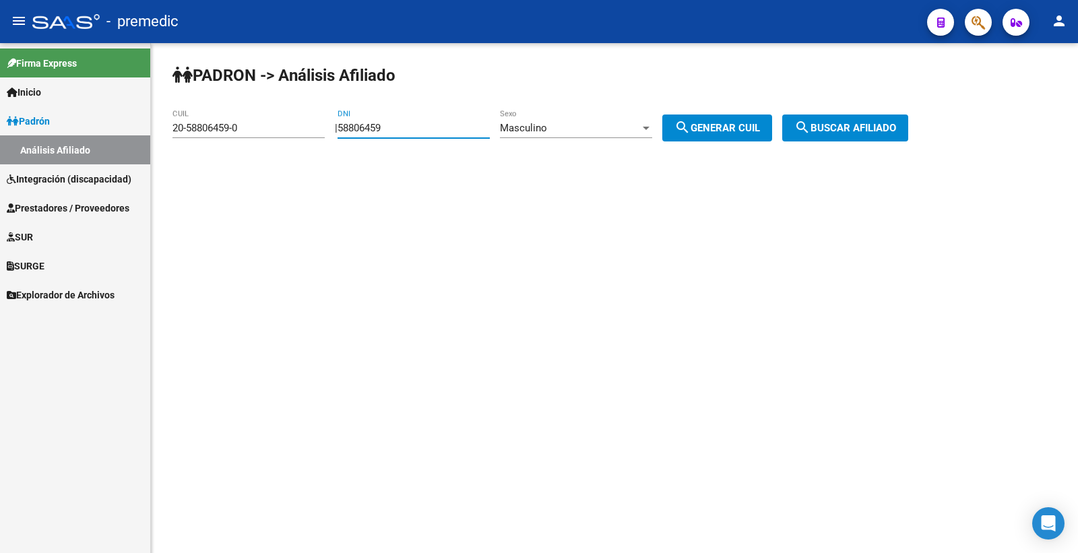
drag, startPoint x: 431, startPoint y: 130, endPoint x: 275, endPoint y: 112, distance: 157.4
click at [275, 122] on app-analisis-afiliado "PADRON -> Análisis Afiliado 20-58806459-0 CUIL | 58806459 DNI Masculino Sexo se…" at bounding box center [546, 128] width 746 height 12
paste input "7011032"
type input "57011032"
click at [706, 129] on span "search Generar CUIL" at bounding box center [718, 128] width 86 height 12
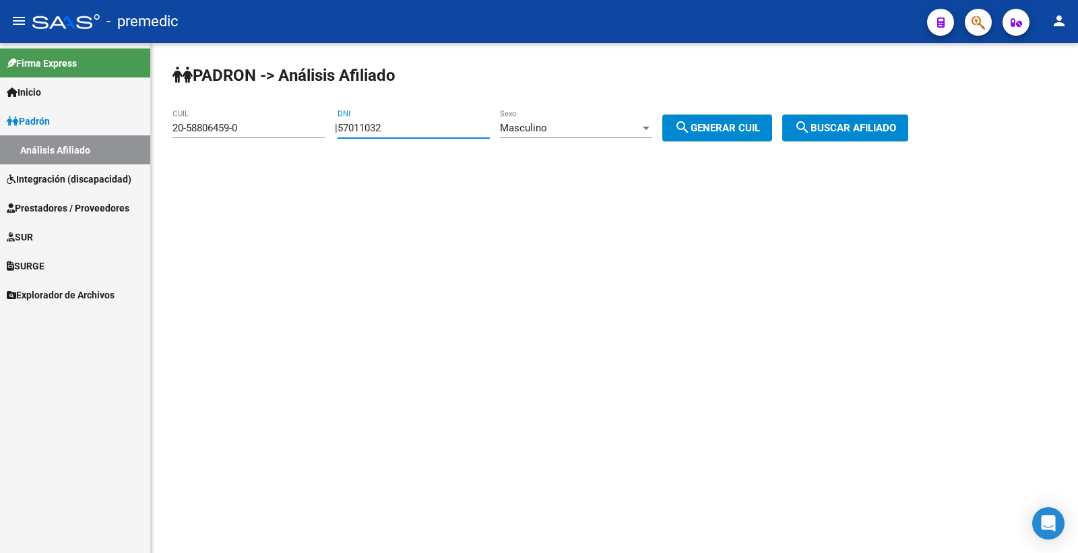
type input "20-57011032-3"
click at [708, 129] on span "search Generar CUIL" at bounding box center [718, 128] width 86 height 12
click at [909, 129] on button "search Buscar afiliado" at bounding box center [846, 128] width 126 height 27
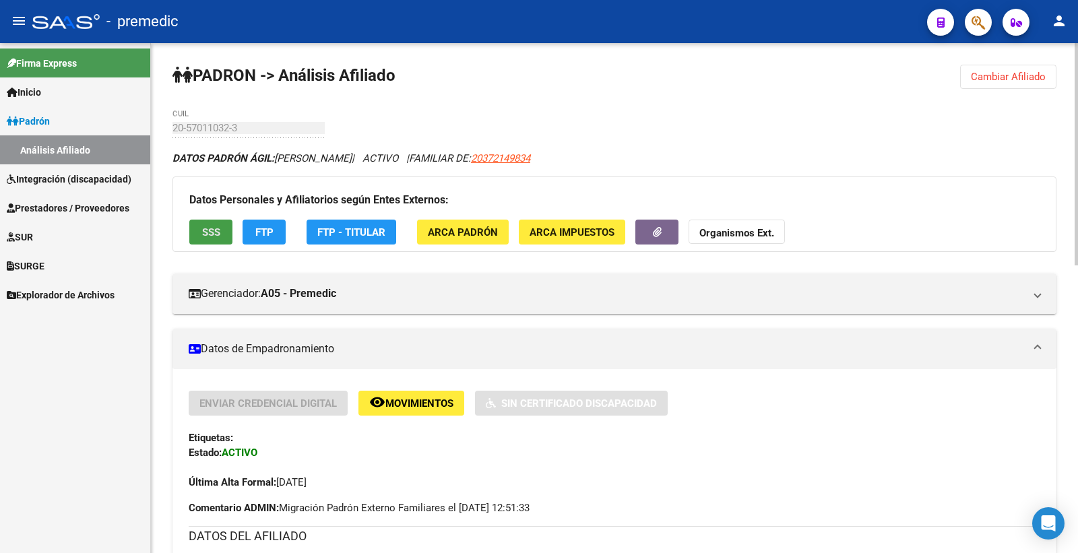
click at [216, 233] on span "SSS" at bounding box center [211, 232] width 18 height 12
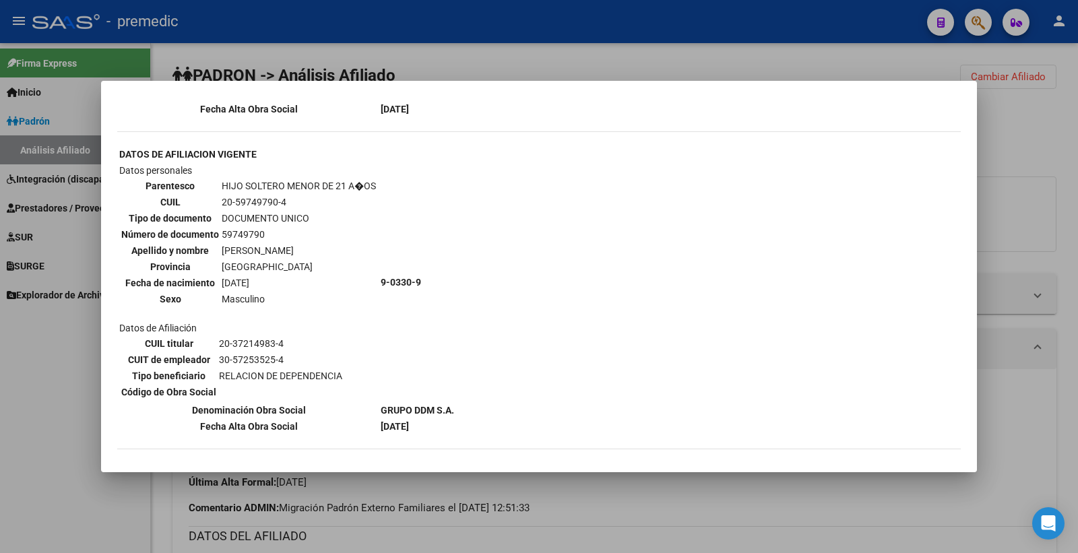
scroll to position [1080, 0]
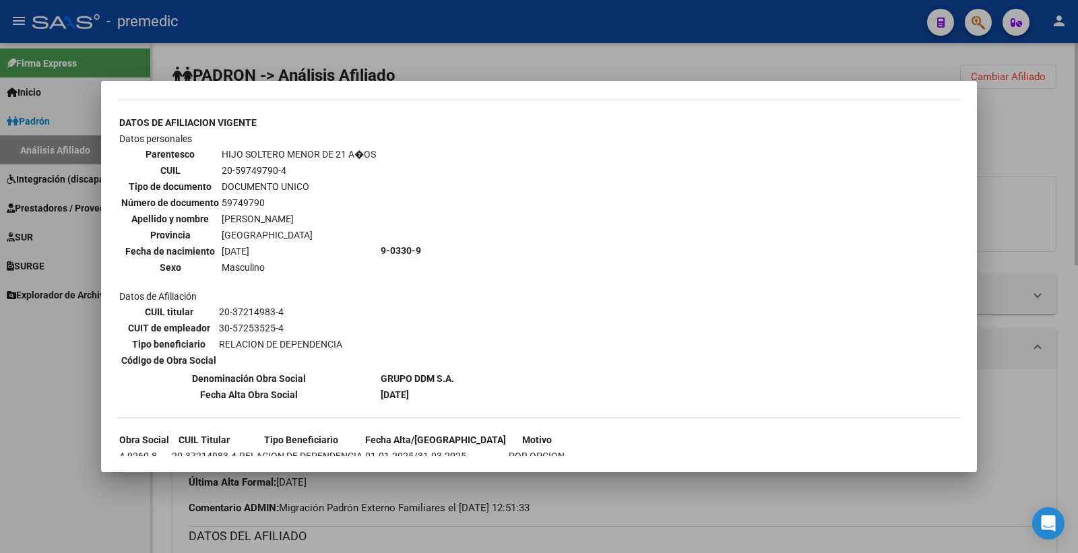
drag, startPoint x: 1004, startPoint y: 234, endPoint x: 981, endPoint y: 241, distance: 24.7
click at [1002, 234] on div at bounding box center [539, 276] width 1078 height 553
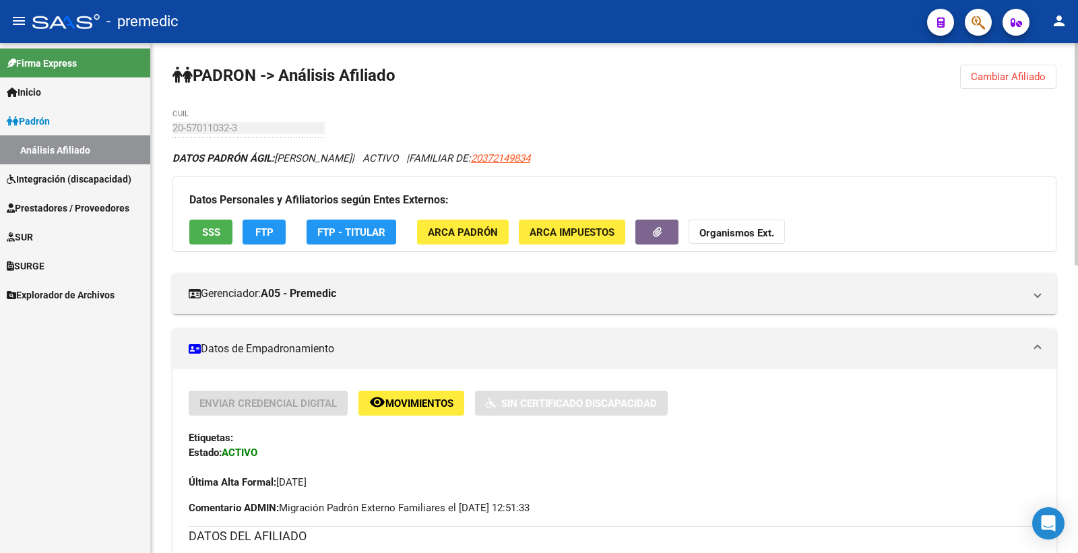
click at [257, 220] on button "FTP" at bounding box center [264, 232] width 43 height 25
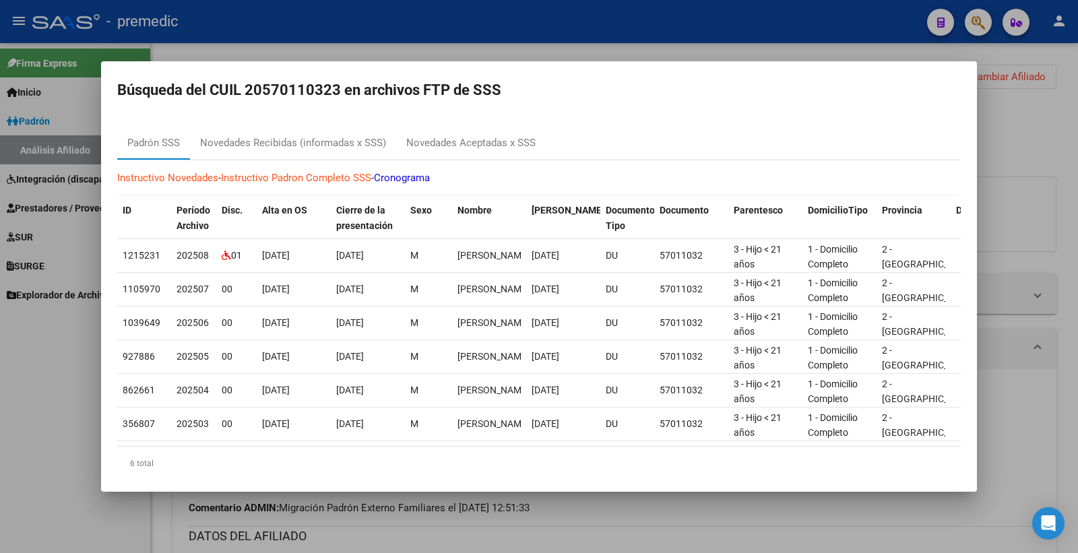
scroll to position [0, 0]
click at [499, 152] on div "Novedades Aceptadas x SSS" at bounding box center [471, 143] width 150 height 32
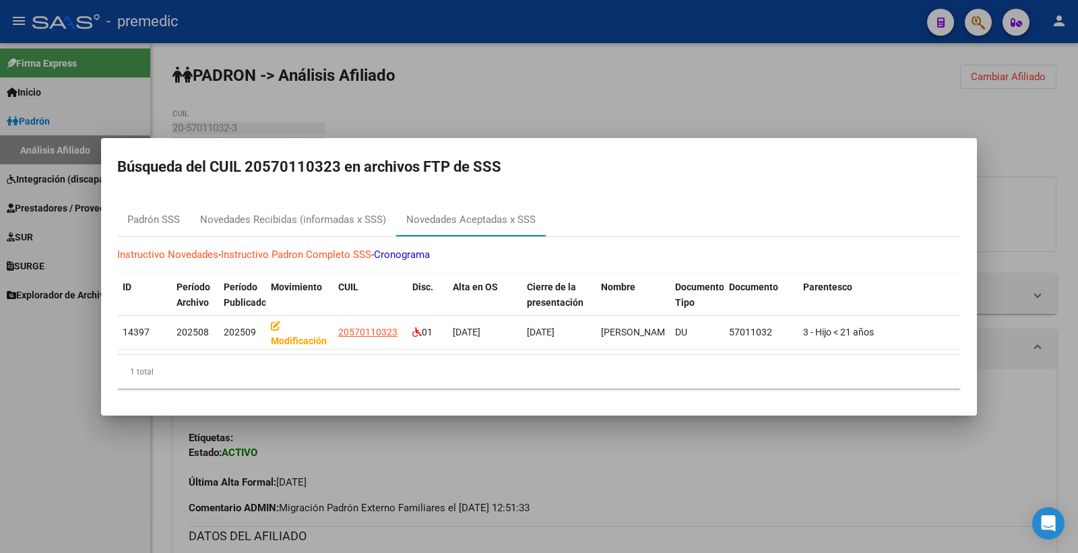
click at [1050, 117] on div at bounding box center [539, 276] width 1078 height 553
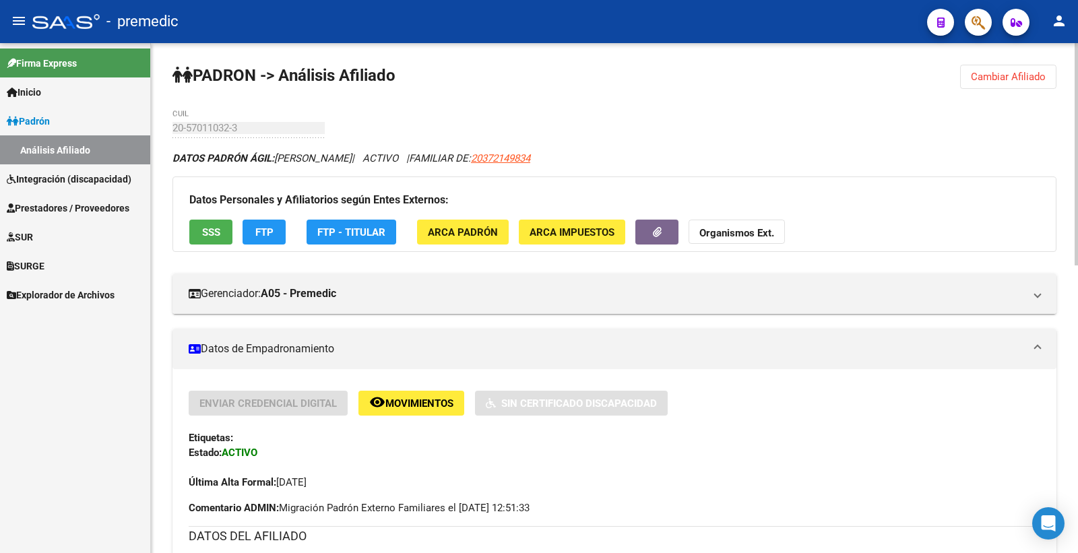
click at [1045, 88] on button "Cambiar Afiliado" at bounding box center [1008, 77] width 96 height 24
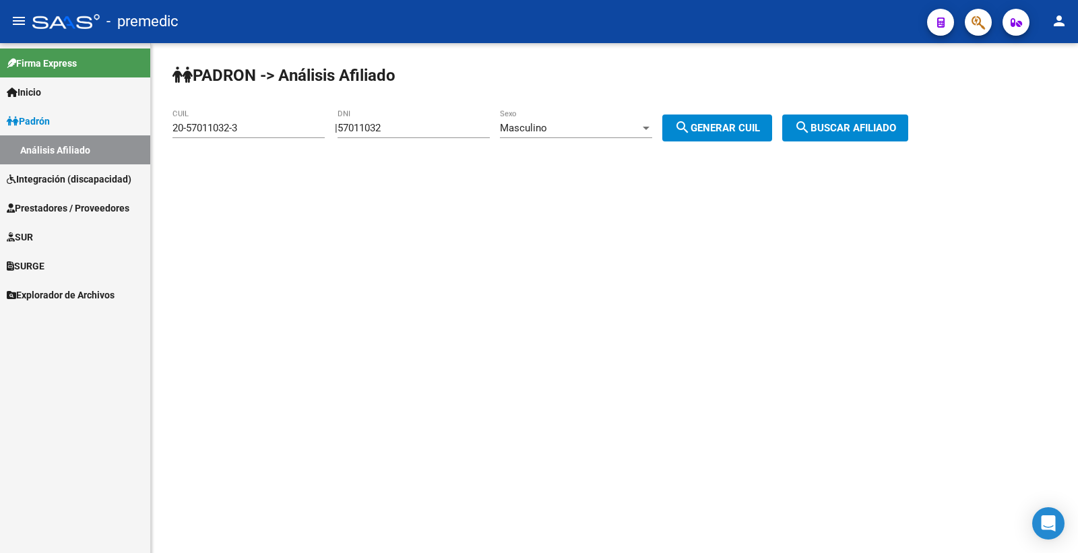
drag, startPoint x: 455, startPoint y: 124, endPoint x: 133, endPoint y: 125, distance: 321.5
click at [224, 130] on app-analisis-afiliado "PADRON -> Análisis Afiliado 20-57011032-3 CUIL | 57011032 DNI Masculino Sexo se…" at bounding box center [546, 128] width 746 height 12
paste input "3391409"
type input "53391409"
click at [739, 132] on span "search Generar CUIL" at bounding box center [718, 128] width 86 height 12
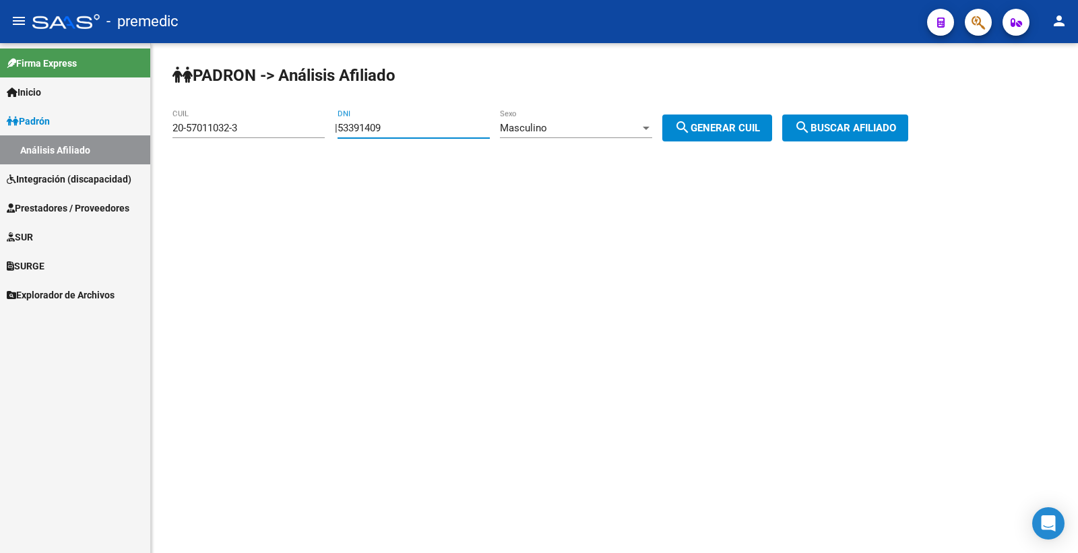
type input "20-53391409-9"
click at [738, 135] on button "search Generar CUIL" at bounding box center [718, 128] width 110 height 27
click at [857, 132] on span "search Buscar afiliado" at bounding box center [846, 128] width 102 height 12
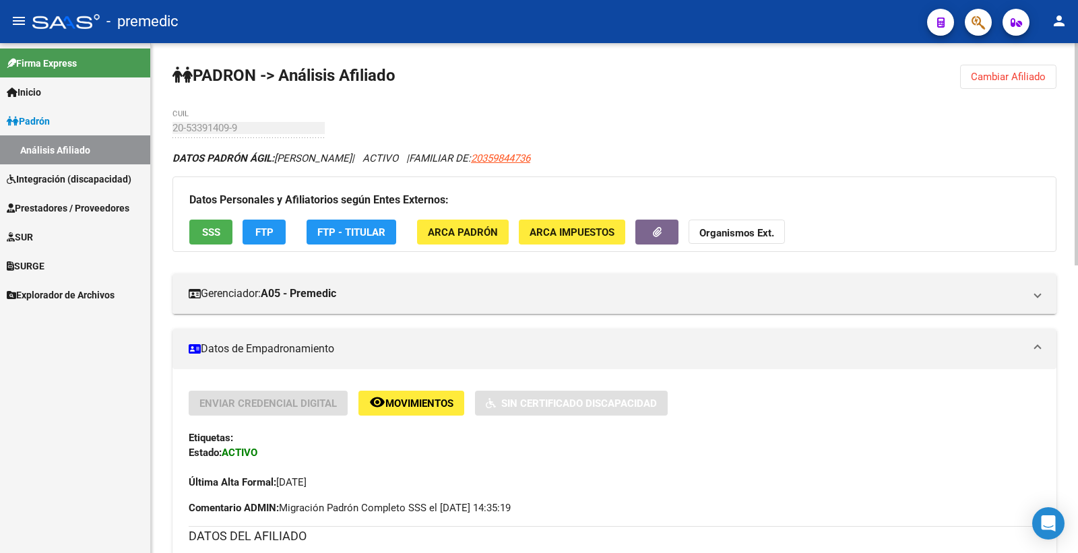
click at [208, 239] on button "SSS" at bounding box center [210, 232] width 43 height 25
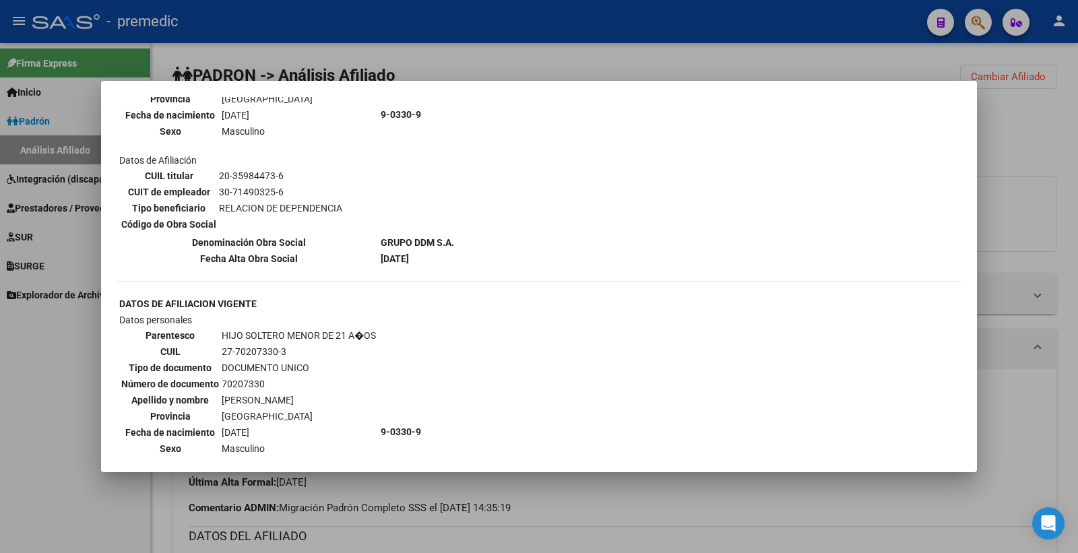
scroll to position [1065, 0]
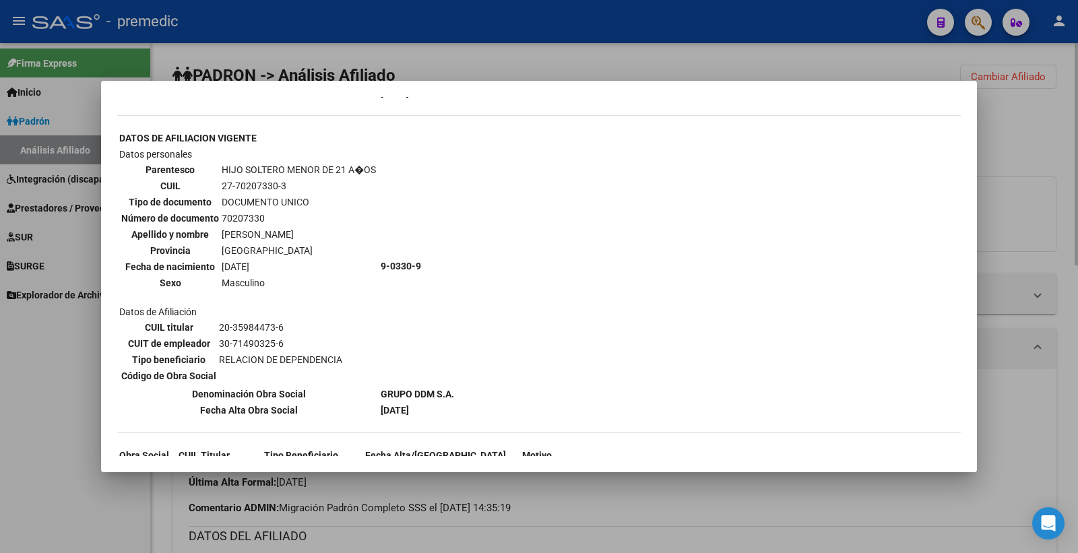
click at [1025, 162] on div at bounding box center [539, 276] width 1078 height 553
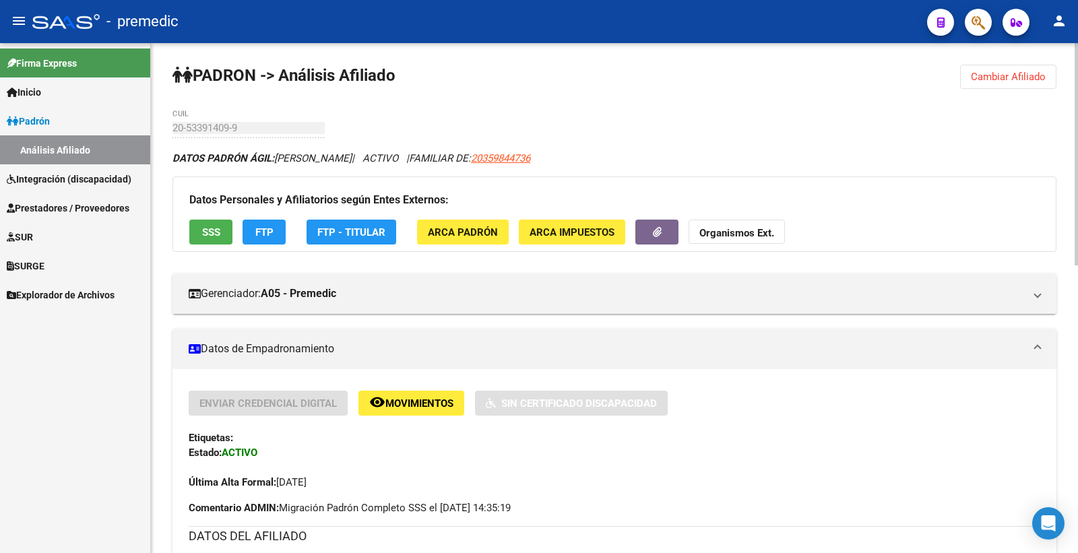
click at [258, 231] on span "FTP" at bounding box center [264, 232] width 18 height 12
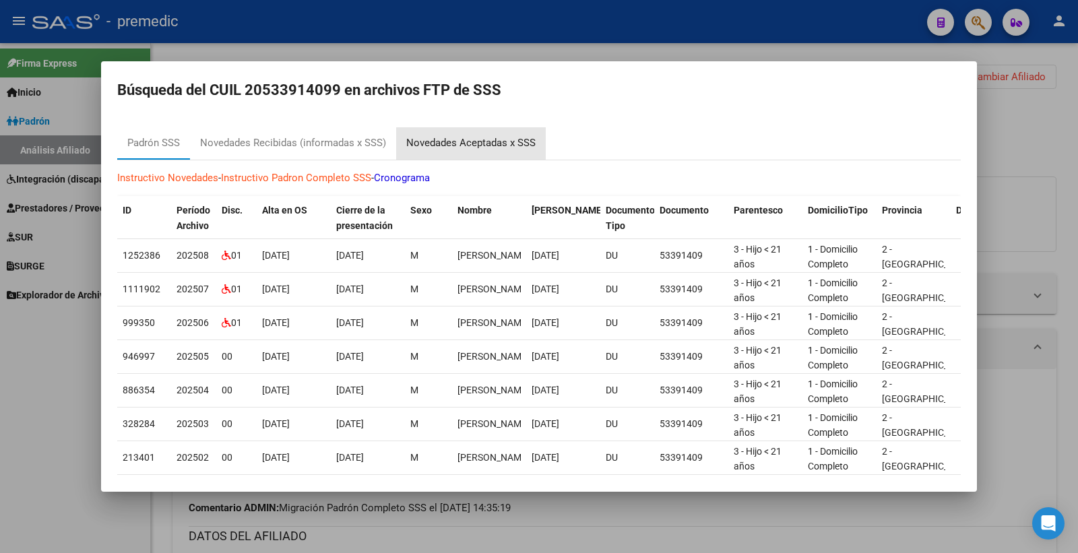
click at [480, 155] on div "Novedades Aceptadas x SSS" at bounding box center [471, 143] width 150 height 32
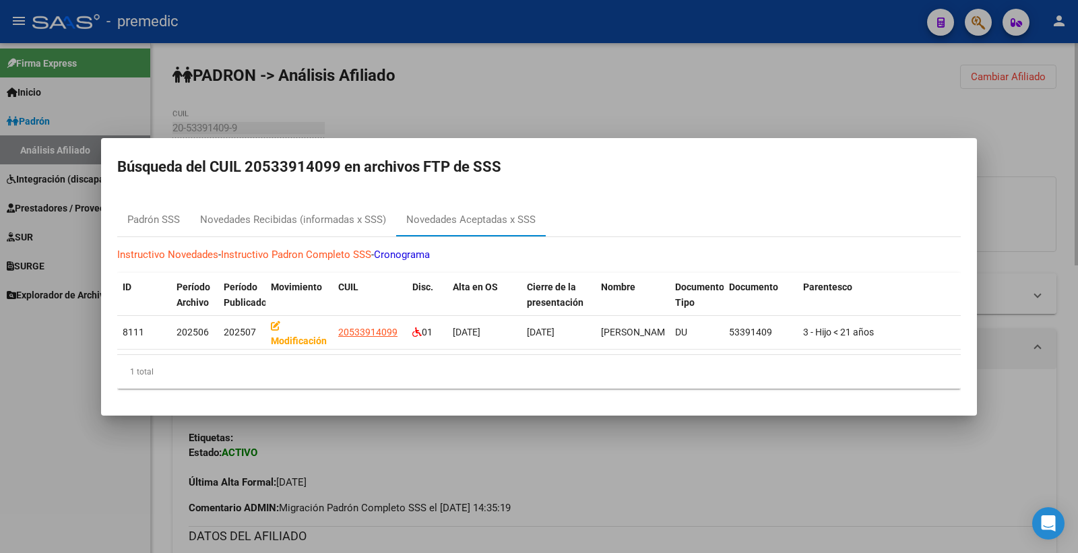
drag, startPoint x: 1068, startPoint y: 156, endPoint x: 841, endPoint y: 279, distance: 258.5
click at [1066, 155] on div at bounding box center [539, 276] width 1078 height 553
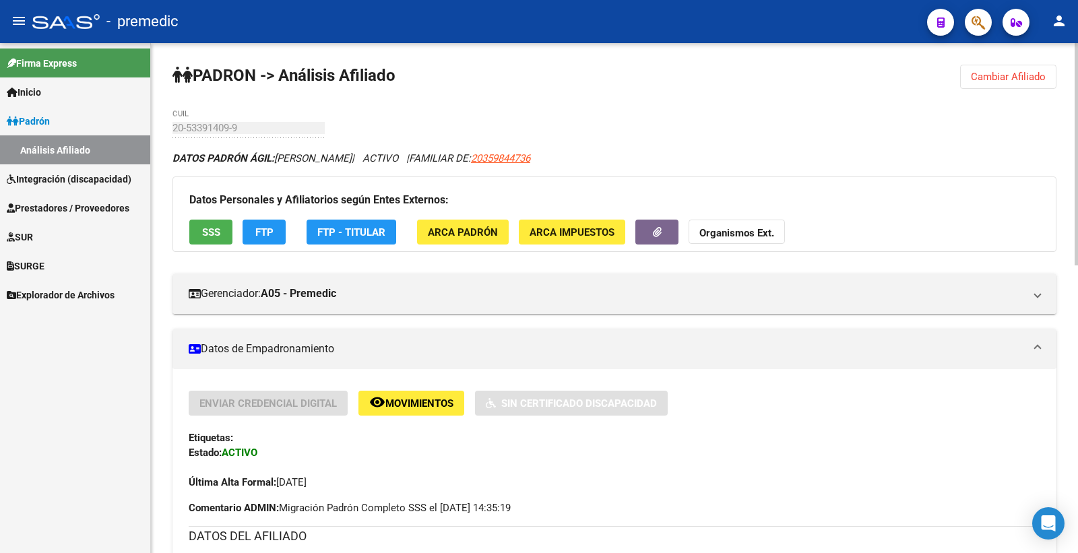
click at [1041, 75] on span "Cambiar Afiliado" at bounding box center [1008, 77] width 75 height 12
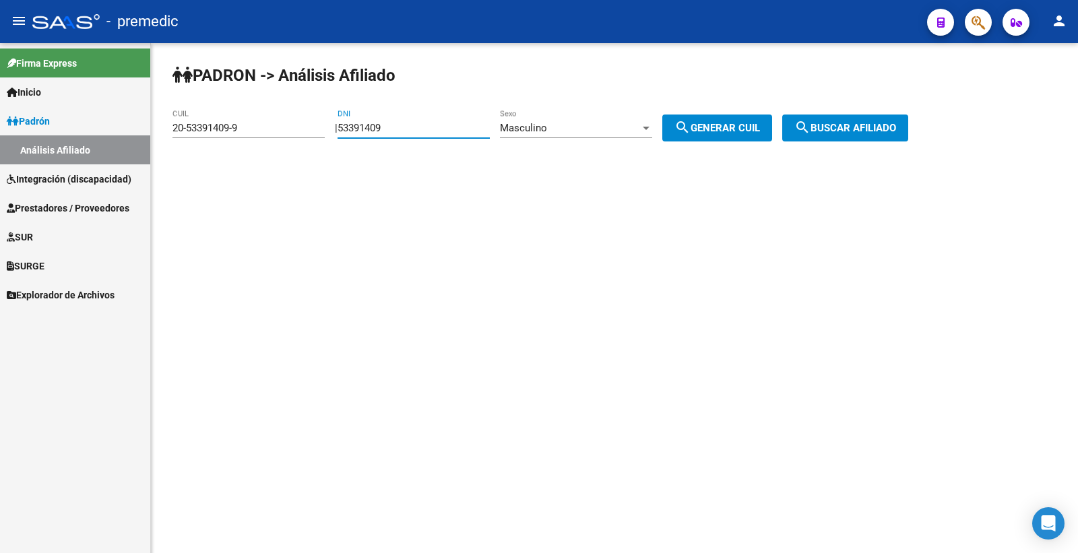
drag, startPoint x: 408, startPoint y: 129, endPoint x: 150, endPoint y: 142, distance: 259.1
click at [140, 146] on mat-sidenav-container "Firma Express Inicio Calendario SSS Instructivos Contacto OS Padrón Análisis Af…" at bounding box center [539, 298] width 1078 height 510
paste input "889948"
type input "58899489"
click at [716, 125] on span "search Generar CUIL" at bounding box center [718, 128] width 86 height 12
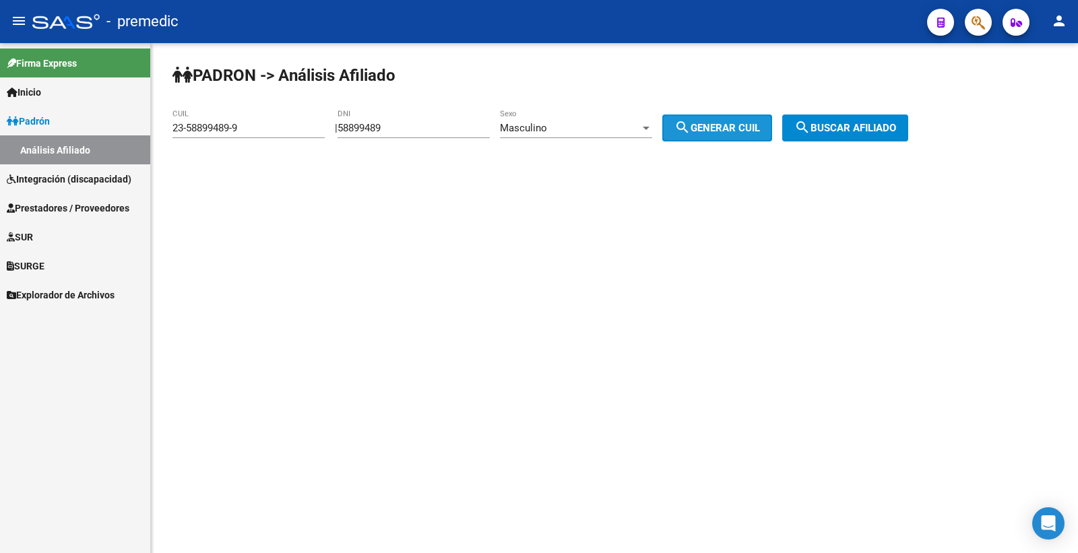
click at [716, 125] on span "search Generar CUIL" at bounding box center [718, 128] width 86 height 12
click at [896, 131] on span "search Buscar afiliado" at bounding box center [846, 128] width 102 height 12
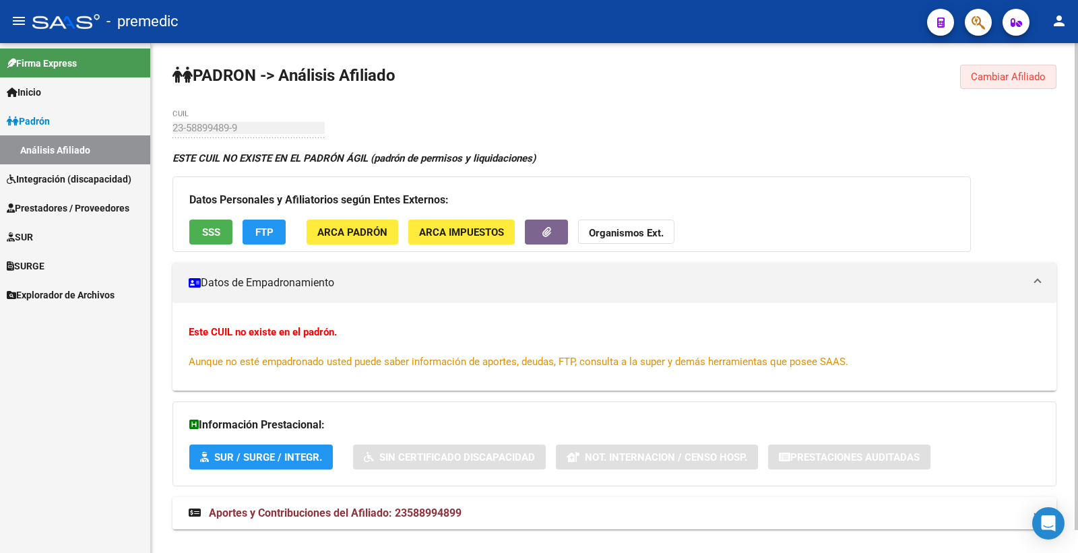
click at [1027, 84] on button "Cambiar Afiliado" at bounding box center [1008, 77] width 96 height 24
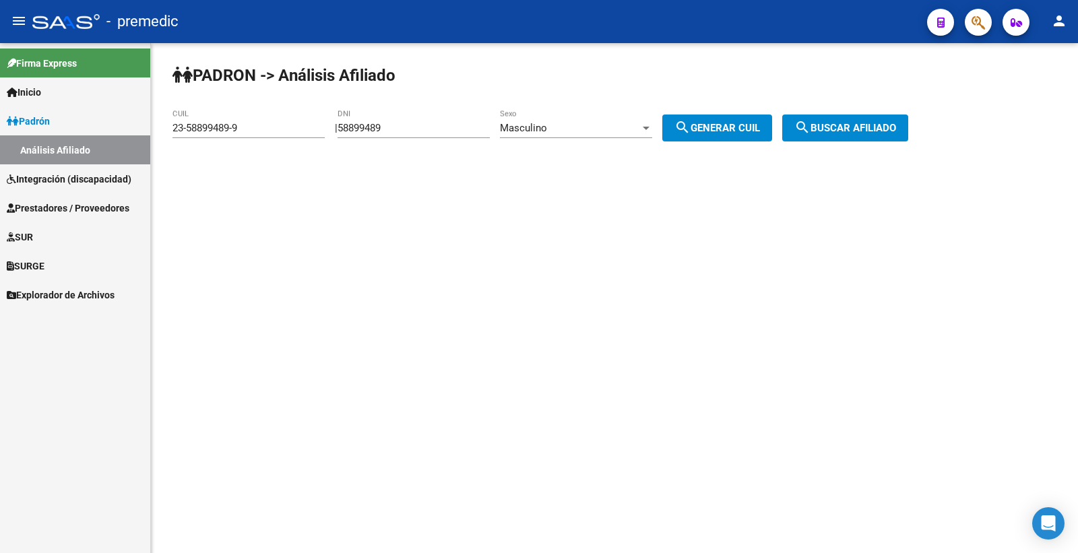
click at [565, 126] on div "Masculino" at bounding box center [570, 128] width 140 height 12
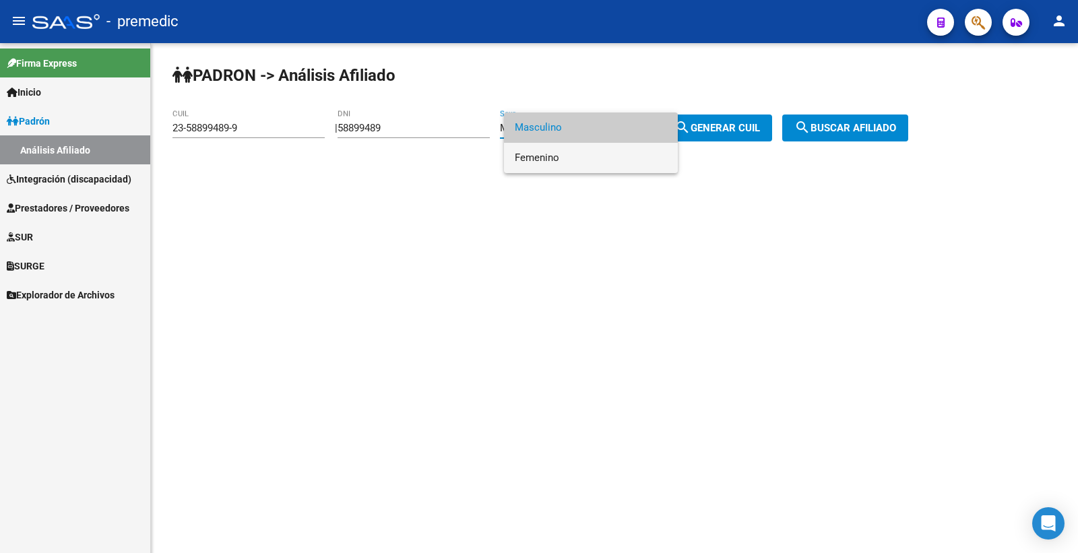
click at [603, 158] on span "Femenino" at bounding box center [591, 158] width 152 height 30
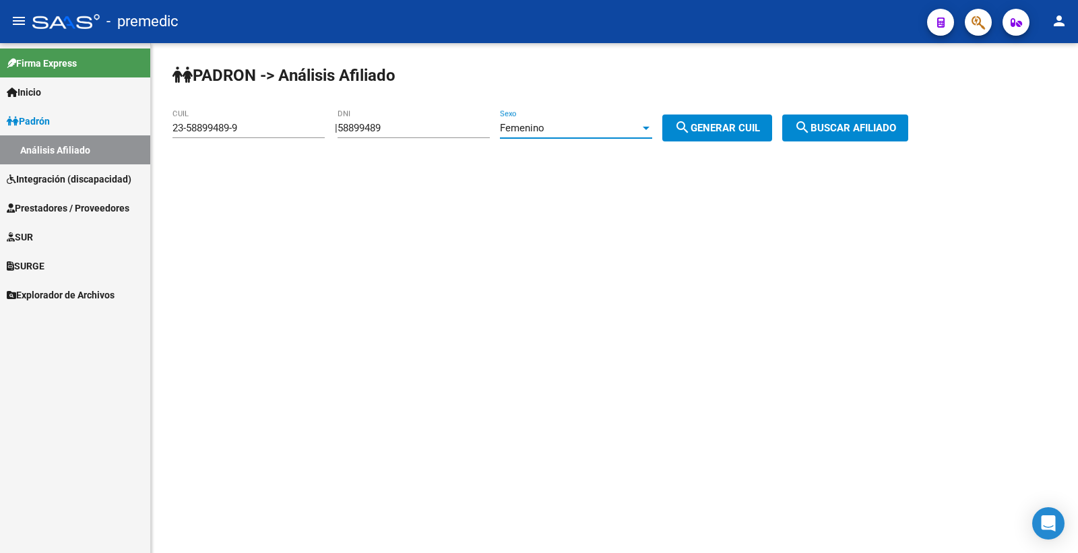
click at [760, 126] on span "search Generar CUIL" at bounding box center [718, 128] width 86 height 12
type input "27-58899489-4"
drag, startPoint x: 760, startPoint y: 126, endPoint x: 896, endPoint y: 127, distance: 136.2
click at [760, 126] on span "search Generar CUIL" at bounding box center [718, 128] width 86 height 12
click at [896, 129] on span "search Buscar afiliado" at bounding box center [846, 128] width 102 height 12
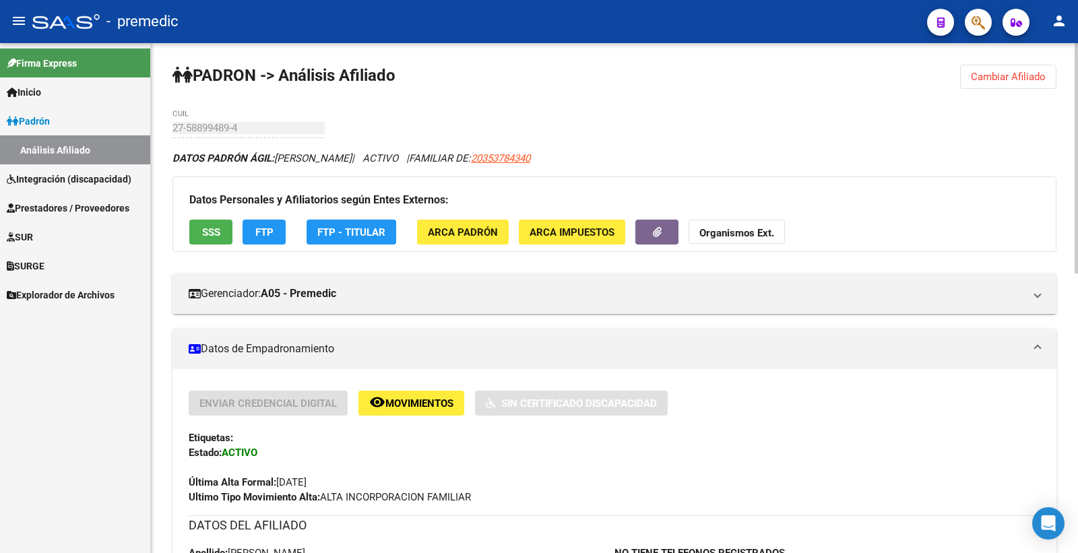
click at [201, 223] on button "SSS" at bounding box center [210, 232] width 43 height 25
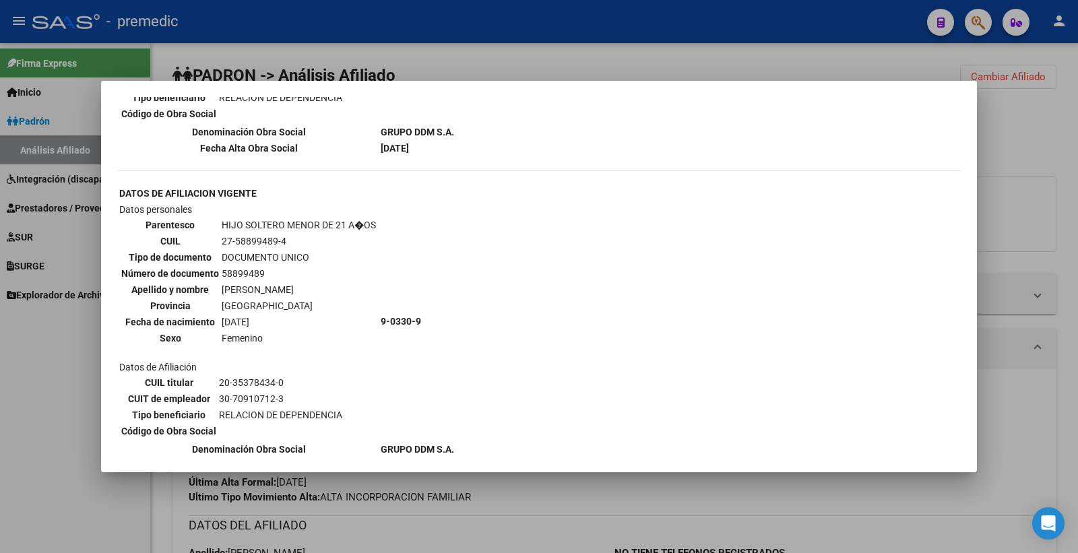
scroll to position [699, 0]
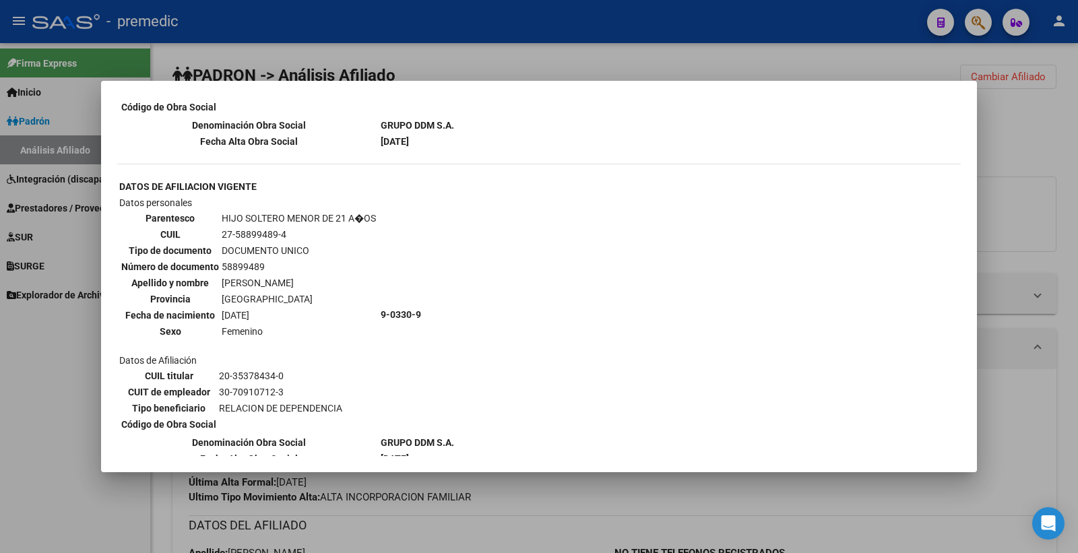
click at [1035, 147] on div at bounding box center [539, 276] width 1078 height 553
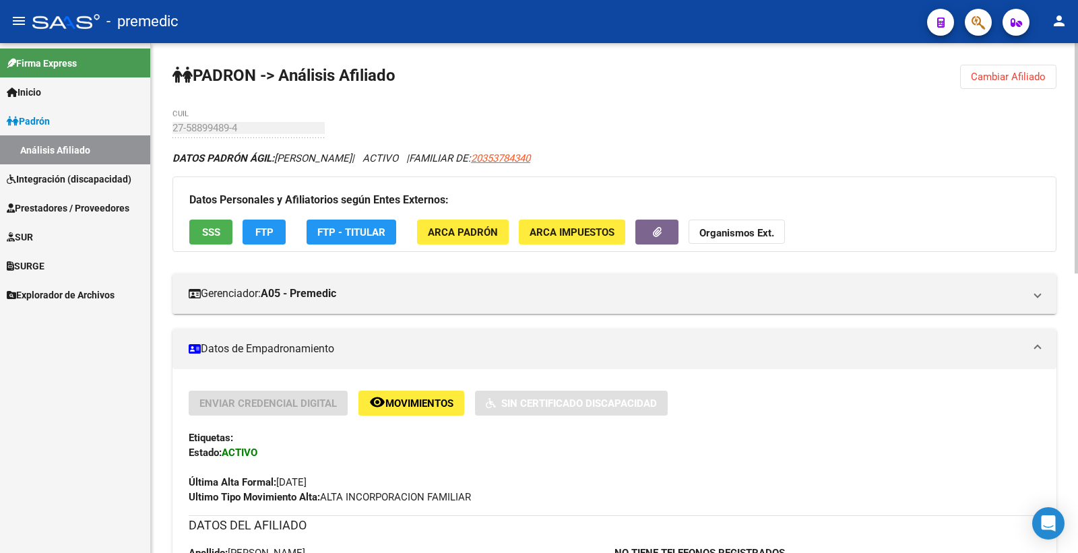
click at [263, 233] on span "FTP" at bounding box center [264, 232] width 18 height 12
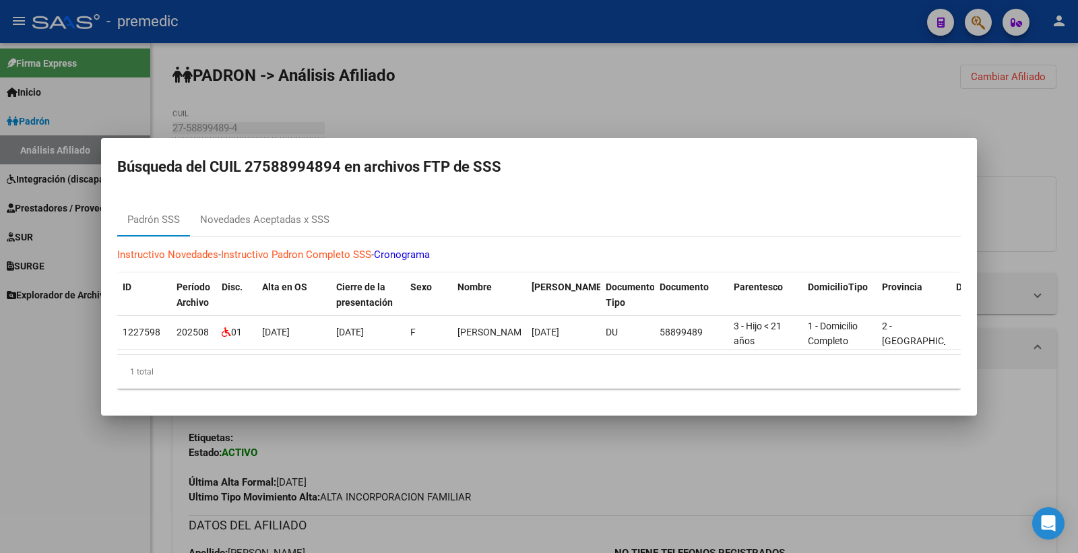
click at [1065, 129] on div at bounding box center [539, 276] width 1078 height 553
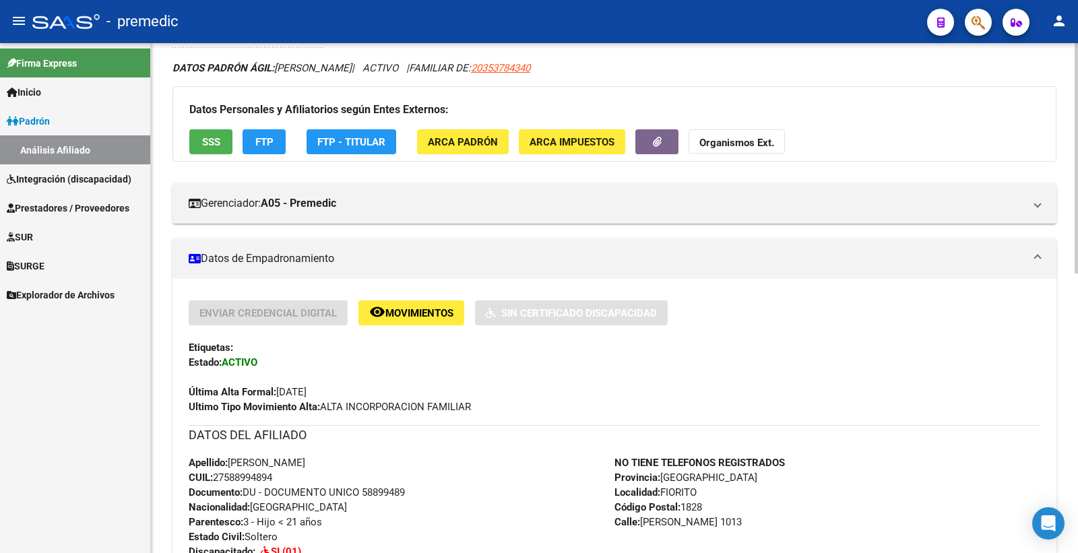
scroll to position [0, 0]
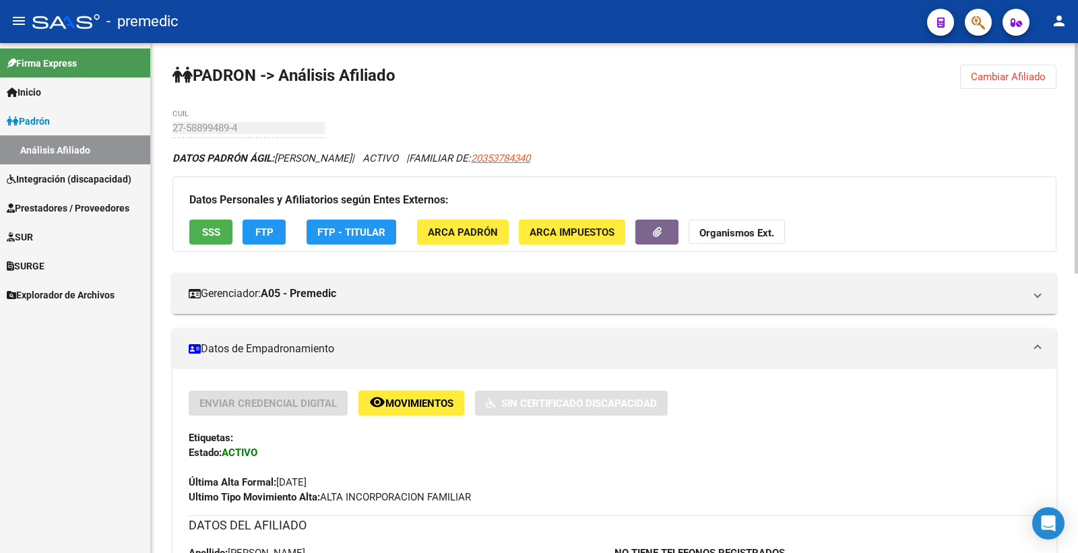
click at [996, 85] on button "Cambiar Afiliado" at bounding box center [1008, 77] width 96 height 24
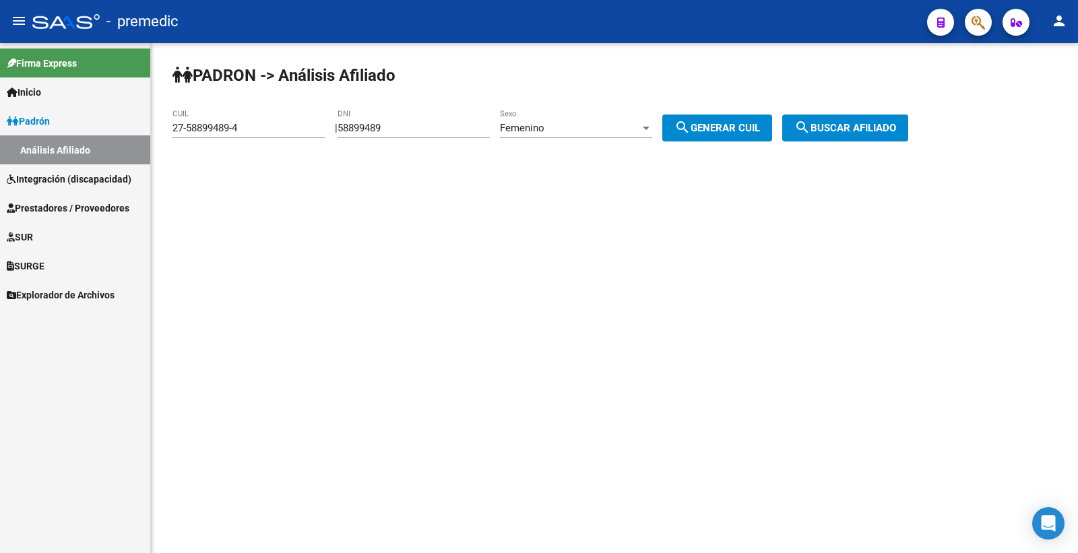
drag, startPoint x: 423, startPoint y: 121, endPoint x: 144, endPoint y: 123, distance: 279.0
click at [171, 123] on div "PADRON -> Análisis Afiliado 27-58899489-4 CUIL | 58899489 DNI Femenino Sexo sea…" at bounding box center [614, 114] width 927 height 142
click at [359, 131] on input "58899489" at bounding box center [414, 128] width 152 height 12
drag, startPoint x: 411, startPoint y: 133, endPoint x: 317, endPoint y: 133, distance: 93.7
click at [317, 133] on app-analisis-afiliado "PADRON -> Análisis Afiliado 27-58899489-4 CUIL | 58899489 DNI Femenino Sexo sea…" at bounding box center [546, 128] width 746 height 12
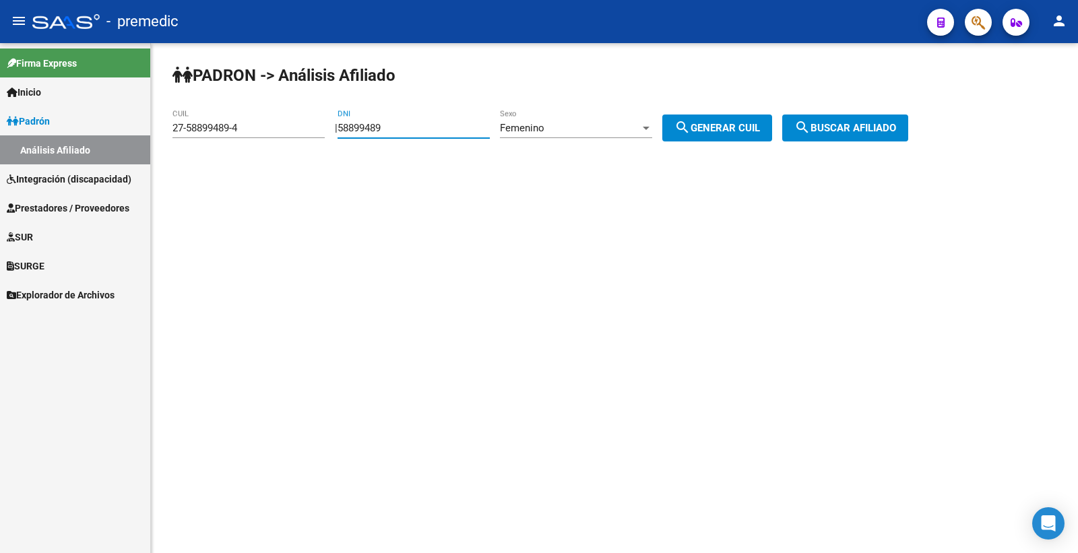
paste input "4134133"
type input "54134133"
click at [772, 135] on button "search Generar CUIL" at bounding box center [718, 128] width 110 height 27
type input "27-54134133-7"
click at [770, 135] on button "search Generar CUIL" at bounding box center [718, 128] width 110 height 27
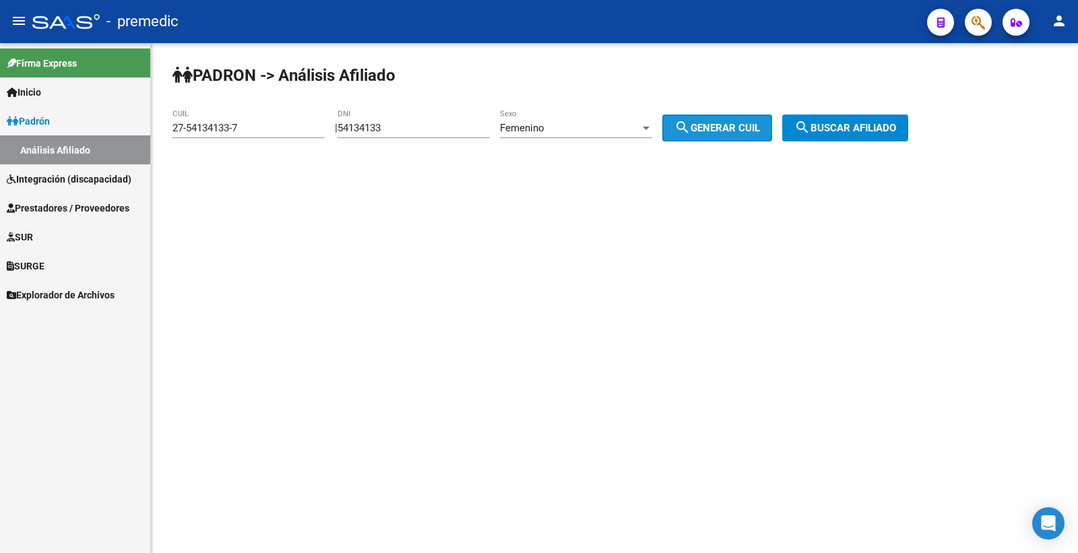
drag, startPoint x: 826, startPoint y: 129, endPoint x: 834, endPoint y: 128, distance: 7.4
click at [827, 129] on span "search Buscar afiliado" at bounding box center [846, 128] width 102 height 12
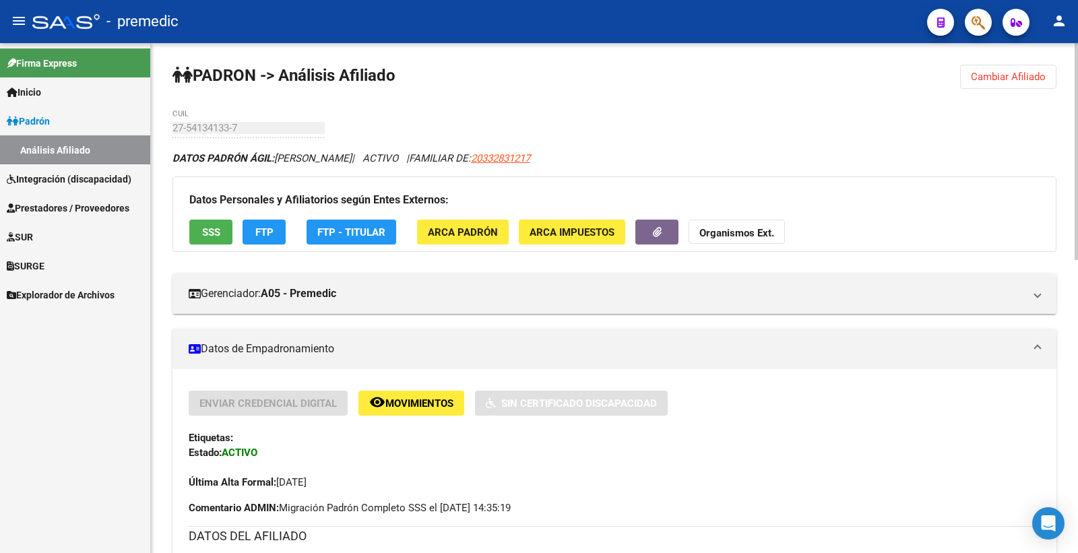
drag, startPoint x: 189, startPoint y: 231, endPoint x: 221, endPoint y: 231, distance: 32.4
click at [190, 231] on div "Datos Personales y Afiliatorios según Entes Externos: SSS FTP FTP - Titular ARC…" at bounding box center [615, 214] width 884 height 75
click at [205, 240] on button "SSS" at bounding box center [210, 232] width 43 height 25
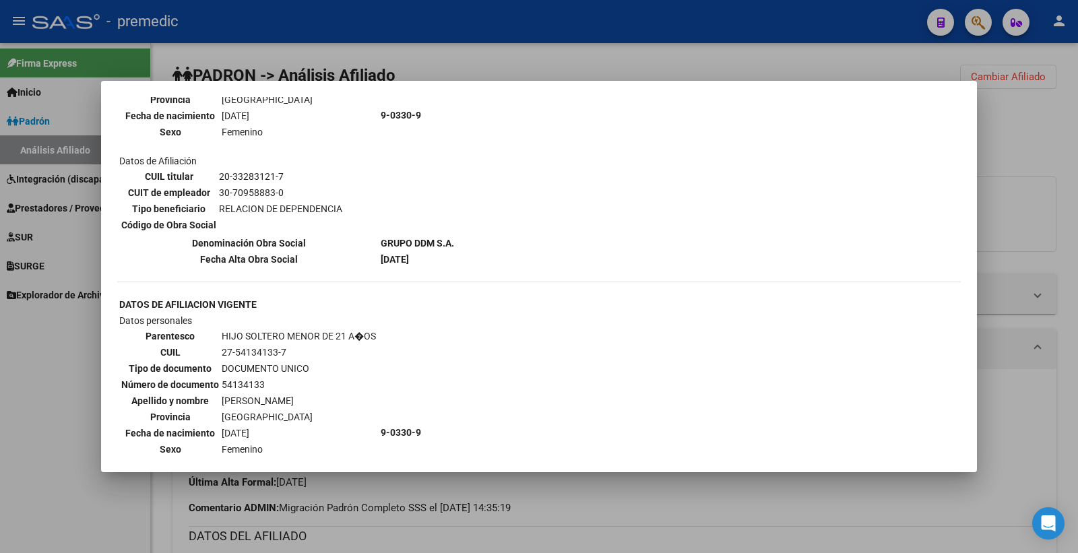
scroll to position [1112, 0]
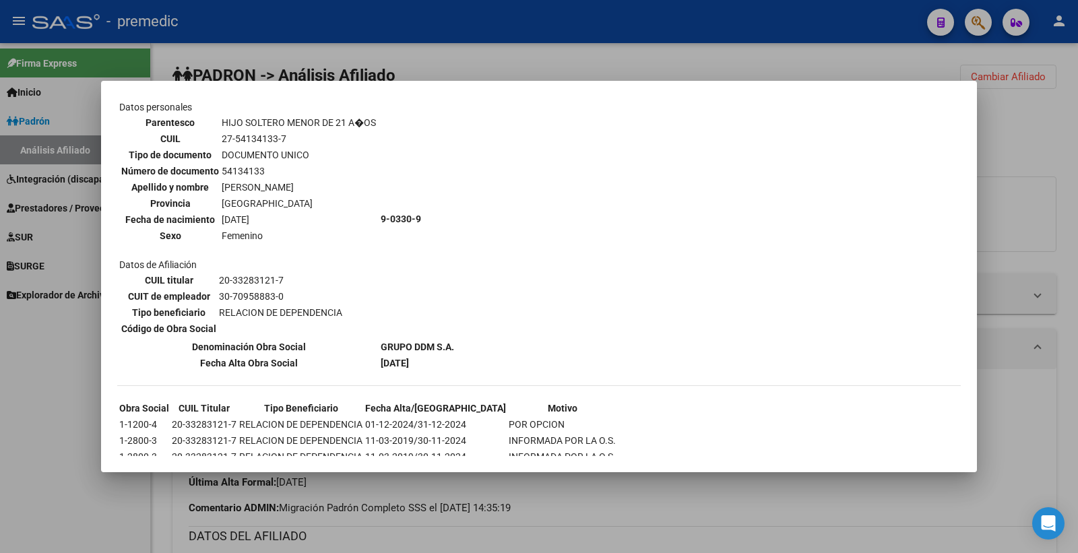
click at [1010, 123] on div at bounding box center [539, 276] width 1078 height 553
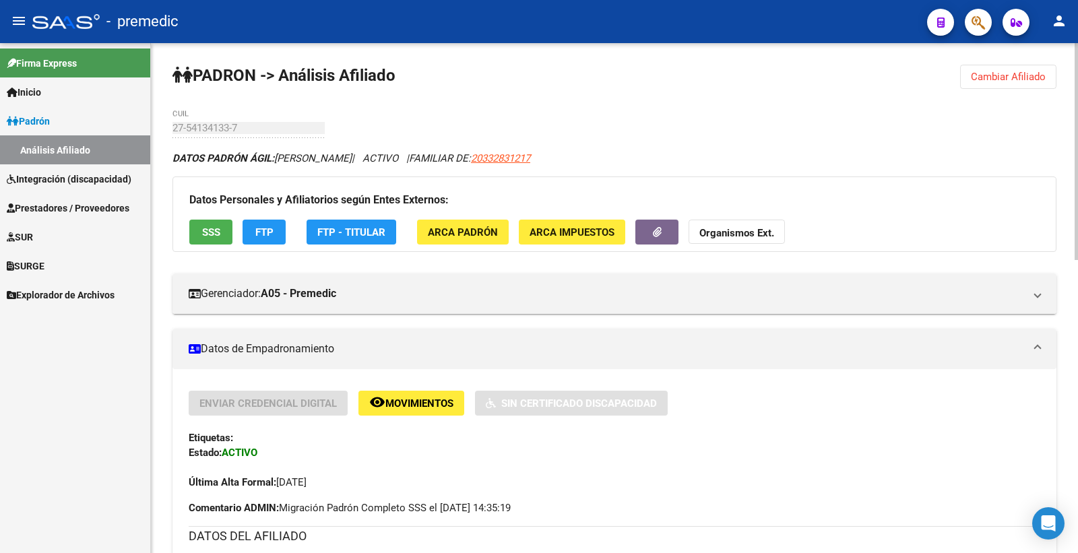
click at [270, 236] on span "FTP" at bounding box center [264, 232] width 18 height 12
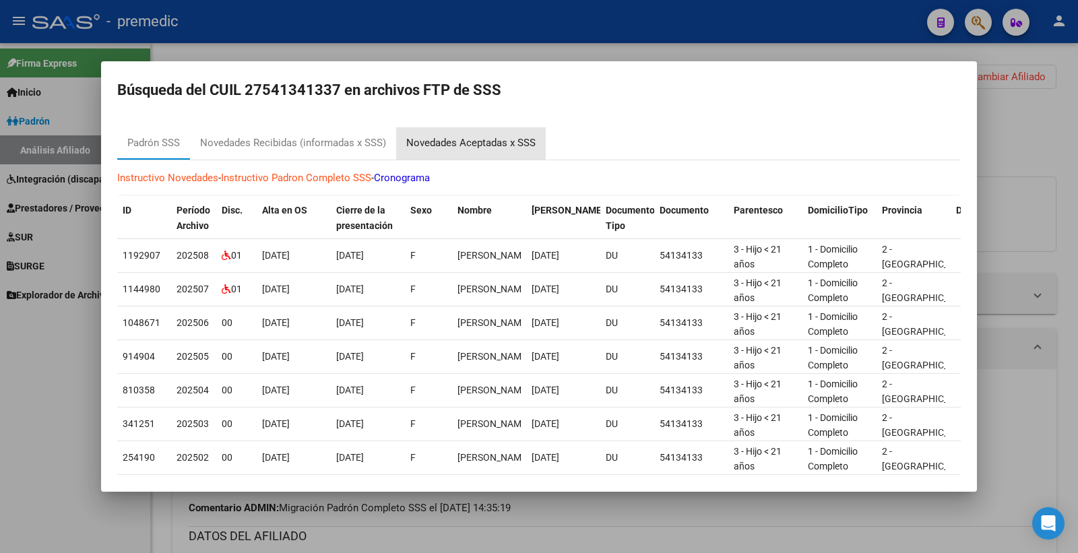
click at [486, 144] on div "Novedades Aceptadas x SSS" at bounding box center [470, 143] width 129 height 16
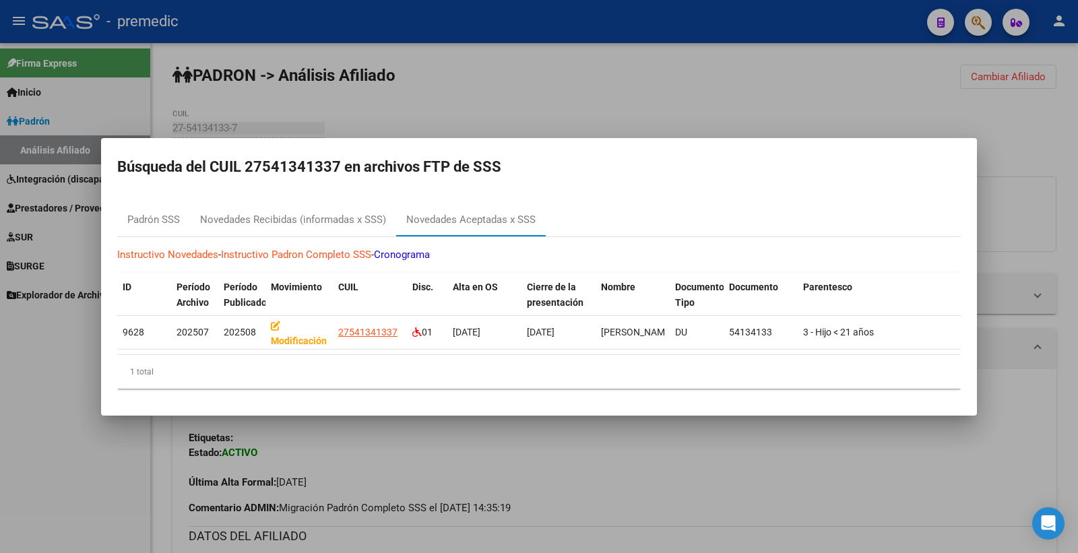
click at [1064, 82] on div at bounding box center [539, 276] width 1078 height 553
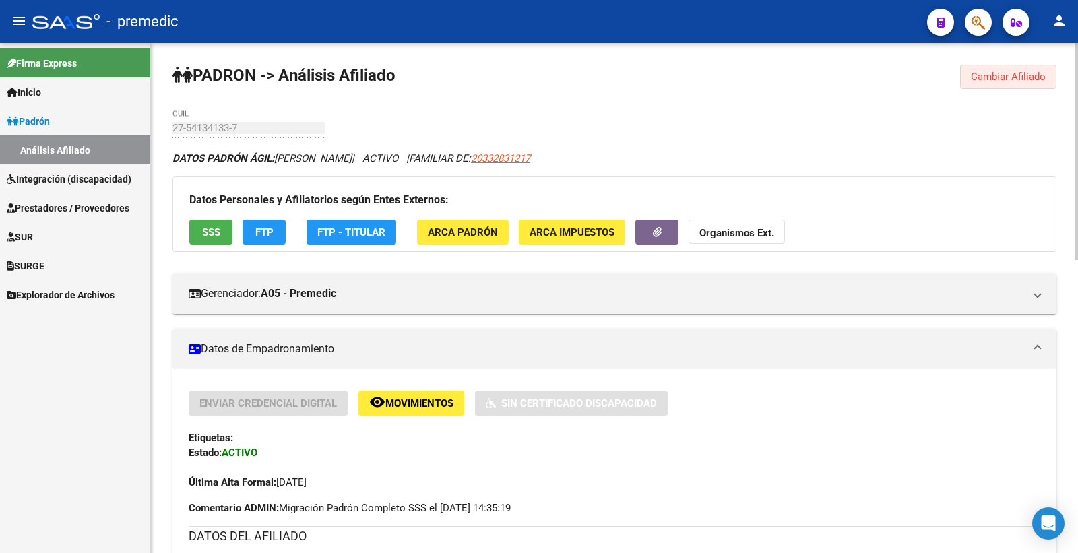
drag, startPoint x: 1008, startPoint y: 84, endPoint x: 852, endPoint y: 111, distance: 158.7
click at [1008, 84] on button "Cambiar Afiliado" at bounding box center [1008, 77] width 96 height 24
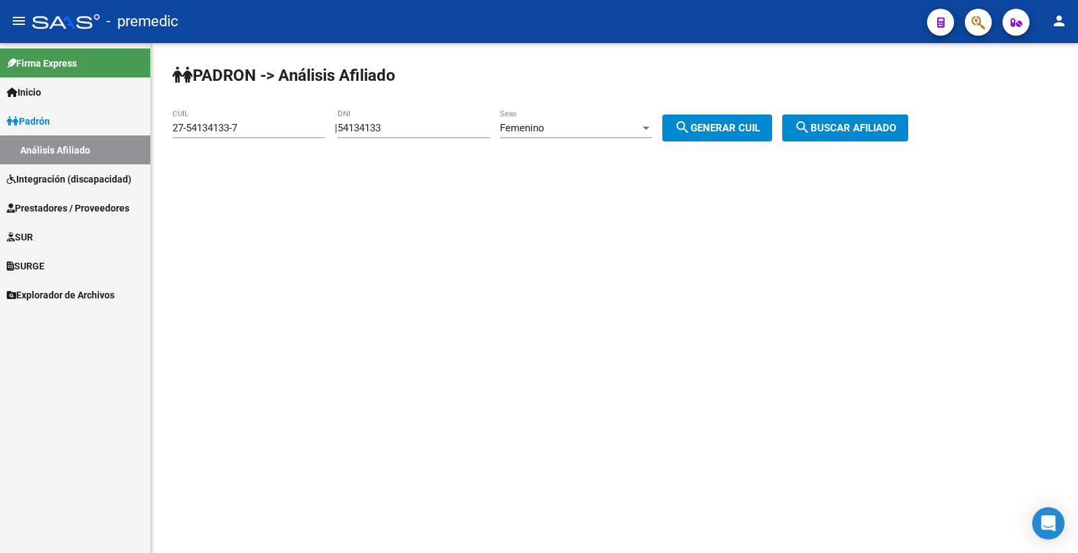
drag, startPoint x: 413, startPoint y: 133, endPoint x: 282, endPoint y: 140, distance: 131.6
click at [271, 134] on app-analisis-afiliado "PADRON -> Análisis Afiliado 27-54134133-7 CUIL | 54134133 DNI Femenino Sexo sea…" at bounding box center [546, 128] width 746 height 12
paste input "49553581"
type input "49553581"
click at [710, 148] on div "PADRON -> Análisis Afiliado 27-54134133-7 CUIL | 49553581 DNI Femenino Sexo sea…" at bounding box center [614, 114] width 927 height 142
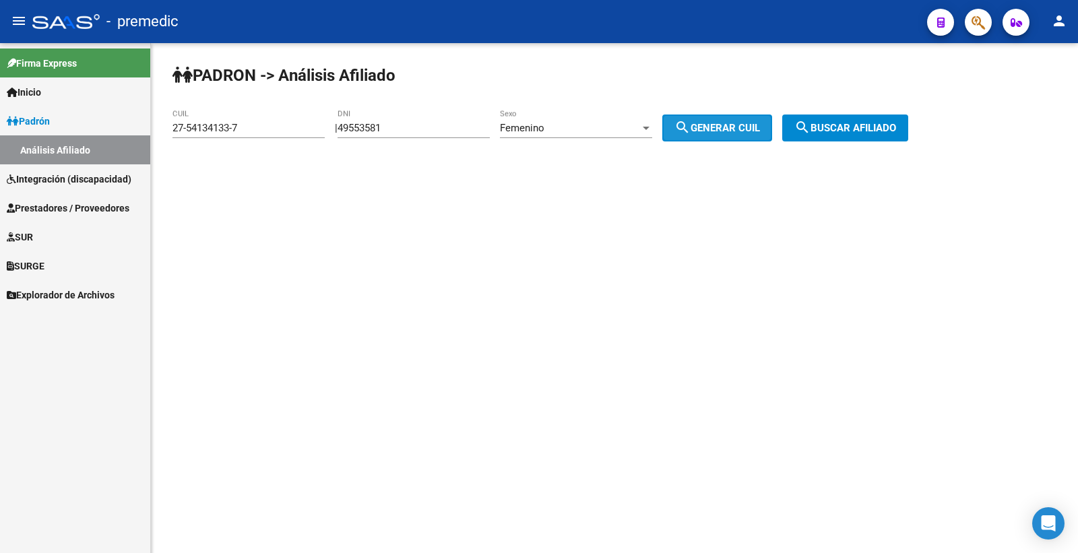
click at [724, 133] on span "search Generar CUIL" at bounding box center [718, 128] width 86 height 12
click at [883, 124] on span "search Buscar afiliado" at bounding box center [846, 128] width 102 height 12
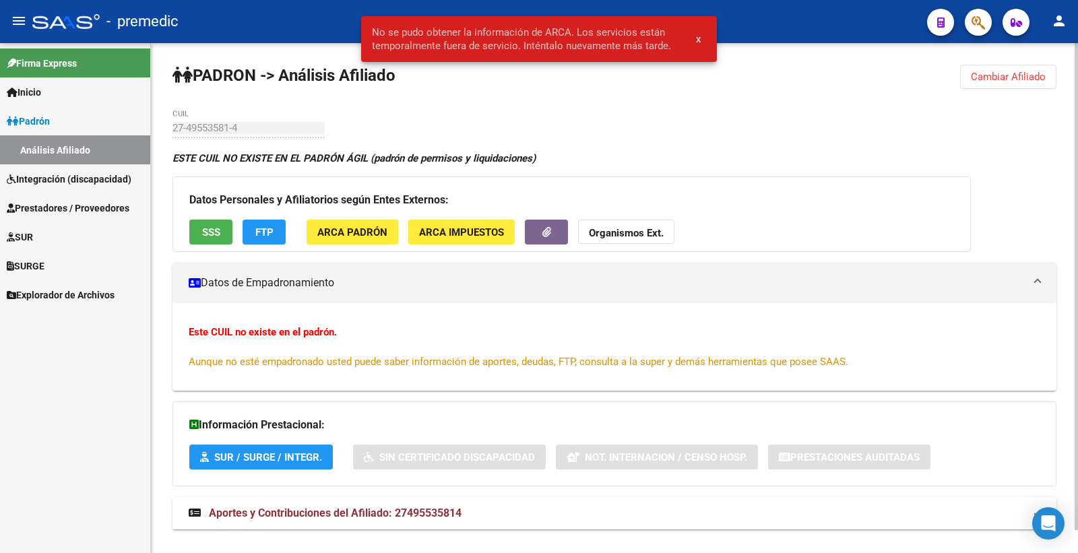
click at [973, 71] on span "Cambiar Afiliado" at bounding box center [1008, 77] width 75 height 12
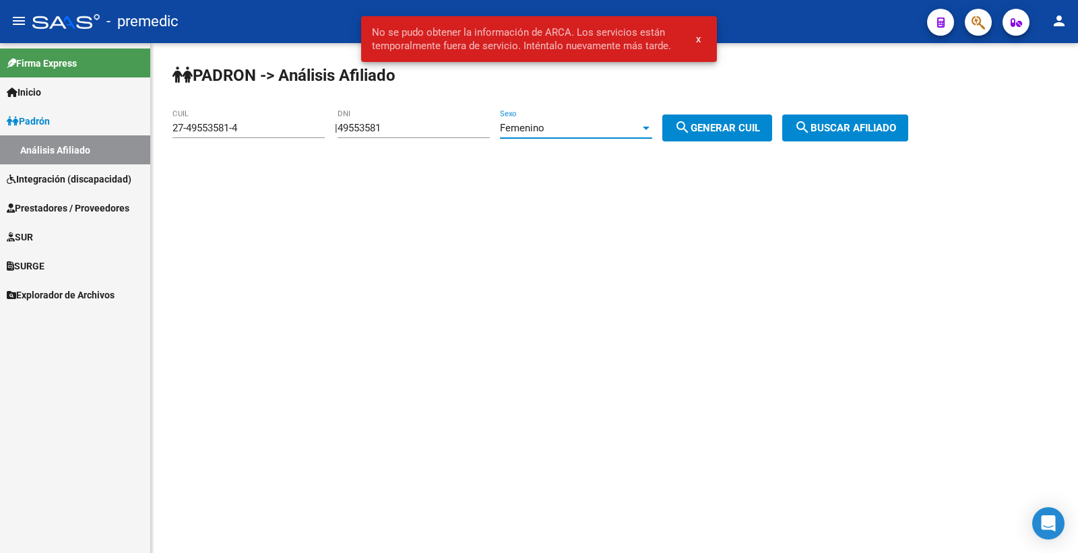
click at [602, 124] on div "Femenino" at bounding box center [570, 128] width 140 height 12
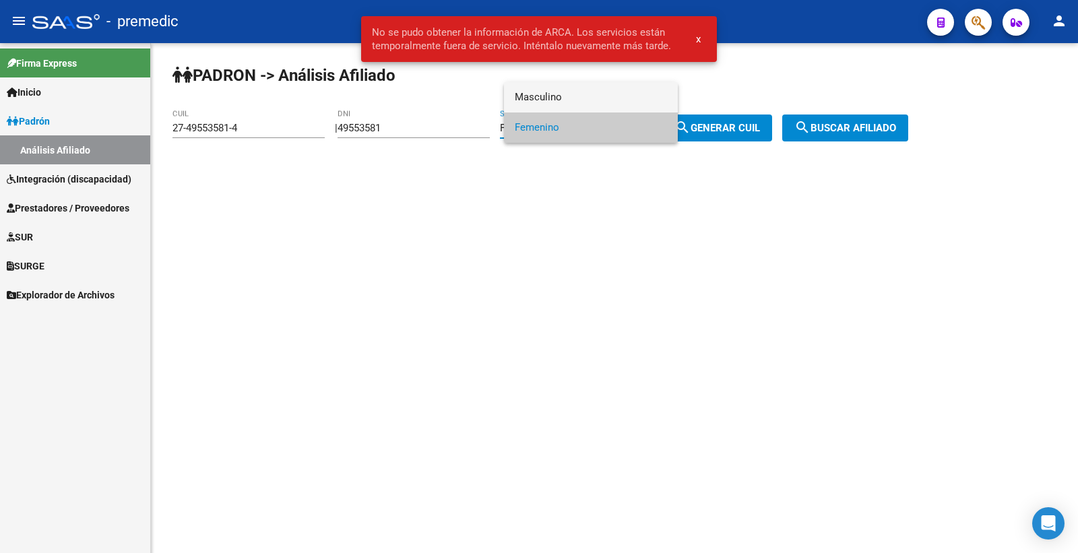
click at [603, 100] on span "Masculino" at bounding box center [591, 97] width 152 height 30
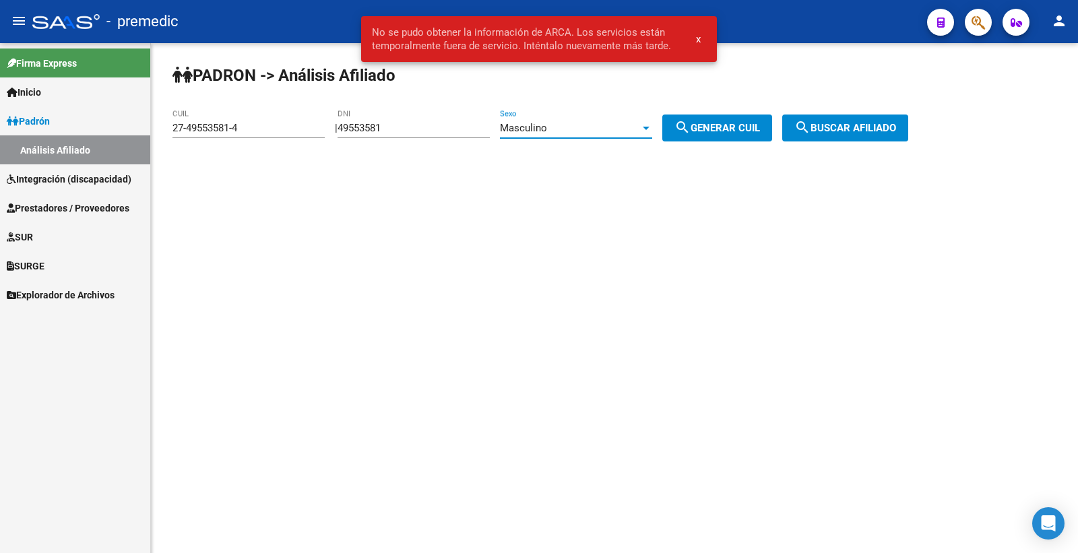
click at [704, 138] on button "search Generar CUIL" at bounding box center [718, 128] width 110 height 27
type input "23-49553581-9"
click at [706, 139] on button "search Generar CUIL" at bounding box center [718, 128] width 110 height 27
click at [764, 140] on button "search Generar CUIL" at bounding box center [718, 128] width 110 height 27
click at [832, 125] on span "search Buscar afiliado" at bounding box center [846, 128] width 102 height 12
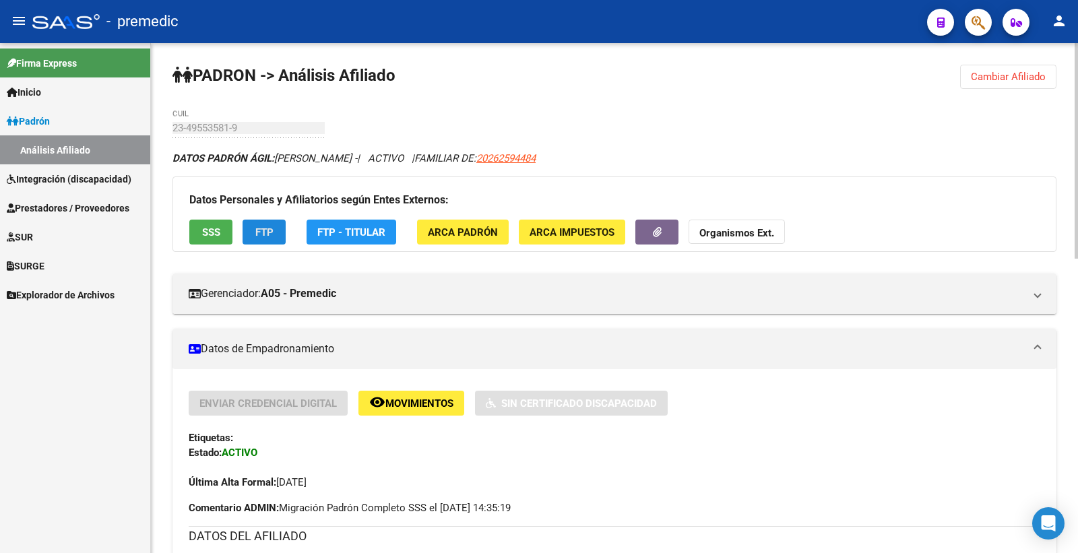
click at [268, 227] on span "FTP" at bounding box center [264, 232] width 18 height 12
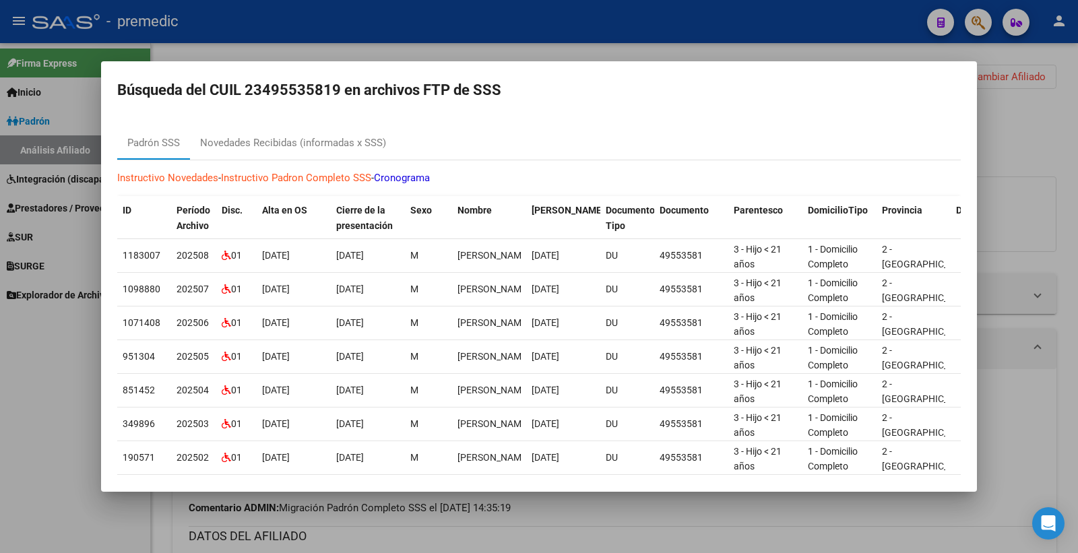
drag, startPoint x: 1058, startPoint y: 148, endPoint x: 703, endPoint y: 193, distance: 358.0
click at [1057, 148] on div at bounding box center [539, 276] width 1078 height 553
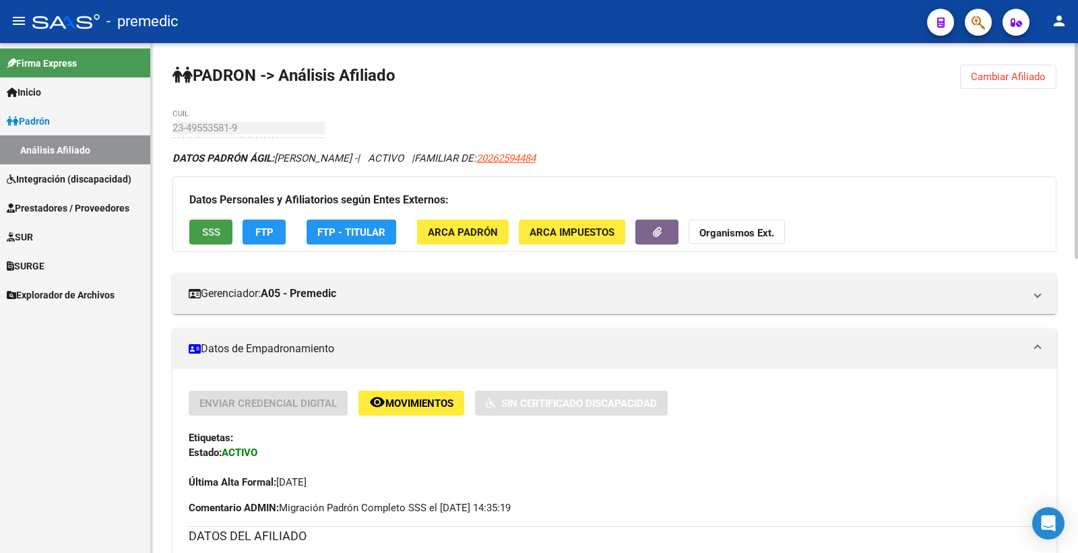
click at [224, 233] on button "SSS" at bounding box center [210, 232] width 43 height 25
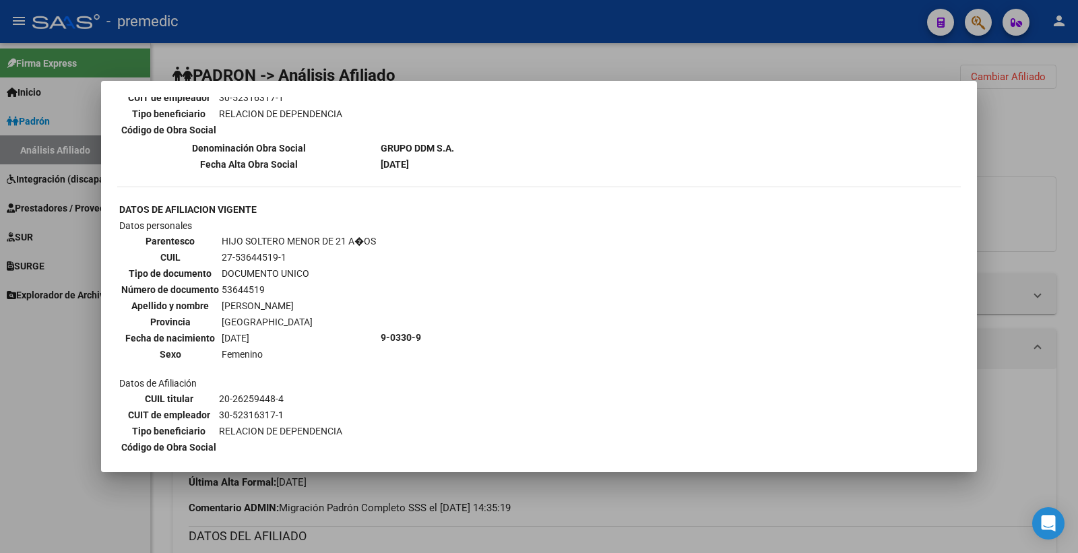
scroll to position [1402, 0]
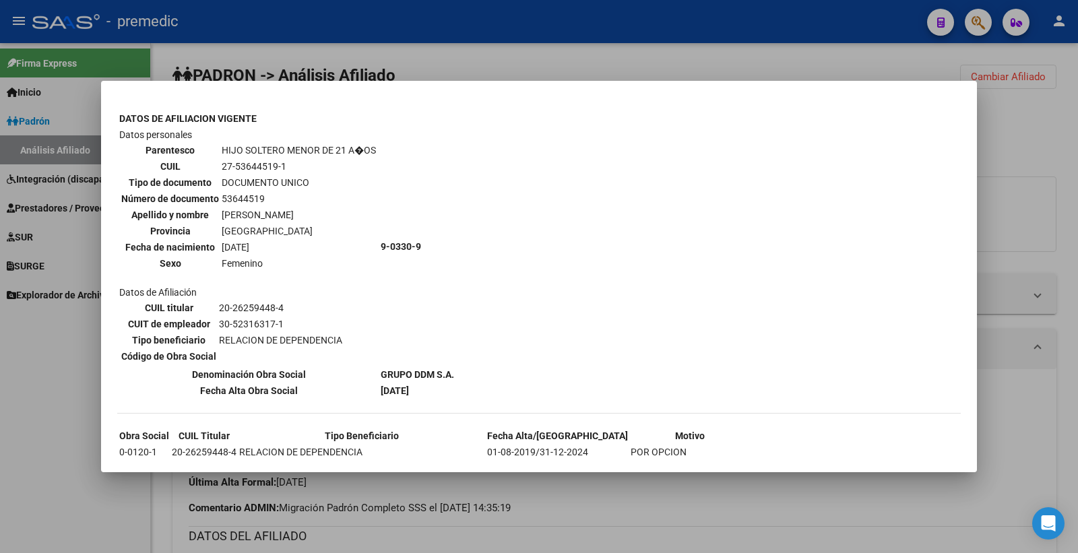
click at [1077, 169] on div at bounding box center [539, 276] width 1078 height 553
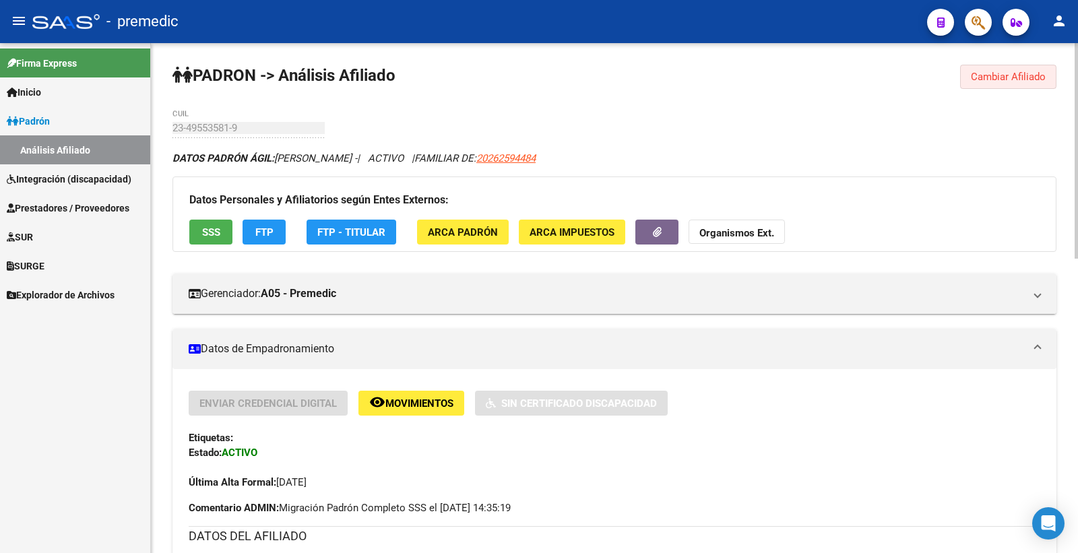
drag, startPoint x: 1007, startPoint y: 71, endPoint x: 618, endPoint y: 108, distance: 390.7
click at [1004, 72] on span "Cambiar Afiliado" at bounding box center [1008, 77] width 75 height 12
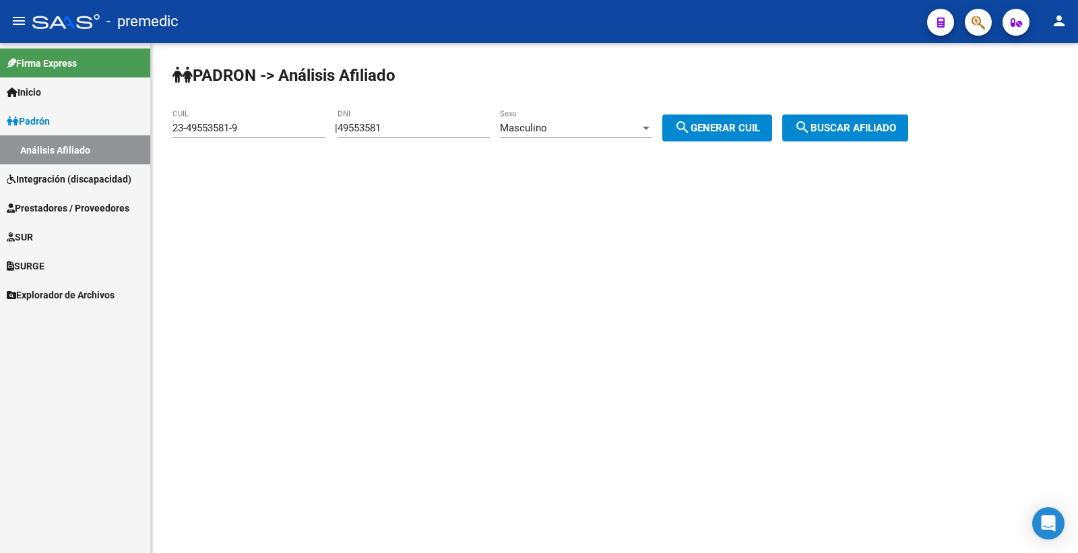
drag, startPoint x: 427, startPoint y: 129, endPoint x: 156, endPoint y: 109, distance: 272.4
click at [156, 110] on div "PADRON -> Análisis Afiliado 23-49553581-9 CUIL | 49553581 DNI Masculino Sexo se…" at bounding box center [614, 114] width 927 height 142
paste input "57011032"
type input "57011032"
click at [725, 125] on span "search Generar CUIL" at bounding box center [718, 128] width 86 height 12
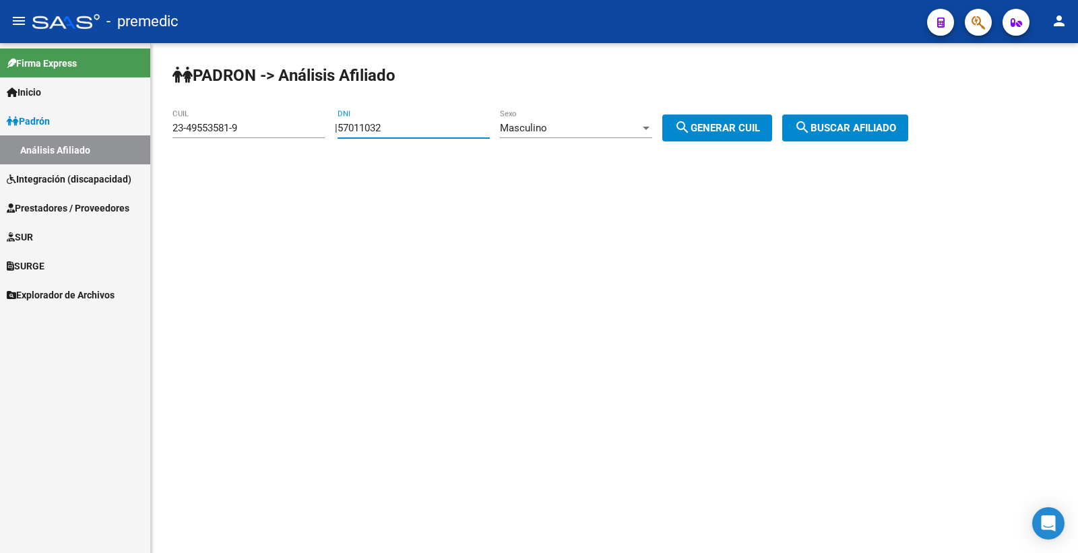
type input "20-57011032-3"
click at [725, 125] on span "search Generar CUIL" at bounding box center [718, 128] width 86 height 12
click at [876, 137] on button "search Buscar afiliado" at bounding box center [846, 128] width 126 height 27
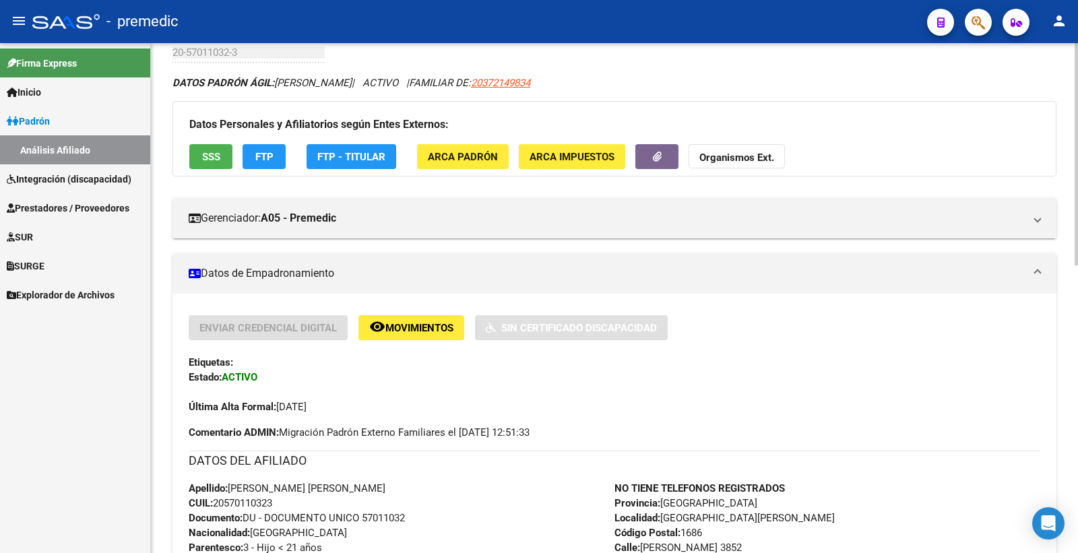
scroll to position [224, 0]
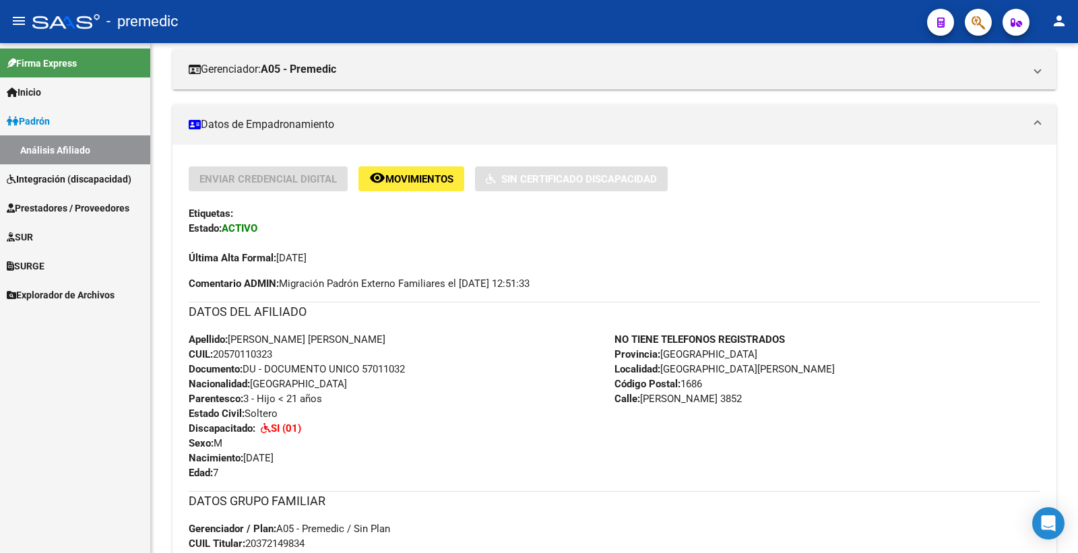
click at [52, 214] on span "Prestadores / Proveedores" at bounding box center [68, 208] width 123 height 15
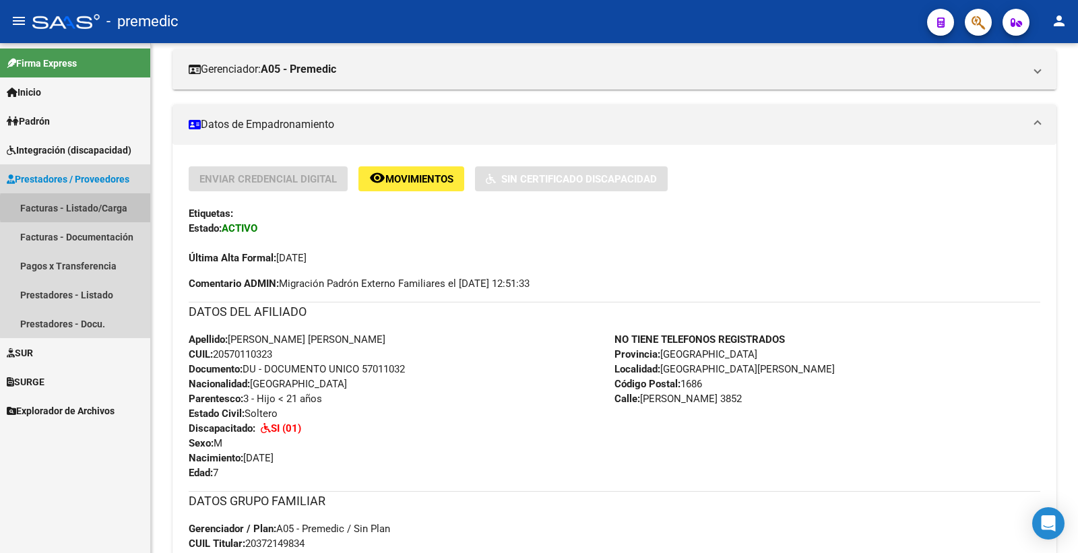
click at [108, 208] on link "Facturas - Listado/Carga" at bounding box center [75, 207] width 150 height 29
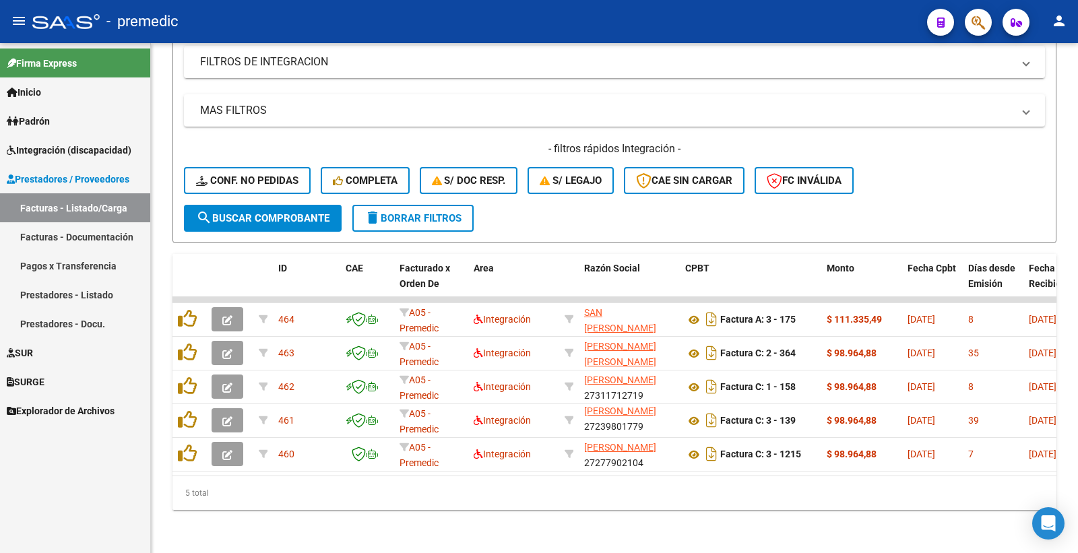
click at [50, 118] on span "Padrón" at bounding box center [28, 121] width 43 height 15
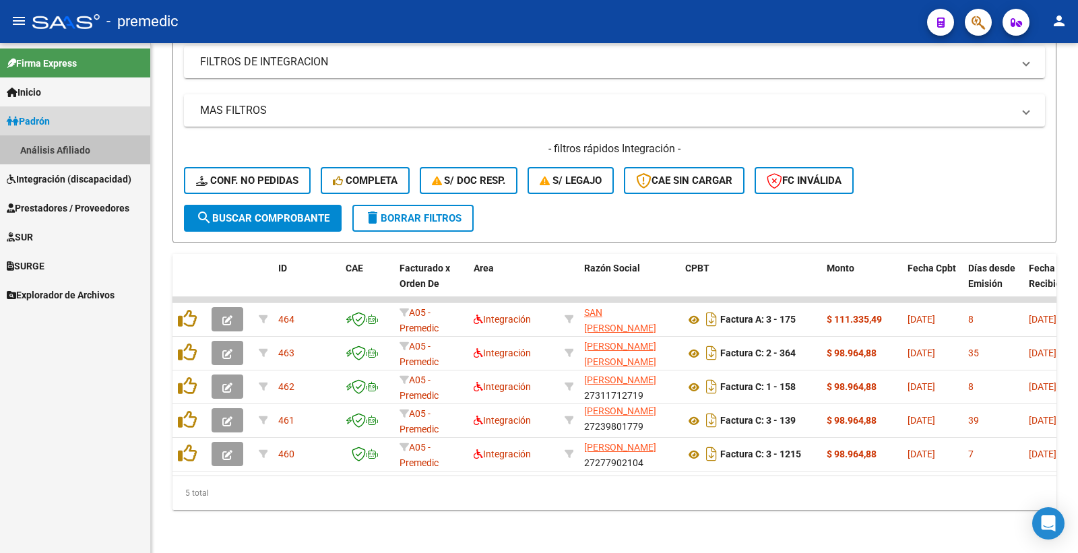
click at [63, 145] on link "Análisis Afiliado" at bounding box center [75, 149] width 150 height 29
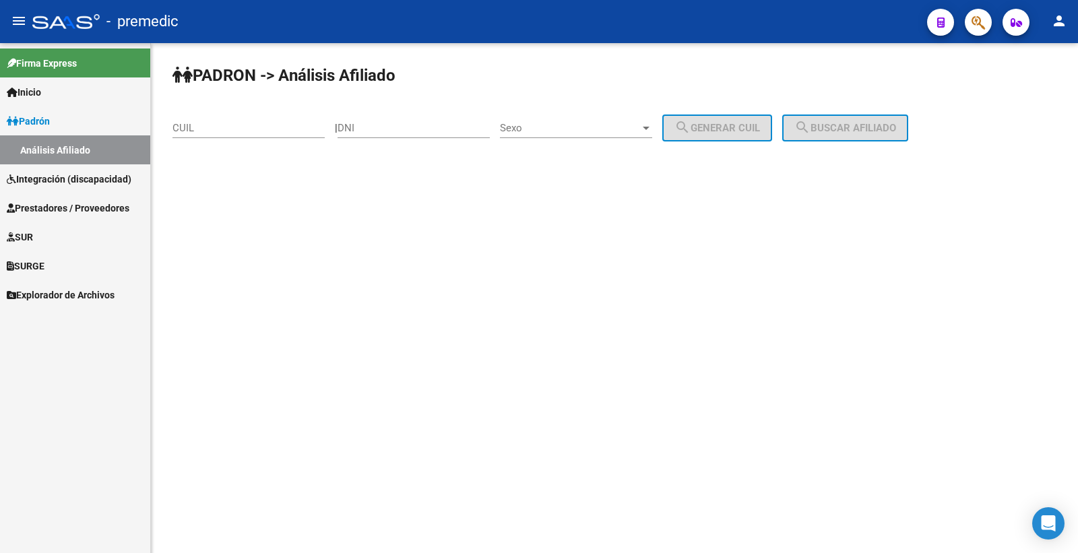
click at [484, 143] on div "DNI" at bounding box center [414, 130] width 152 height 42
click at [443, 131] on input "DNI" at bounding box center [414, 128] width 152 height 12
paste input "57011032"
type input "57011032"
click at [569, 129] on span "Sexo" at bounding box center [570, 128] width 140 height 12
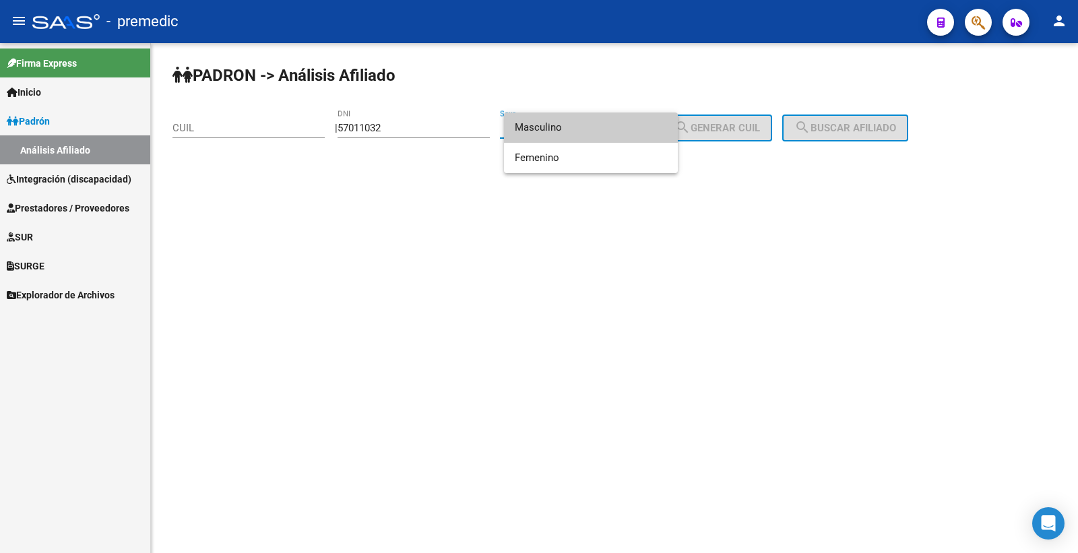
click at [611, 133] on span "Masculino" at bounding box center [591, 128] width 152 height 30
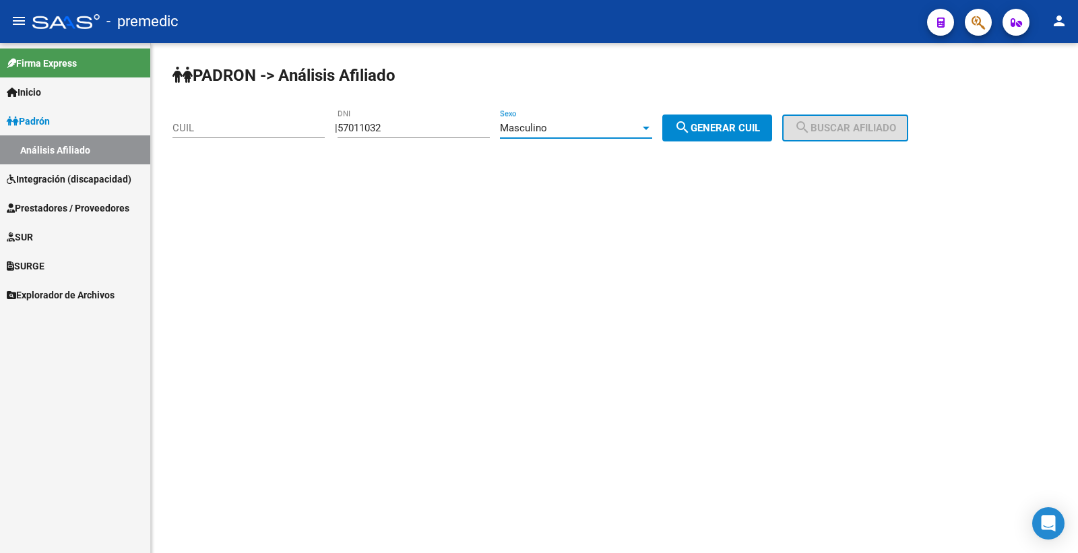
click at [741, 135] on button "search Generar CUIL" at bounding box center [718, 128] width 110 height 27
type input "20-57011032-3"
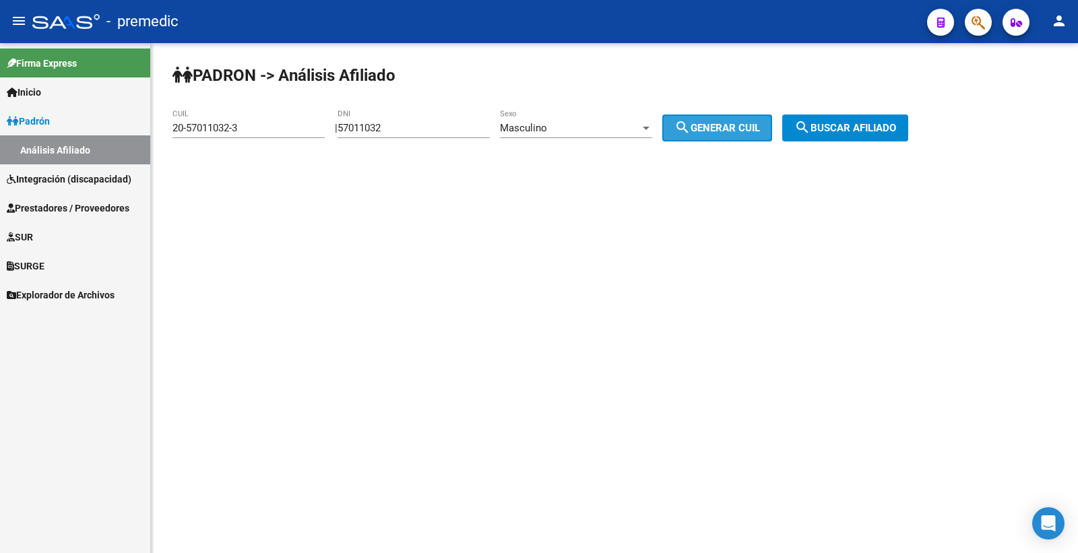
click at [742, 127] on span "search Generar CUIL" at bounding box center [718, 128] width 86 height 12
click at [878, 128] on span "search Buscar afiliado" at bounding box center [846, 128] width 102 height 12
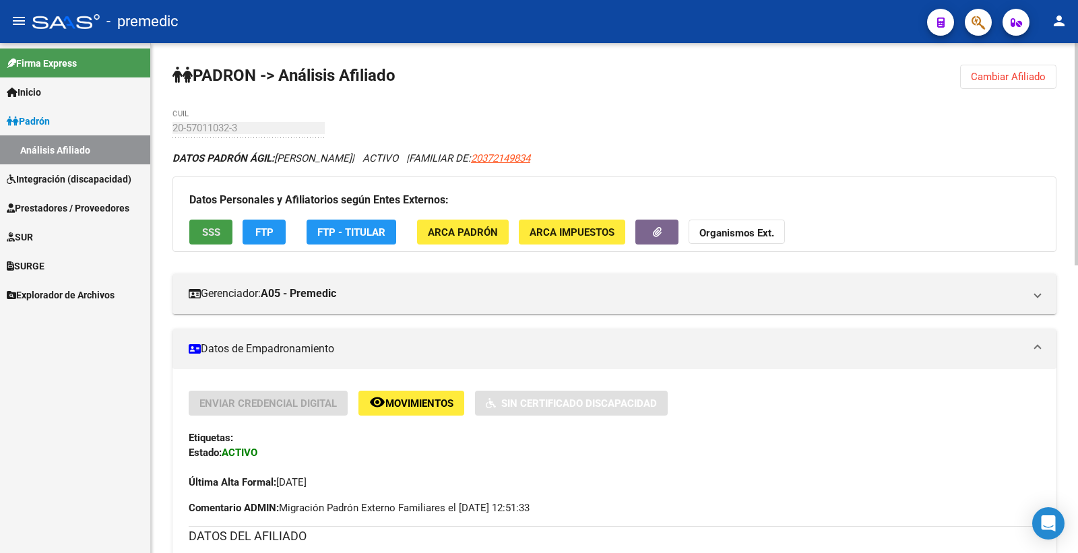
click at [227, 237] on button "SSS" at bounding box center [210, 232] width 43 height 25
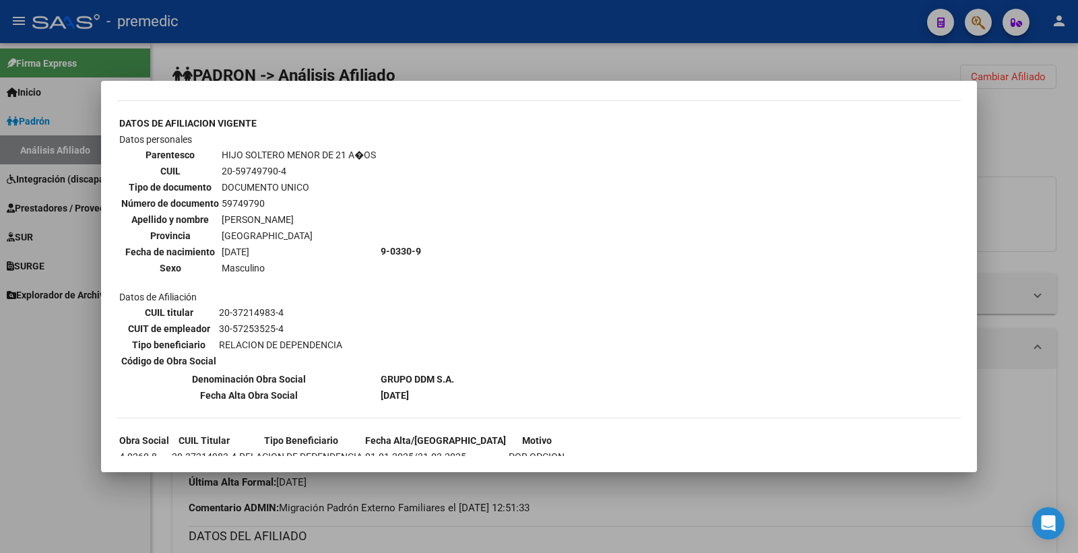
scroll to position [1080, 0]
click at [1003, 173] on div at bounding box center [539, 276] width 1078 height 553
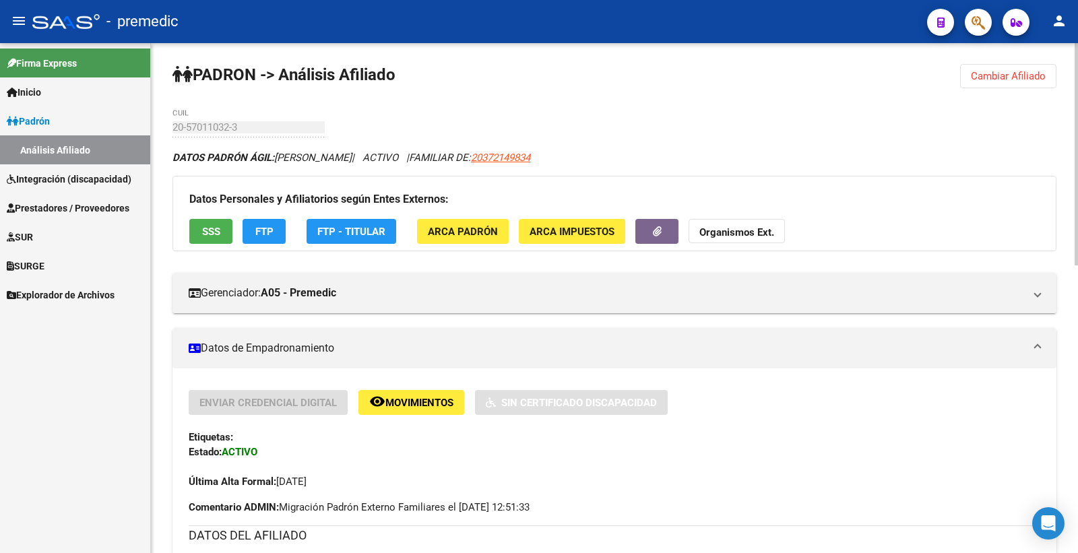
scroll to position [0, 0]
click at [261, 231] on span "FTP" at bounding box center [264, 232] width 18 height 12
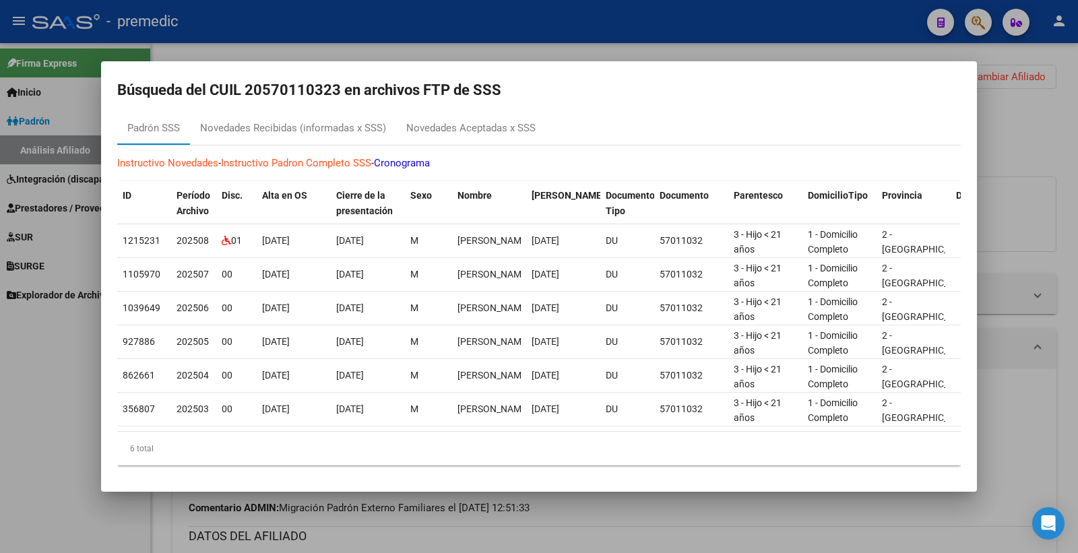
scroll to position [25, 0]
click at [508, 115] on mat-dialog-container "Búsqueda del CUIL 20570110323 en archivos FTP de SSS Padrón SSS Novedades Recib…" at bounding box center [539, 276] width 876 height 431
click at [504, 121] on div "Novedades Aceptadas x SSS" at bounding box center [470, 129] width 129 height 16
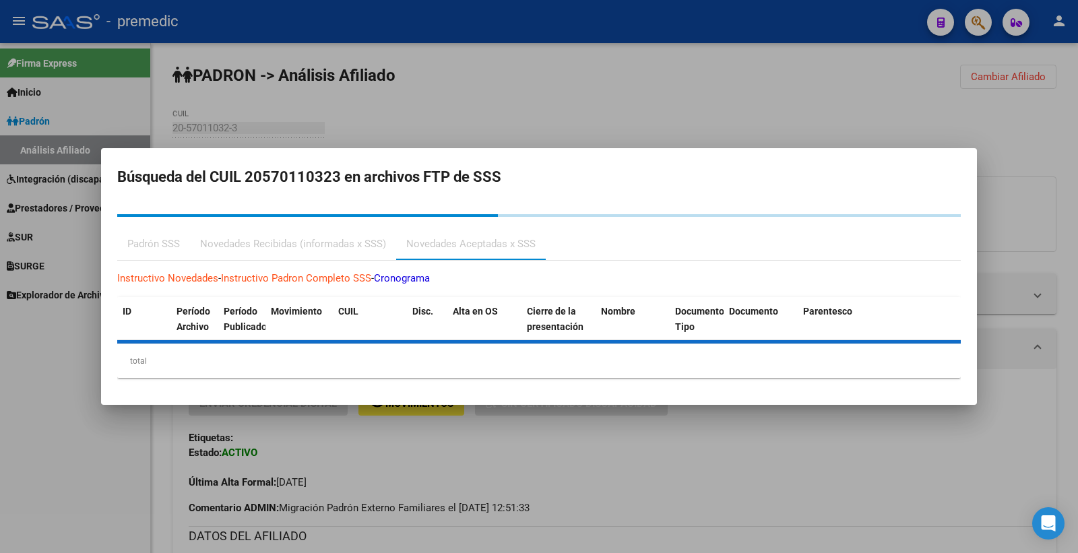
scroll to position [0, 0]
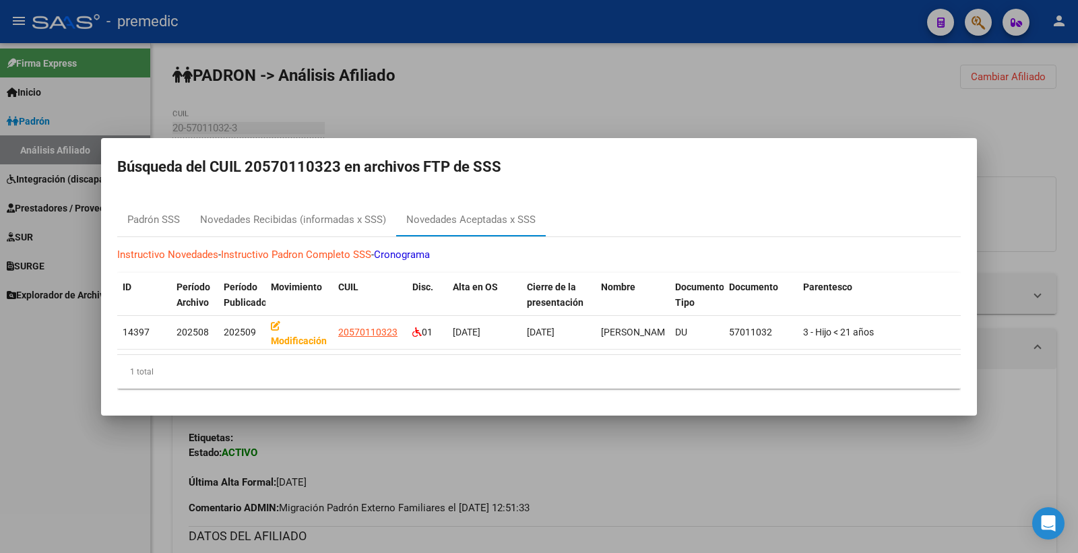
click at [1072, 162] on div at bounding box center [539, 276] width 1078 height 553
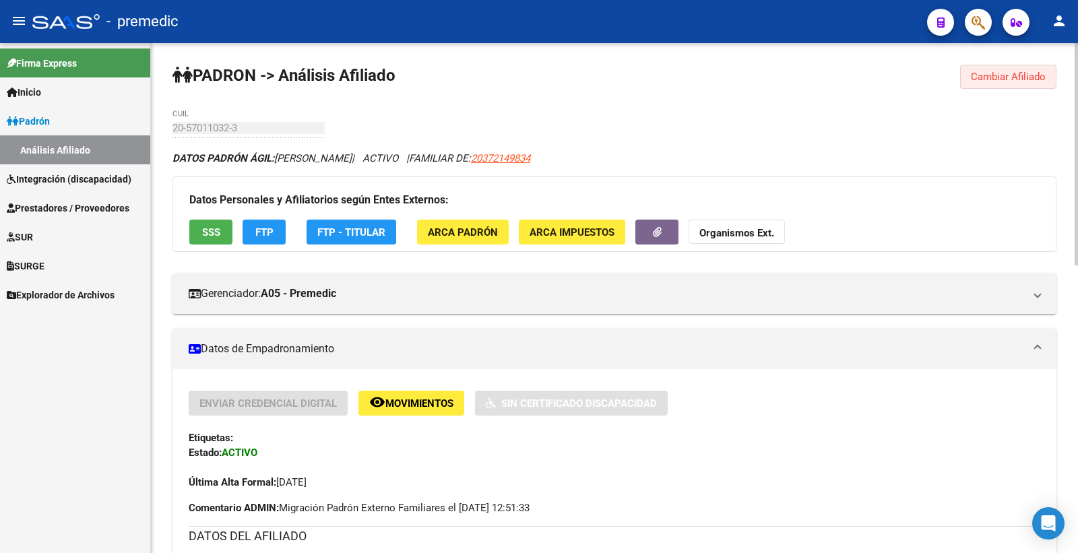
click at [994, 69] on button "Cambiar Afiliado" at bounding box center [1008, 77] width 96 height 24
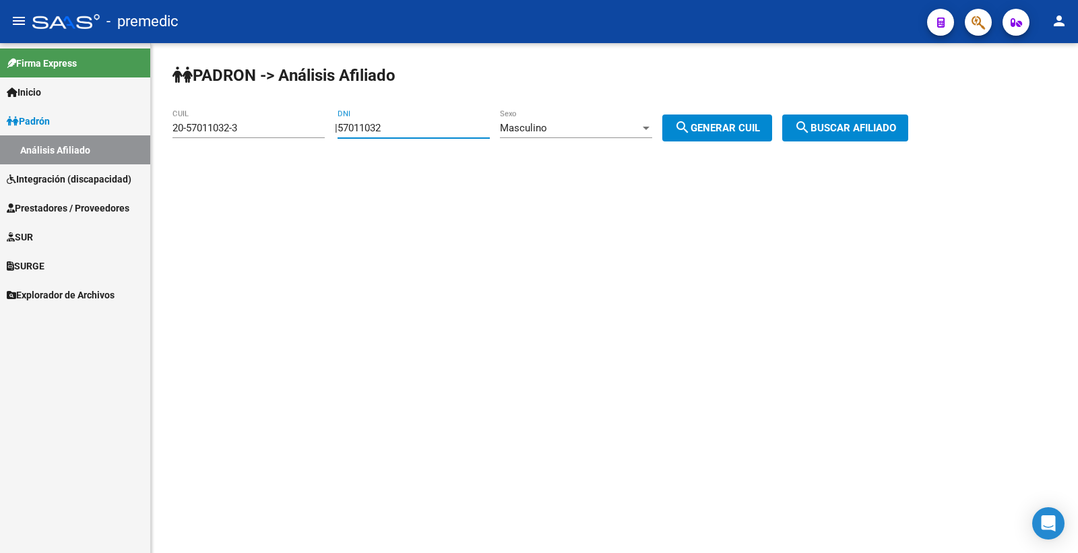
drag, startPoint x: 409, startPoint y: 128, endPoint x: 219, endPoint y: 113, distance: 190.7
click at [268, 123] on app-analisis-afiliado "PADRON -> Análisis Afiliado 20-57011032-3 CUIL | 57011032 DNI Masculino Sexo se…" at bounding box center [546, 128] width 746 height 12
paste input "3391409"
type input "53391409"
click at [721, 132] on span "search Generar CUIL" at bounding box center [718, 128] width 86 height 12
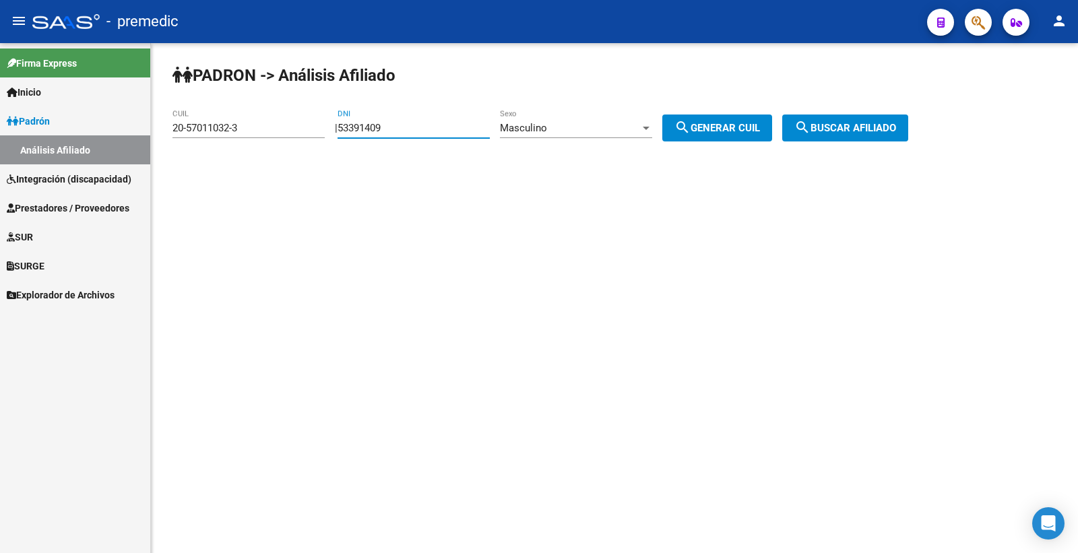
type input "20-53391409-9"
click at [721, 132] on span "search Generar CUIL" at bounding box center [718, 128] width 86 height 12
click at [832, 133] on span "search Buscar afiliado" at bounding box center [846, 128] width 102 height 12
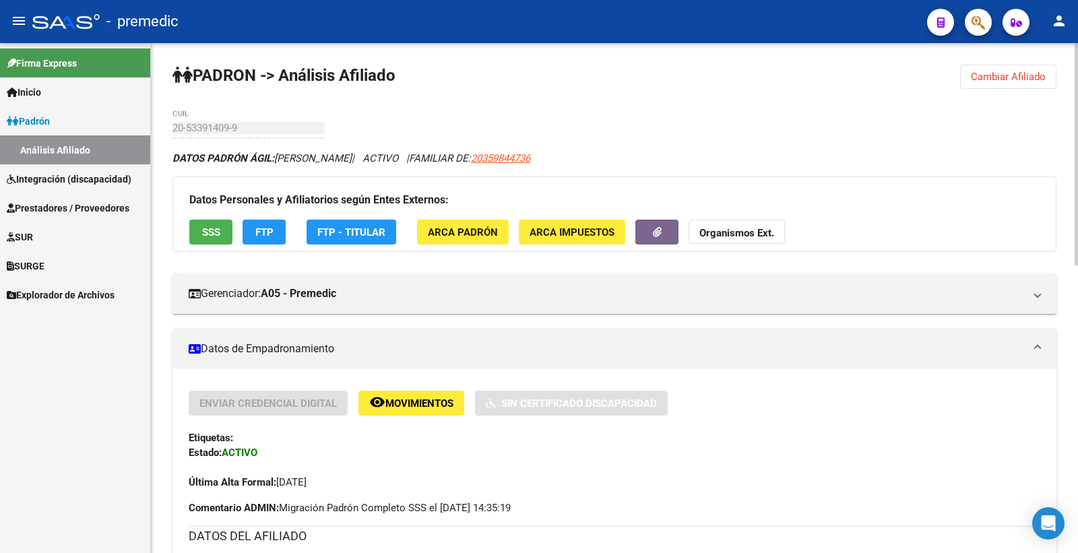
click at [223, 233] on button "SSS" at bounding box center [210, 232] width 43 height 25
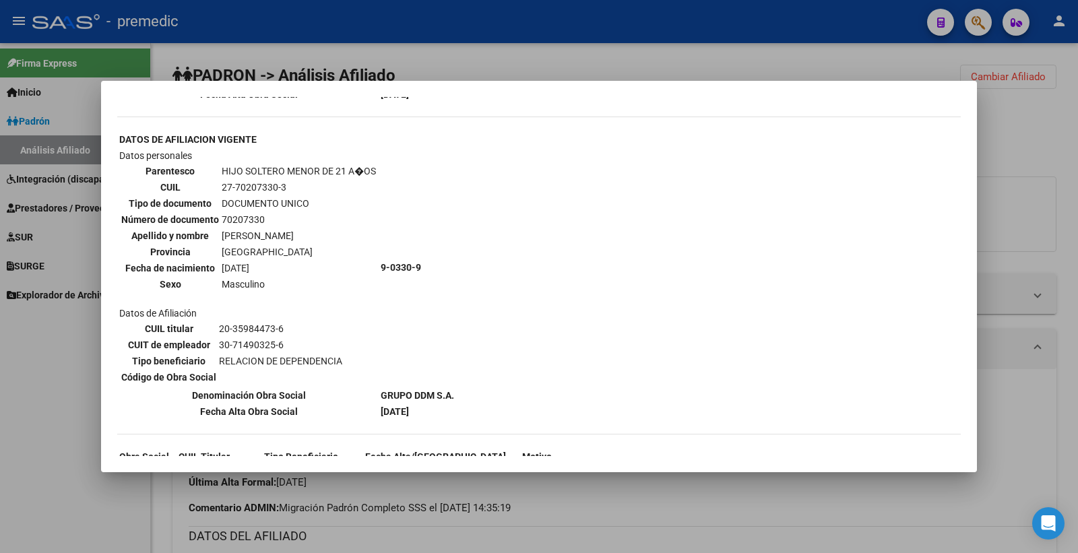
scroll to position [1065, 0]
click at [1077, 204] on div at bounding box center [539, 276] width 1078 height 553
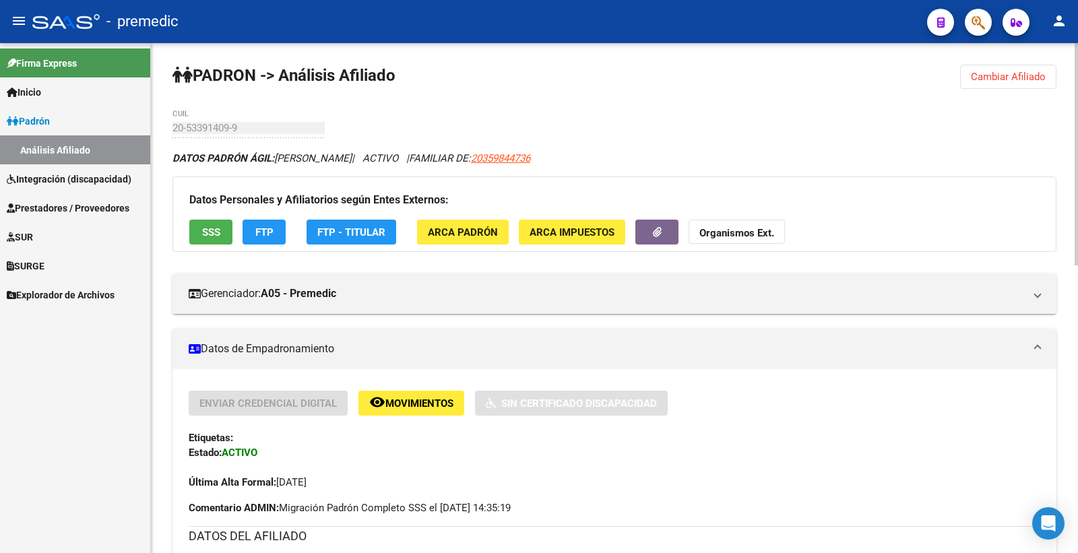
click at [267, 226] on span "FTP" at bounding box center [264, 232] width 18 height 12
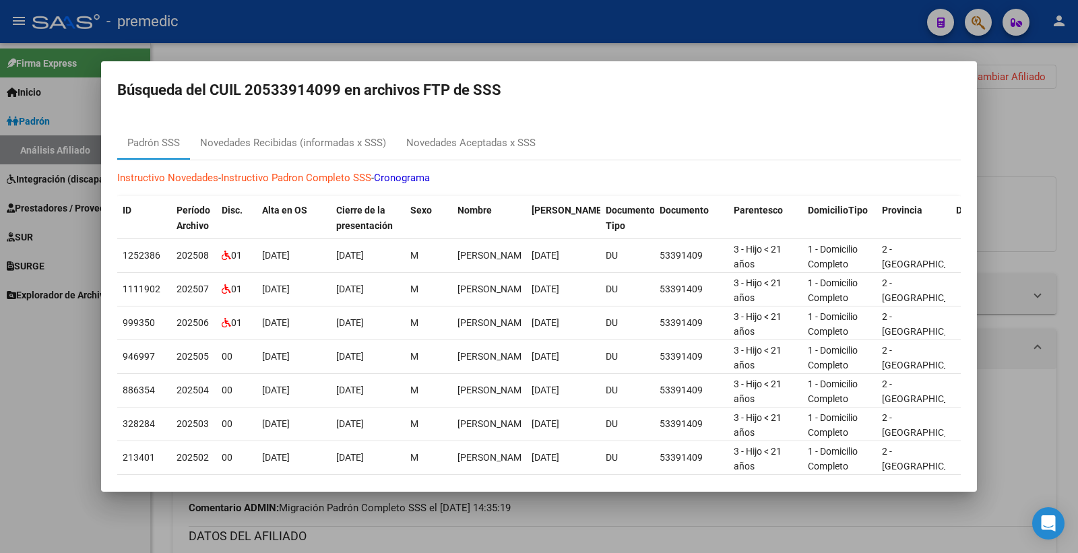
click at [1002, 117] on div at bounding box center [539, 276] width 1078 height 553
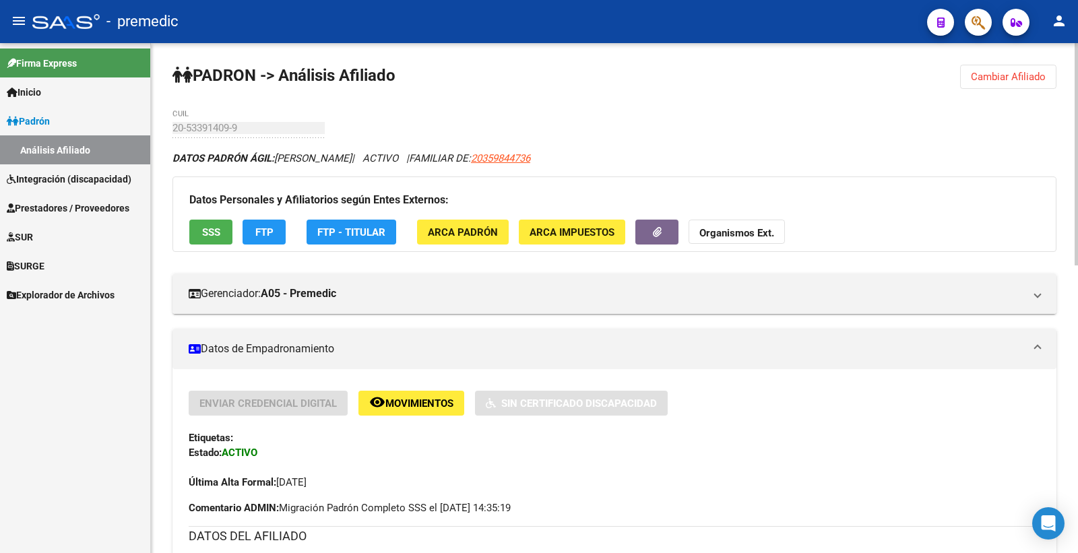
drag, startPoint x: 1012, startPoint y: 80, endPoint x: 987, endPoint y: 85, distance: 25.5
click at [1011, 80] on span "Cambiar Afiliado" at bounding box center [1008, 77] width 75 height 12
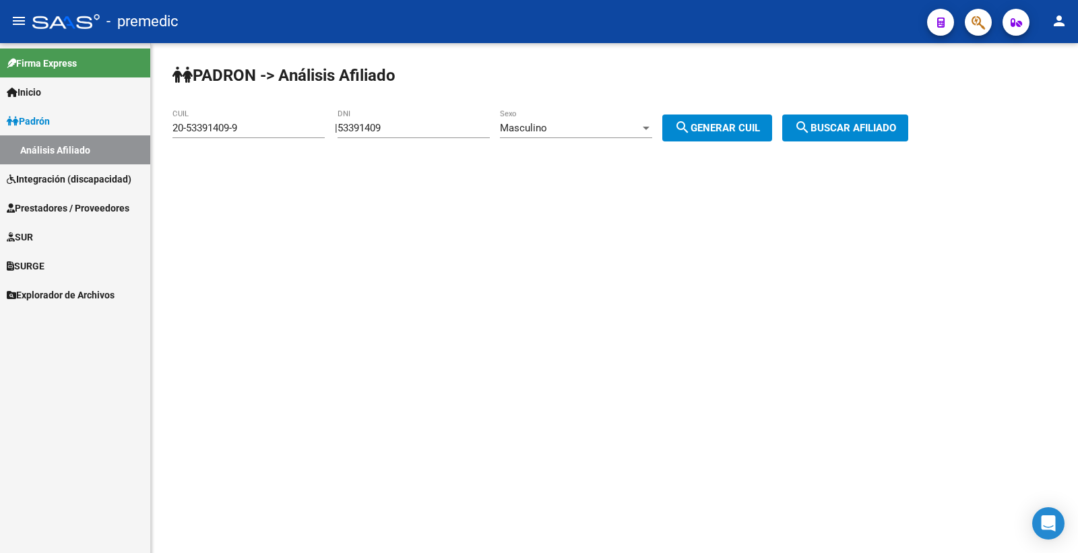
drag, startPoint x: 409, startPoint y: 136, endPoint x: 279, endPoint y: 126, distance: 130.5
click at [281, 126] on app-analisis-afiliado "PADRON -> Análisis Afiliado 20-53391409-9 CUIL | 53391409 DNI Masculino Sexo se…" at bounding box center [546, 128] width 746 height 12
click at [462, 142] on div "53391409 DNI" at bounding box center [414, 130] width 152 height 42
drag, startPoint x: 407, startPoint y: 129, endPoint x: 214, endPoint y: 128, distance: 193.4
click at [214, 128] on app-analisis-afiliado "PADRON -> Análisis Afiliado 20-53391409-9 CUIL | 53391409 DNI Masculino Sexo se…" at bounding box center [546, 128] width 746 height 12
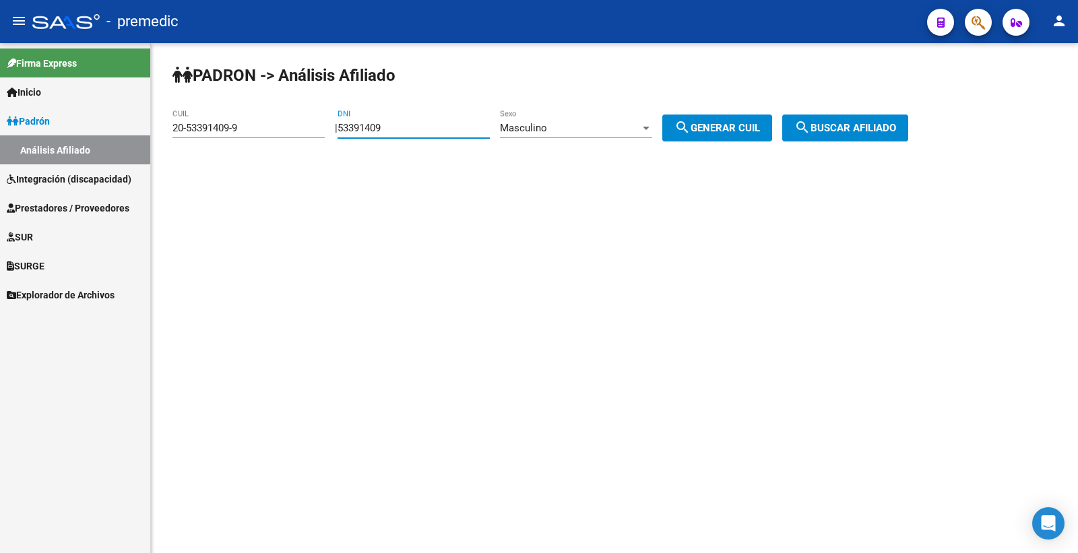
click at [737, 123] on span "search Generar CUIL" at bounding box center [718, 128] width 86 height 12
click at [876, 127] on span "search Buscar afiliado" at bounding box center [846, 128] width 102 height 12
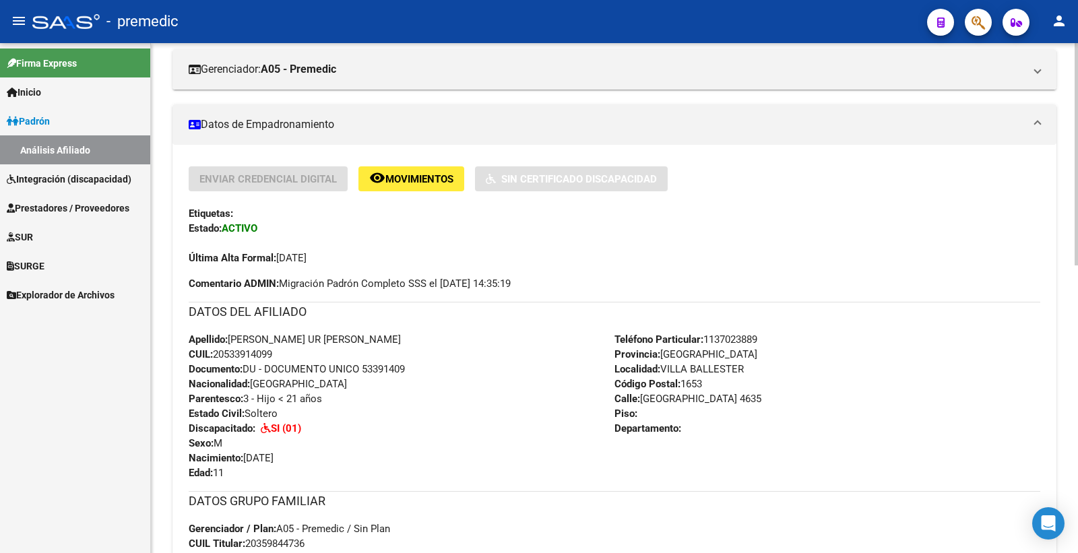
scroll to position [0, 0]
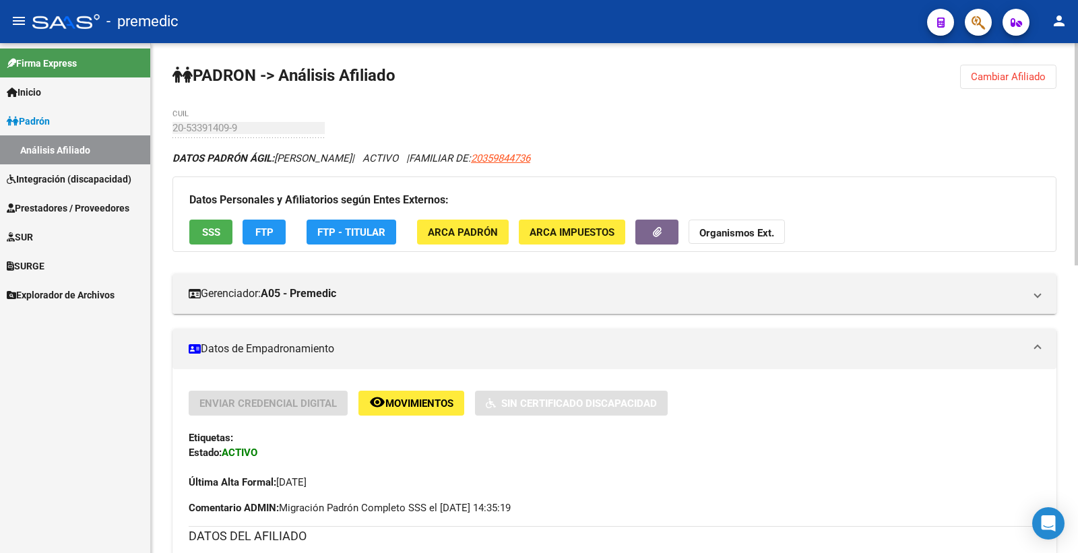
click at [1018, 81] on span "Cambiar Afiliado" at bounding box center [1008, 77] width 75 height 12
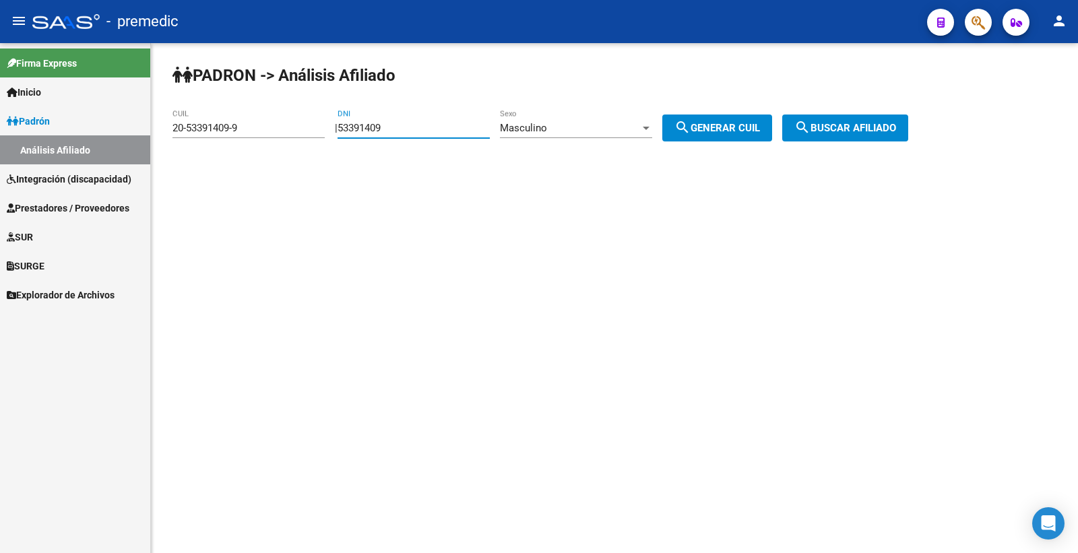
drag, startPoint x: 422, startPoint y: 126, endPoint x: 294, endPoint y: 130, distance: 128.1
click at [294, 130] on app-analisis-afiliado "PADRON -> Análisis Afiliado 20-53391409-9 CUIL | 53391409 DNI Masculino Sexo se…" at bounding box center [546, 128] width 746 height 12
paste input "889948"
type input "58899489"
click at [719, 136] on button "search Generar CUIL" at bounding box center [718, 128] width 110 height 27
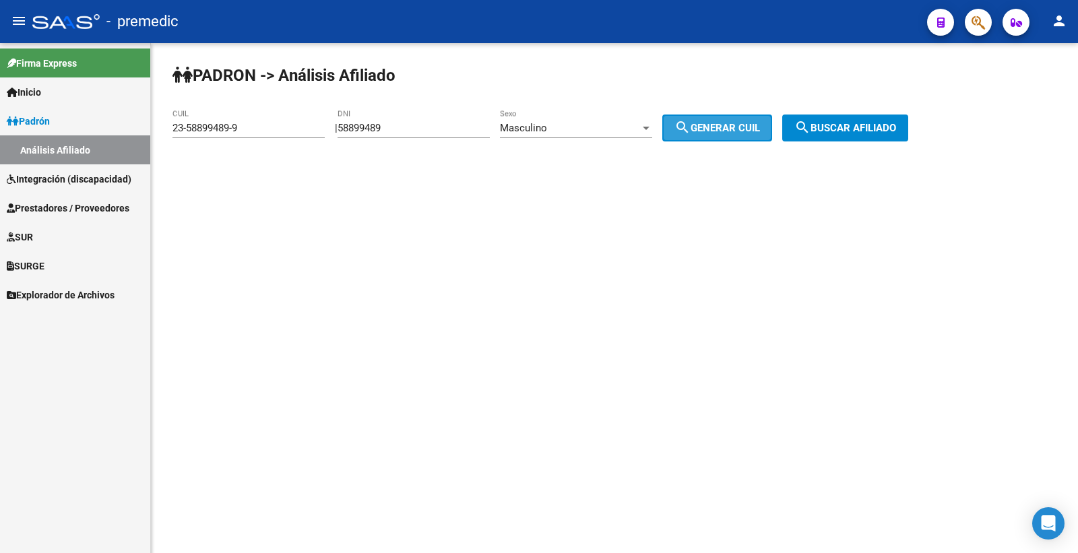
click at [719, 136] on button "search Generar CUIL" at bounding box center [718, 128] width 110 height 27
click at [857, 132] on span "search Buscar afiliado" at bounding box center [846, 128] width 102 height 12
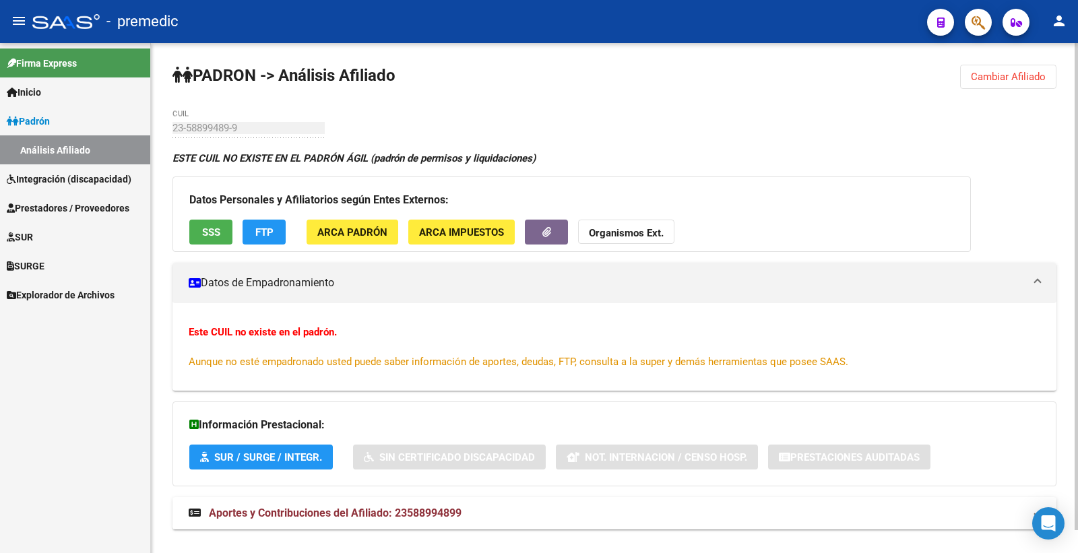
click at [1018, 71] on span "Cambiar Afiliado" at bounding box center [1008, 77] width 75 height 12
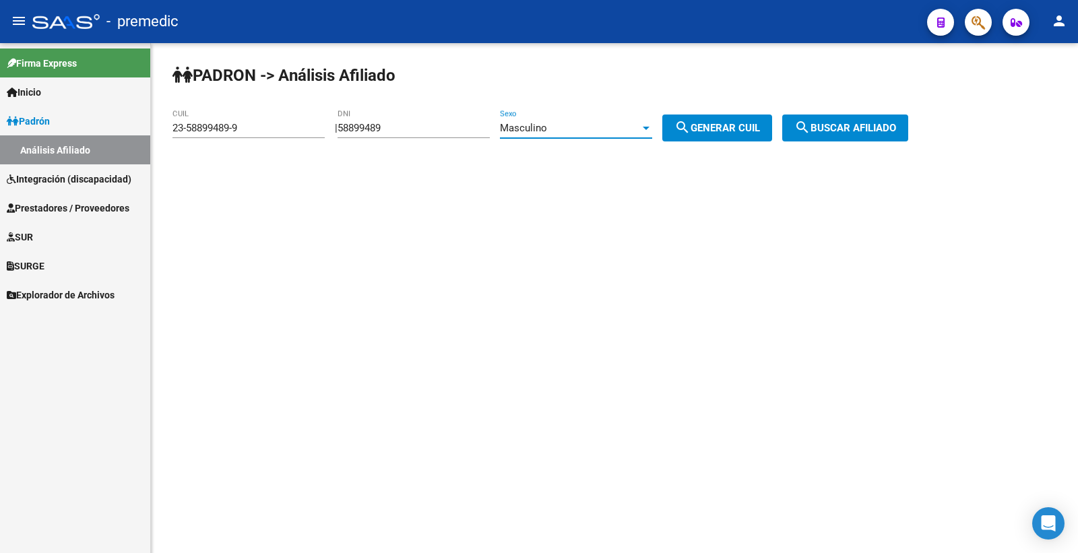
click at [591, 133] on div "Masculino" at bounding box center [570, 128] width 140 height 12
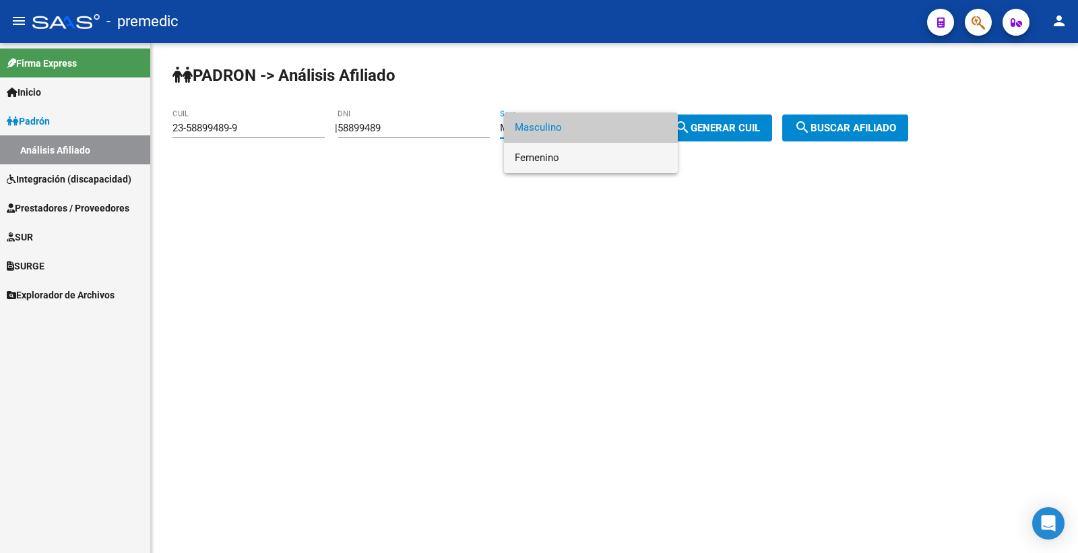
click at [580, 152] on span "Femenino" at bounding box center [591, 158] width 152 height 30
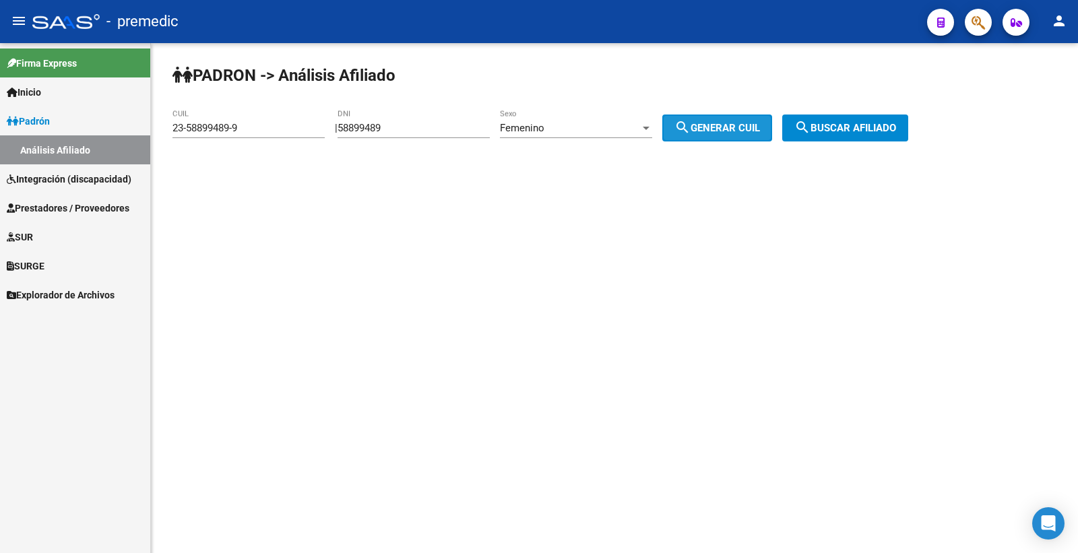
click at [712, 119] on button "search Generar CUIL" at bounding box center [718, 128] width 110 height 27
type input "27-58899489-4"
click at [712, 123] on span "search Generar CUIL" at bounding box center [718, 128] width 86 height 12
click at [803, 125] on button "search Buscar afiliado" at bounding box center [846, 128] width 126 height 27
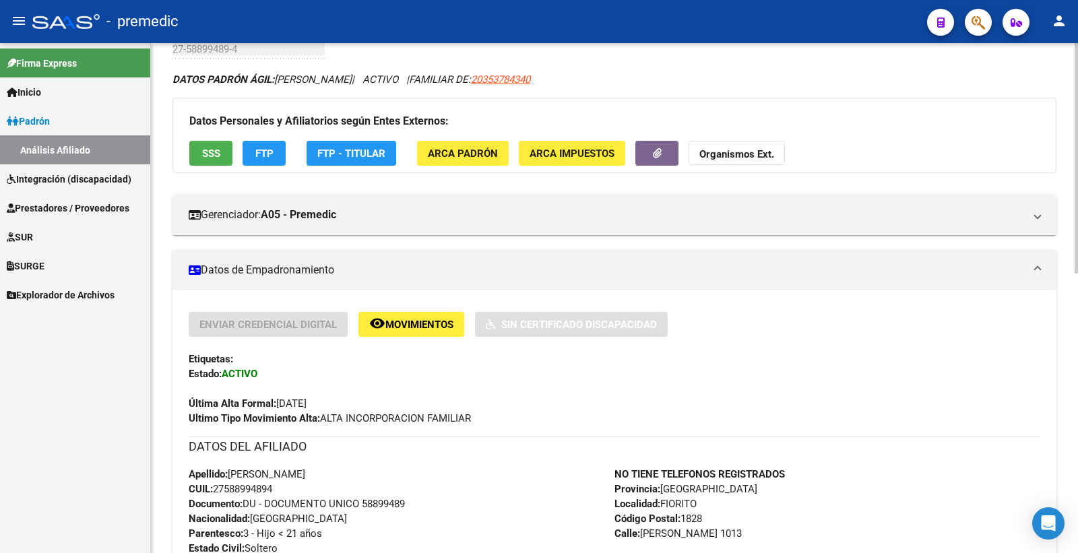
scroll to position [75, 0]
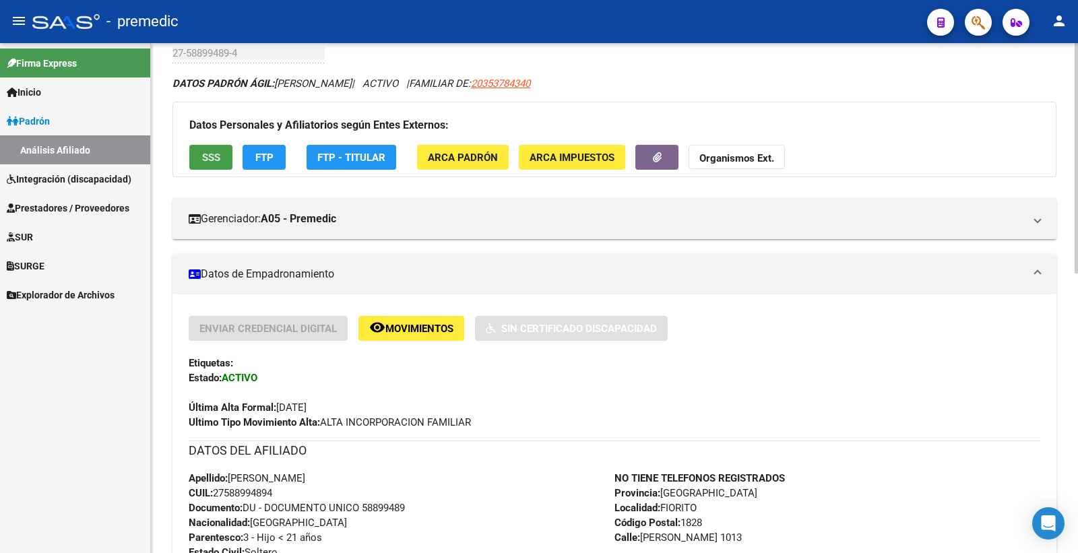
click at [202, 155] on span "SSS" at bounding box center [211, 158] width 18 height 12
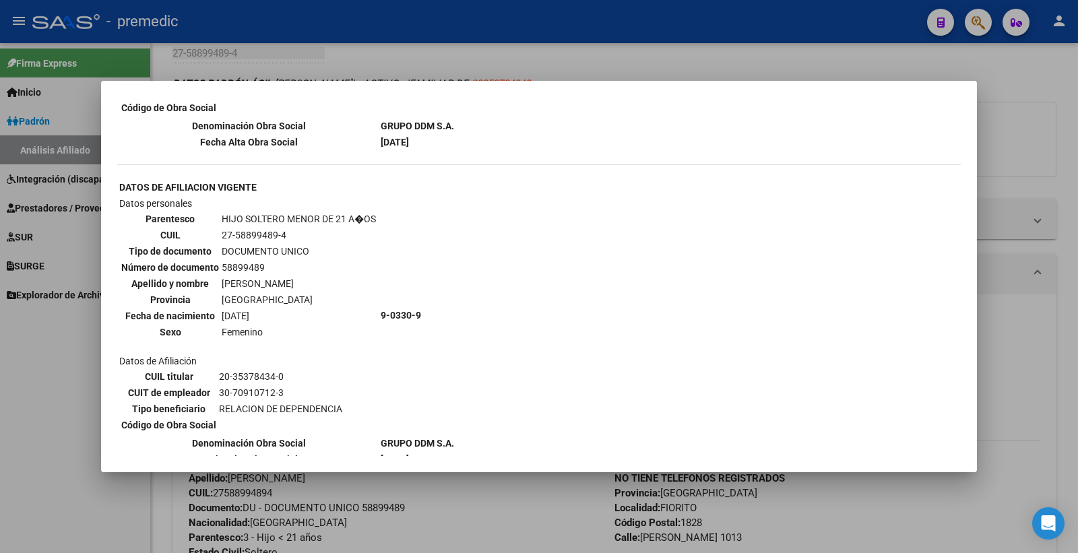
scroll to position [699, 0]
click at [1050, 120] on div at bounding box center [539, 276] width 1078 height 553
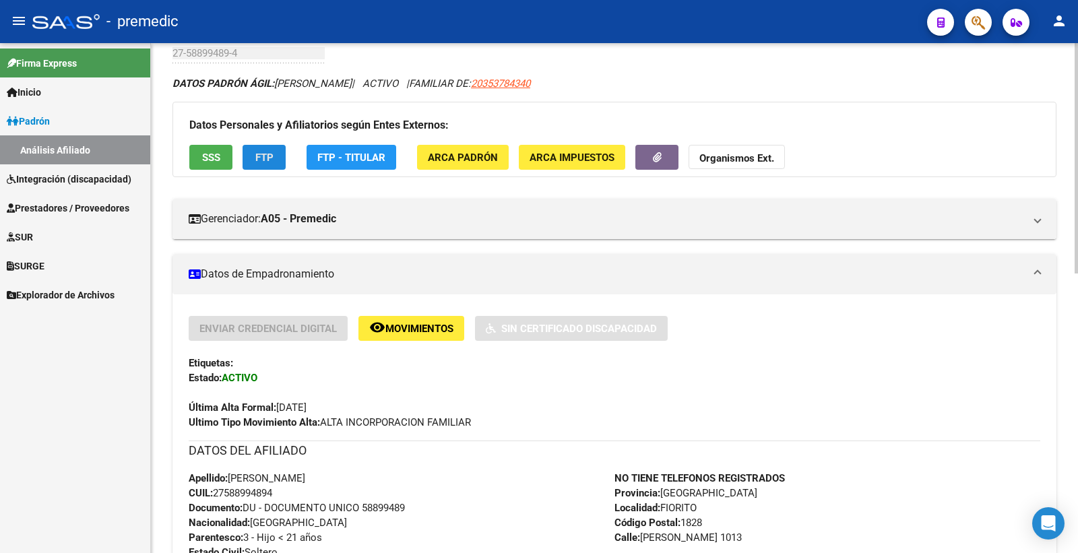
click at [272, 162] on span "FTP" at bounding box center [264, 158] width 18 height 12
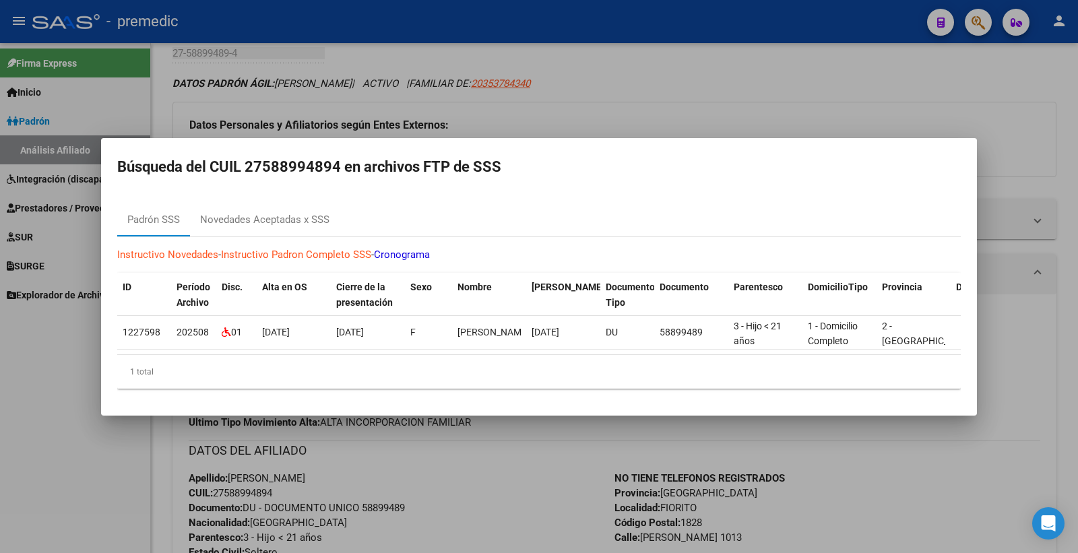
click at [706, 106] on div at bounding box center [539, 276] width 1078 height 553
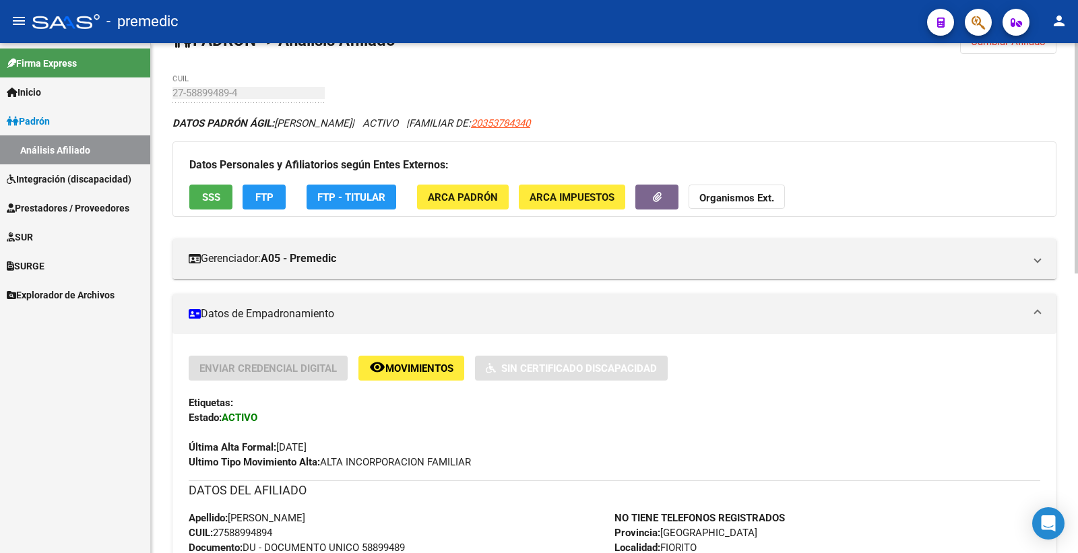
scroll to position [0, 0]
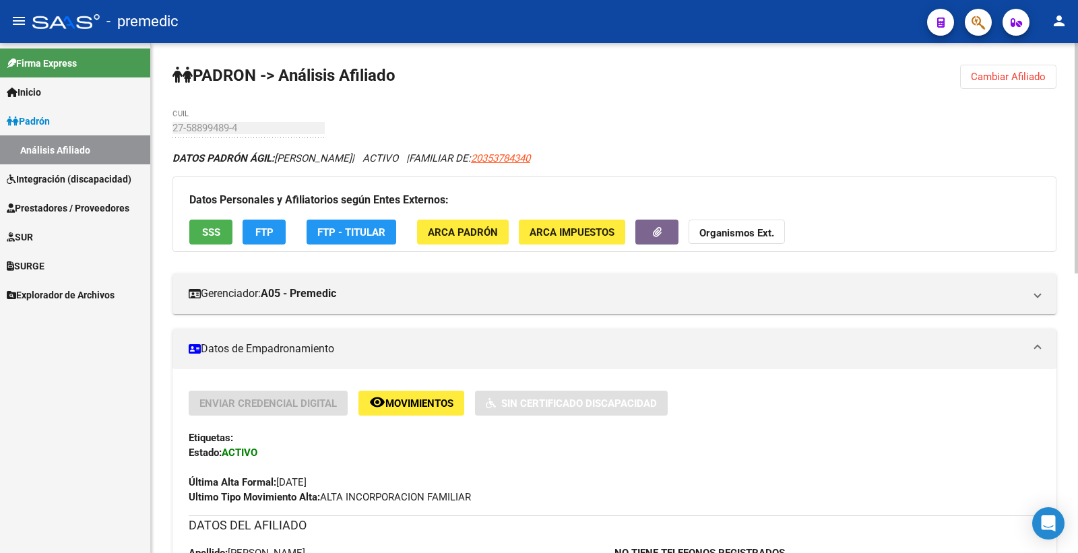
click at [1018, 88] on button "Cambiar Afiliado" at bounding box center [1008, 77] width 96 height 24
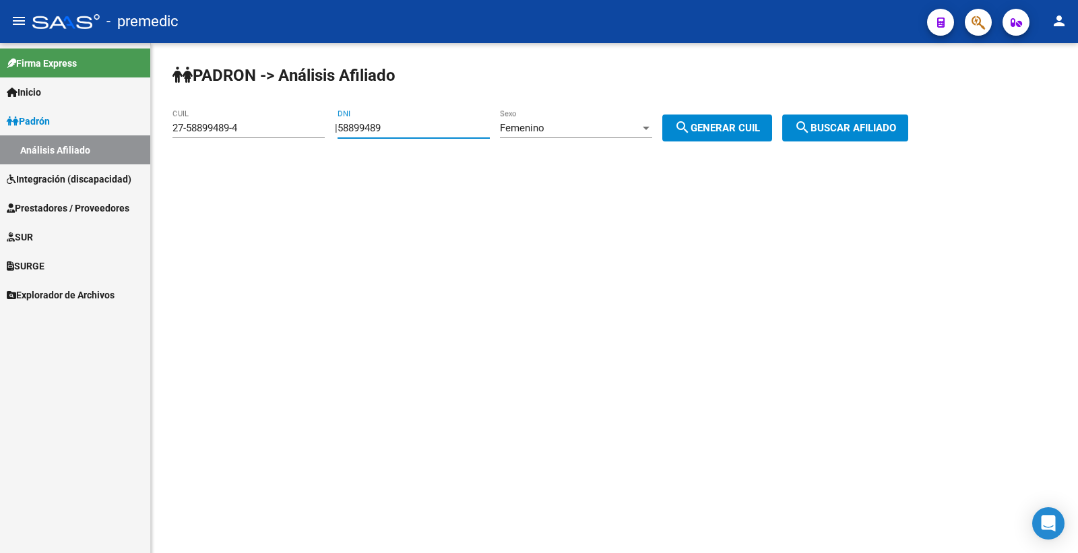
drag, startPoint x: 426, startPoint y: 123, endPoint x: 131, endPoint y: 137, distance: 294.9
click at [131, 137] on mat-sidenav-container "Firma Express Inicio Calendario SSS Instructivos Contacto OS Padrón Análisis Af…" at bounding box center [539, 298] width 1078 height 510
paste input "4134133"
type input "54134133"
click at [733, 129] on span "search Generar CUIL" at bounding box center [718, 128] width 86 height 12
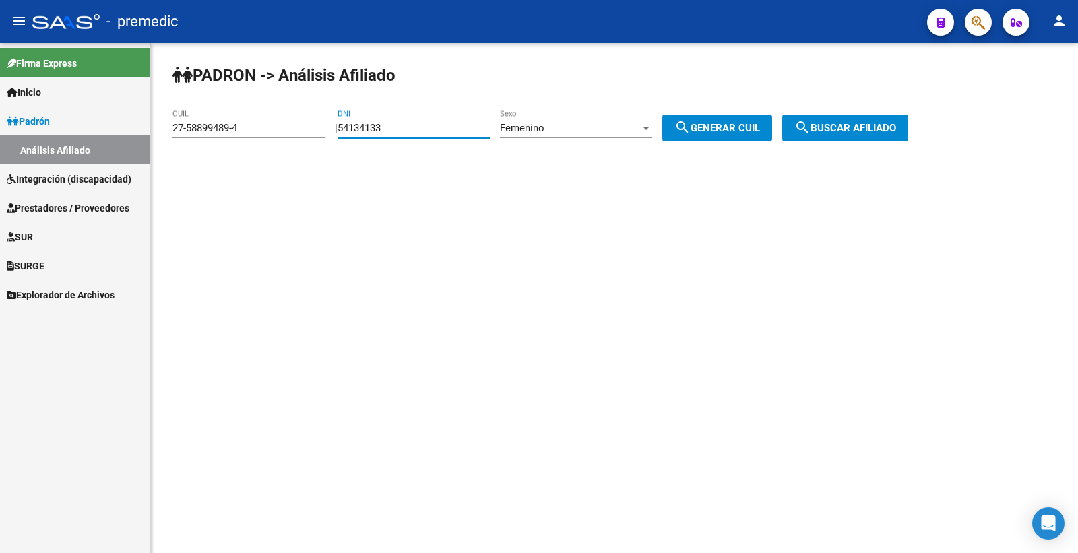
type input "27-54134133-7"
click at [733, 129] on span "search Generar CUIL" at bounding box center [718, 128] width 86 height 12
click at [849, 129] on span "search Buscar afiliado" at bounding box center [846, 128] width 102 height 12
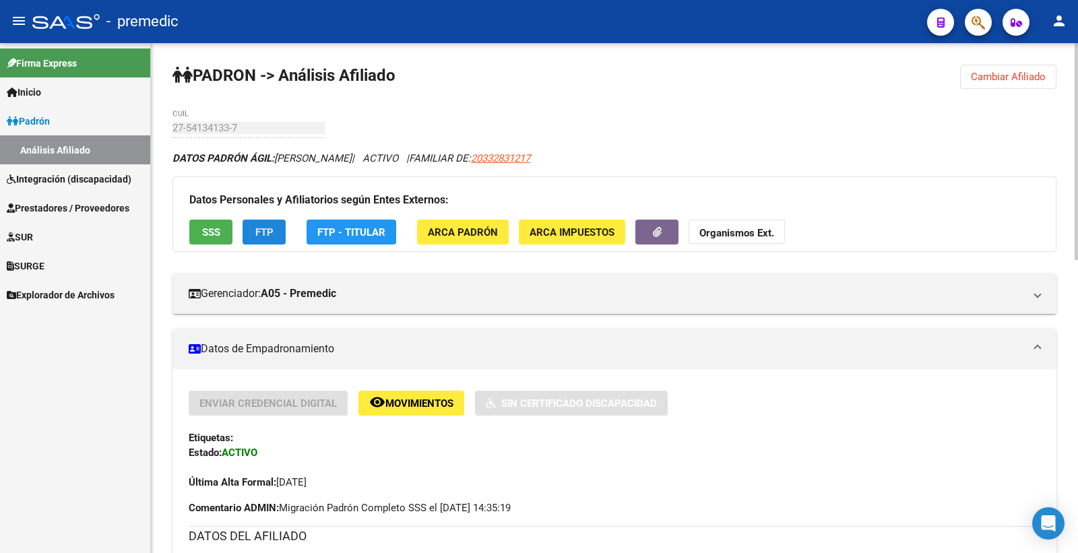
click at [255, 229] on span "FTP" at bounding box center [264, 232] width 18 height 12
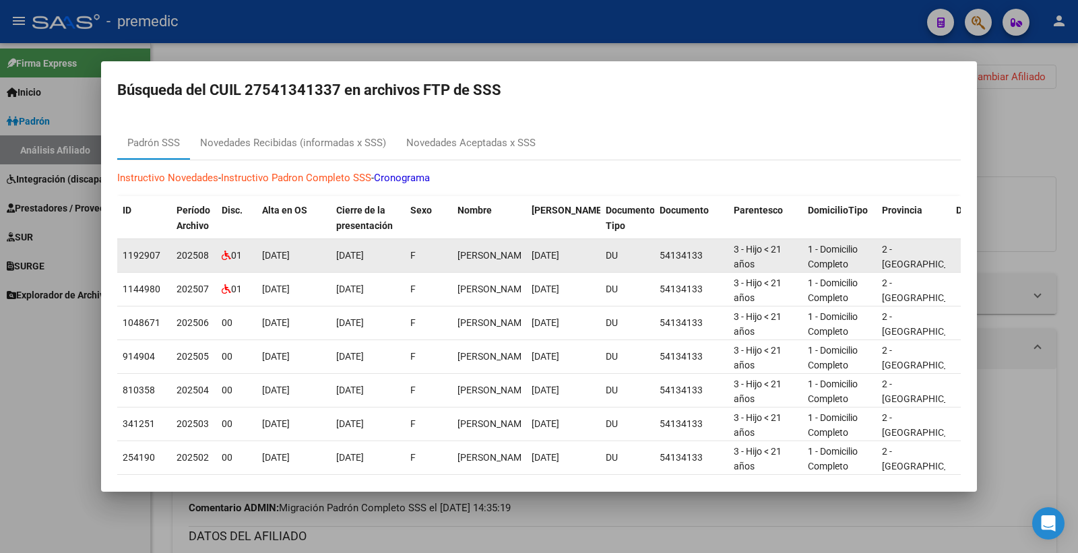
drag, startPoint x: 1060, startPoint y: 148, endPoint x: 520, endPoint y: 264, distance: 552.1
click at [1060, 149] on div at bounding box center [539, 276] width 1078 height 553
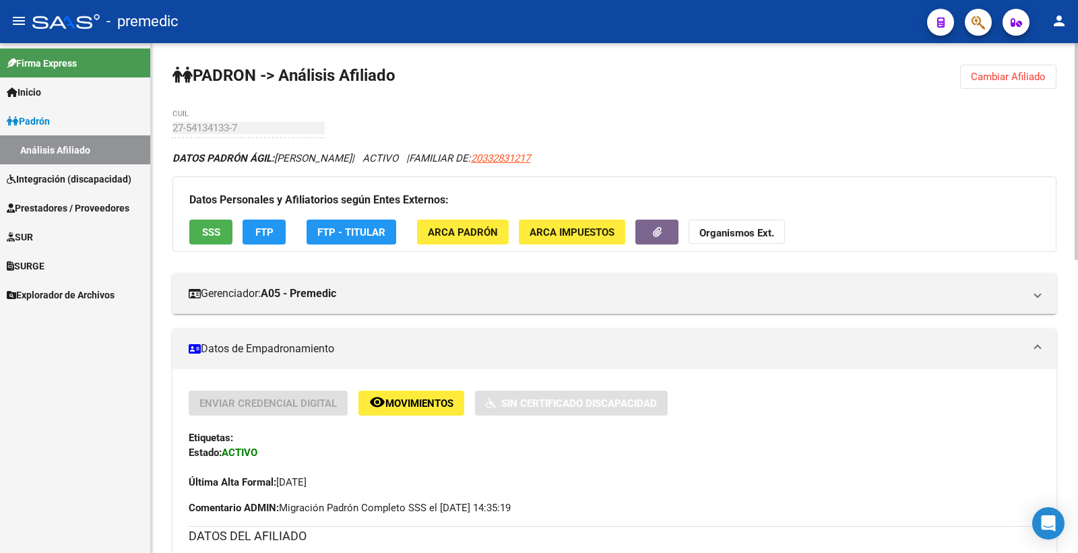
click at [218, 229] on span "SSS" at bounding box center [211, 232] width 18 height 12
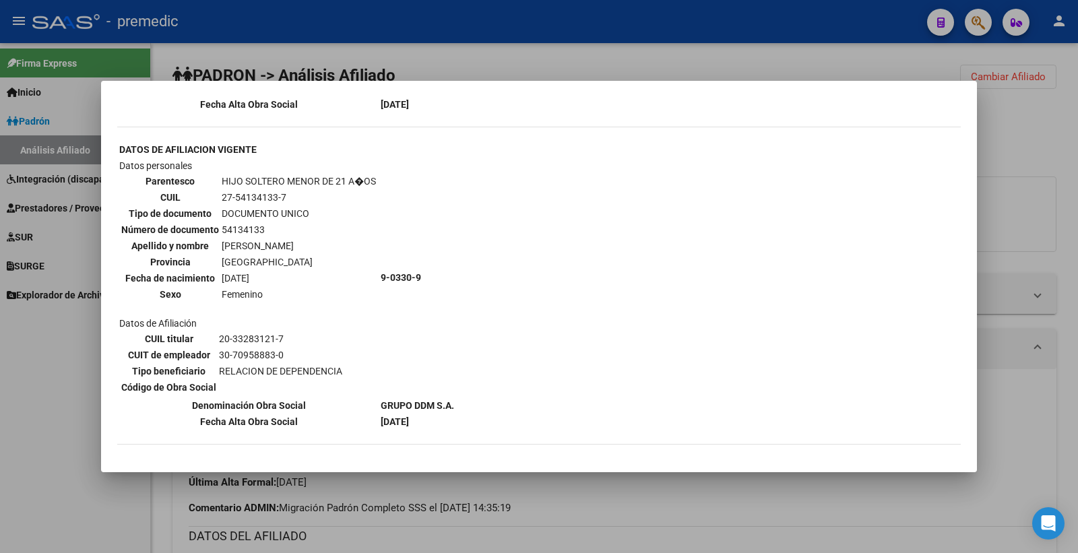
scroll to position [1112, 0]
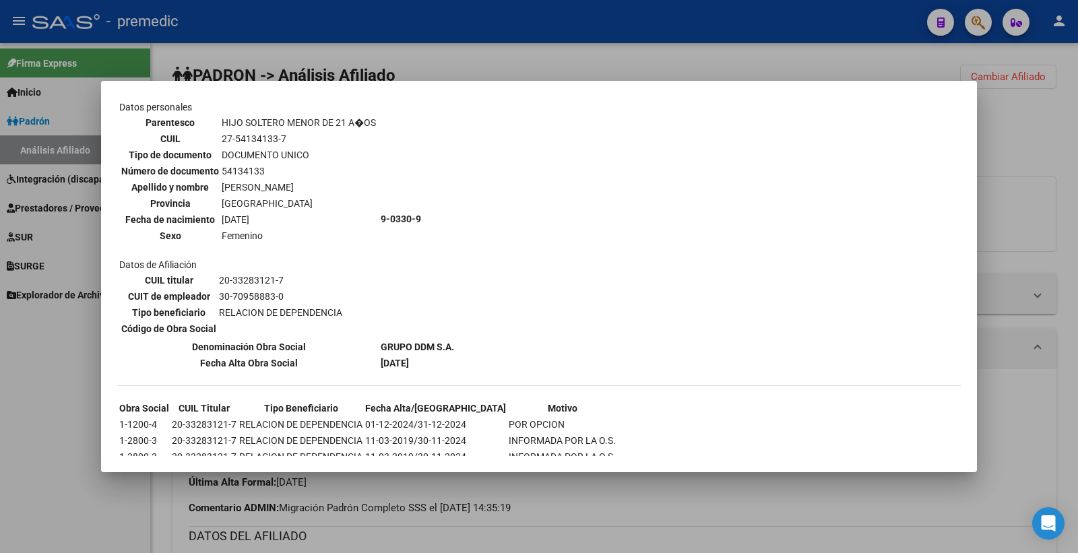
click at [1034, 150] on div at bounding box center [539, 276] width 1078 height 553
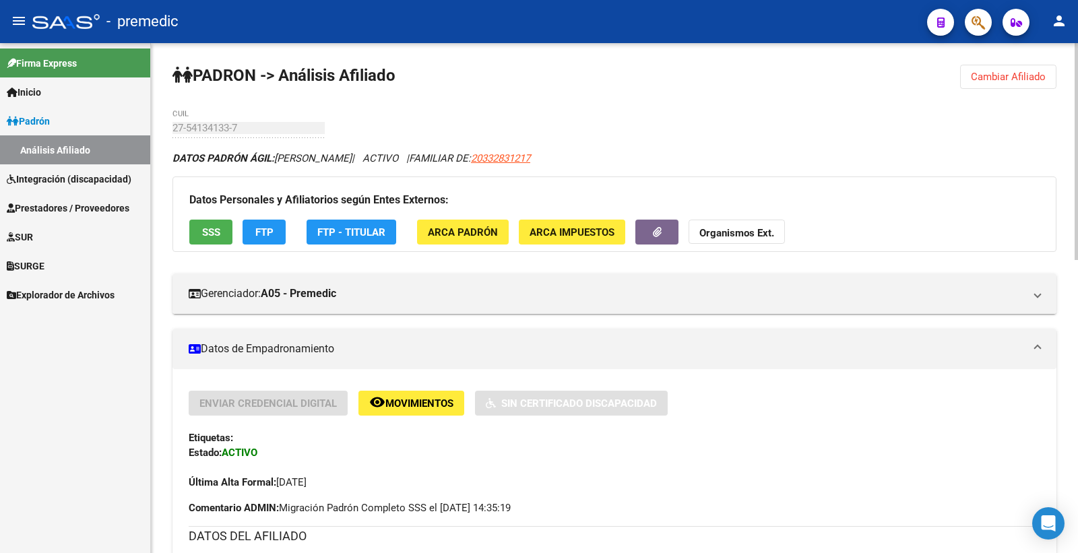
click at [1049, 77] on button "Cambiar Afiliado" at bounding box center [1008, 77] width 96 height 24
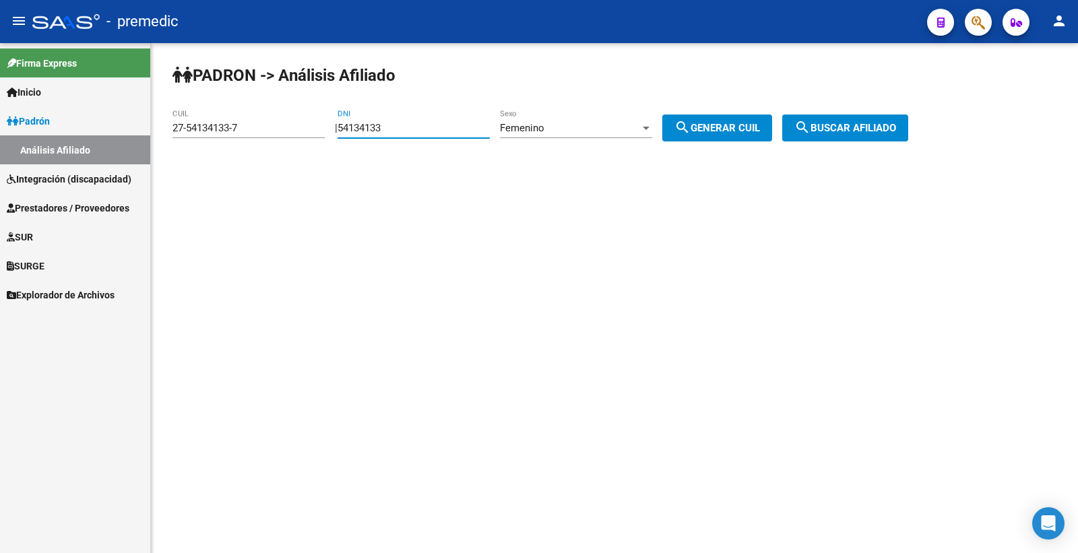
drag, startPoint x: 416, startPoint y: 131, endPoint x: 253, endPoint y: 127, distance: 163.2
click at [262, 131] on app-analisis-afiliado "PADRON -> Análisis Afiliado 27-54134133-7 CUIL | 54134133 DNI Femenino Sexo sea…" at bounding box center [546, 128] width 746 height 12
paste input "49553581"
type input "49553581"
click at [751, 136] on button "search Generar CUIL" at bounding box center [718, 128] width 110 height 27
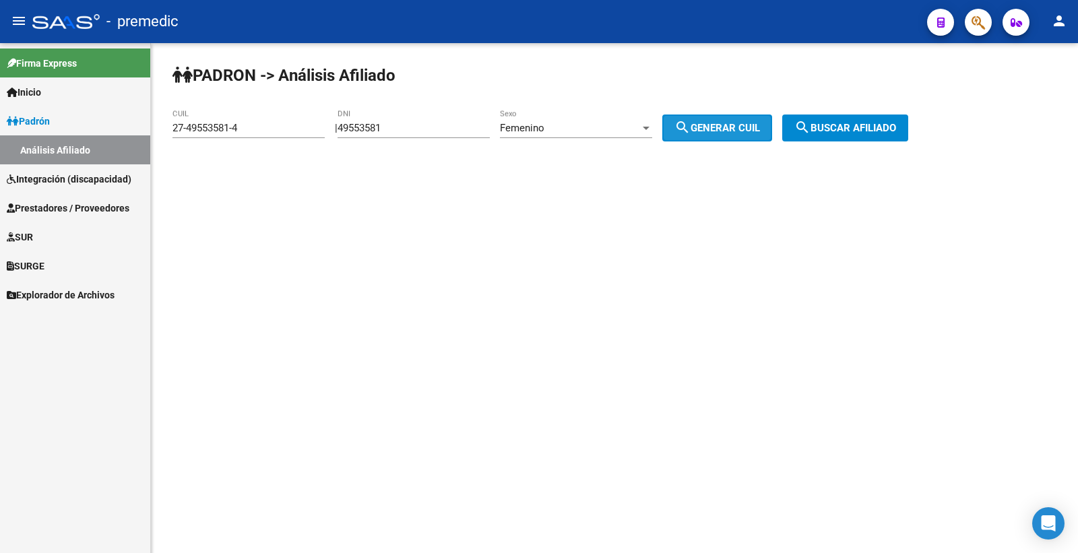
drag, startPoint x: 756, startPoint y: 135, endPoint x: 852, endPoint y: 137, distance: 96.4
click at [758, 135] on button "search Generar CUIL" at bounding box center [718, 128] width 110 height 27
click at [852, 137] on button "search Buscar afiliado" at bounding box center [846, 128] width 126 height 27
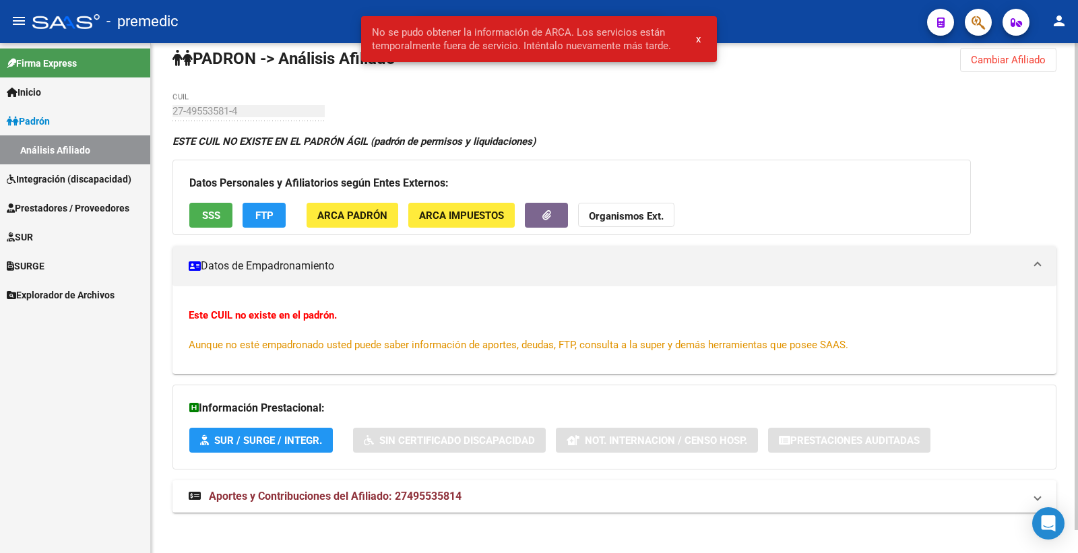
scroll to position [24, 0]
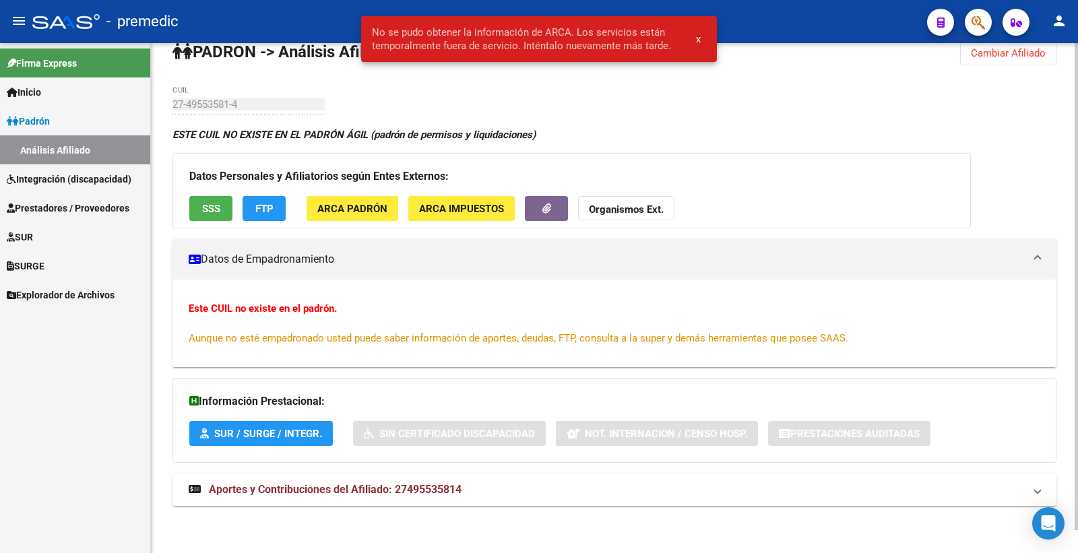
click at [968, 63] on button "Cambiar Afiliado" at bounding box center [1008, 53] width 96 height 24
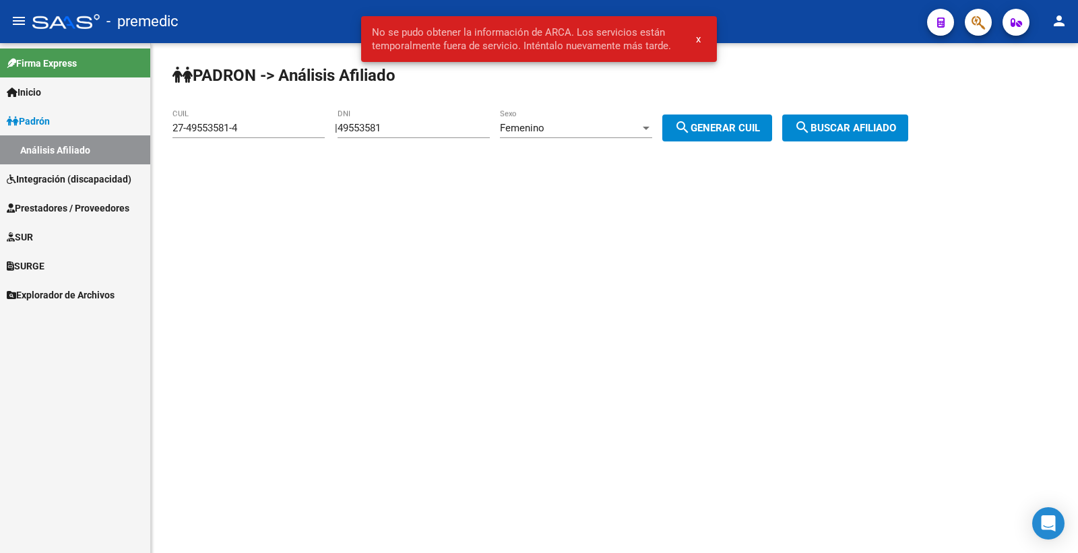
scroll to position [0, 0]
click at [574, 130] on div "Femenino" at bounding box center [570, 128] width 140 height 12
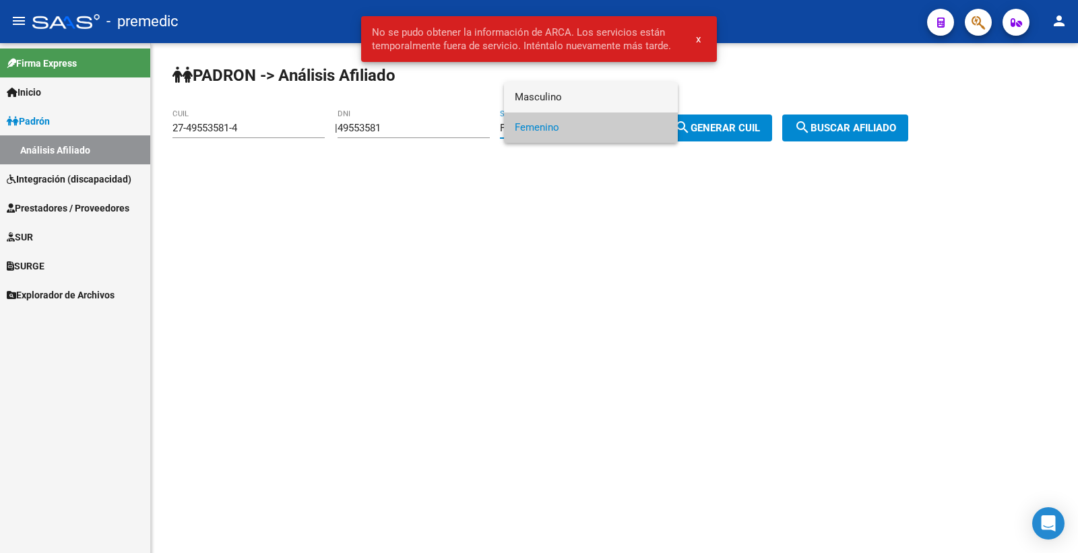
click at [588, 85] on span "Masculino" at bounding box center [591, 97] width 152 height 30
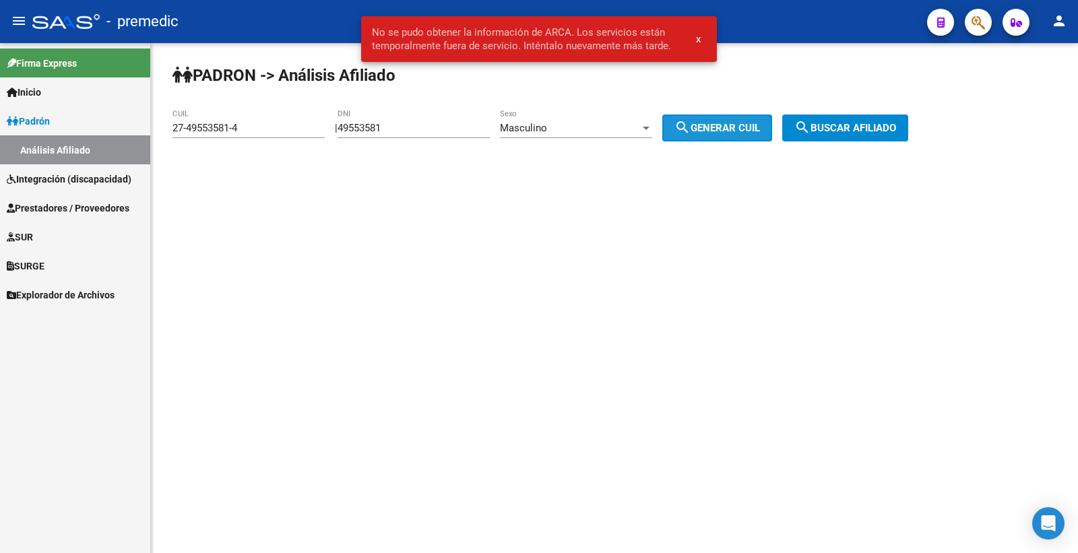
click at [723, 130] on span "search Generar CUIL" at bounding box center [718, 128] width 86 height 12
type input "23-49553581-9"
click at [772, 129] on button "search Generar CUIL" at bounding box center [718, 128] width 110 height 27
click at [832, 124] on span "search Buscar afiliado" at bounding box center [846, 128] width 102 height 12
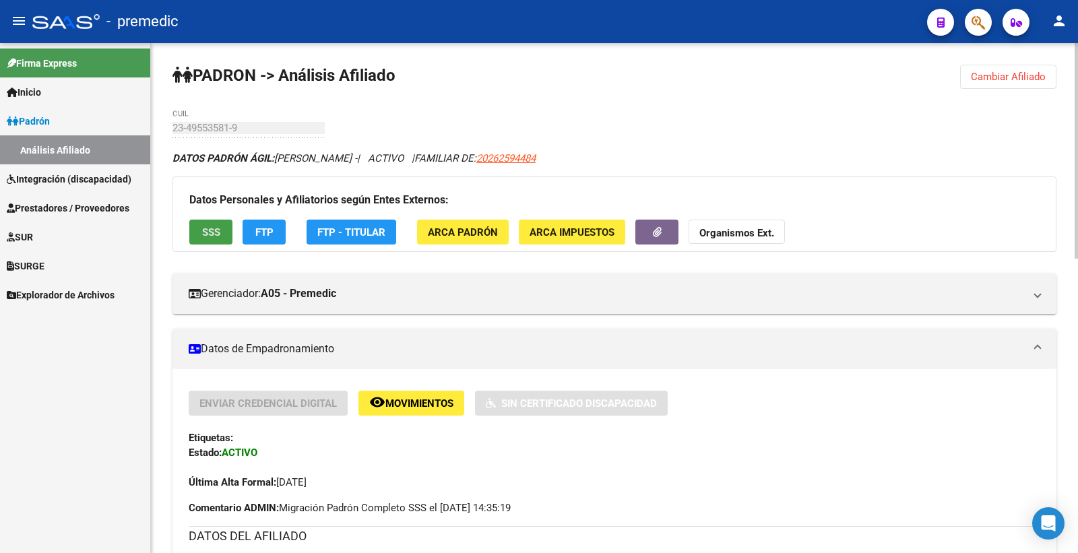
click at [216, 220] on button "SSS" at bounding box center [210, 232] width 43 height 25
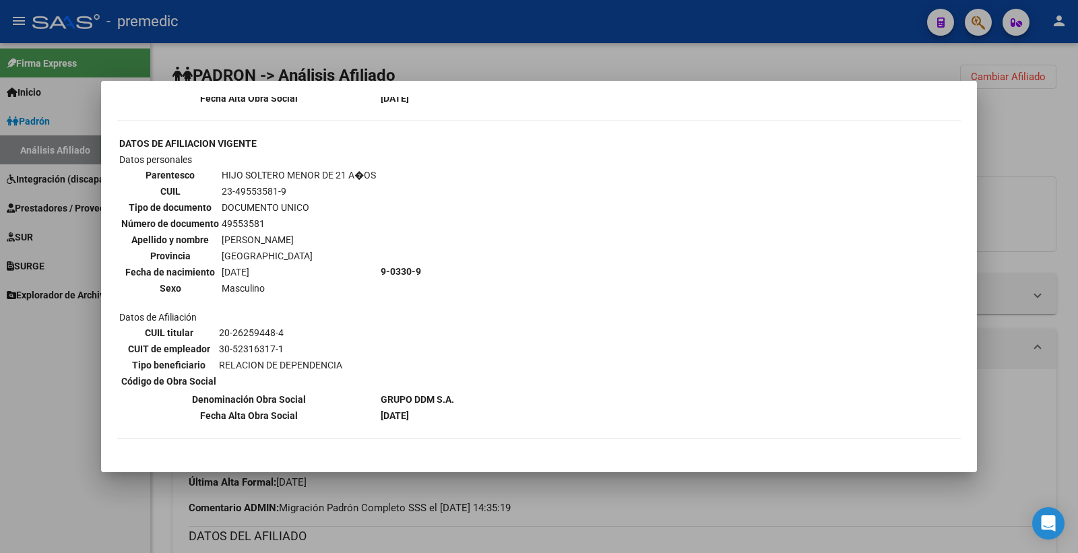
scroll to position [1402, 0]
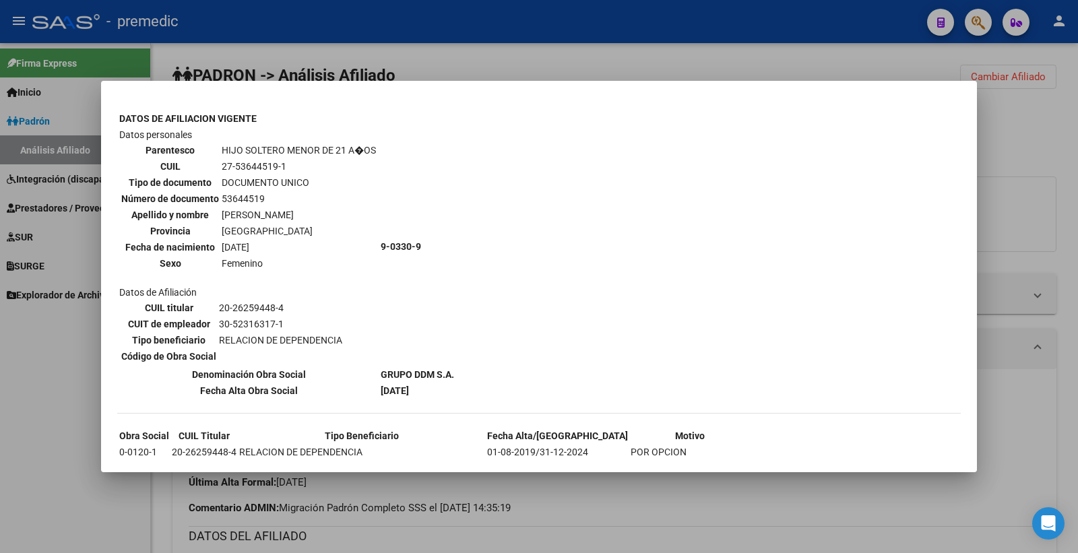
click at [1077, 229] on div at bounding box center [539, 276] width 1078 height 553
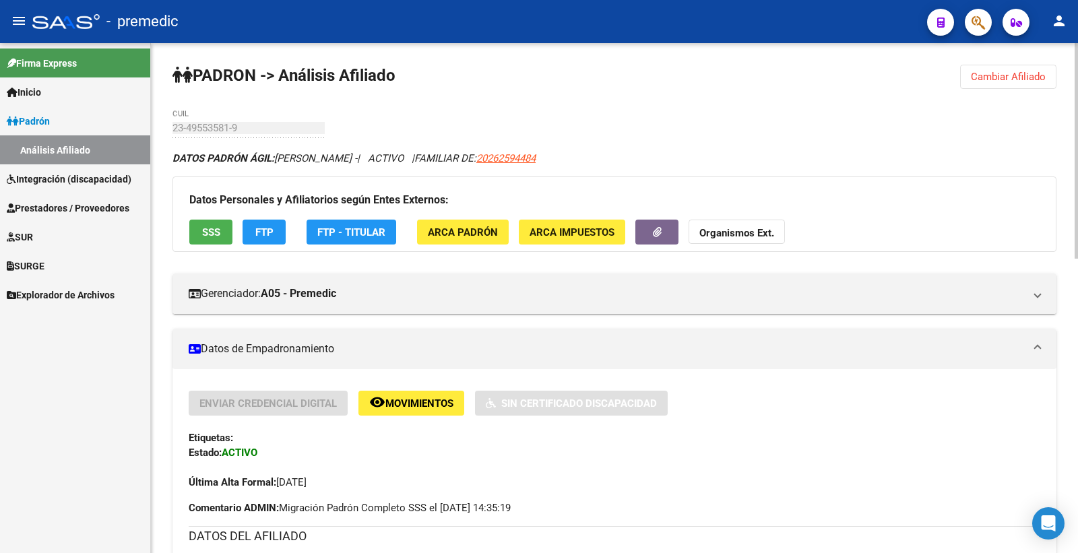
click at [277, 237] on button "FTP" at bounding box center [264, 232] width 43 height 25
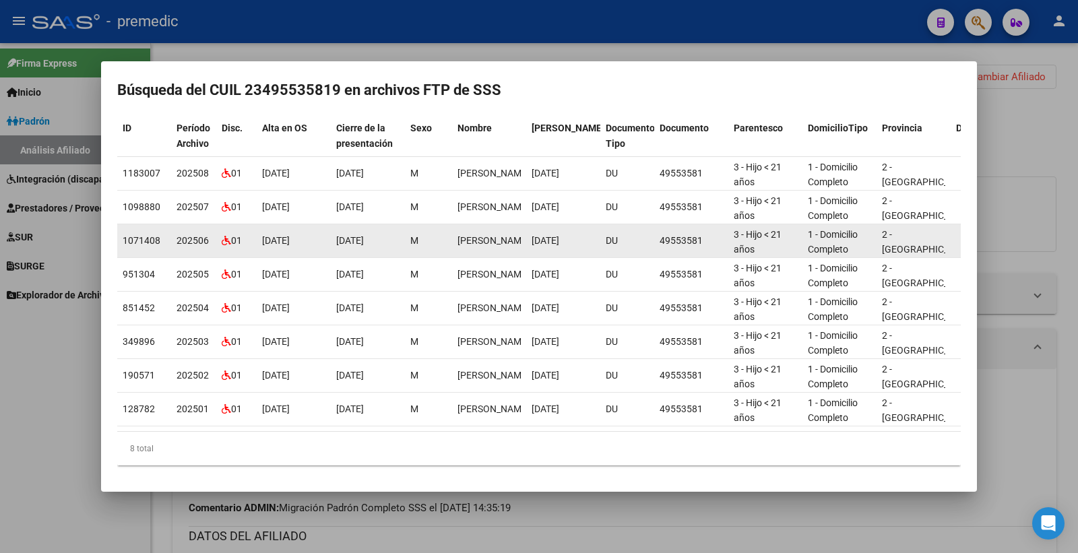
scroll to position [92, 0]
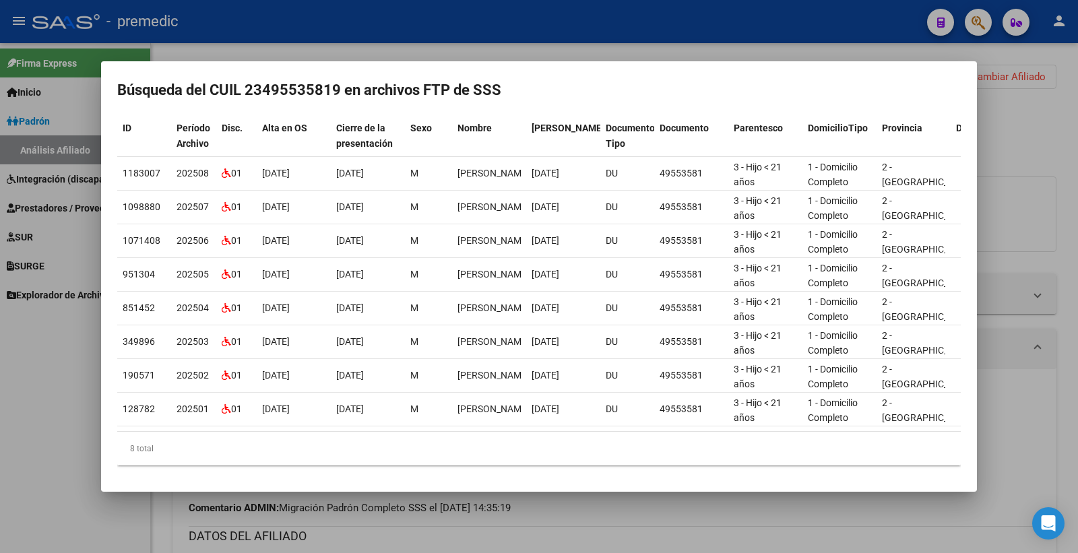
click at [1032, 172] on div at bounding box center [539, 276] width 1078 height 553
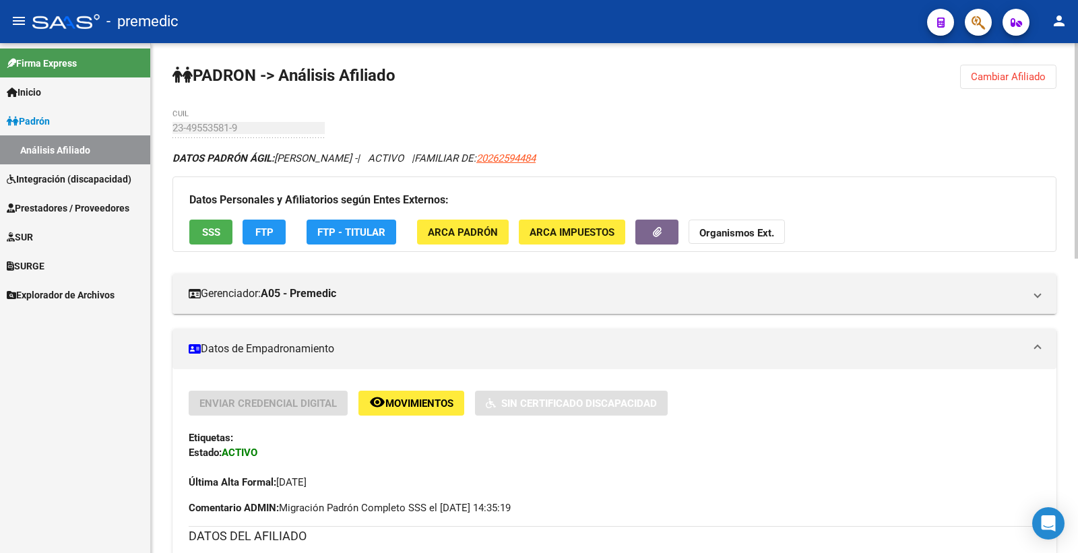
click at [1008, 80] on span "Cambiar Afiliado" at bounding box center [1008, 77] width 75 height 12
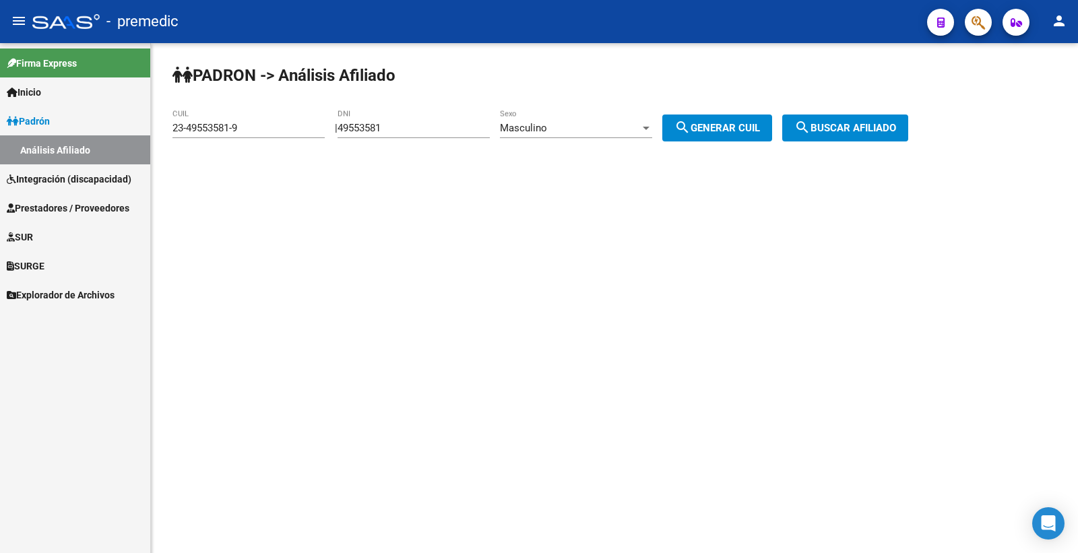
drag, startPoint x: 416, startPoint y: 119, endPoint x: 290, endPoint y: 139, distance: 127.5
click at [290, 134] on app-analisis-afiliado "PADRON -> Análisis Afiliado 23-49553581-9 CUIL | 49553581 DNI Masculino Sexo se…" at bounding box center [546, 128] width 746 height 12
click at [402, 125] on input "49553581" at bounding box center [414, 128] width 152 height 12
drag, startPoint x: 402, startPoint y: 125, endPoint x: 308, endPoint y: 125, distance: 93.7
click at [308, 125] on app-analisis-afiliado "PADRON -> Análisis Afiliado 23-49553581-9 CUIL | 49553581 DNI Masculino Sexo se…" at bounding box center [546, 128] width 746 height 12
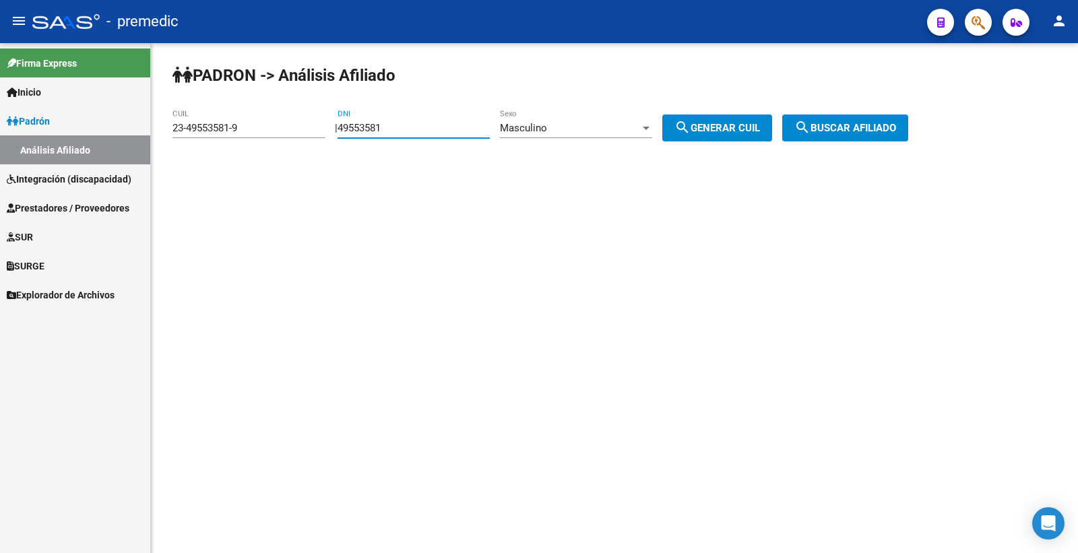
paste input "53294665"
type input "53294665"
click at [723, 124] on span "search Generar CUIL" at bounding box center [718, 128] width 86 height 12
type input "20-53294665-5"
click at [723, 124] on span "search Generar CUIL" at bounding box center [718, 128] width 86 height 12
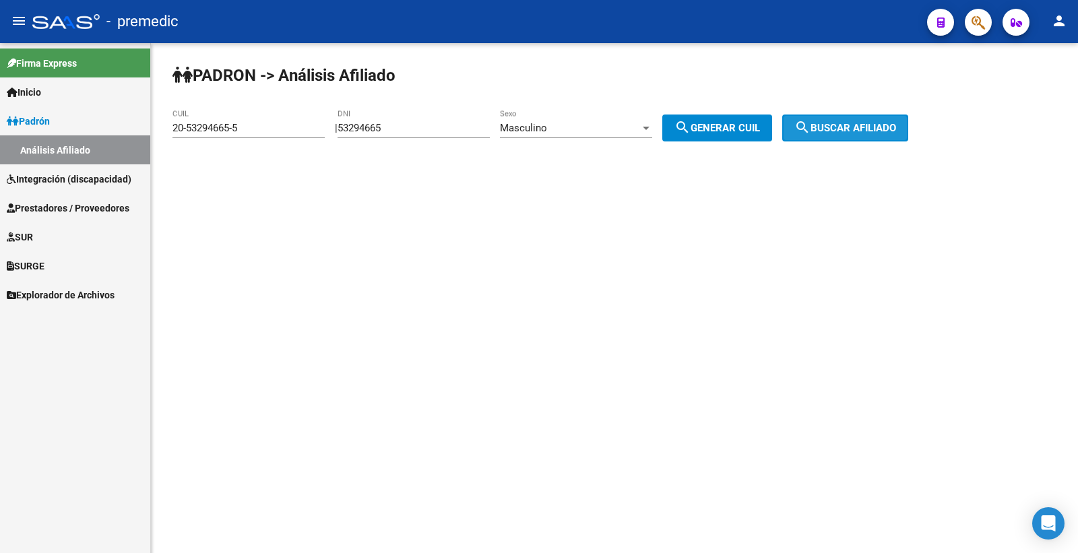
click at [832, 129] on span "search Buscar afiliado" at bounding box center [846, 128] width 102 height 12
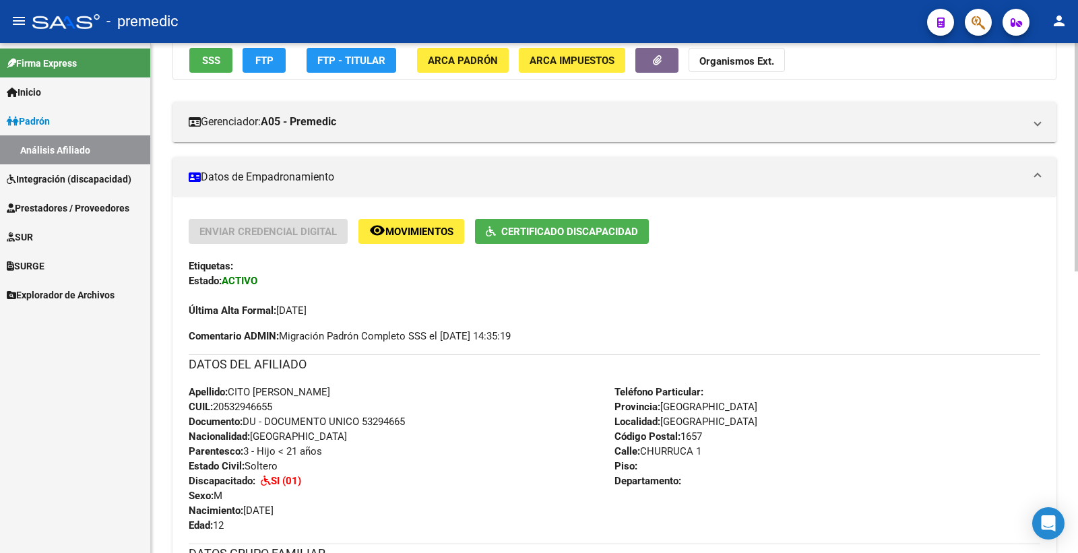
scroll to position [75, 0]
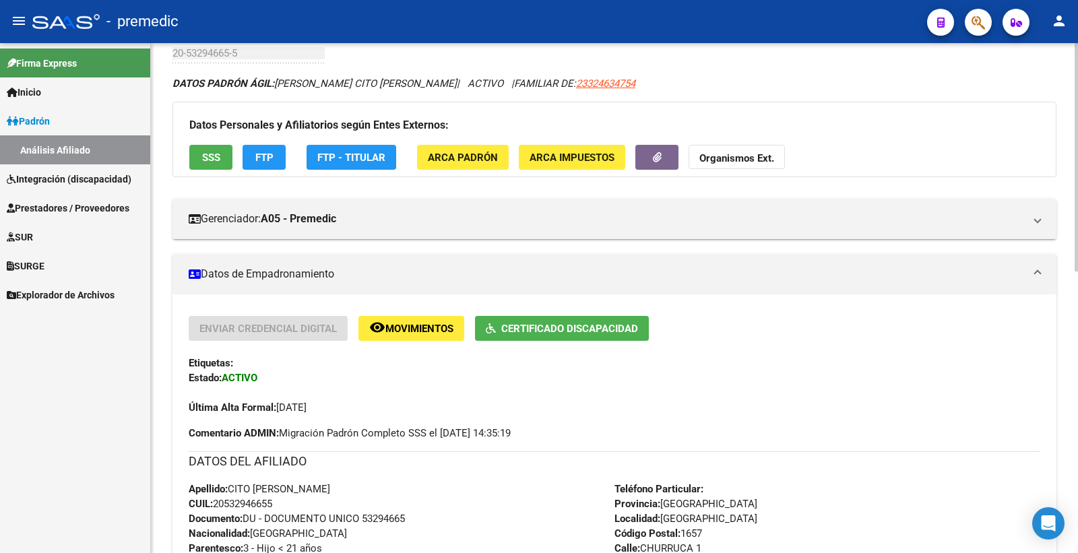
click at [197, 152] on button "SSS" at bounding box center [210, 157] width 43 height 25
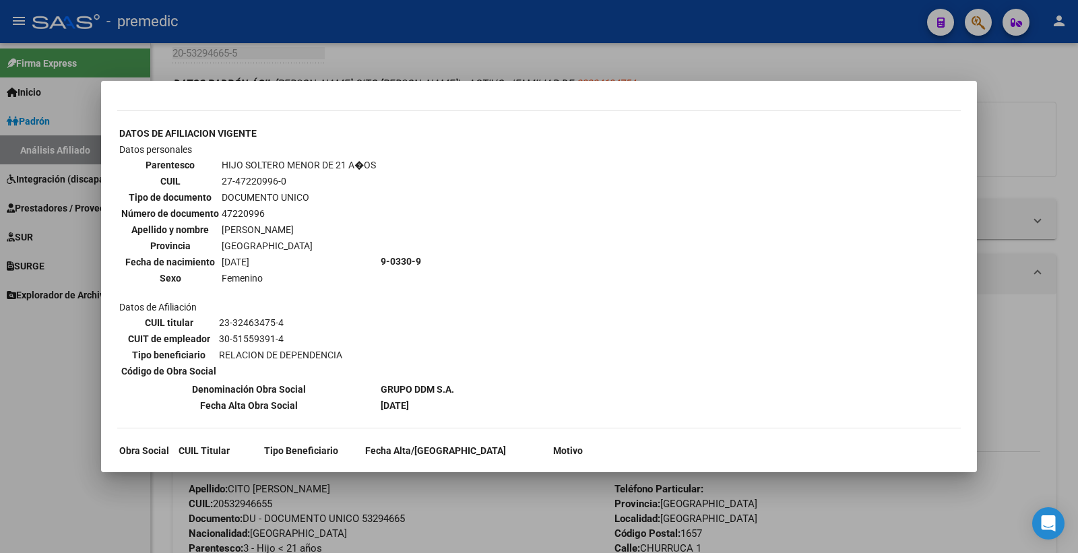
scroll to position [821, 0]
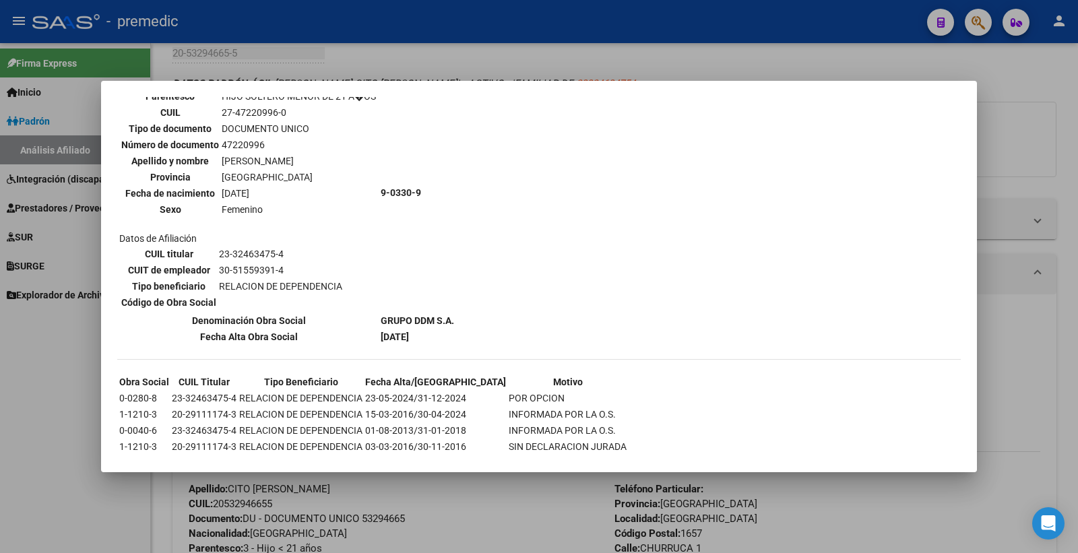
click at [1066, 173] on div at bounding box center [539, 276] width 1078 height 553
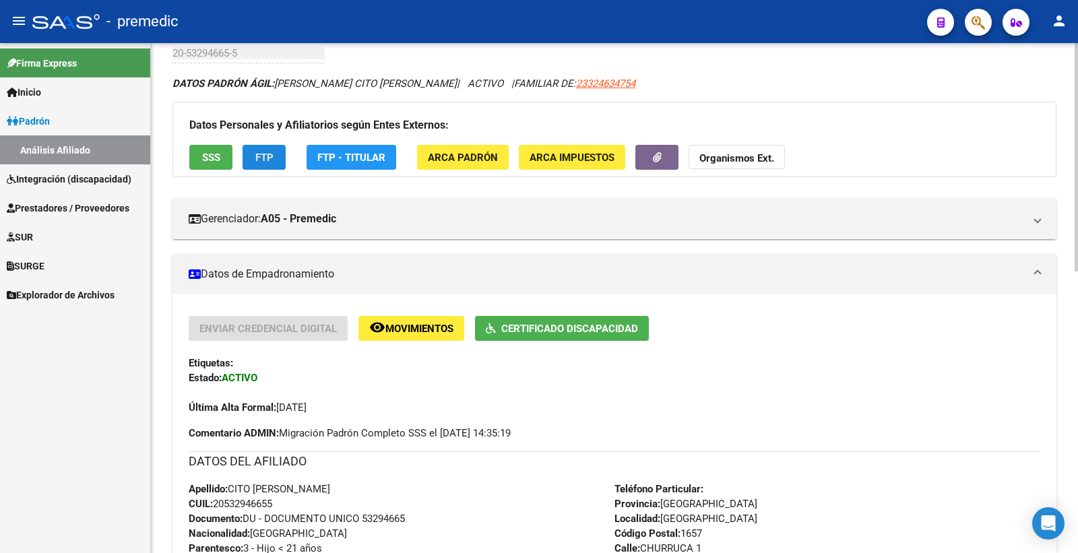
click at [244, 162] on button "FTP" at bounding box center [264, 157] width 43 height 25
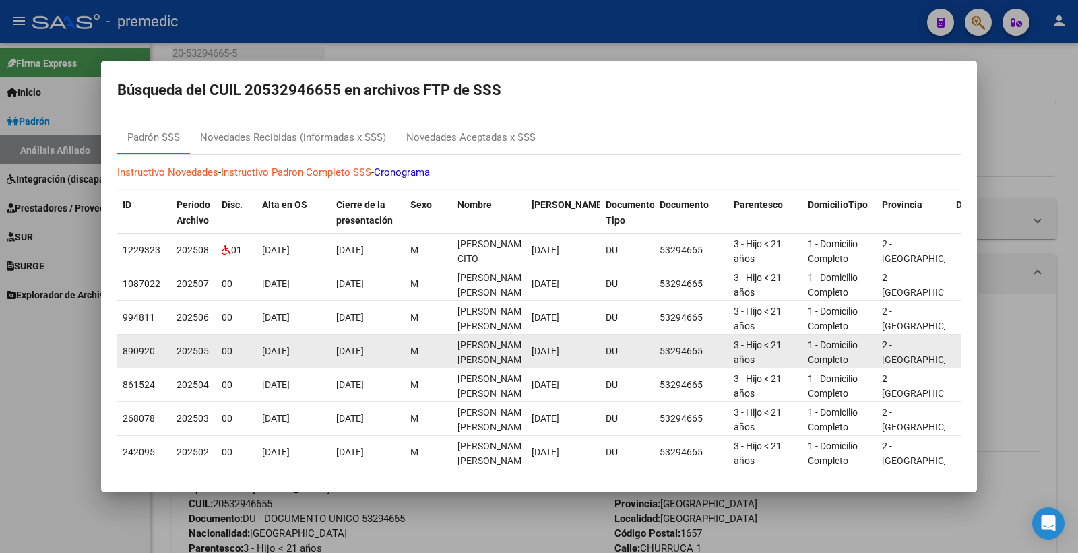
scroll to position [0, 0]
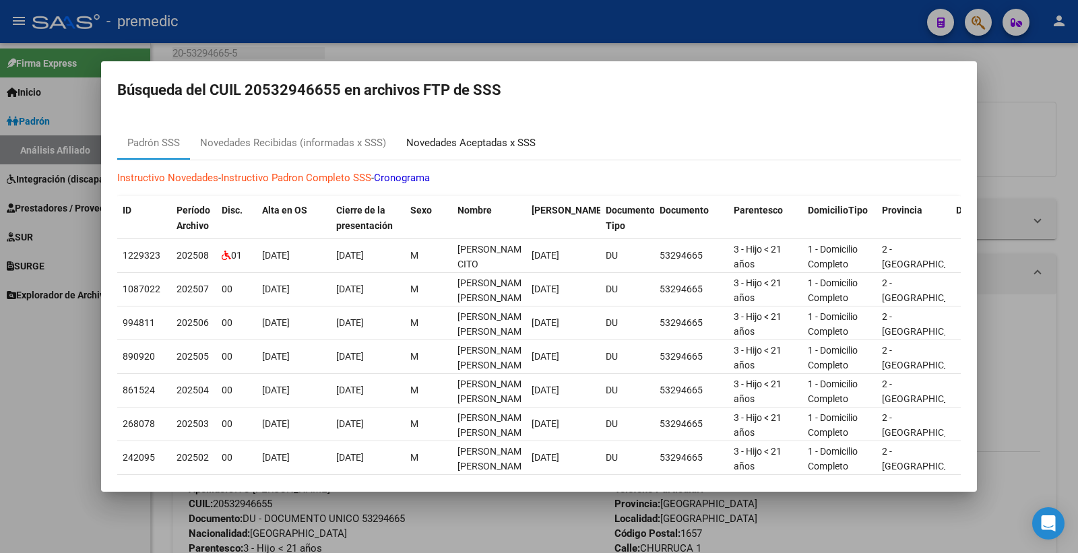
click at [515, 140] on div "Novedades Aceptadas x SSS" at bounding box center [470, 143] width 129 height 16
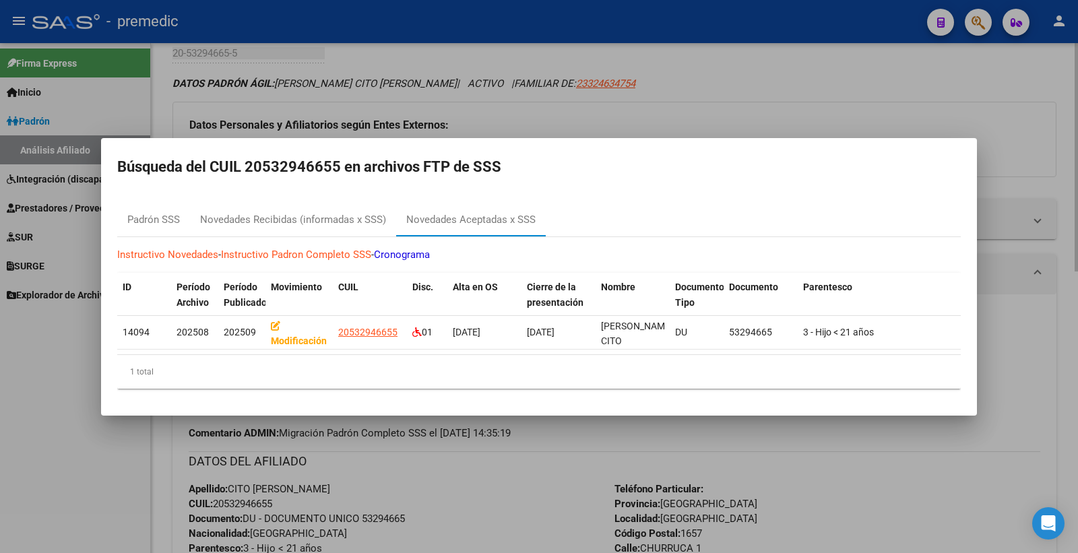
click at [1053, 140] on div at bounding box center [539, 276] width 1078 height 553
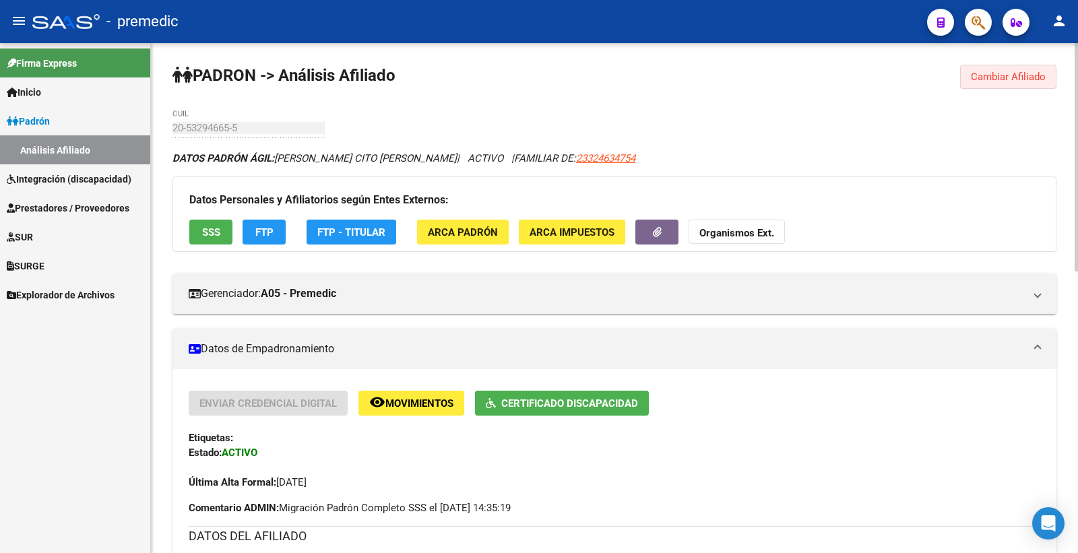
click at [1032, 75] on span "Cambiar Afiliado" at bounding box center [1008, 77] width 75 height 12
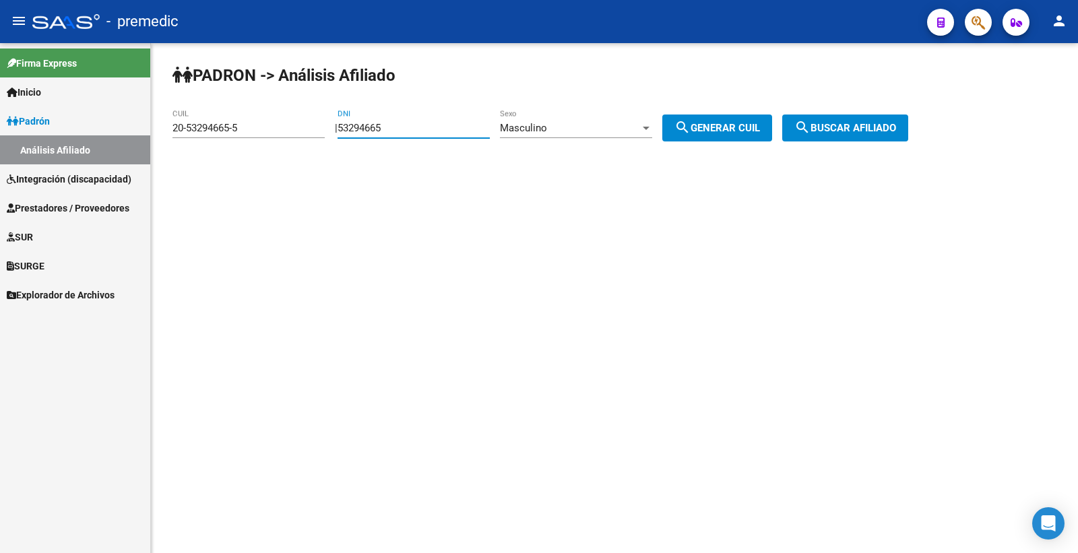
drag, startPoint x: 416, startPoint y: 128, endPoint x: 219, endPoint y: 122, distance: 196.9
click at [213, 128] on app-analisis-afiliado "PADRON -> Análisis Afiliado 20-53294665-5 CUIL | 53294665 DNI Masculino Sexo se…" at bounding box center [546, 128] width 746 height 12
paste input "4884967"
type input "54884967"
click at [675, 129] on div "| 54884967 DNI Masculino Sexo search Generar CUIL" at bounding box center [559, 128] width 448 height 12
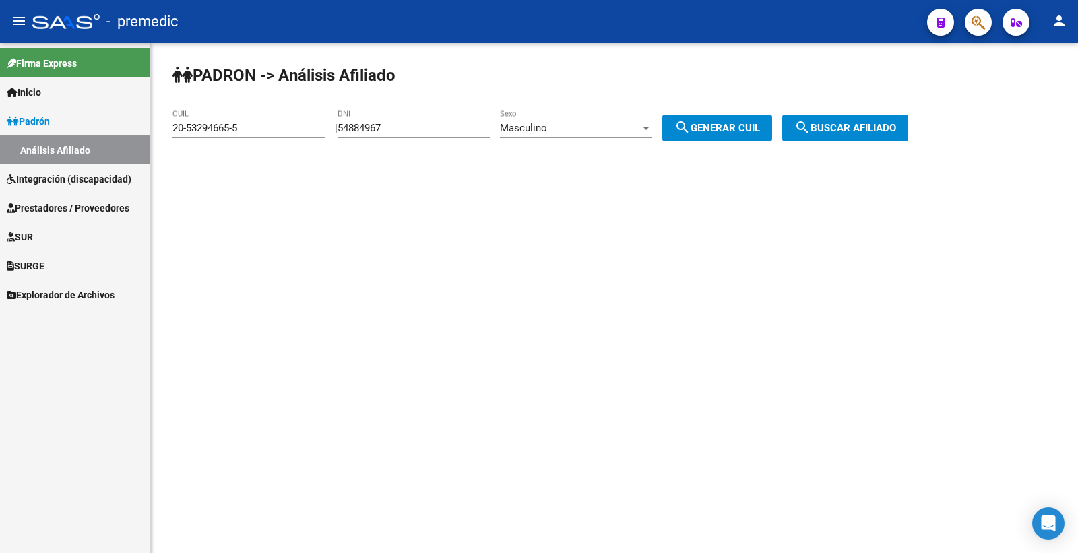
click at [645, 135] on div "Masculino Sexo" at bounding box center [576, 123] width 152 height 29
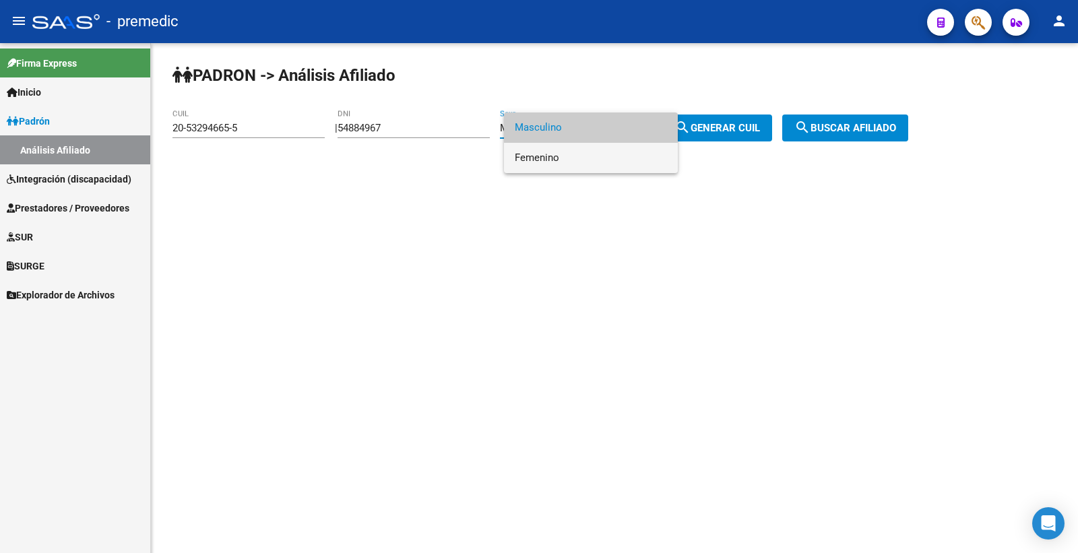
click at [558, 162] on span "Femenino" at bounding box center [591, 158] width 152 height 30
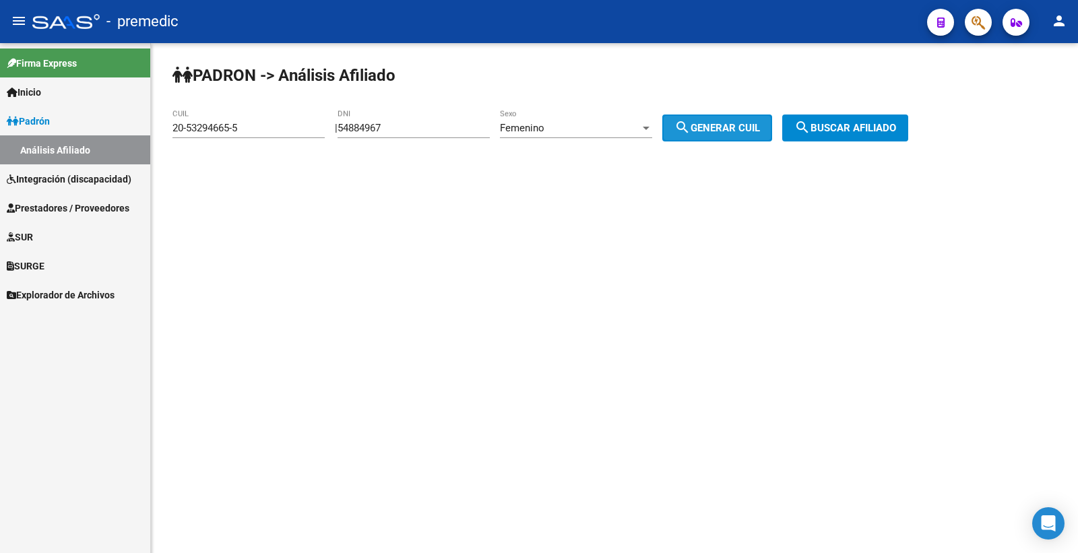
click at [718, 122] on span "search Generar CUIL" at bounding box center [718, 128] width 86 height 12
type input "27-54884967-0"
click at [718, 122] on span "search Generar CUIL" at bounding box center [718, 128] width 86 height 12
click at [811, 133] on mat-icon "search" at bounding box center [803, 127] width 16 height 16
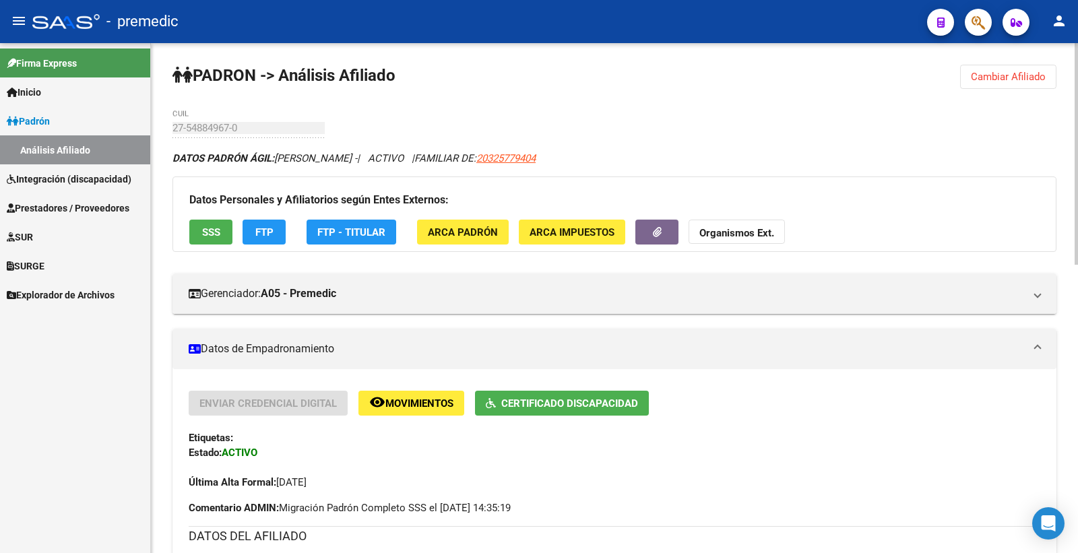
click at [226, 231] on button "SSS" at bounding box center [210, 232] width 43 height 25
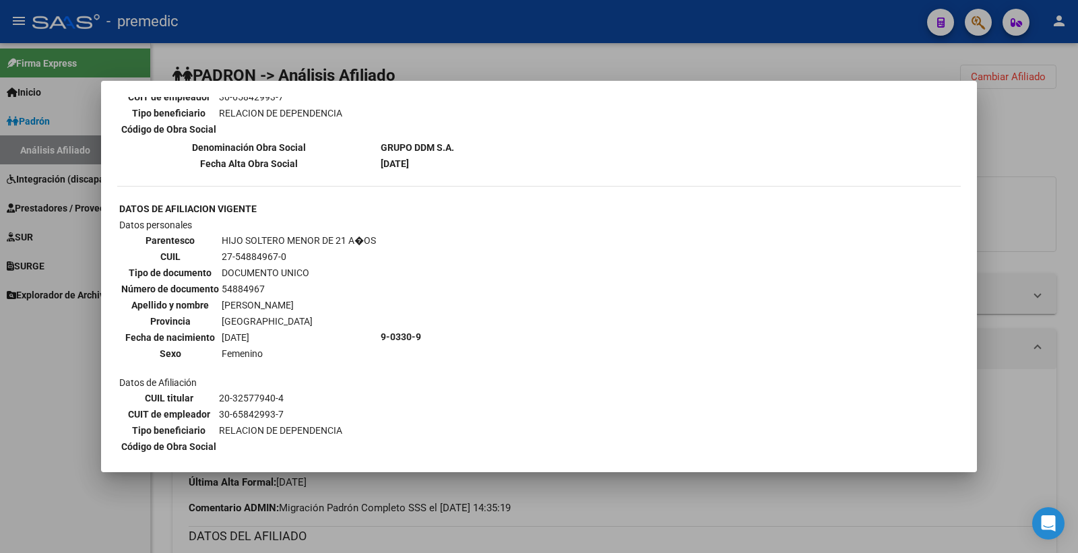
scroll to position [856, 0]
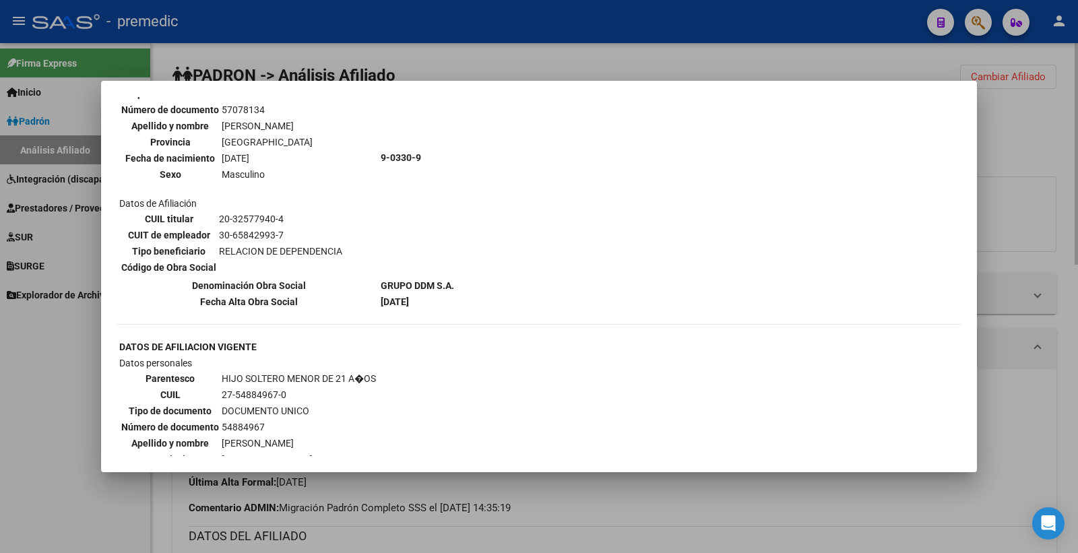
click at [1043, 160] on div at bounding box center [539, 276] width 1078 height 553
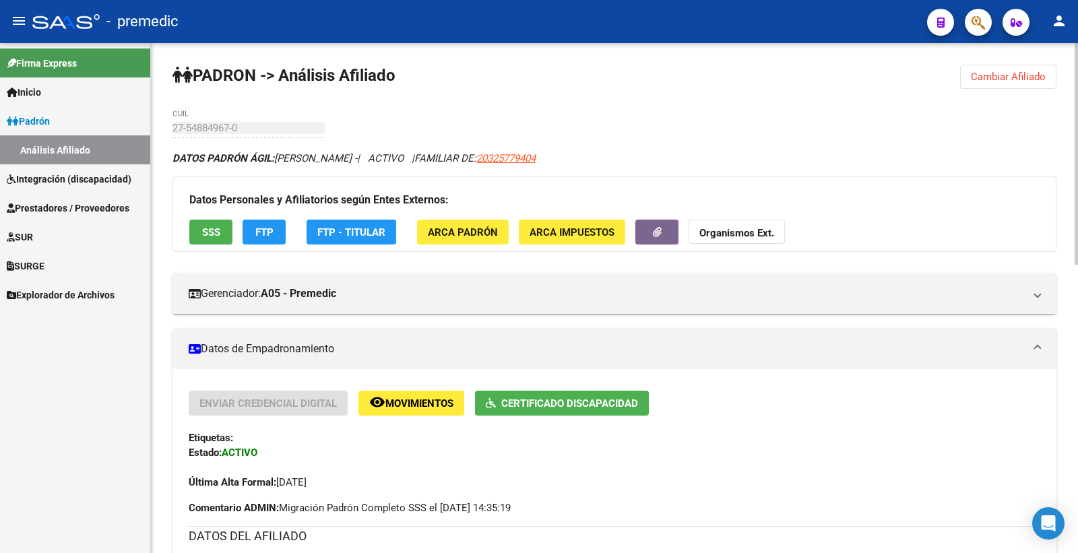
click at [255, 226] on span "FTP" at bounding box center [264, 232] width 18 height 12
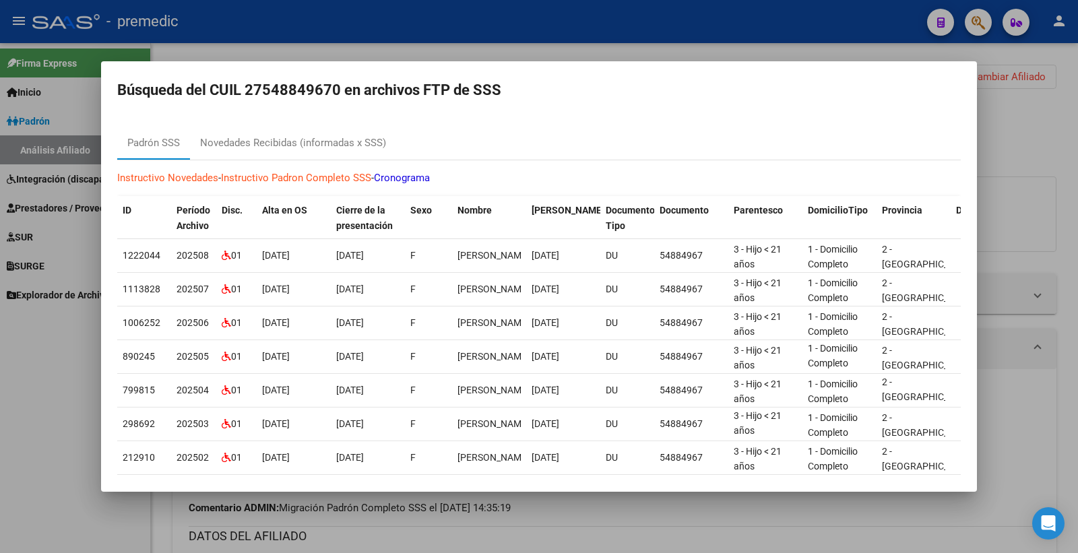
scroll to position [92, 0]
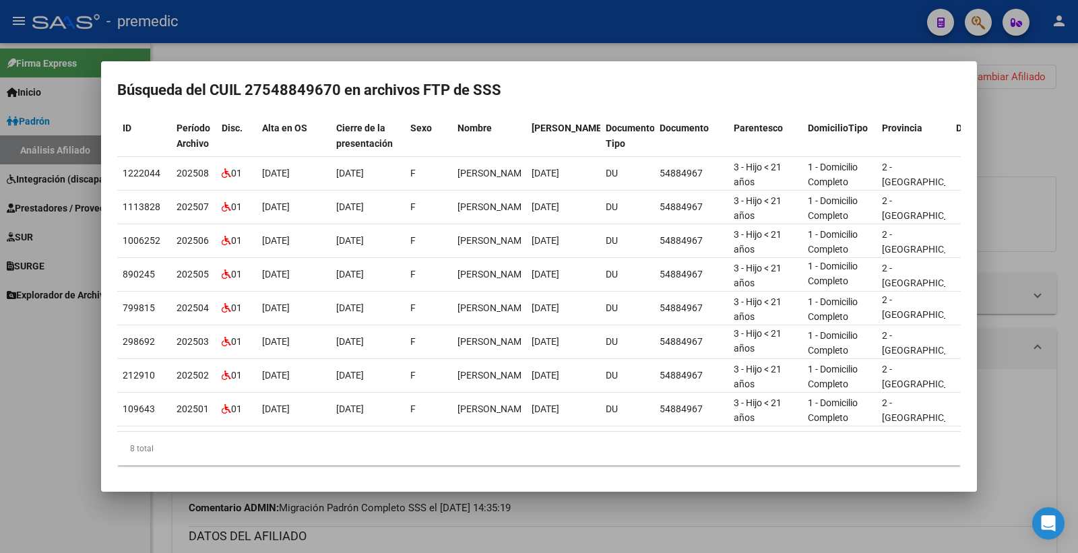
click at [1062, 202] on div at bounding box center [539, 276] width 1078 height 553
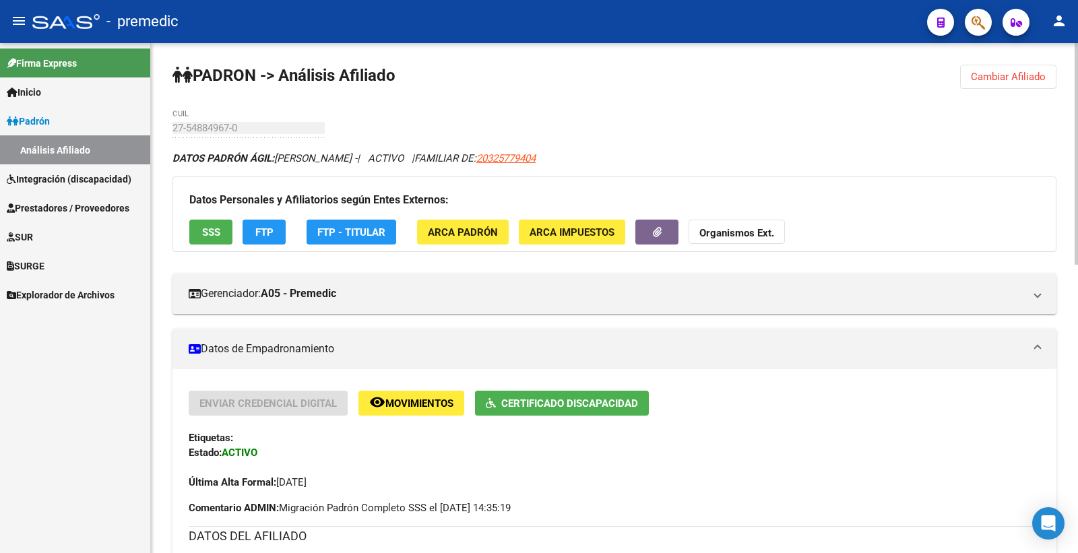
click at [293, 543] on h3 "DATOS DEL AFILIADO" at bounding box center [615, 536] width 852 height 19
click at [59, 121] on link "Padrón" at bounding box center [75, 120] width 150 height 29
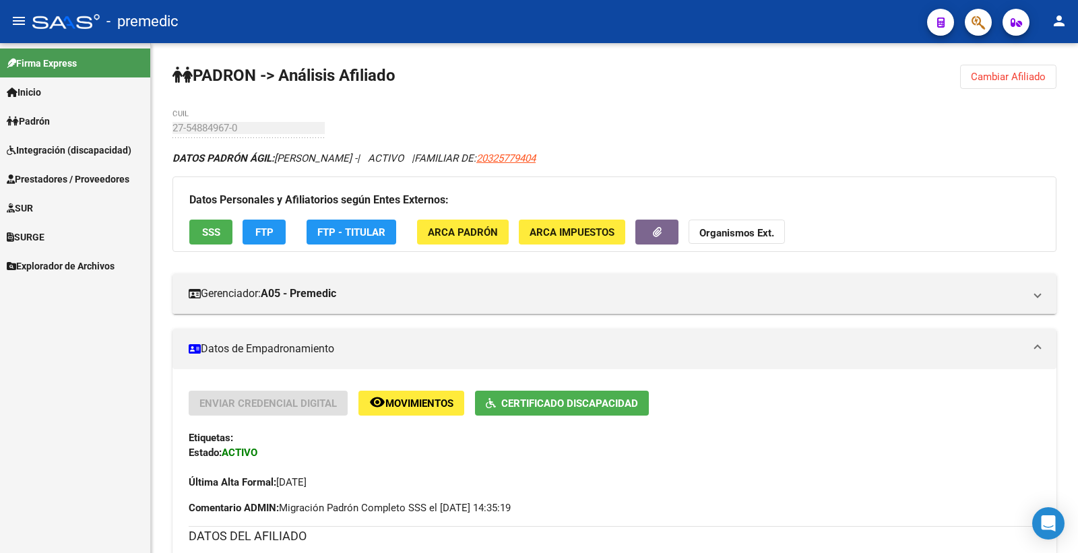
click at [72, 150] on span "Integración (discapacidad)" at bounding box center [69, 150] width 125 height 15
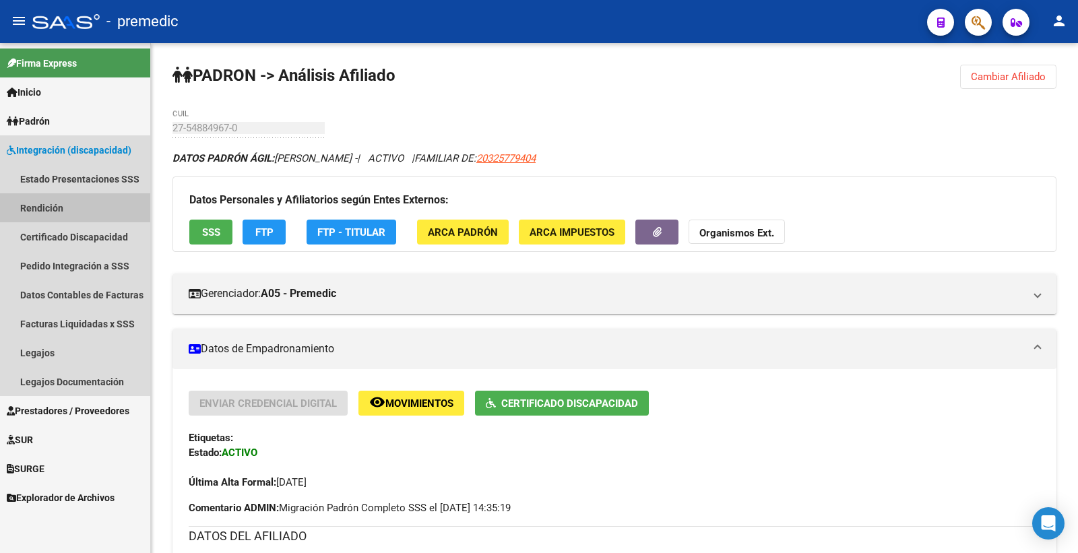
click at [59, 212] on link "Rendición" at bounding box center [75, 207] width 150 height 29
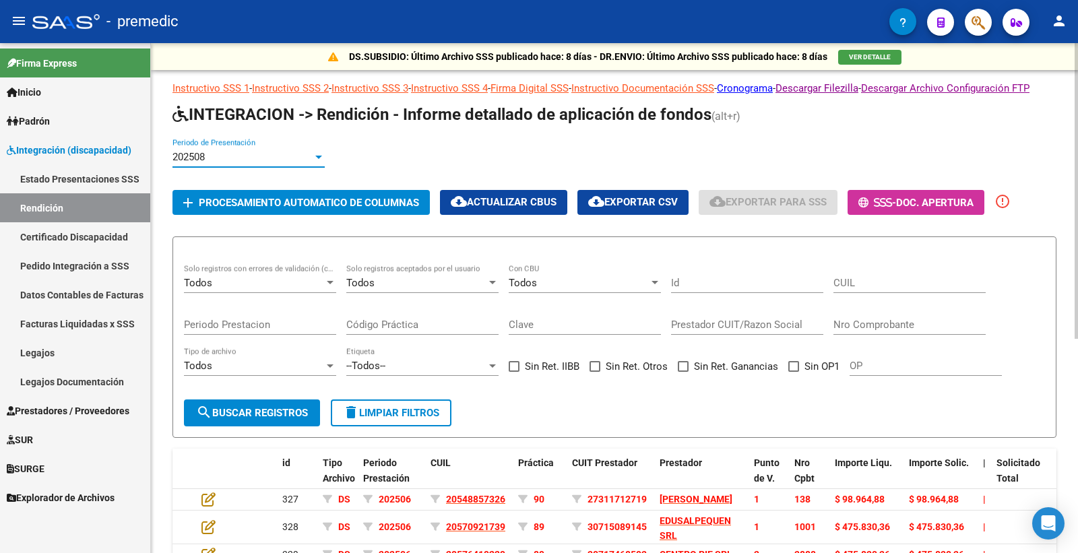
click at [259, 163] on div "202508" at bounding box center [243, 157] width 140 height 12
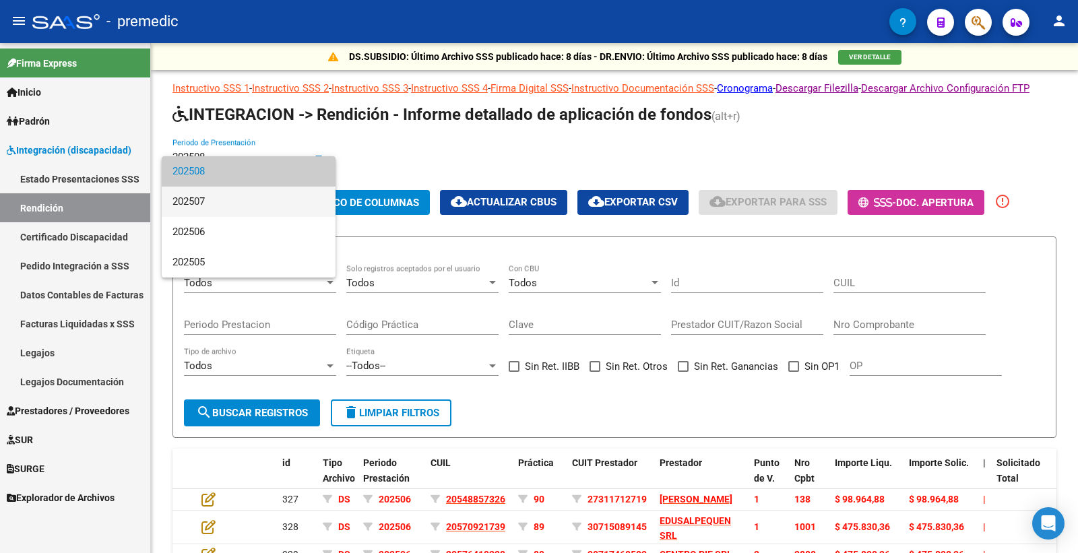
click at [272, 208] on span "202507" at bounding box center [249, 202] width 152 height 30
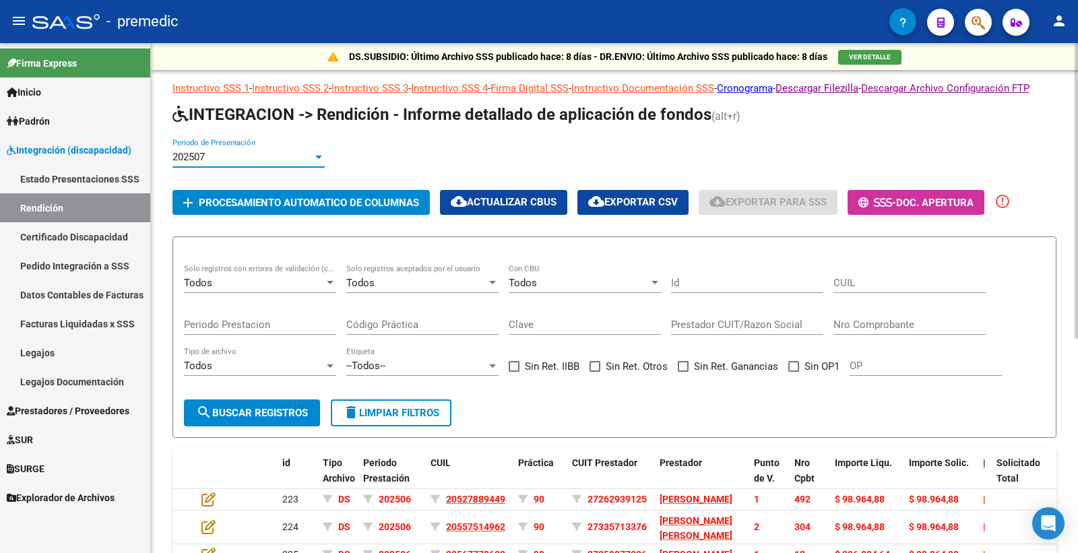
click at [261, 164] on div "202507 Periodo de Presentación" at bounding box center [249, 152] width 152 height 29
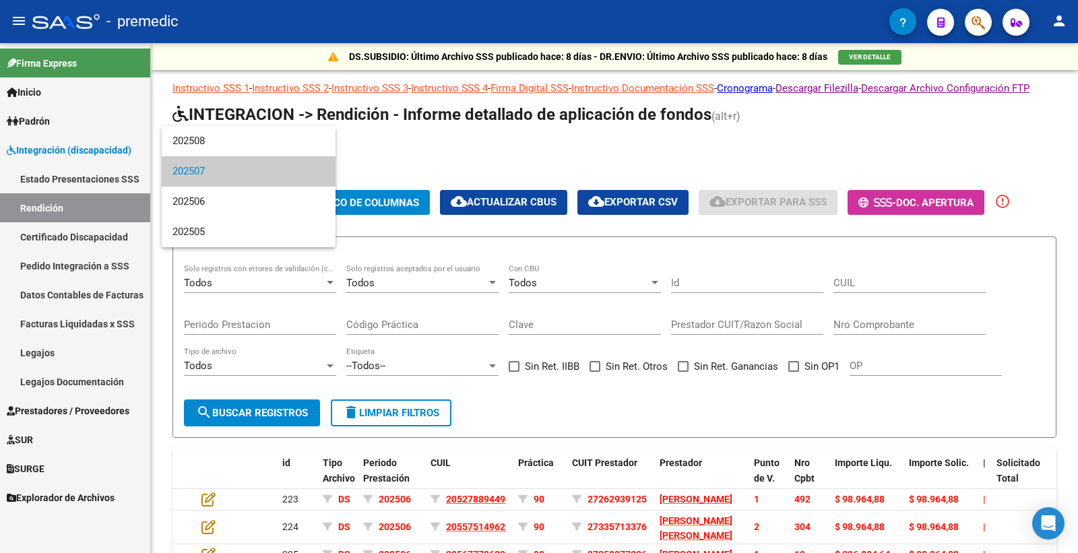
click at [507, 186] on div at bounding box center [539, 276] width 1078 height 553
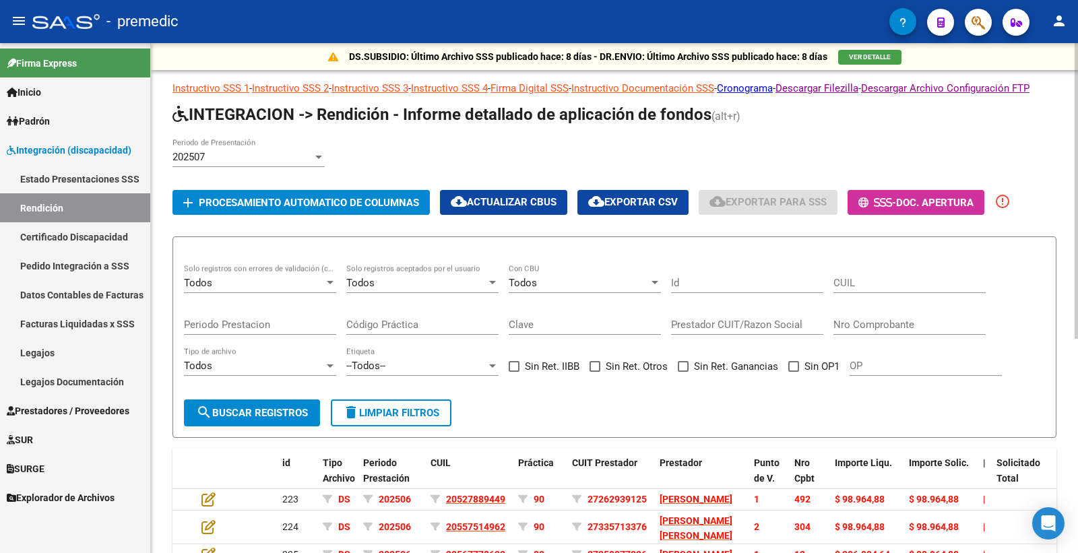
click at [219, 163] on div "202507" at bounding box center [243, 157] width 140 height 12
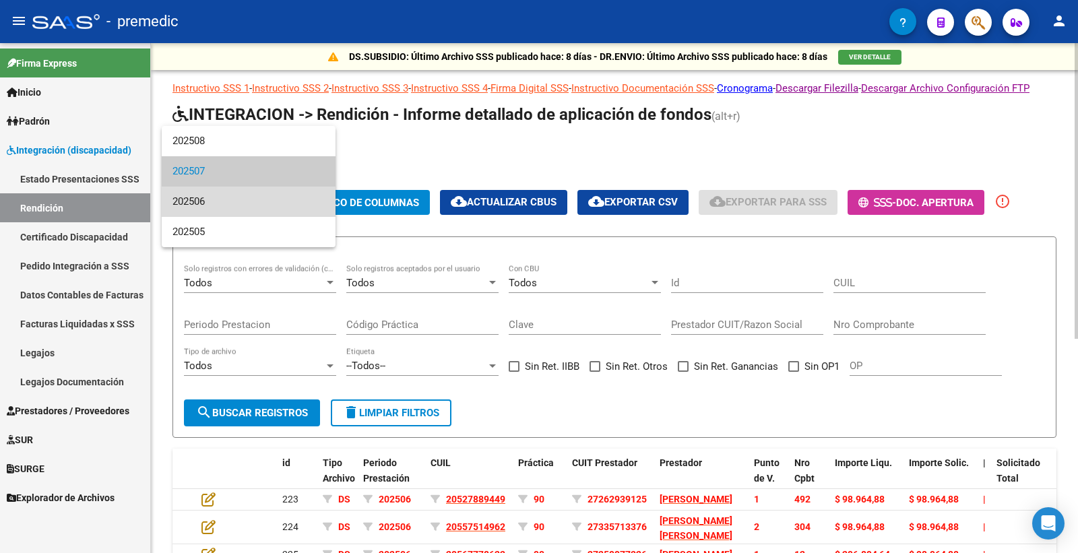
click at [226, 202] on span "202506" at bounding box center [249, 202] width 152 height 30
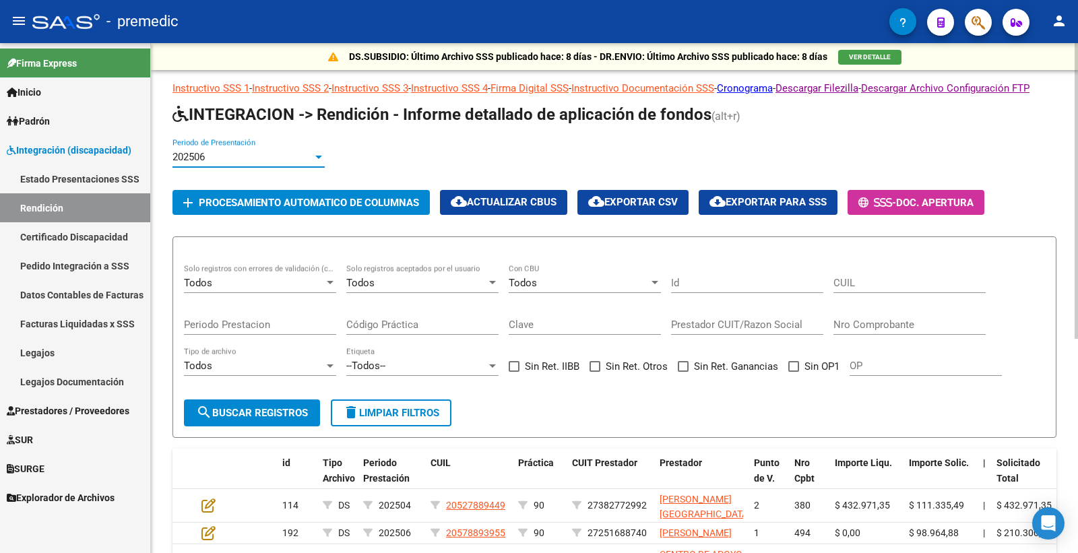
click at [247, 163] on div "202506" at bounding box center [243, 157] width 140 height 12
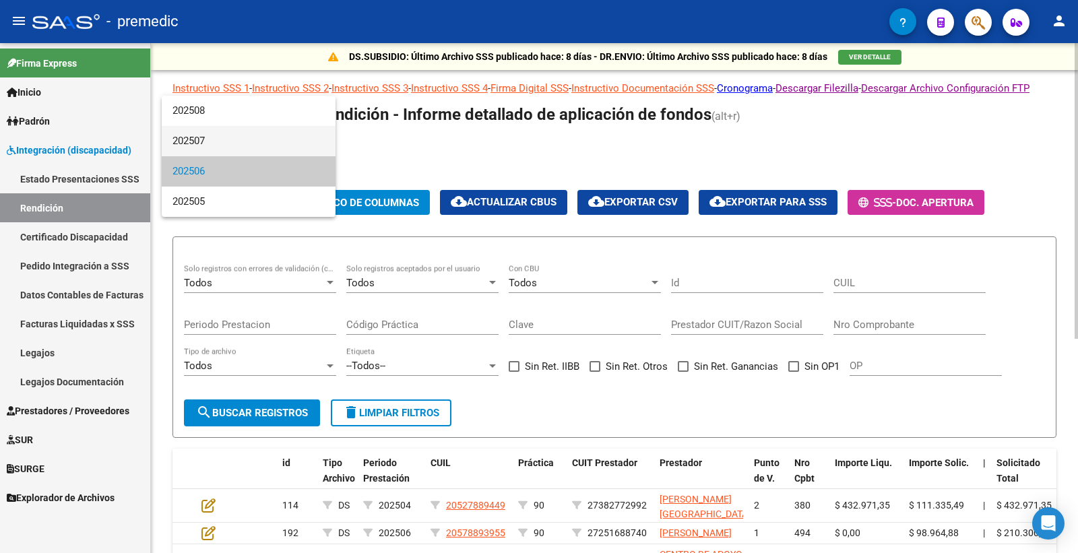
click at [246, 136] on span "202507" at bounding box center [249, 141] width 152 height 30
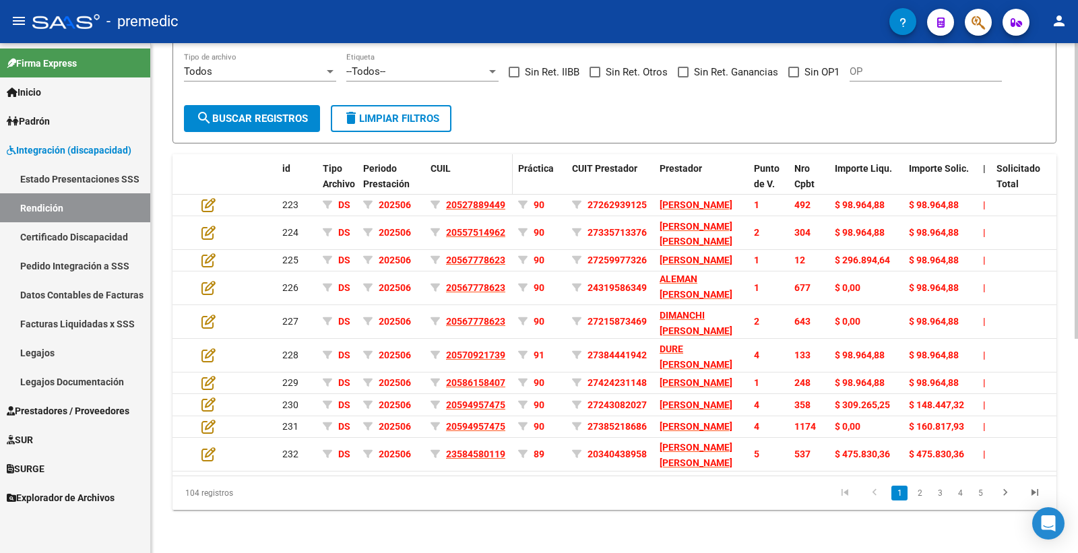
scroll to position [75, 0]
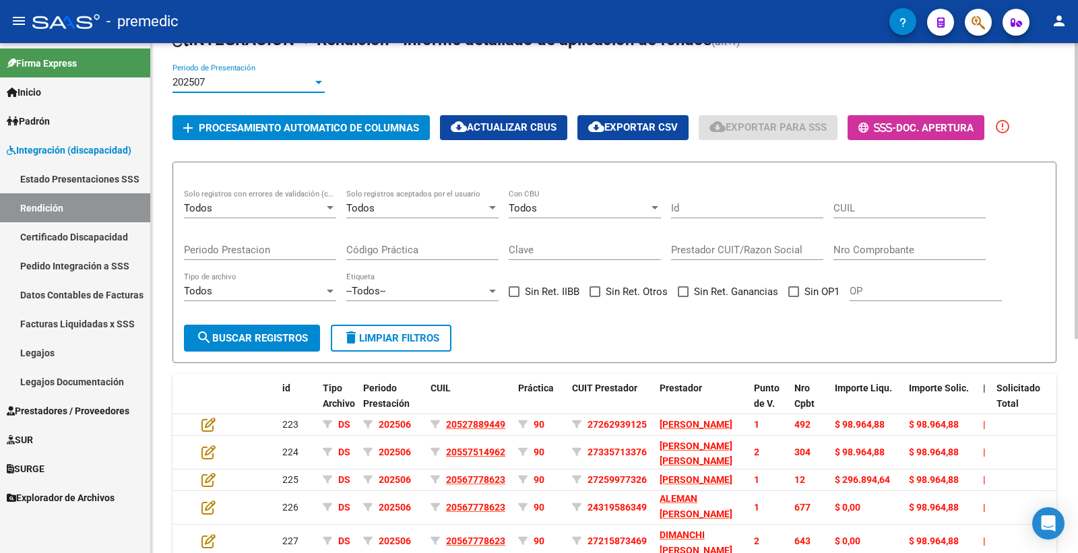
click at [860, 256] on input "Nro Comprobante" at bounding box center [910, 250] width 152 height 12
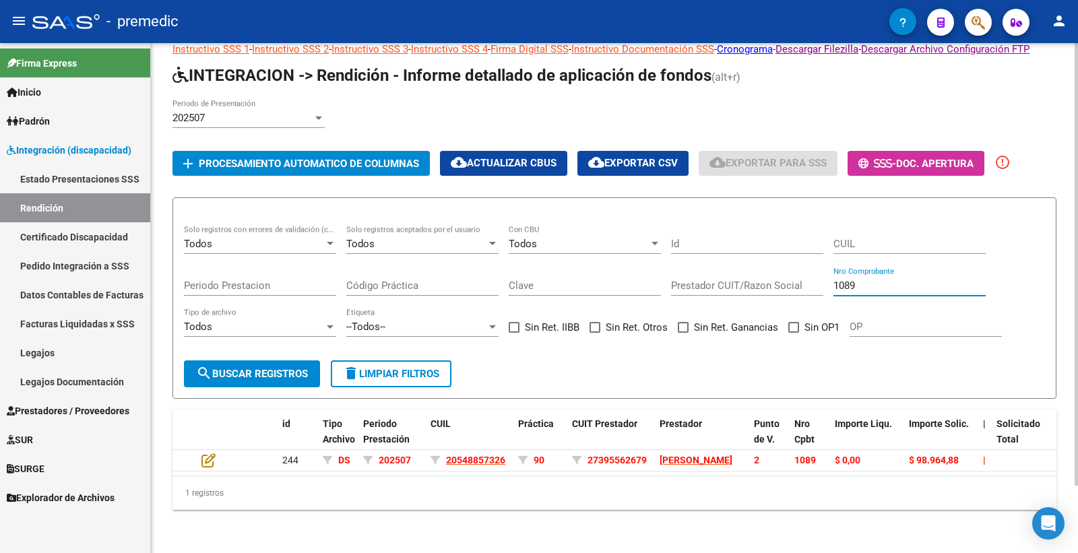
type input "1089"
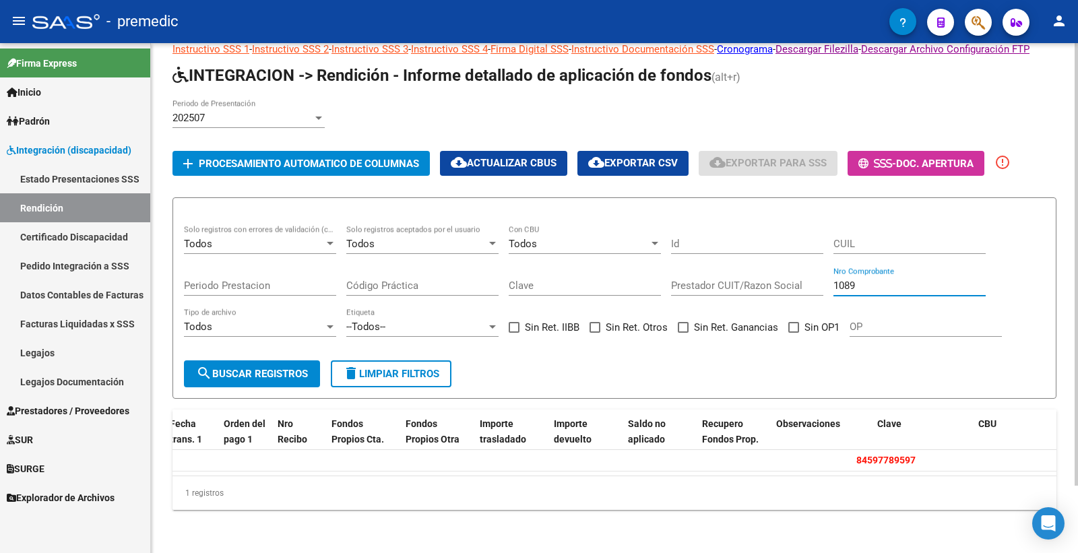
scroll to position [0, 1407]
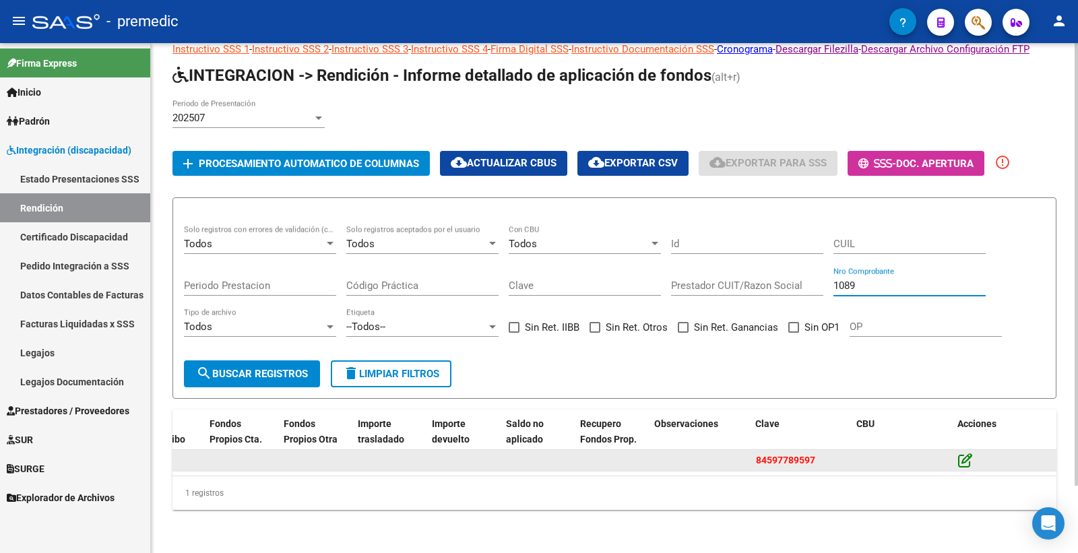
click at [961, 453] on icon at bounding box center [965, 460] width 14 height 15
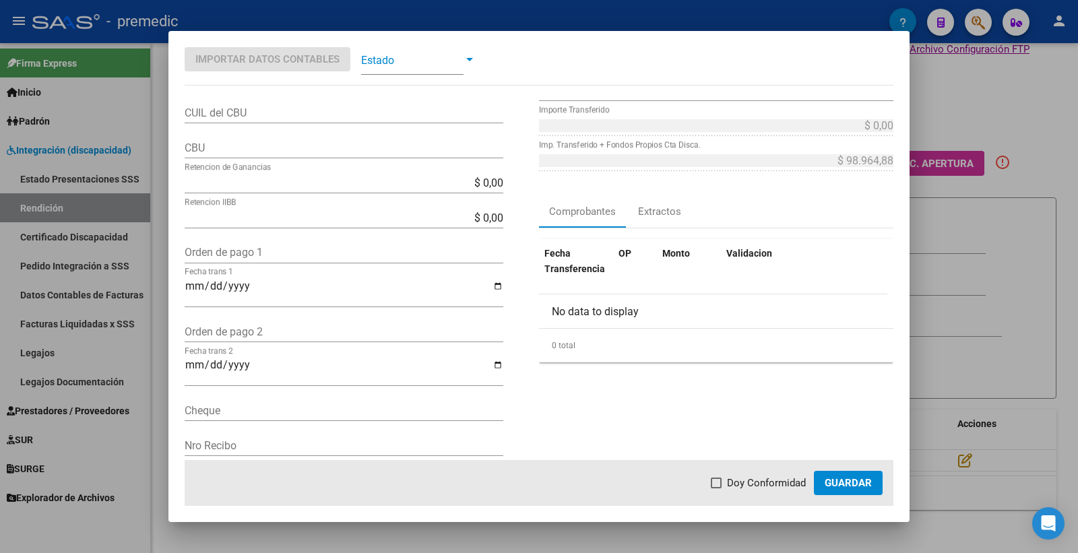
scroll to position [0, 0]
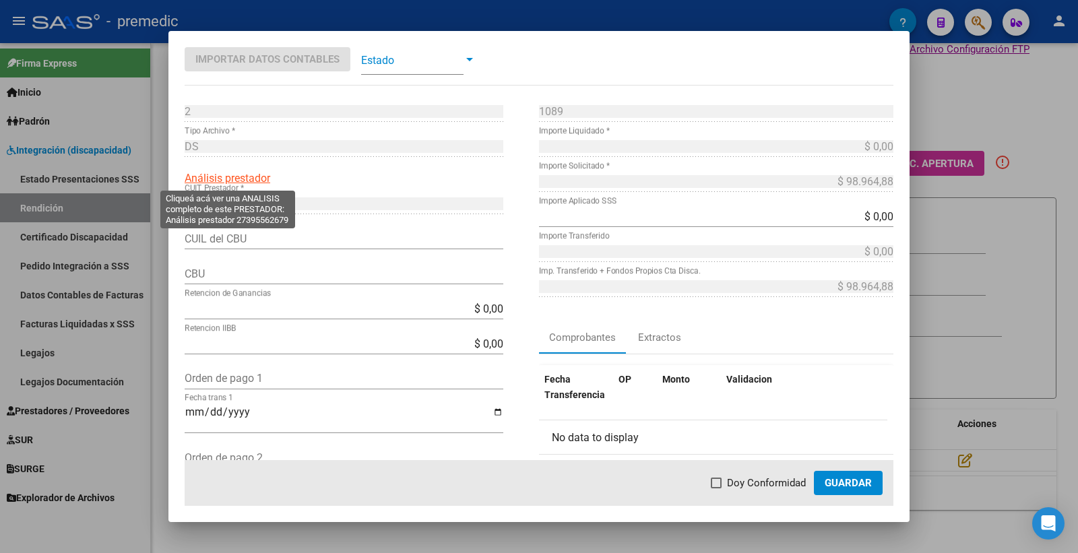
click at [241, 172] on span "Análisis prestador" at bounding box center [228, 178] width 86 height 13
type textarea "27395562679"
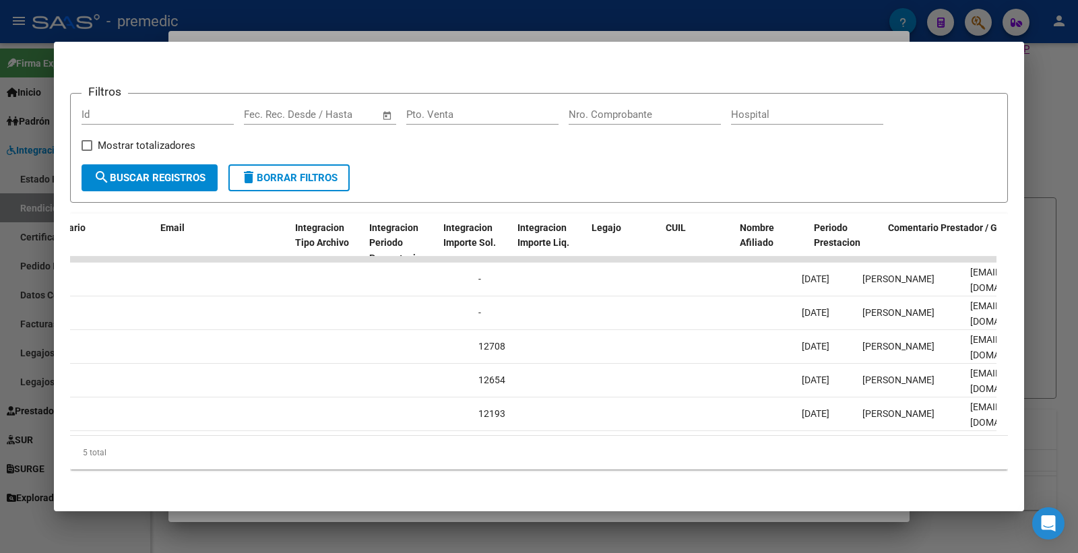
scroll to position [0, 1620]
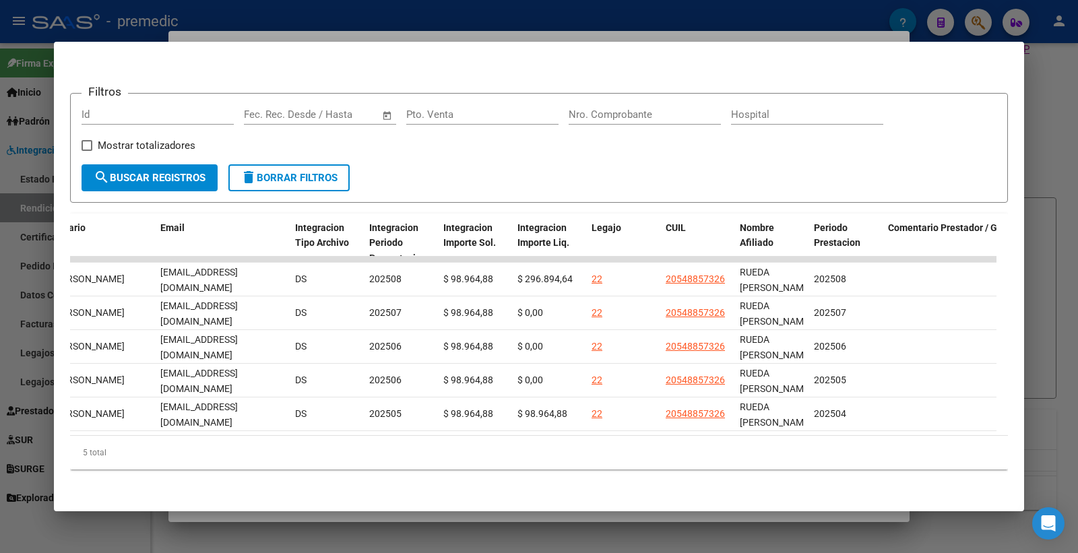
click at [853, 434] on div "ID CAE Facturado x Orden De Area CPBT Monto Fecha Cpbt Fecha Recibido Hospital …" at bounding box center [539, 342] width 938 height 257
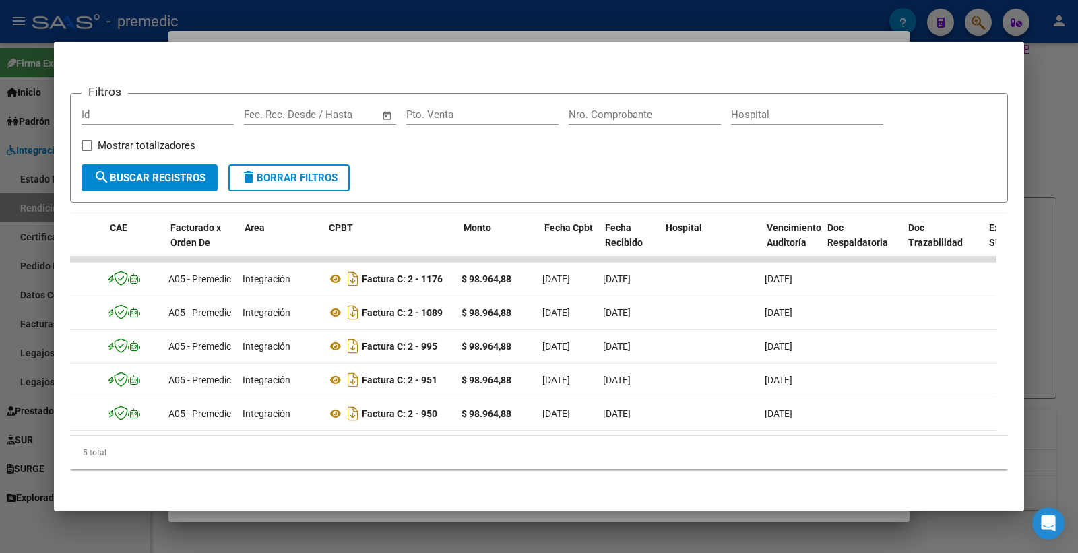
scroll to position [0, 0]
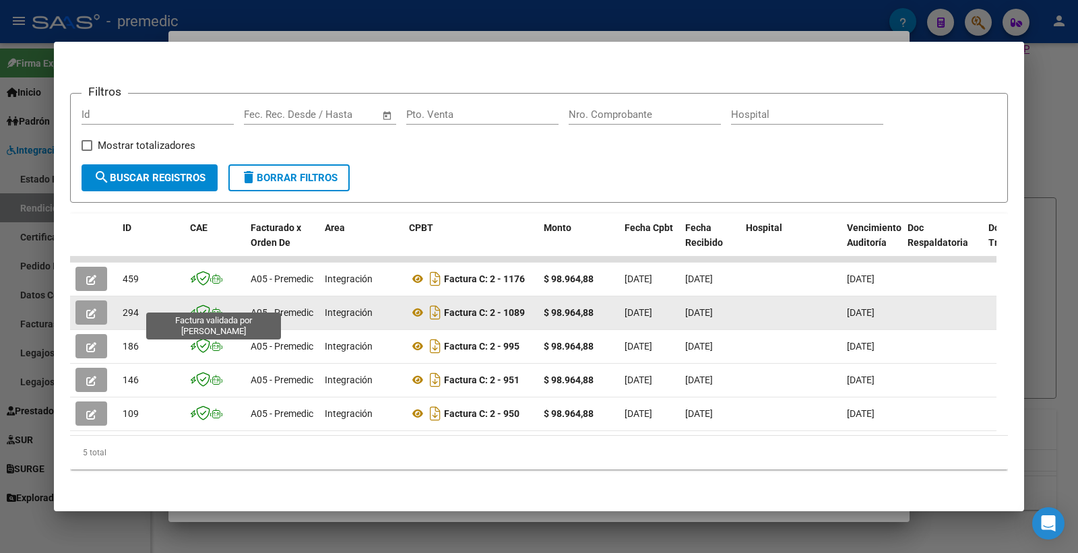
click at [209, 305] on icon at bounding box center [203, 312] width 14 height 15
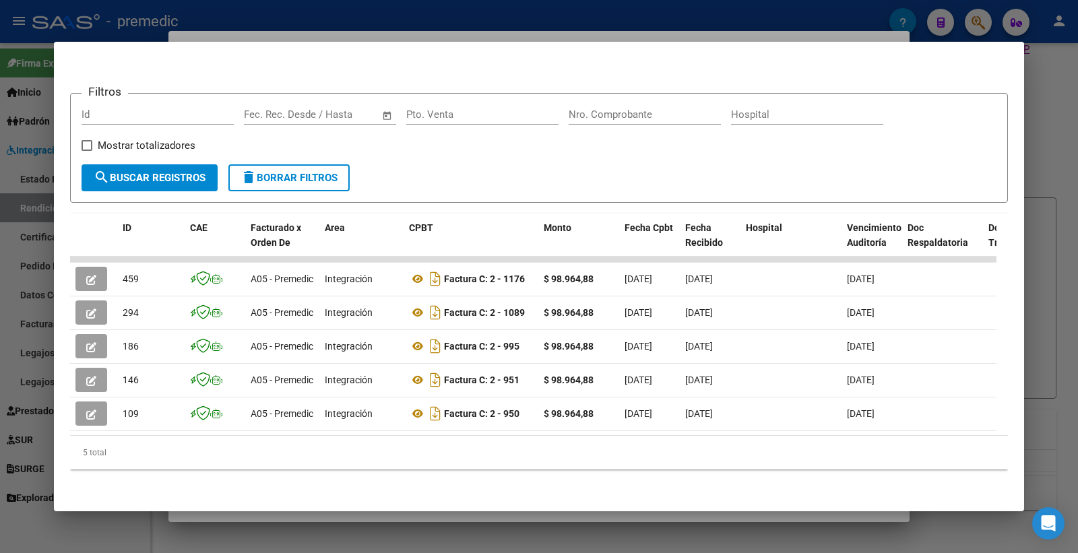
drag, startPoint x: 202, startPoint y: 422, endPoint x: 311, endPoint y: 440, distance: 110.0
click at [422, 429] on datatable-body "459 A05 - Premedic Integración Factura C: 2 - 1176 $ 98.964,88 [DATE] [DATE] [D…" at bounding box center [533, 346] width 927 height 179
drag, startPoint x: 288, startPoint y: 421, endPoint x: 302, endPoint y: 423, distance: 14.2
click at [302, 423] on datatable-body "459 A05 - Premedic Integración Factura C: 2 - 1176 $ 98.964,88 [DATE] [DATE] [D…" at bounding box center [533, 346] width 927 height 179
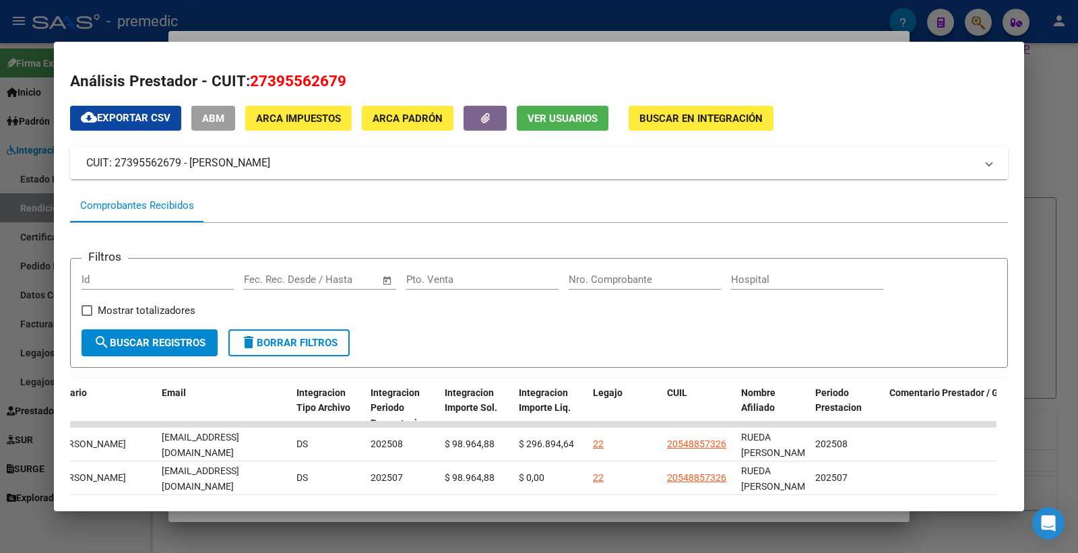
click at [925, 159] on mat-panel-title "CUIT: 27395562679 - [PERSON_NAME]" at bounding box center [531, 163] width 890 height 16
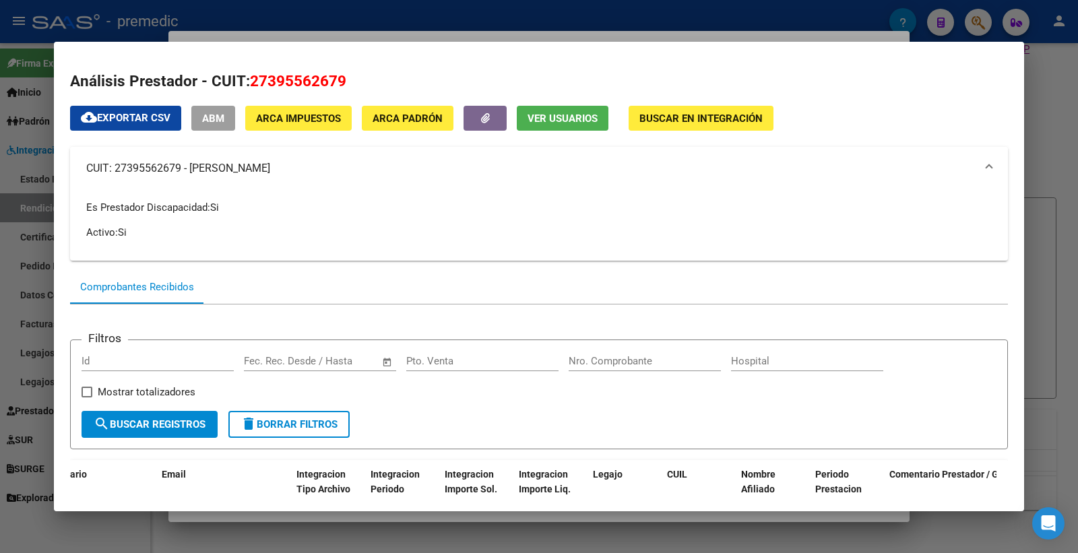
click at [923, 165] on mat-panel-title "CUIT: 27395562679 - [PERSON_NAME]" at bounding box center [531, 168] width 890 height 16
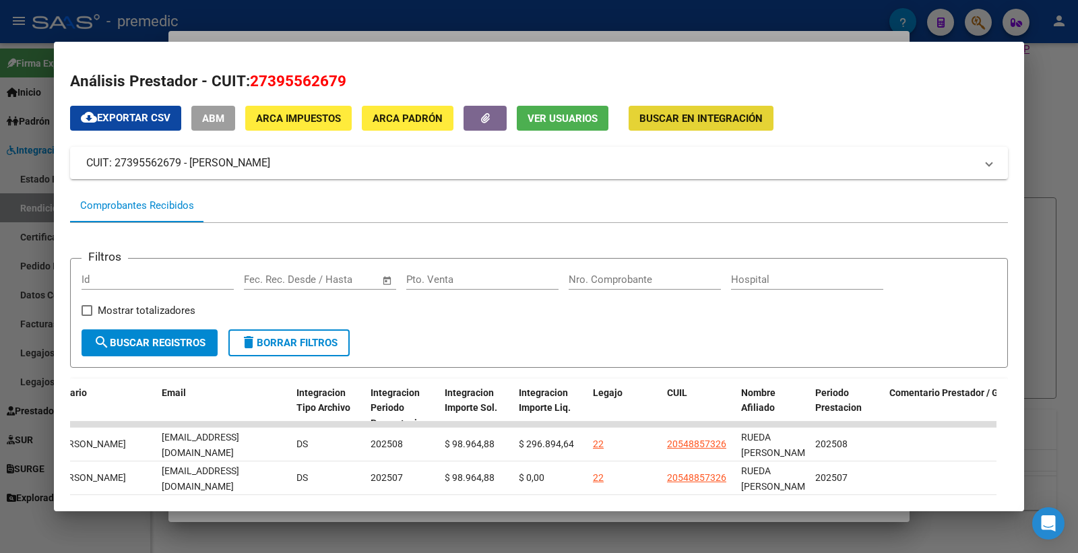
click at [663, 116] on span "Buscar en Integración" at bounding box center [701, 119] width 123 height 12
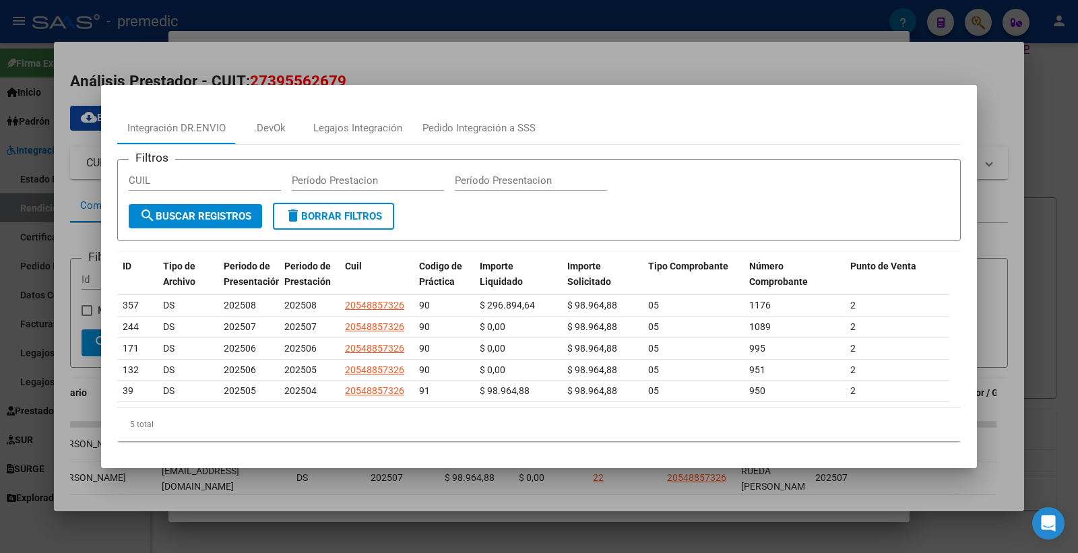
click at [823, 51] on div at bounding box center [539, 276] width 1078 height 553
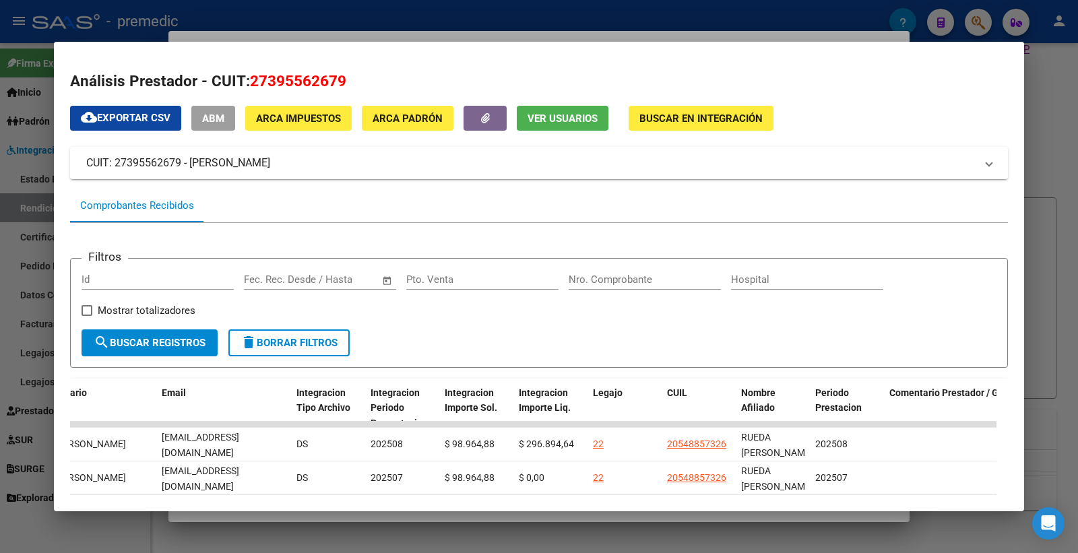
click at [1063, 71] on div at bounding box center [539, 276] width 1078 height 553
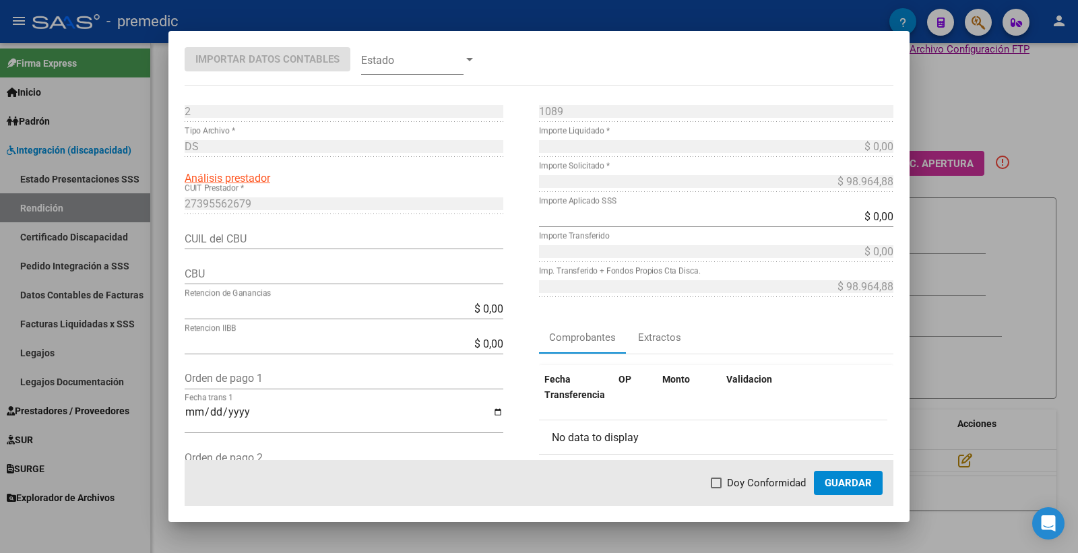
click at [980, 90] on div at bounding box center [539, 276] width 1078 height 553
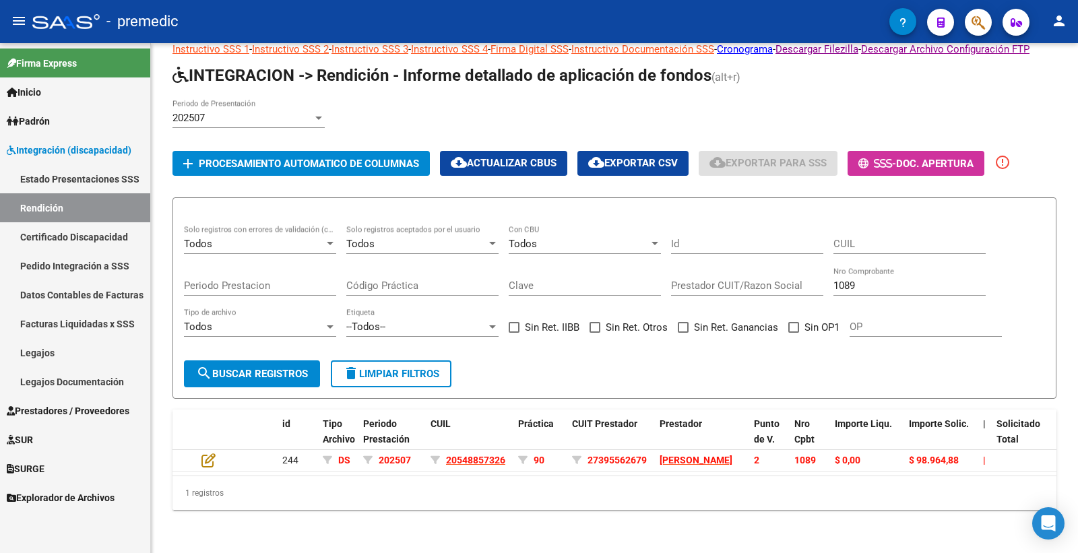
click at [75, 177] on link "Estado Presentaciones SSS" at bounding box center [75, 178] width 150 height 29
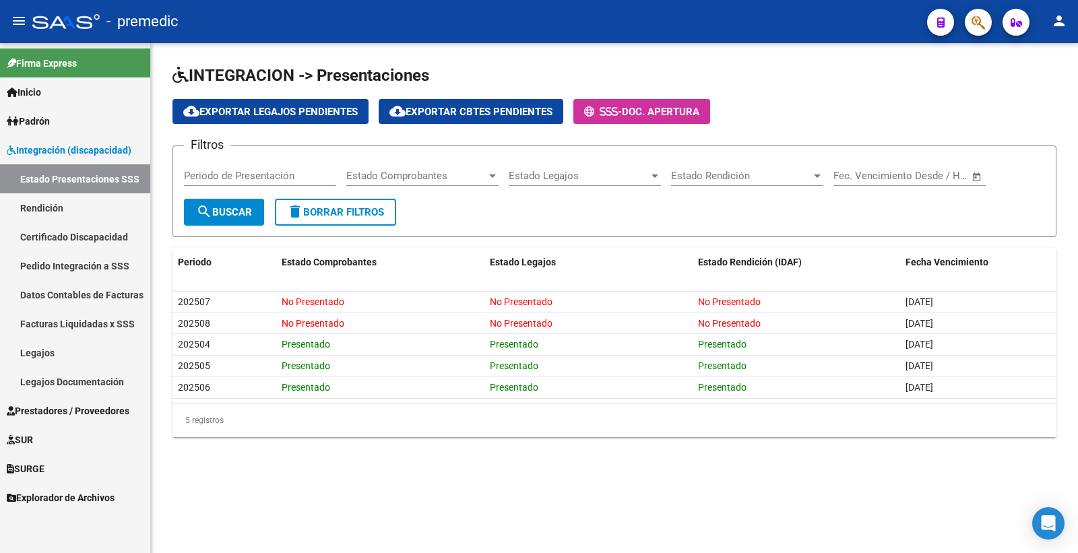
click at [80, 240] on link "Certificado Discapacidad" at bounding box center [75, 236] width 150 height 29
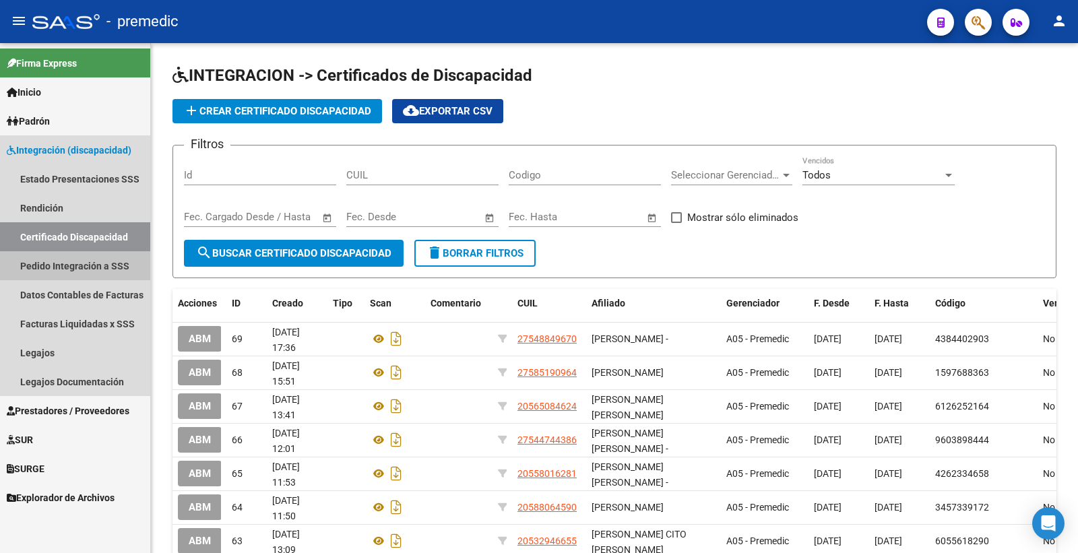
click at [84, 260] on link "Pedido Integración a SSS" at bounding box center [75, 265] width 150 height 29
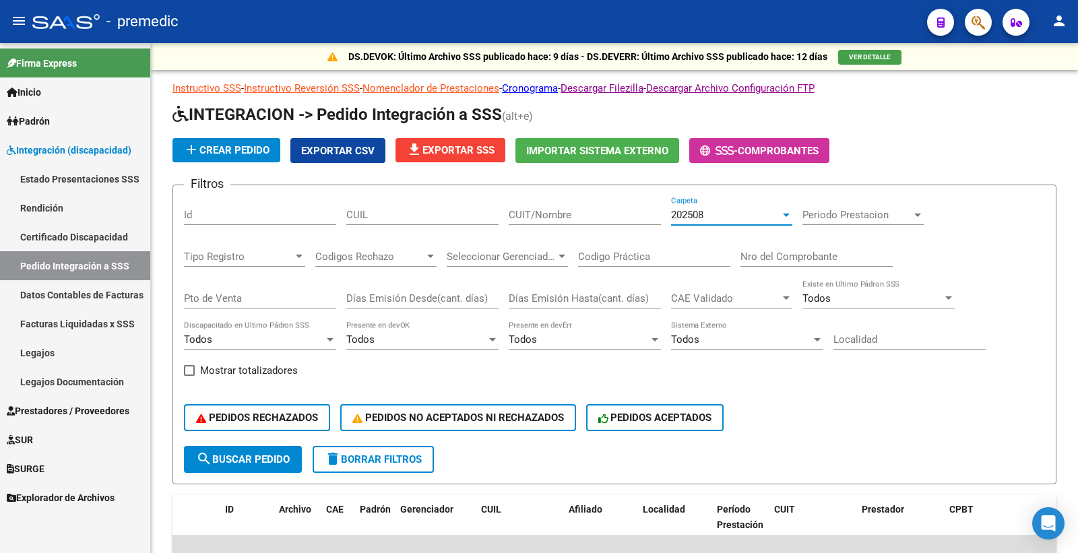
click at [682, 211] on span "202508" at bounding box center [687, 215] width 32 height 12
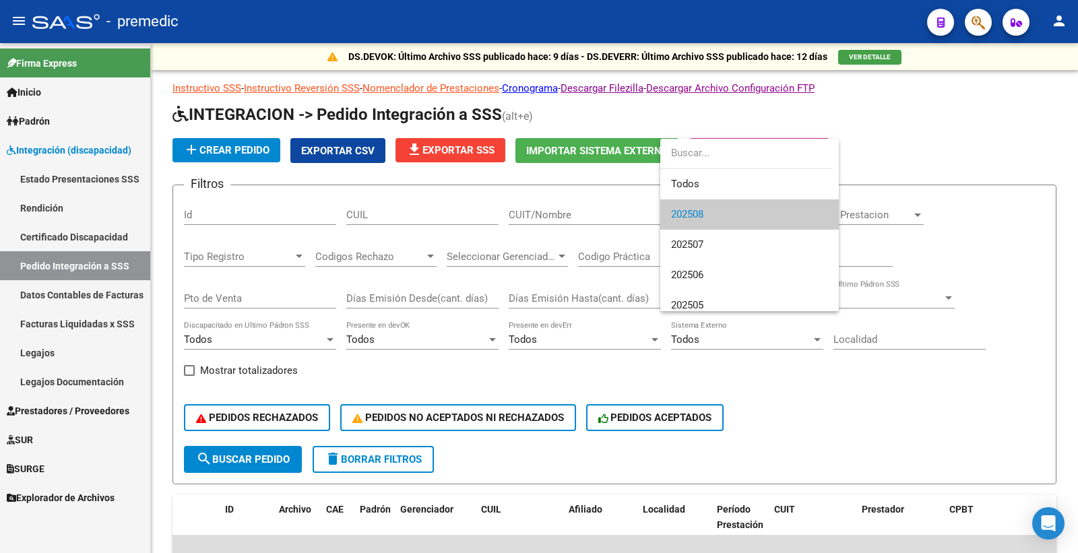
click at [929, 162] on div at bounding box center [539, 276] width 1078 height 553
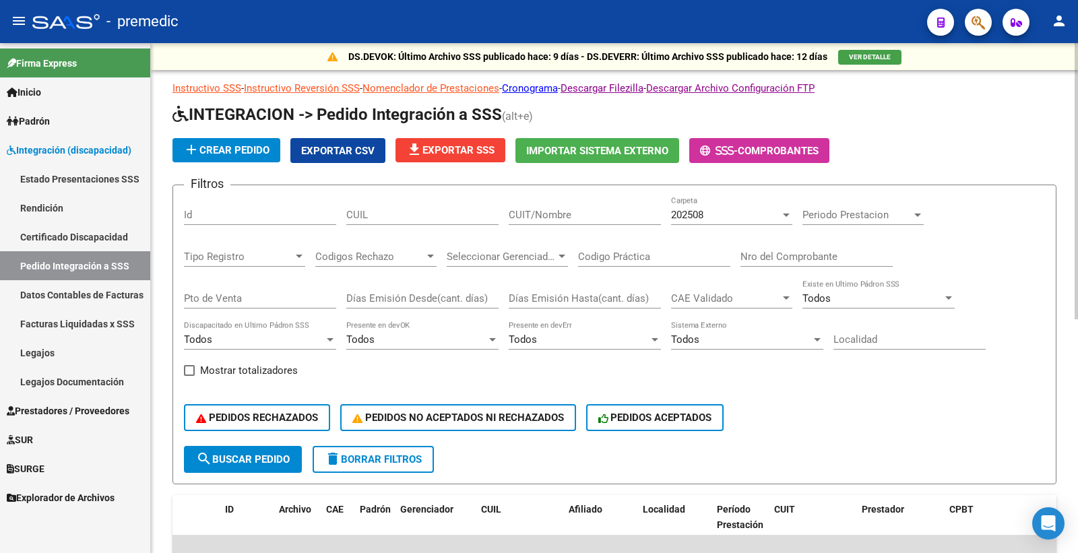
drag, startPoint x: 795, startPoint y: 412, endPoint x: 779, endPoint y: 405, distance: 17.5
click at [793, 412] on div "PEDIDOS RECHAZADOS PEDIDOS NO ACEPTADOS NI RECHAZADOS PEDIDOS ACEPTADOS" at bounding box center [614, 418] width 861 height 57
click at [50, 121] on span "Padrón" at bounding box center [28, 121] width 43 height 15
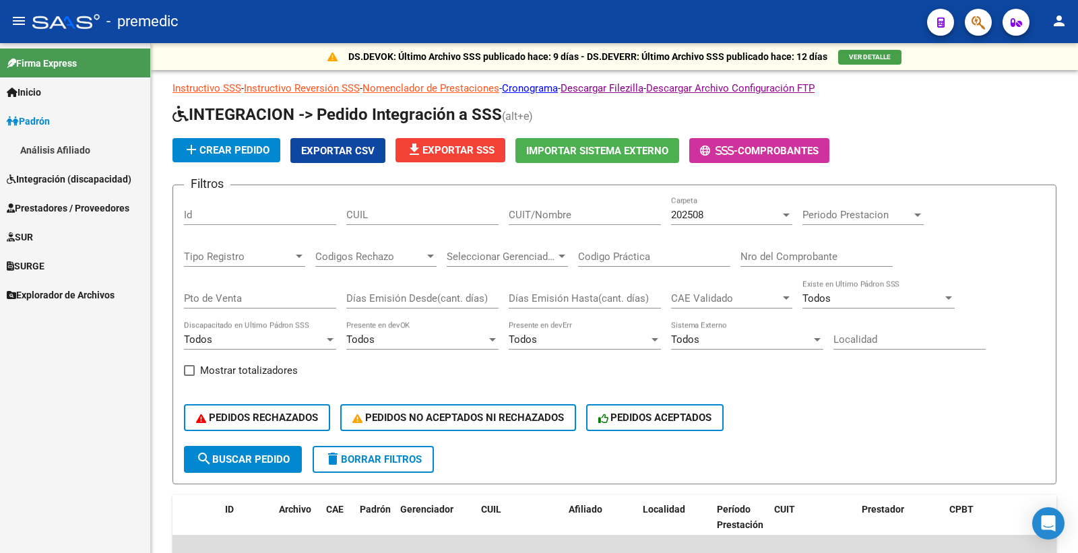
click at [67, 151] on link "Análisis Afiliado" at bounding box center [75, 149] width 150 height 29
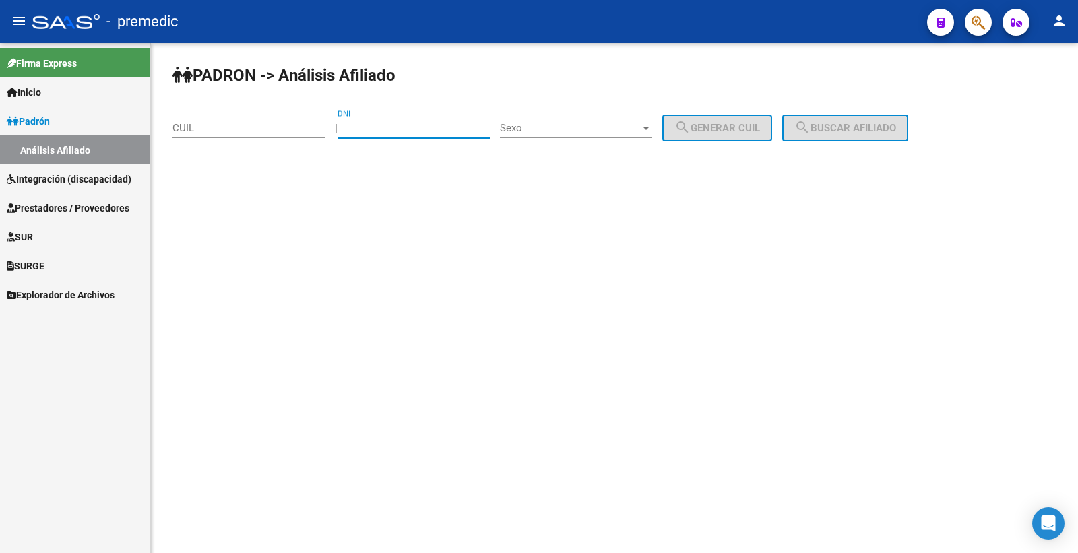
click at [436, 124] on input "DNI" at bounding box center [414, 128] width 152 height 12
paste input "53294665"
type input "53294665"
click at [588, 116] on div "Sexo Sexo" at bounding box center [576, 123] width 152 height 29
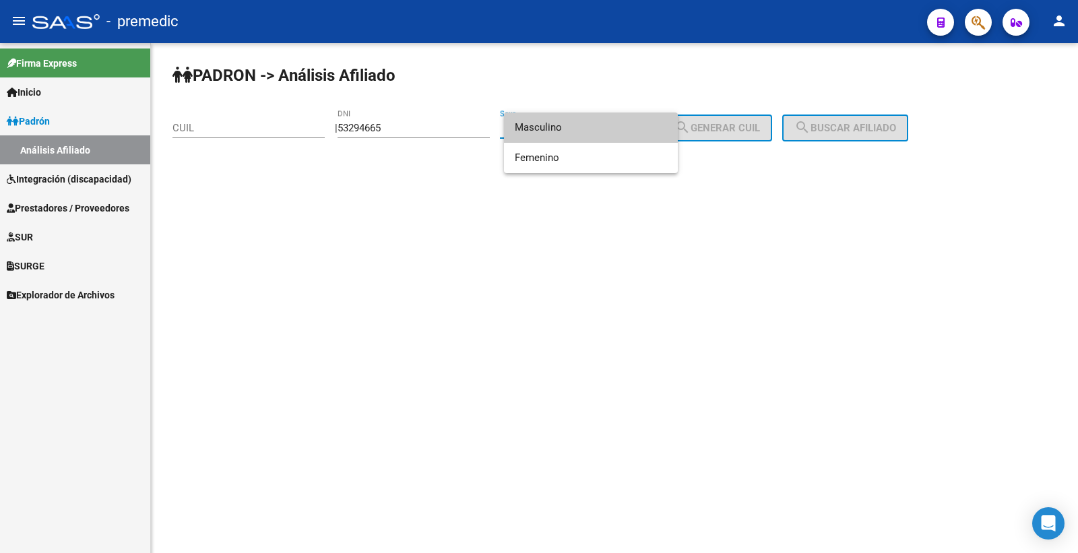
click at [604, 133] on span "Masculino" at bounding box center [591, 128] width 152 height 30
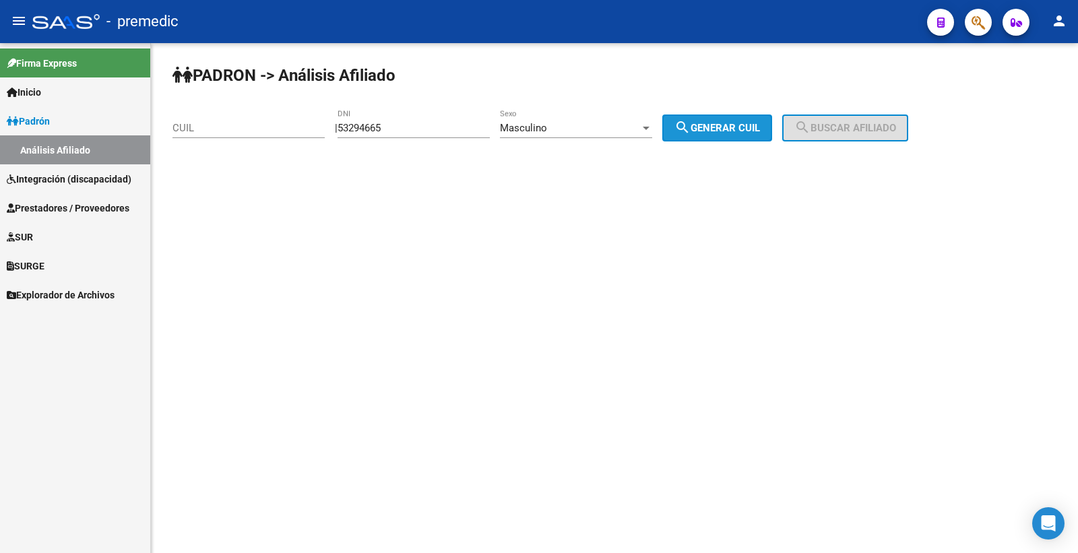
click at [757, 129] on span "search Generar CUIL" at bounding box center [718, 128] width 86 height 12
type input "20-53294665-5"
click at [757, 129] on span "search Generar CUIL" at bounding box center [718, 128] width 86 height 12
click at [874, 126] on span "search Buscar afiliado" at bounding box center [846, 128] width 102 height 12
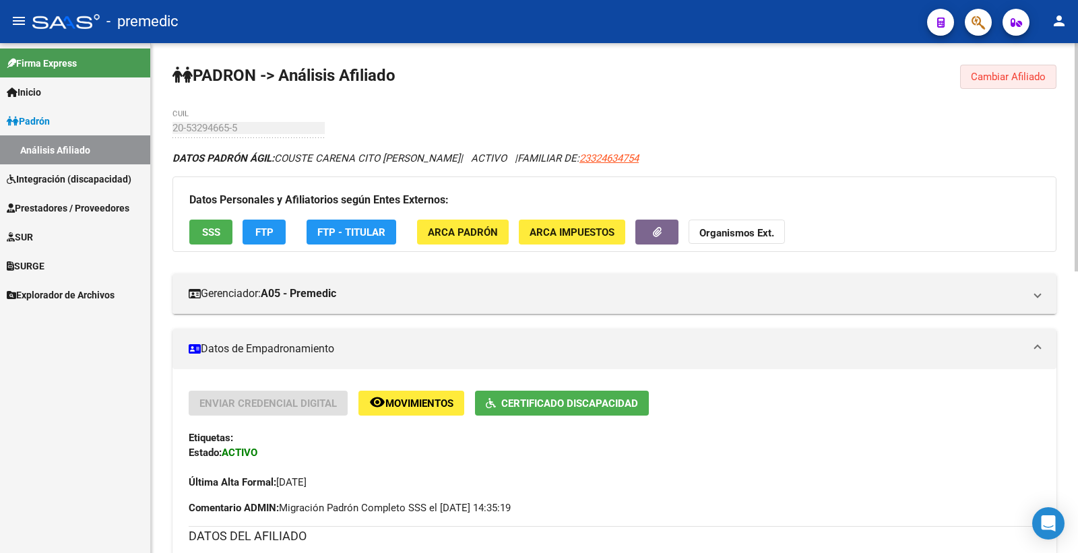
click at [1027, 67] on button "Cambiar Afiliado" at bounding box center [1008, 77] width 96 height 24
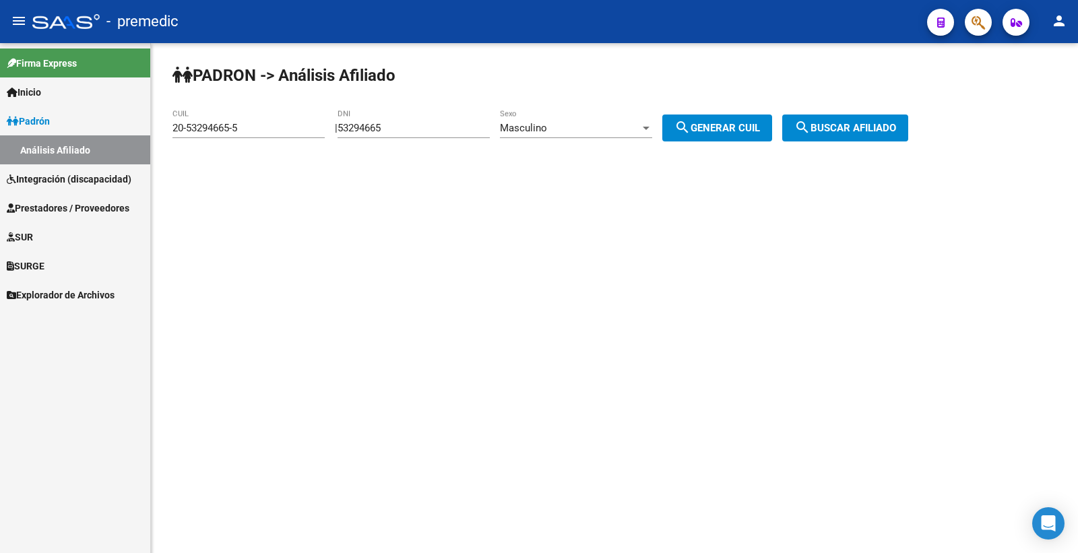
click at [737, 125] on span "search Generar CUIL" at bounding box center [718, 128] width 86 height 12
click at [869, 132] on span "search Buscar afiliado" at bounding box center [846, 128] width 102 height 12
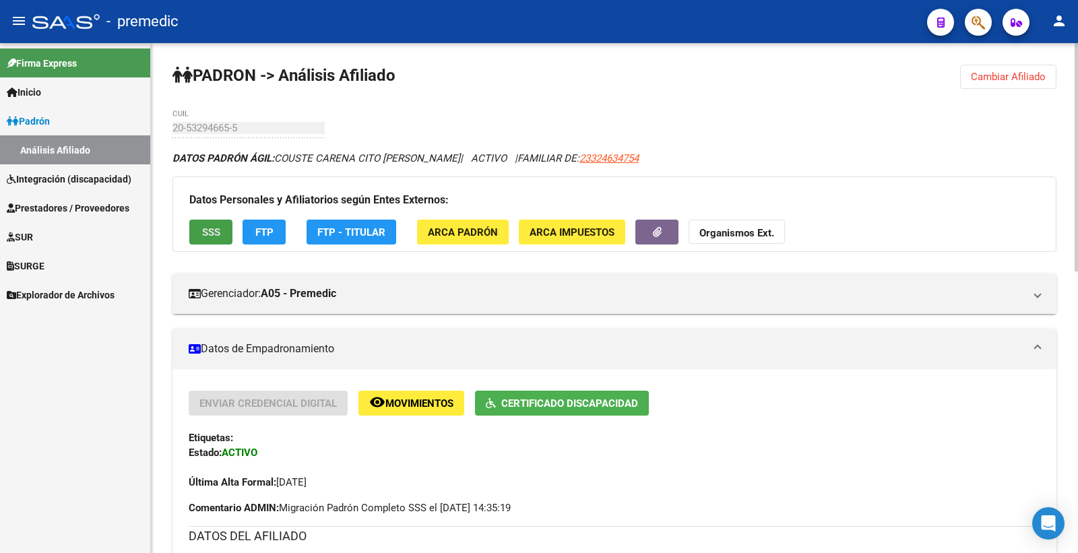
click at [228, 237] on button "SSS" at bounding box center [210, 232] width 43 height 25
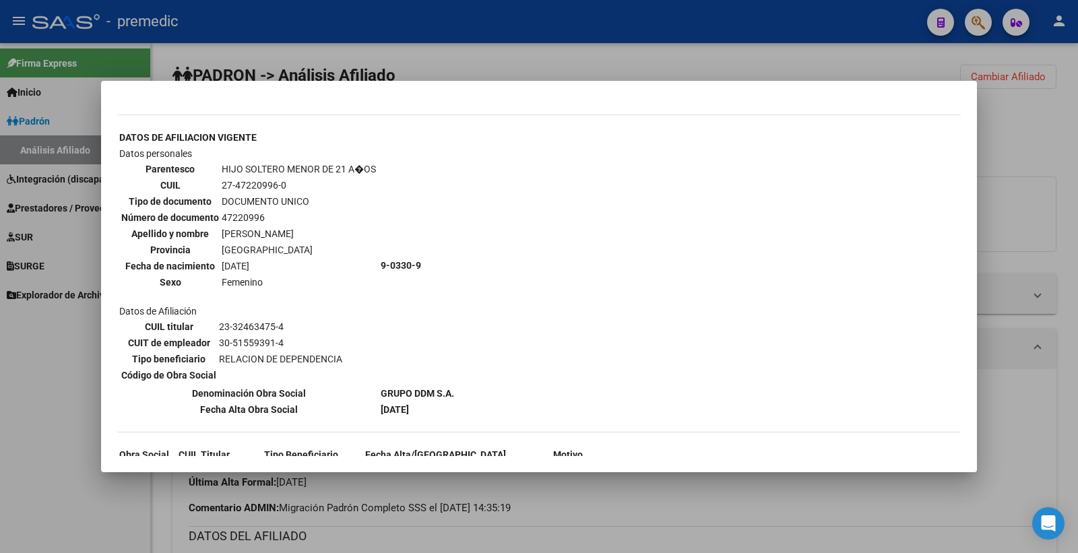
scroll to position [821, 0]
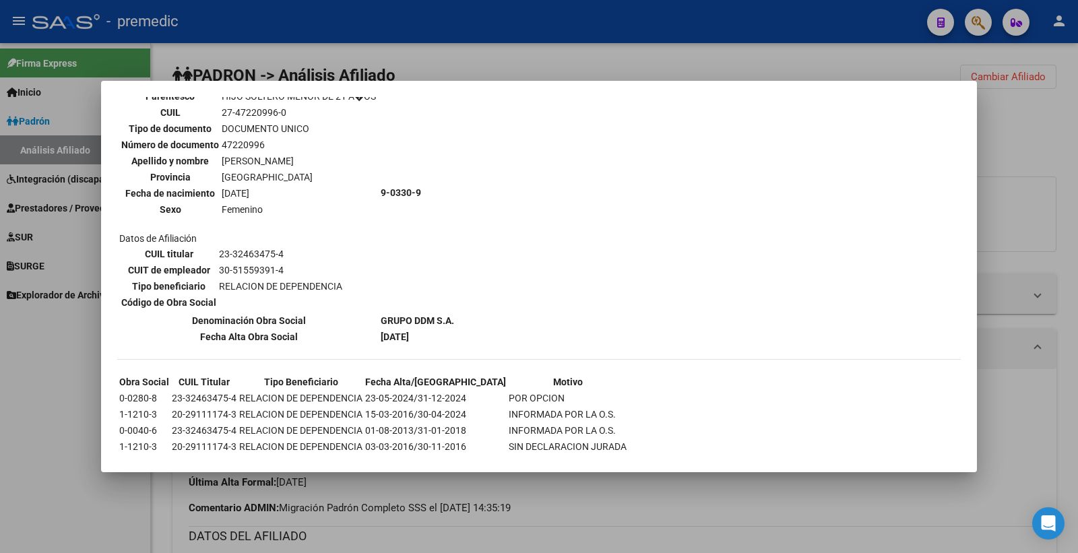
click at [1016, 174] on div at bounding box center [539, 276] width 1078 height 553
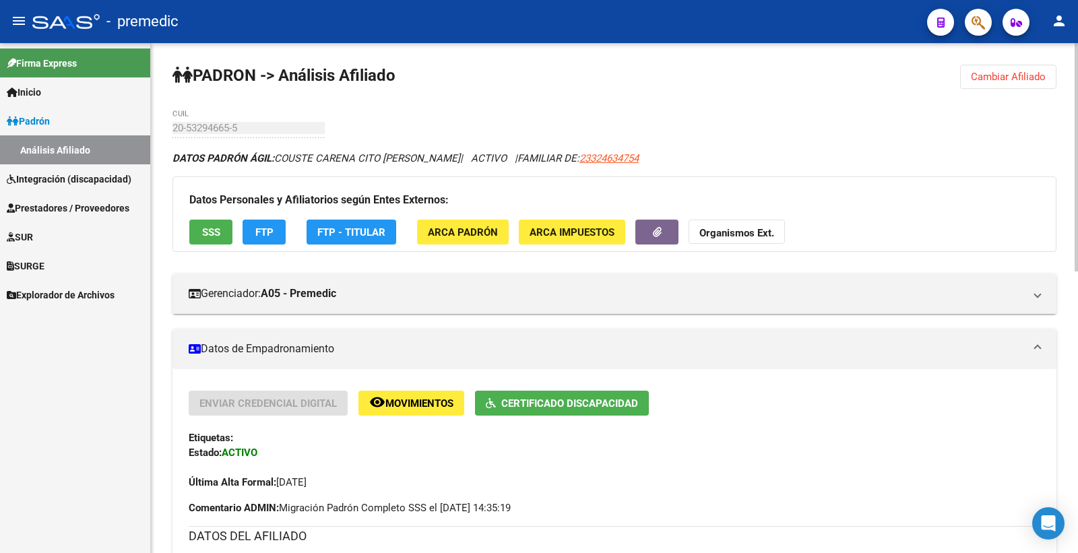
click at [272, 221] on button "FTP" at bounding box center [264, 232] width 43 height 25
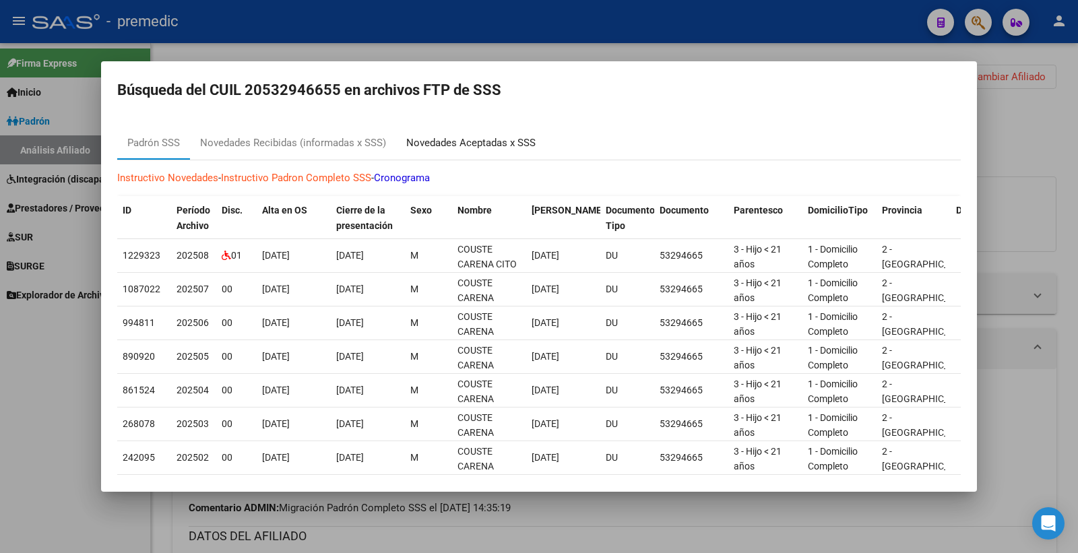
click at [487, 142] on div "Novedades Aceptadas x SSS" at bounding box center [470, 143] width 129 height 16
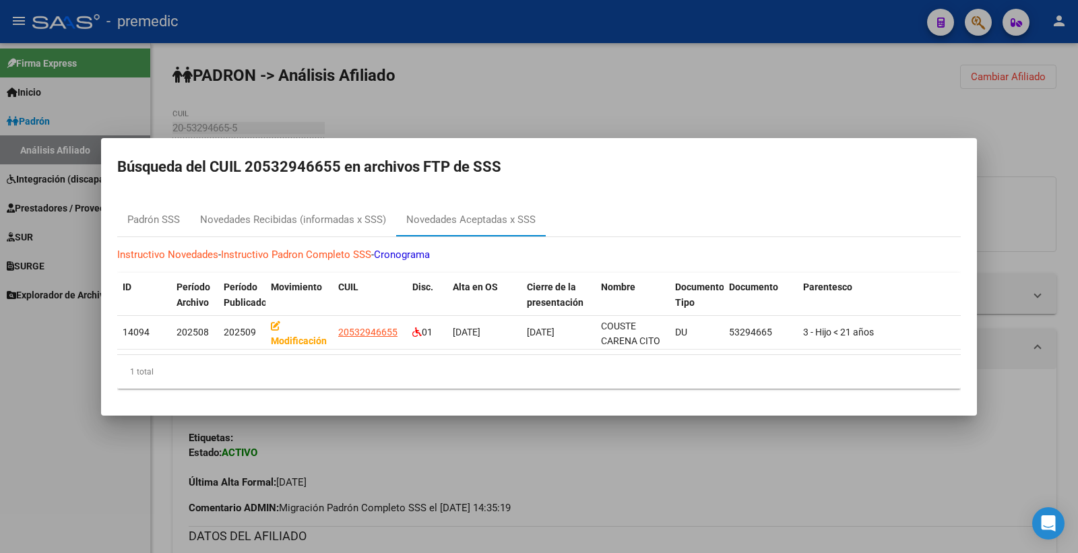
click at [1006, 150] on div at bounding box center [539, 276] width 1078 height 553
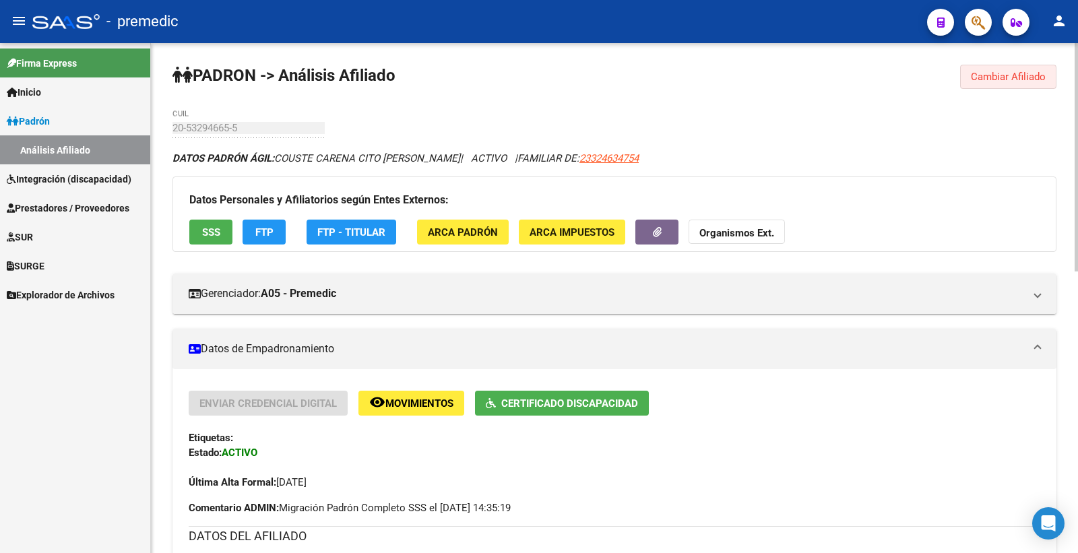
click at [1033, 84] on button "Cambiar Afiliado" at bounding box center [1008, 77] width 96 height 24
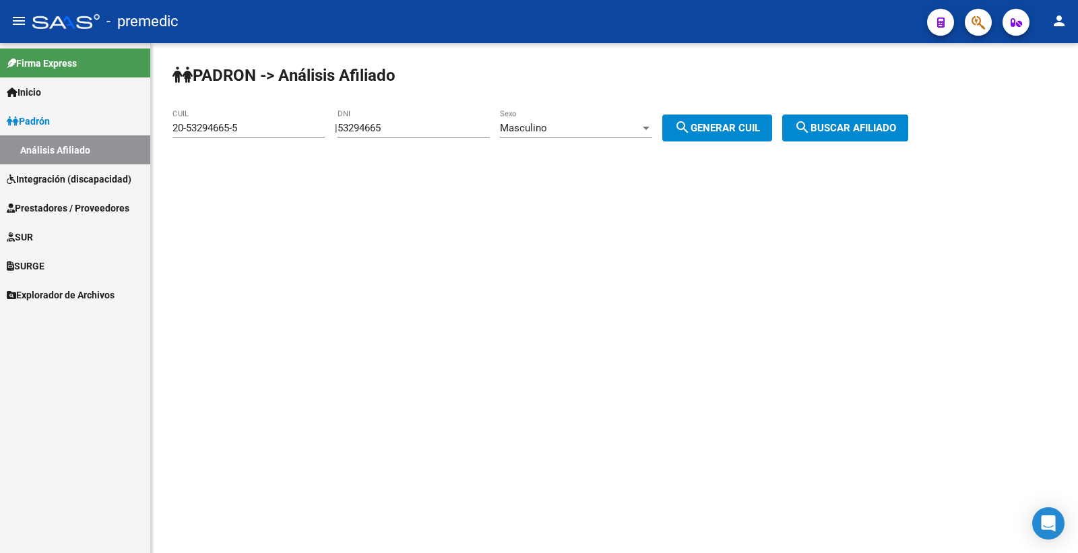
drag, startPoint x: 427, startPoint y: 118, endPoint x: 354, endPoint y: 149, distance: 79.7
click at [404, 131] on div "53294665 DNI" at bounding box center [414, 123] width 152 height 29
click at [419, 113] on div "53294665 DNI" at bounding box center [414, 123] width 152 height 29
drag, startPoint x: 419, startPoint y: 129, endPoint x: 220, endPoint y: 144, distance: 200.1
click at [220, 134] on app-analisis-afiliado "PADRON -> Análisis Afiliado 20-53294665-5 CUIL | 53294665 DNI Masculino Sexo se…" at bounding box center [546, 128] width 746 height 12
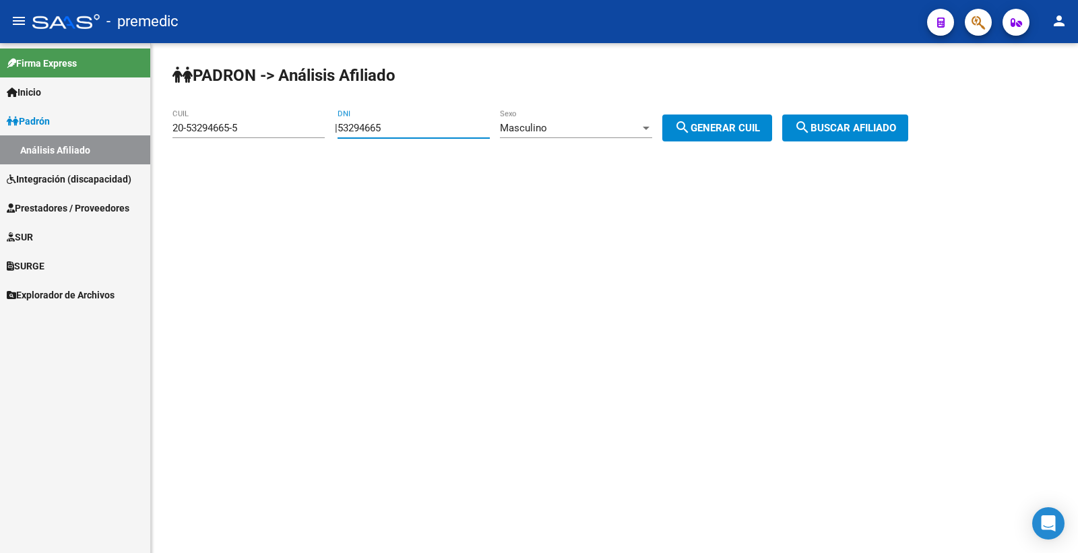
paste input "4884967"
type input "54884967"
drag, startPoint x: 716, startPoint y: 135, endPoint x: 745, endPoint y: 126, distance: 30.5
click at [718, 135] on button "search Generar CUIL" at bounding box center [718, 128] width 110 height 27
drag, startPoint x: 745, startPoint y: 126, endPoint x: 936, endPoint y: 126, distance: 190.1
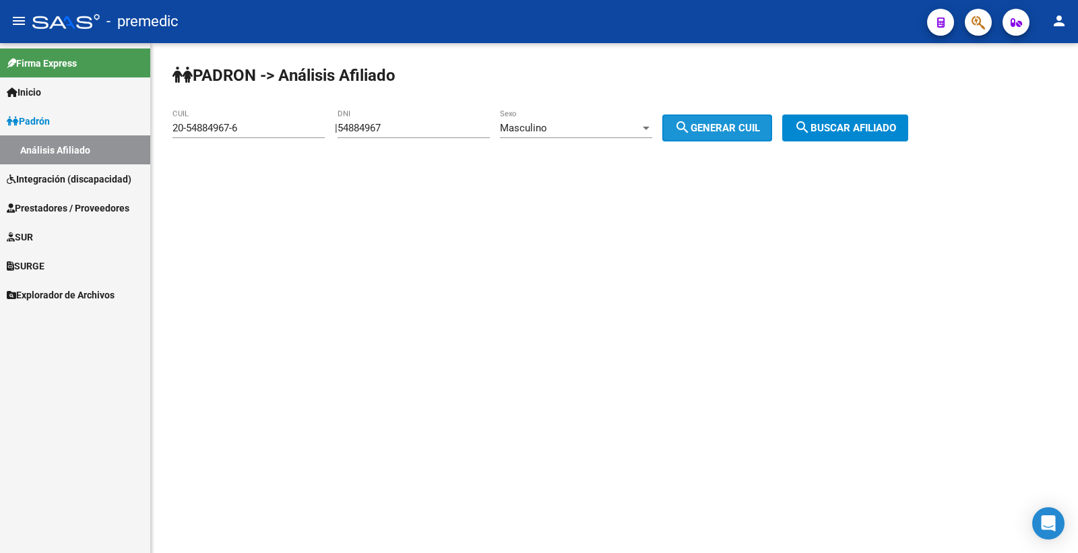
click at [760, 126] on span "search Generar CUIL" at bounding box center [718, 128] width 86 height 12
click at [748, 133] on span "search Generar CUIL" at bounding box center [718, 128] width 86 height 12
click at [864, 132] on span "search Buscar afiliado" at bounding box center [846, 128] width 102 height 12
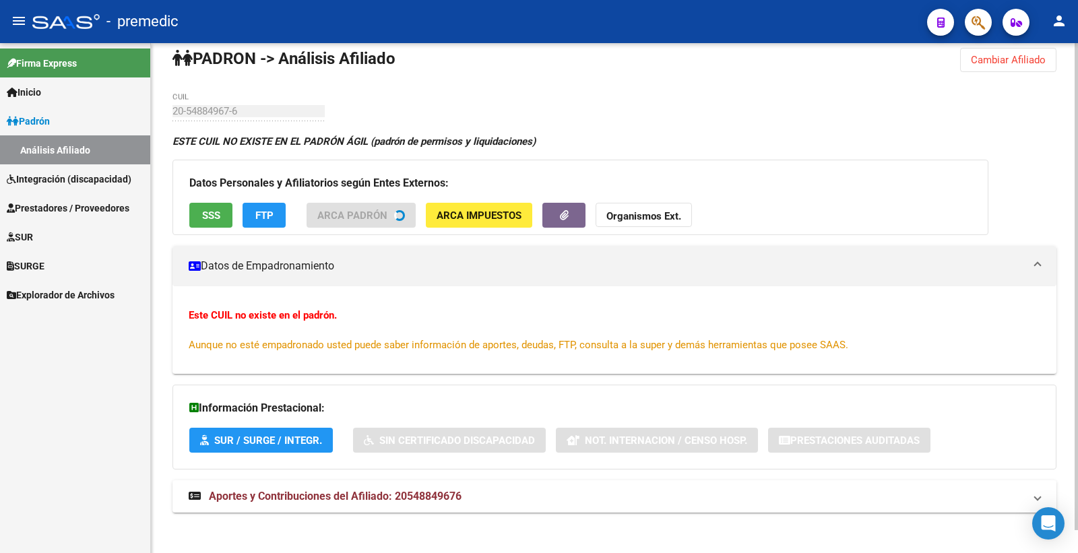
scroll to position [24, 0]
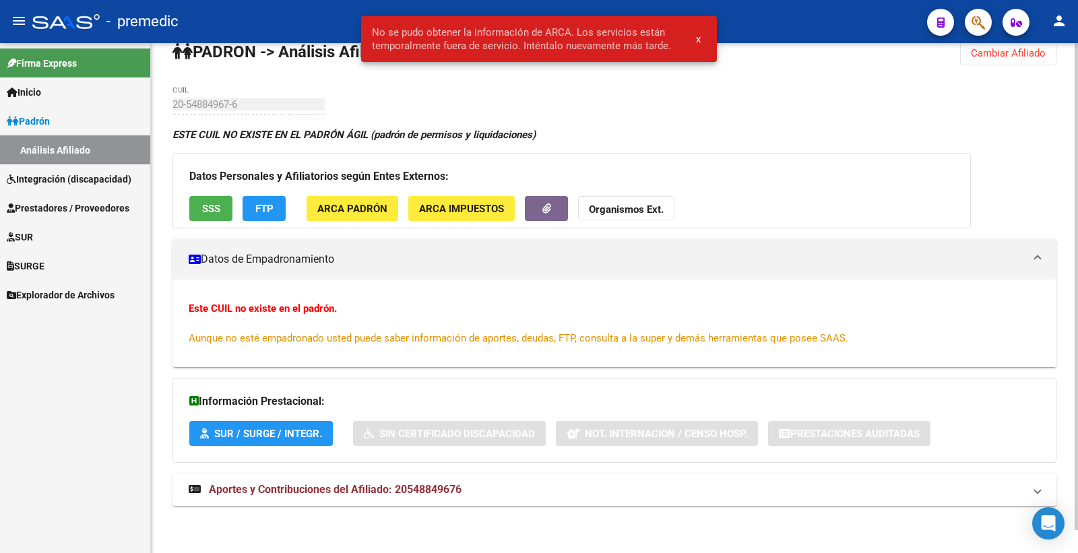
drag, startPoint x: 981, startPoint y: 67, endPoint x: 979, endPoint y: 51, distance: 17.0
click at [980, 66] on div "PADRON -> Análisis Afiliado Cambiar Afiliado 20-54884967-6 CUIL ESTE CUIL NO EX…" at bounding box center [614, 287] width 927 height 534
click at [978, 49] on span "Cambiar Afiliado" at bounding box center [1008, 53] width 75 height 12
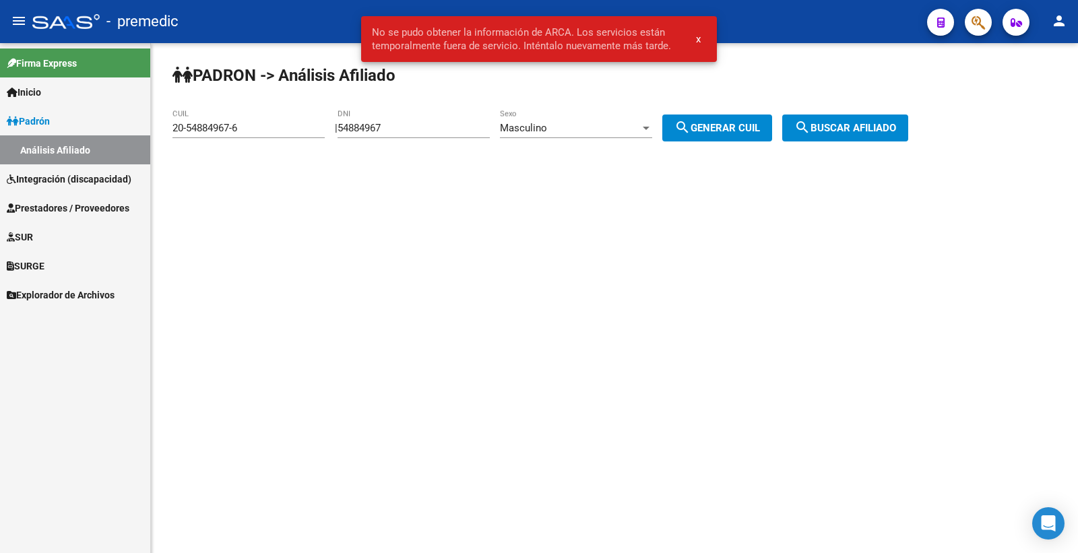
click at [547, 129] on span "Masculino" at bounding box center [523, 128] width 47 height 12
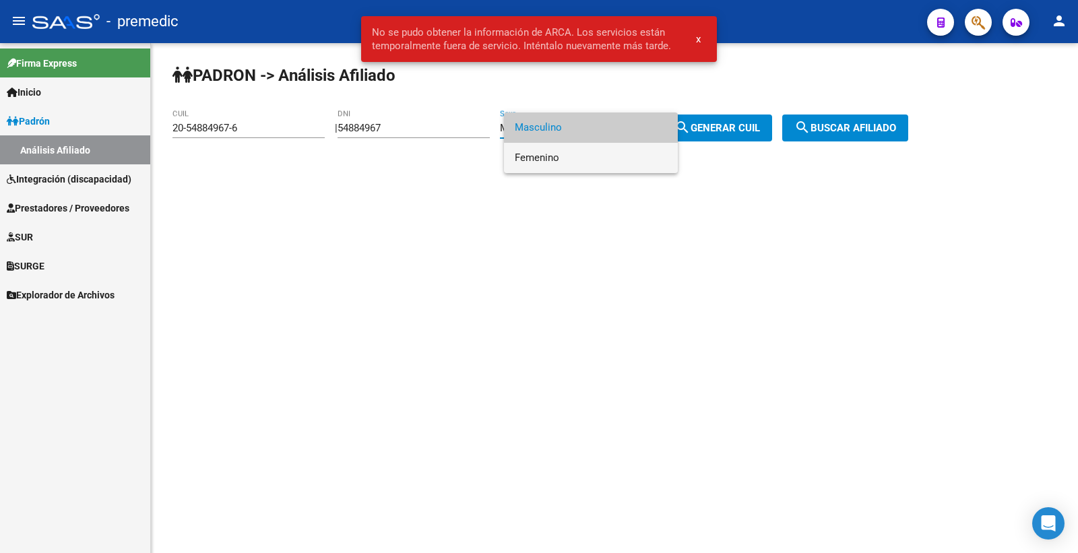
drag, startPoint x: 563, startPoint y: 156, endPoint x: 602, endPoint y: 153, distance: 39.2
click at [563, 156] on span "Femenino" at bounding box center [591, 158] width 152 height 30
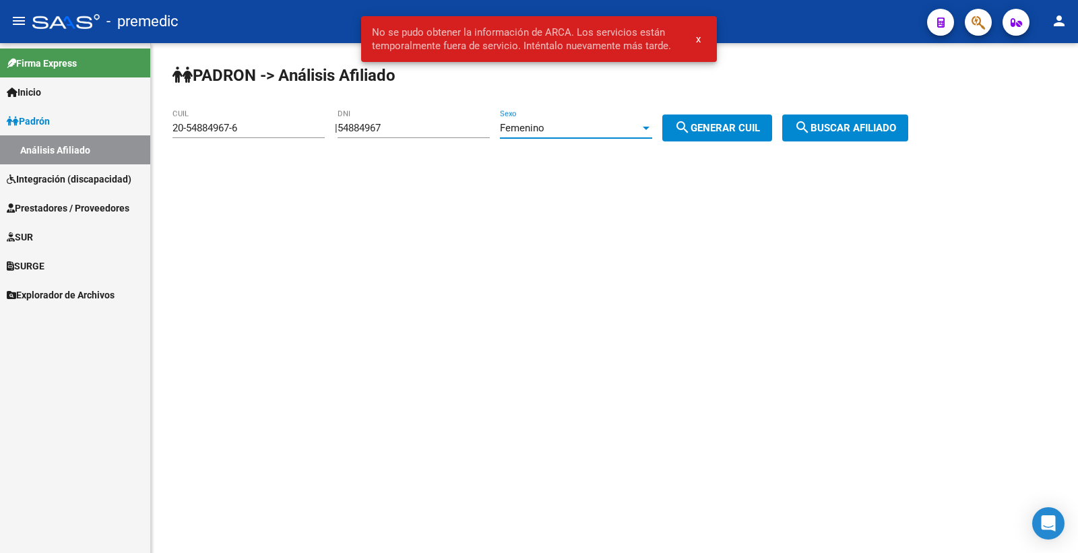
click at [716, 131] on span "search Generar CUIL" at bounding box center [718, 128] width 86 height 12
type input "27-54884967-0"
click at [716, 131] on span "search Generar CUIL" at bounding box center [718, 128] width 86 height 12
click at [851, 130] on span "search Buscar afiliado" at bounding box center [846, 128] width 102 height 12
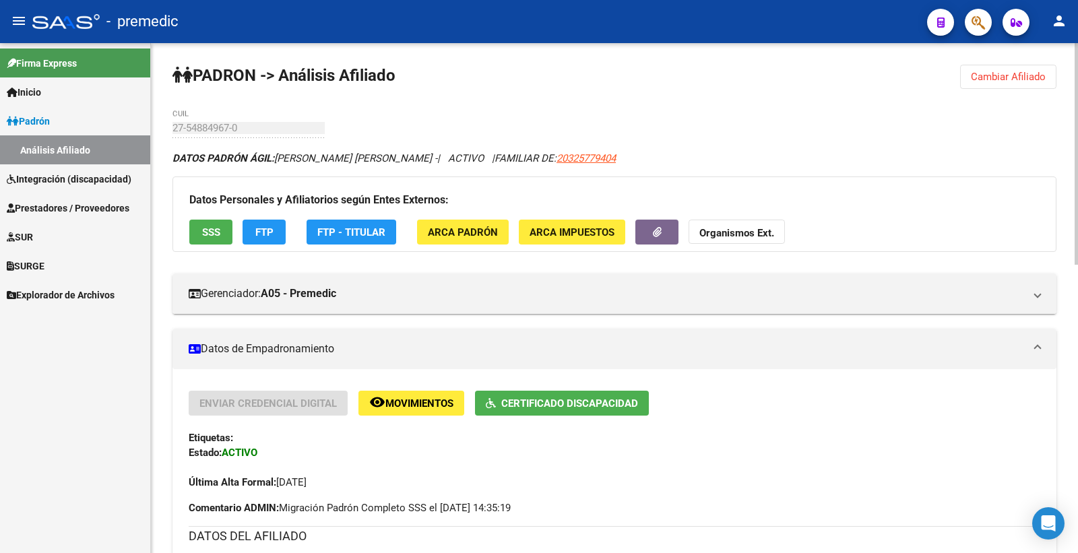
click at [1022, 65] on button "Cambiar Afiliado" at bounding box center [1008, 77] width 96 height 24
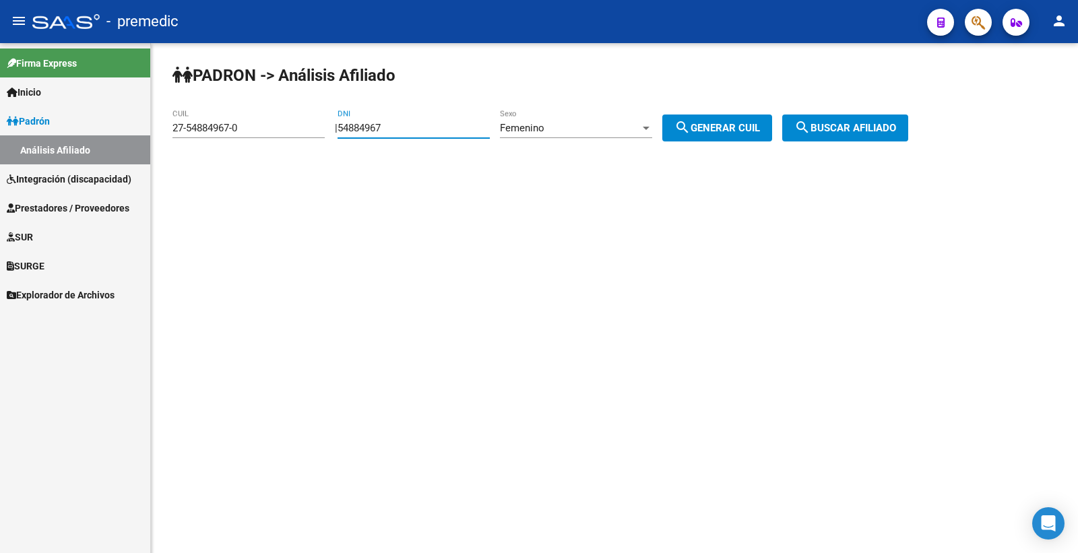
drag, startPoint x: 412, startPoint y: 129, endPoint x: 36, endPoint y: 122, distance: 376.8
click at [22, 129] on mat-sidenav-container "Firma Express Inicio Calendario SSS Instructivos Contacto OS Padrón Análisis Af…" at bounding box center [539, 298] width 1078 height 510
click at [758, 123] on span "search Generar CUIL" at bounding box center [718, 128] width 86 height 12
click at [758, 126] on span "search Generar CUIL" at bounding box center [718, 128] width 86 height 12
click at [847, 135] on button "search Buscar afiliado" at bounding box center [846, 128] width 126 height 27
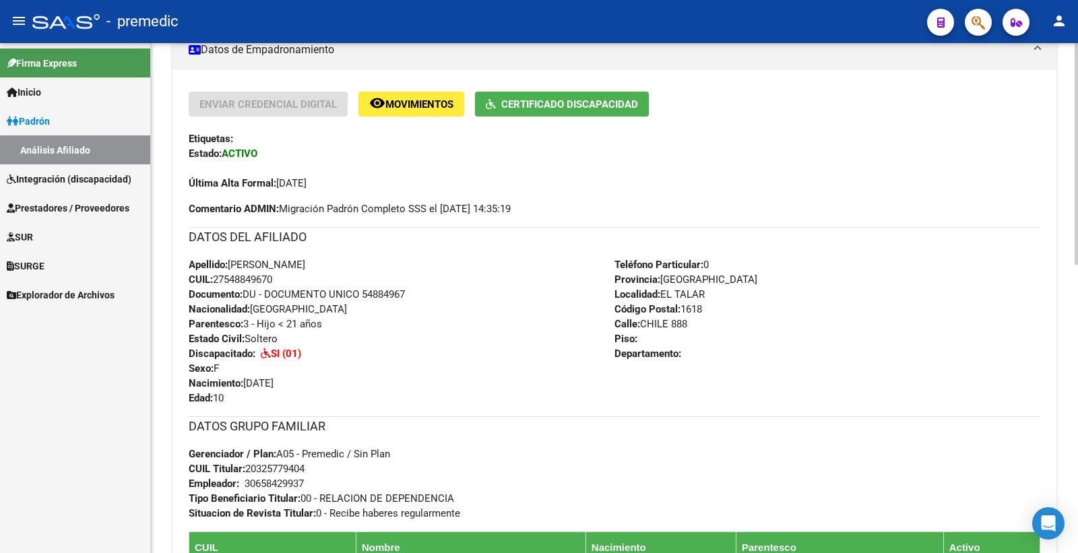
scroll to position [75, 0]
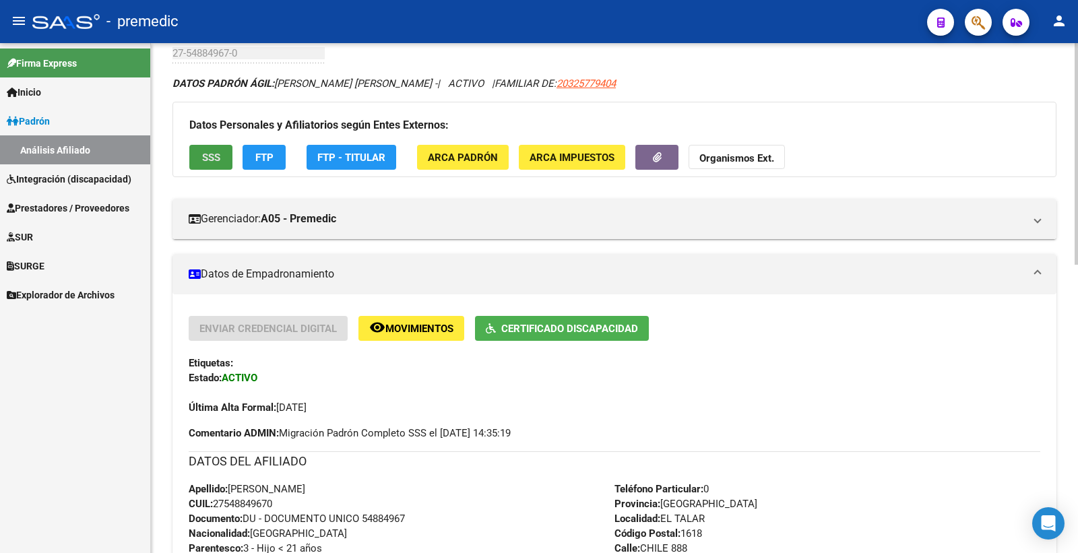
click at [212, 156] on span "SSS" at bounding box center [211, 158] width 18 height 12
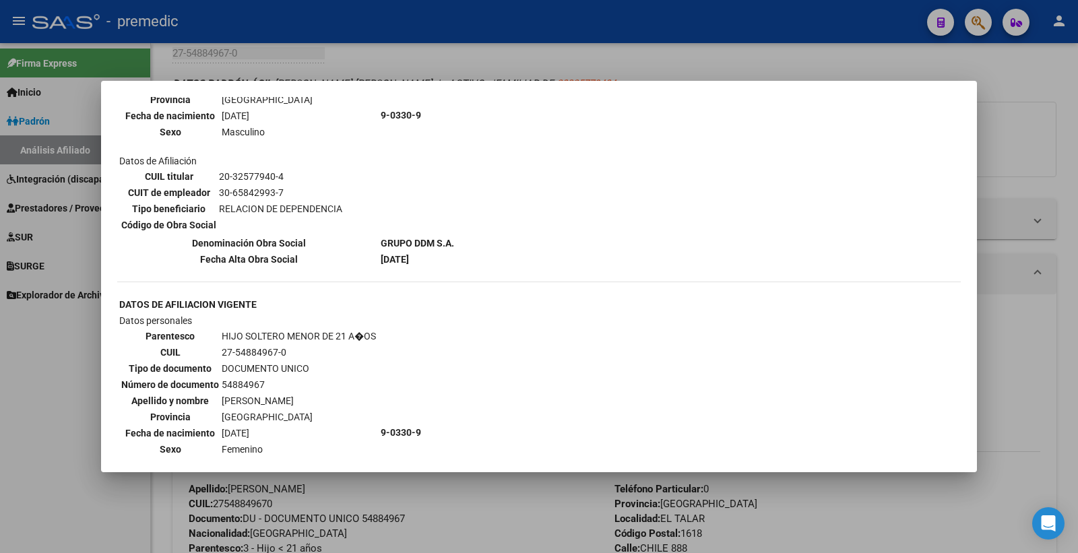
scroll to position [1080, 0]
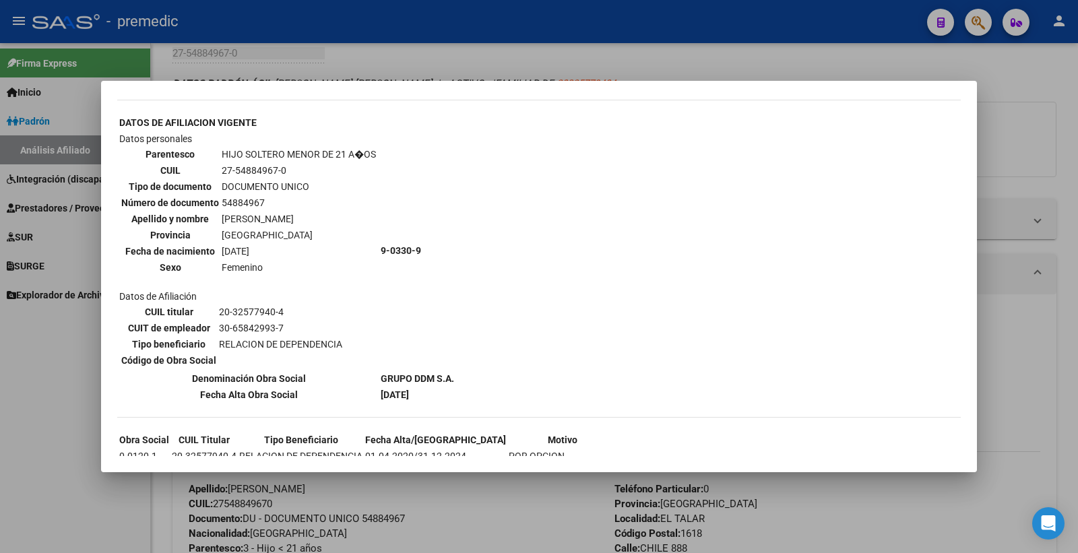
click at [1014, 143] on div at bounding box center [539, 276] width 1078 height 553
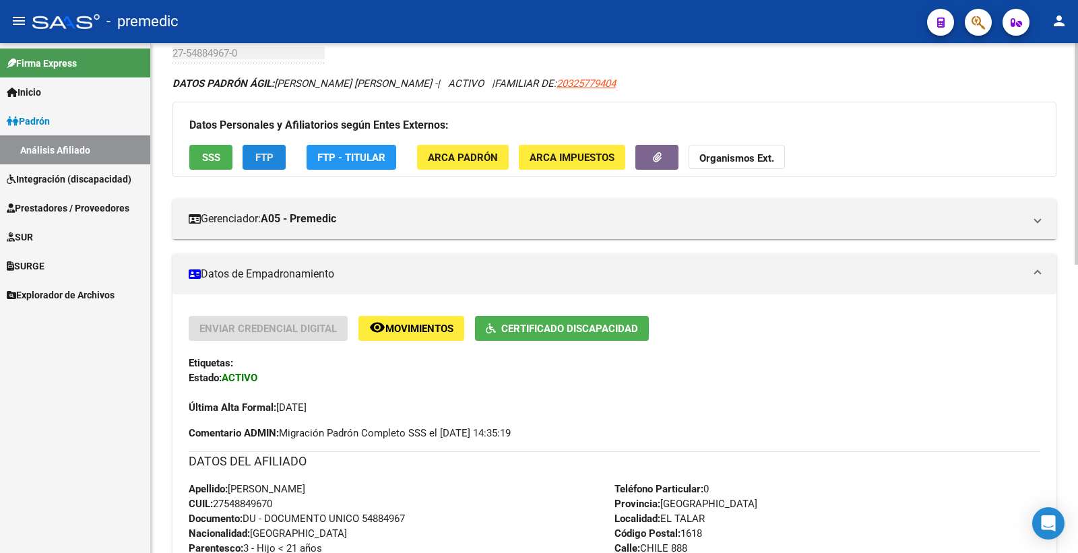
click at [279, 165] on button "FTP" at bounding box center [264, 157] width 43 height 25
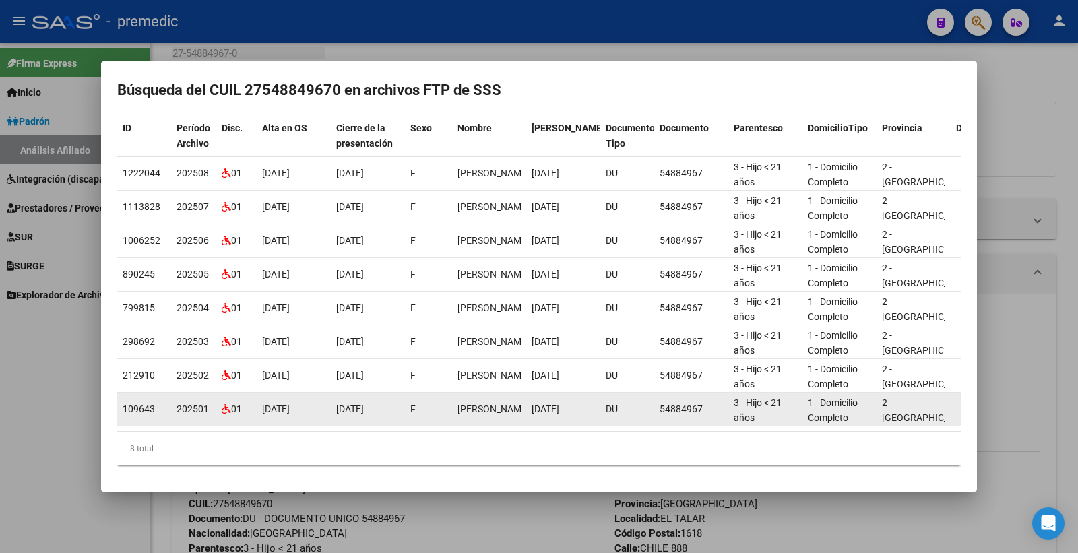
scroll to position [92, 0]
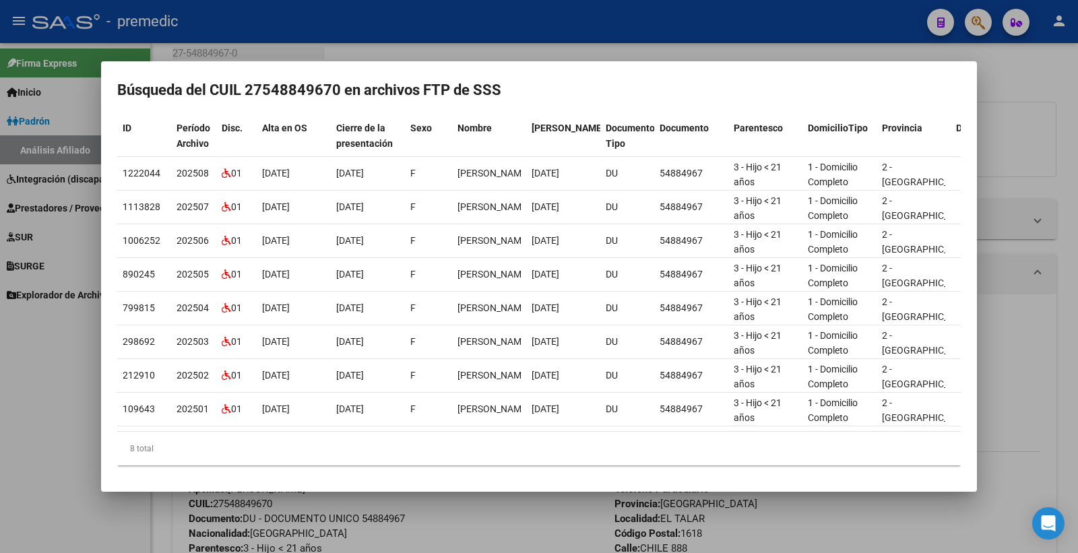
click at [1055, 105] on div at bounding box center [539, 276] width 1078 height 553
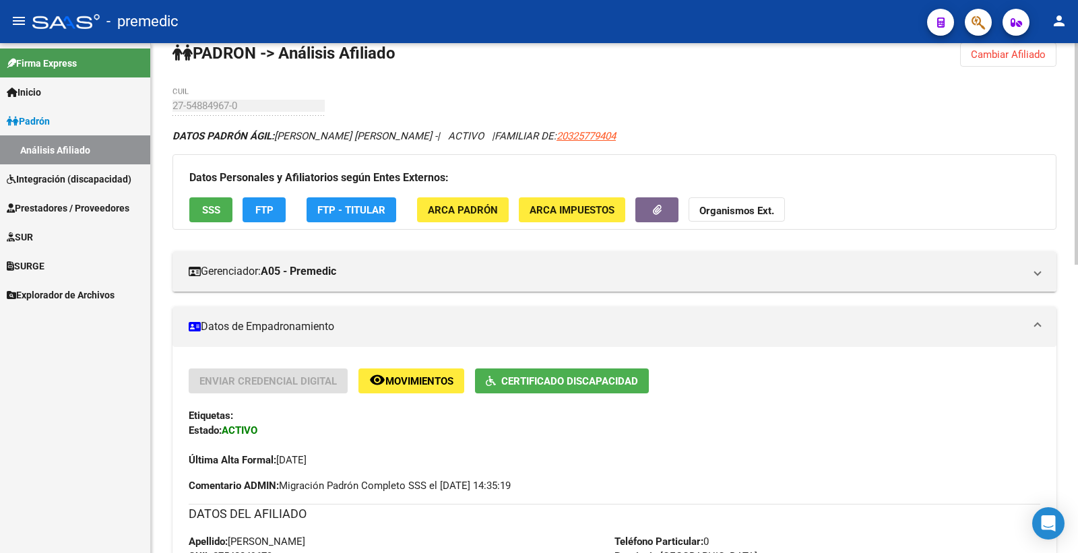
scroll to position [0, 0]
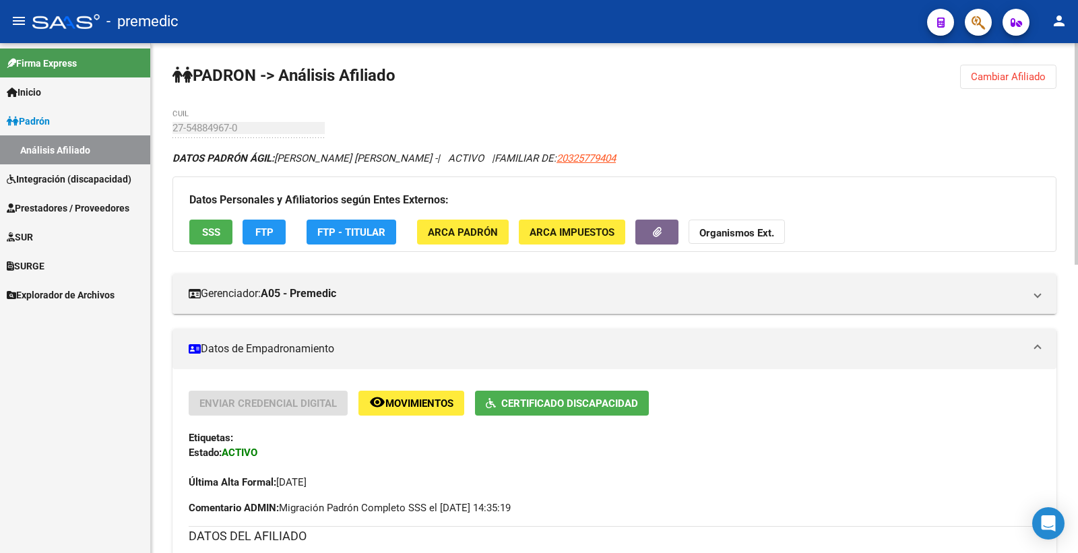
click at [1034, 71] on span "Cambiar Afiliado" at bounding box center [1008, 77] width 75 height 12
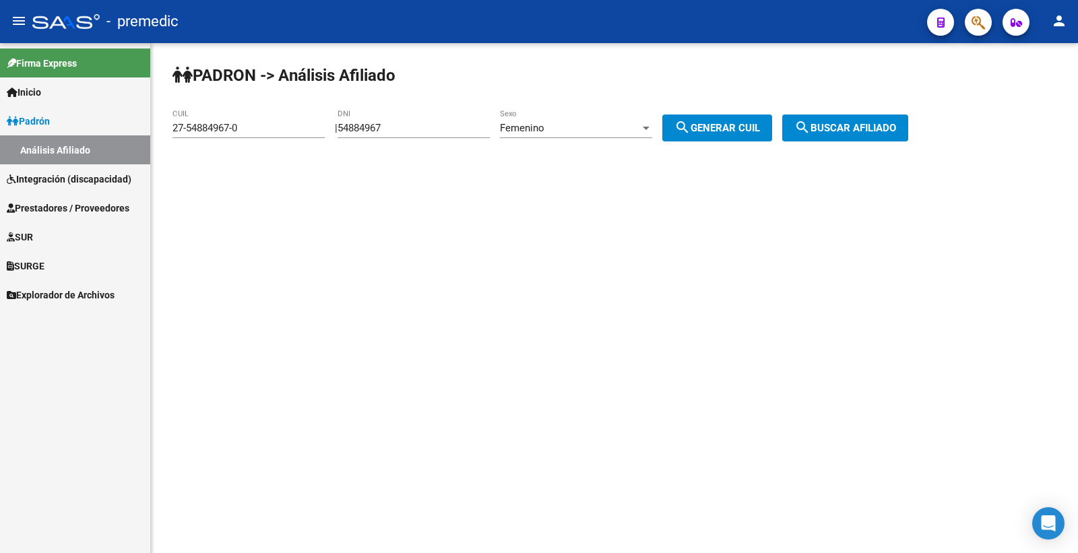
click at [286, 134] on app-analisis-afiliado "PADRON -> Análisis Afiliado 27-54884967-0 CUIL | 54884967 DNI Femenino Sexo sea…" at bounding box center [546, 128] width 746 height 12
paste input "7106912"
type input "57106912"
click at [691, 124] on mat-icon "search" at bounding box center [683, 127] width 16 height 16
click at [811, 121] on mat-icon "search" at bounding box center [803, 127] width 16 height 16
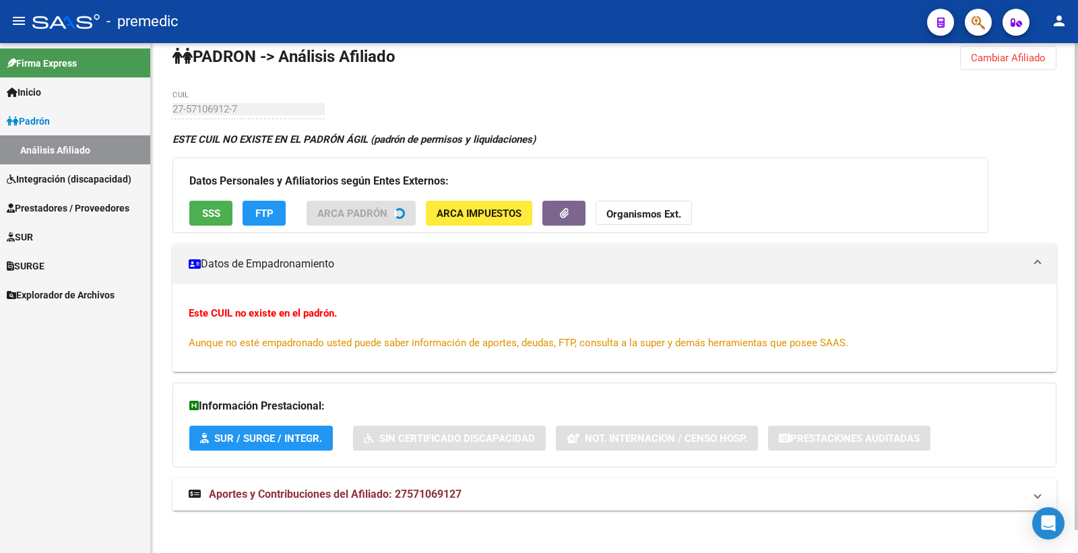
scroll to position [24, 0]
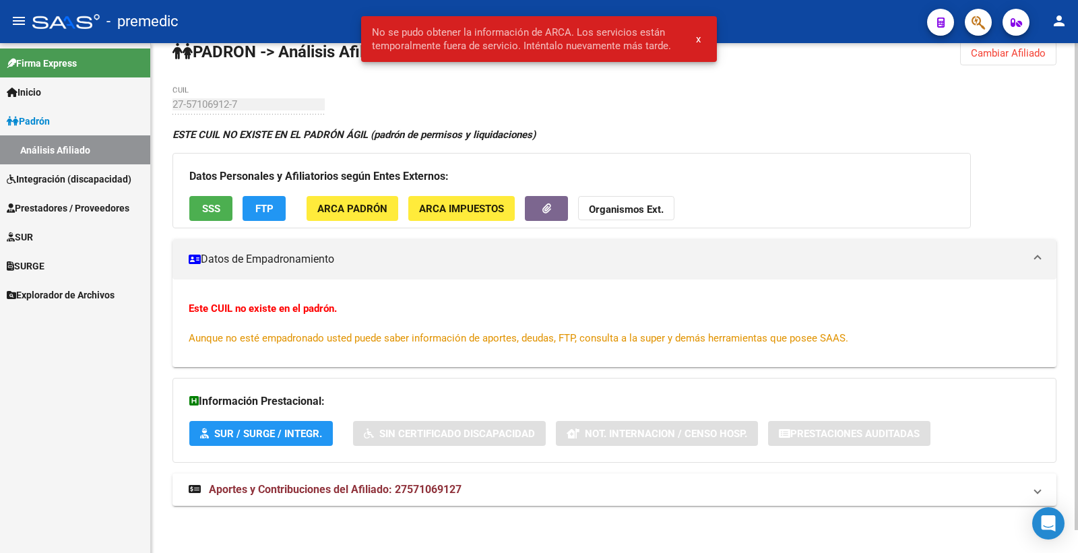
click at [1010, 52] on span "Cambiar Afiliado" at bounding box center [1008, 53] width 75 height 12
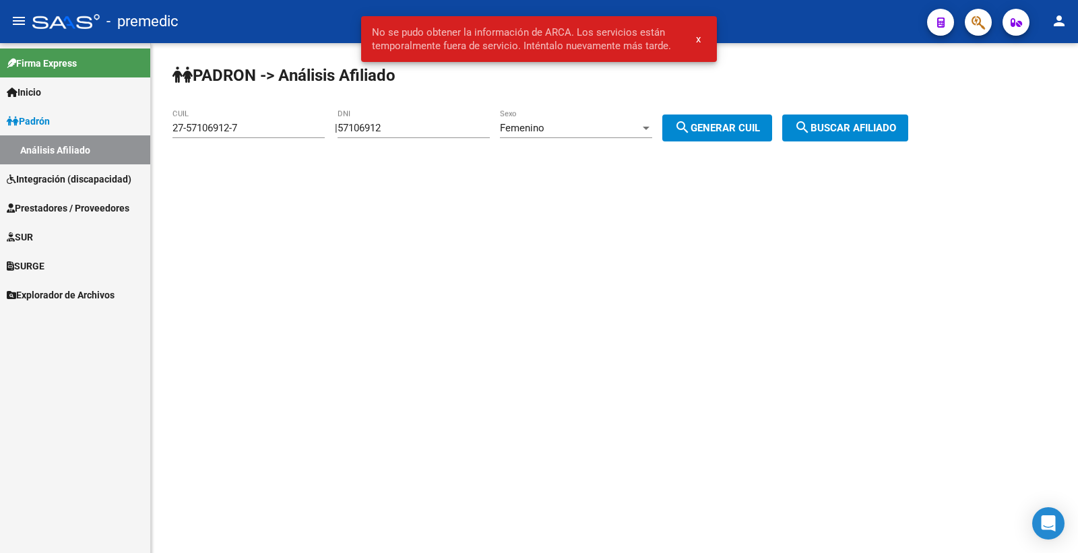
scroll to position [0, 0]
click at [624, 131] on div "Femenino" at bounding box center [570, 128] width 140 height 12
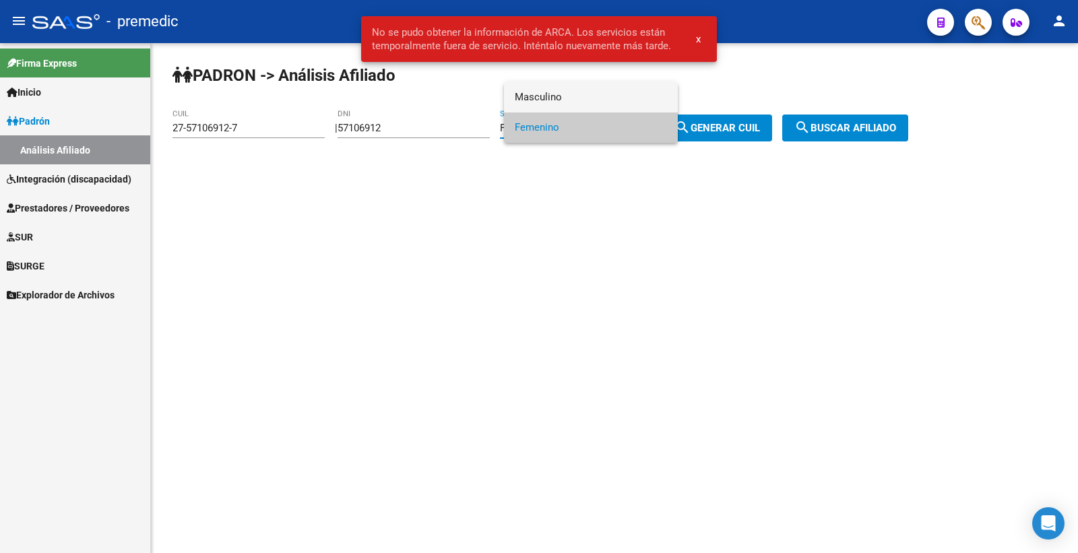
click at [594, 109] on span "Masculino" at bounding box center [591, 97] width 152 height 30
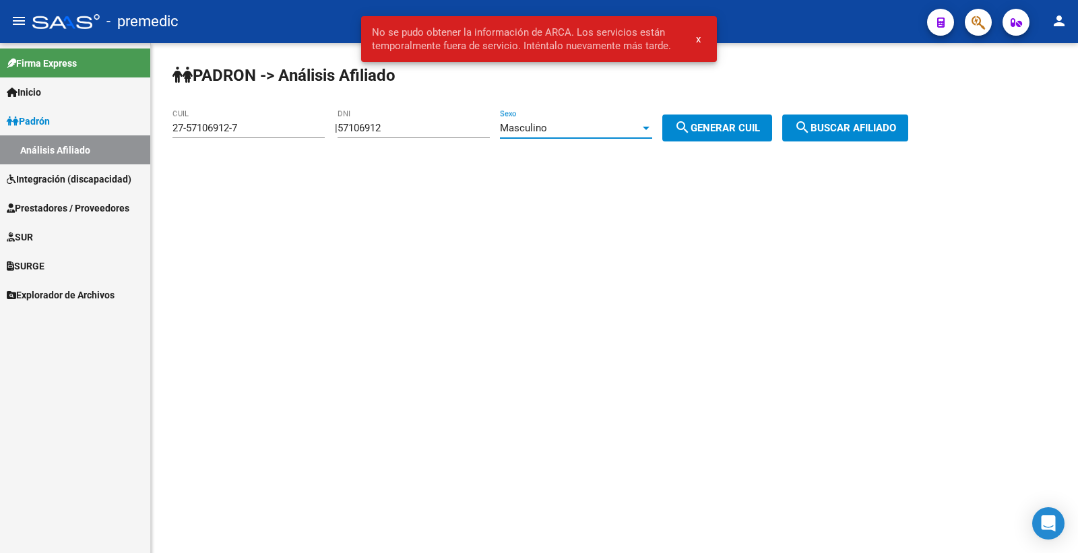
click at [710, 135] on button "search Generar CUIL" at bounding box center [718, 128] width 110 height 27
type input "20-57106912-2"
click at [731, 130] on span "search Generar CUIL" at bounding box center [718, 128] width 86 height 12
click at [867, 131] on span "search Buscar afiliado" at bounding box center [846, 128] width 102 height 12
